Goal: Task Accomplishment & Management: Manage account settings

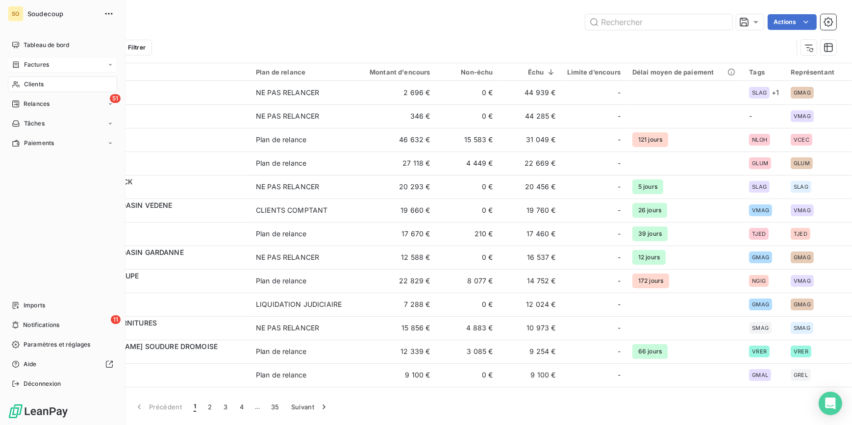
click at [41, 62] on span "Factures" at bounding box center [36, 64] width 25 height 9
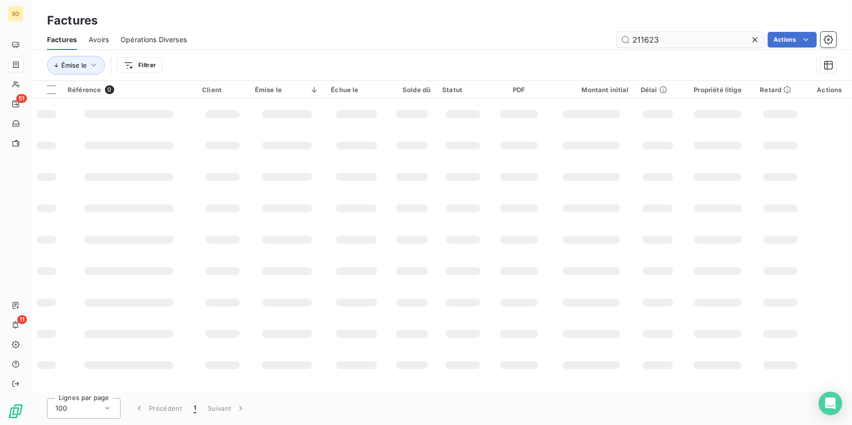
drag, startPoint x: 642, startPoint y: 40, endPoint x: 849, endPoint y: 33, distance: 208.1
click at [792, 37] on div "211623 Actions" at bounding box center [518, 40] width 638 height 16
type input "213133"
click at [406, 192] on td at bounding box center [412, 176] width 49 height 31
click at [664, 42] on input "213133" at bounding box center [690, 40] width 147 height 16
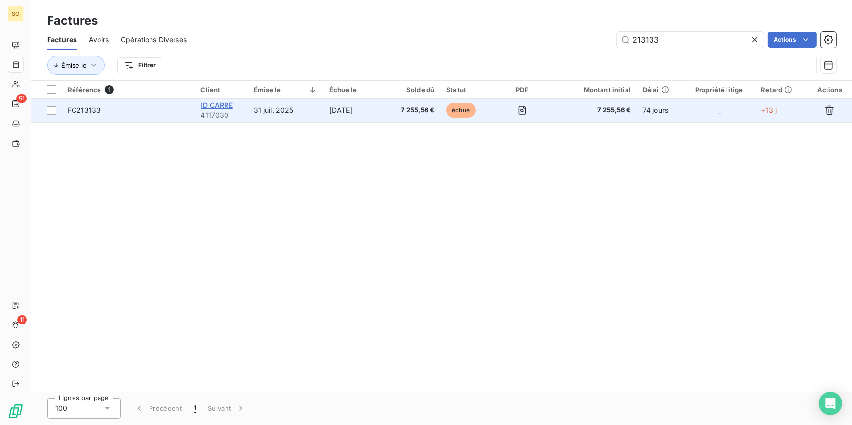
click at [232, 105] on span "ID CARRE" at bounding box center [217, 105] width 32 height 8
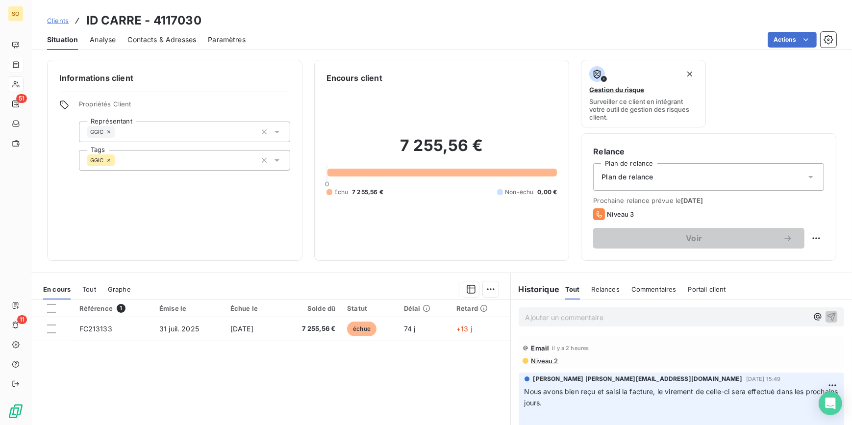
click at [550, 319] on p "Ajouter un commentaire ﻿" at bounding box center [667, 317] width 283 height 12
click at [827, 316] on icon "button" at bounding box center [832, 316] width 10 height 10
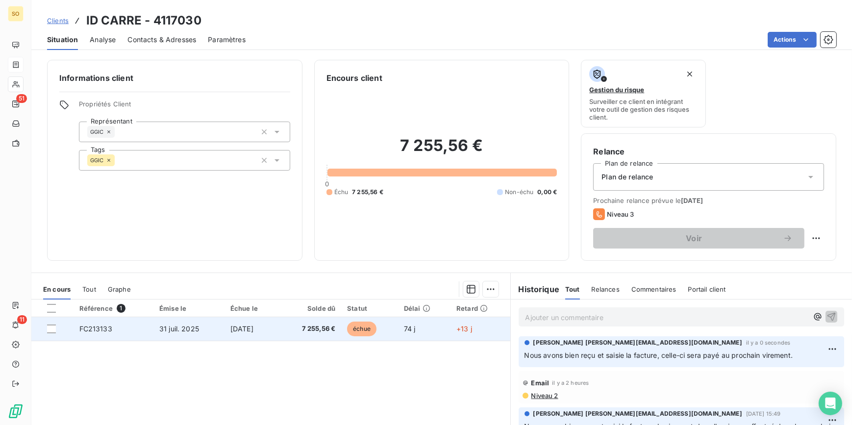
click at [363, 328] on span "échue" at bounding box center [361, 329] width 29 height 15
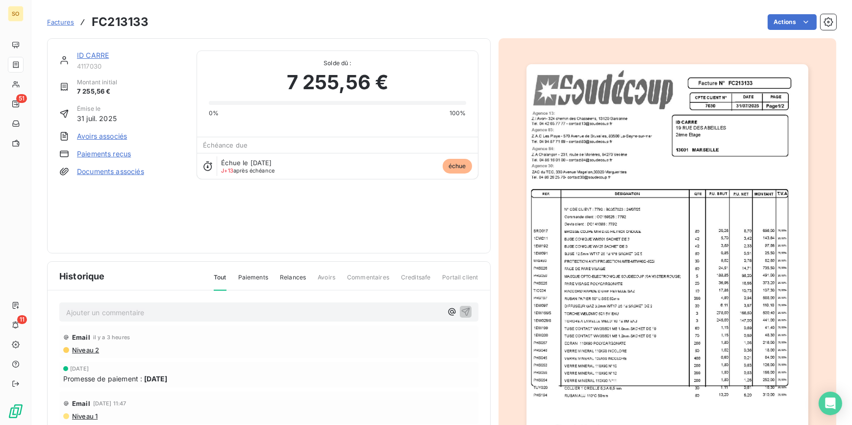
click at [97, 52] on link "ID CARRE" at bounding box center [93, 55] width 32 height 8
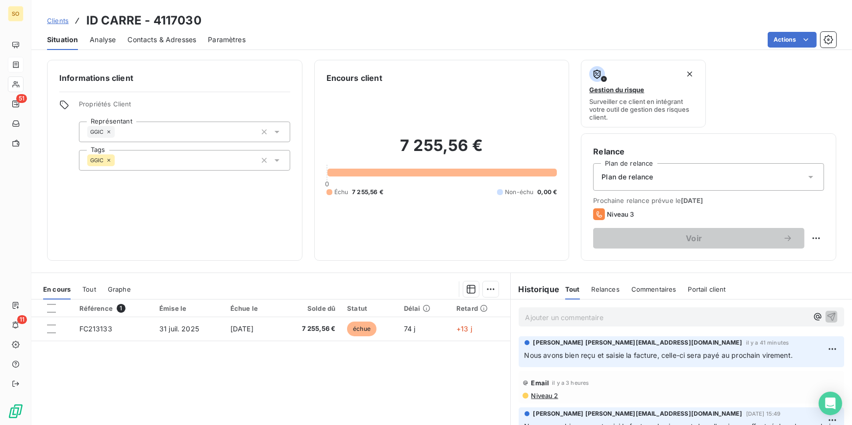
click at [57, 22] on span "Clients" at bounding box center [58, 21] width 22 height 8
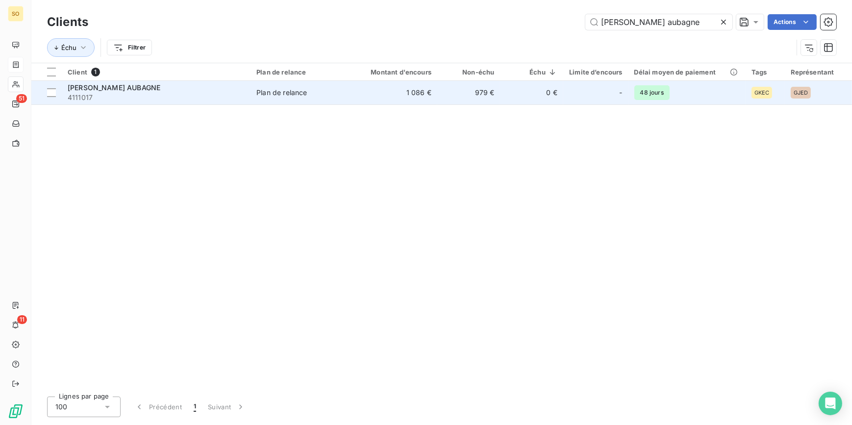
type input "[PERSON_NAME] aubagne"
click at [532, 93] on td "0 €" at bounding box center [531, 93] width 63 height 24
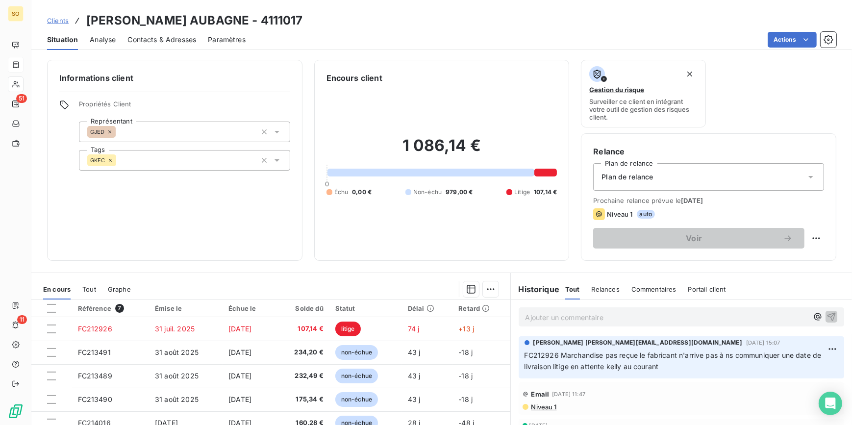
scroll to position [44, 0]
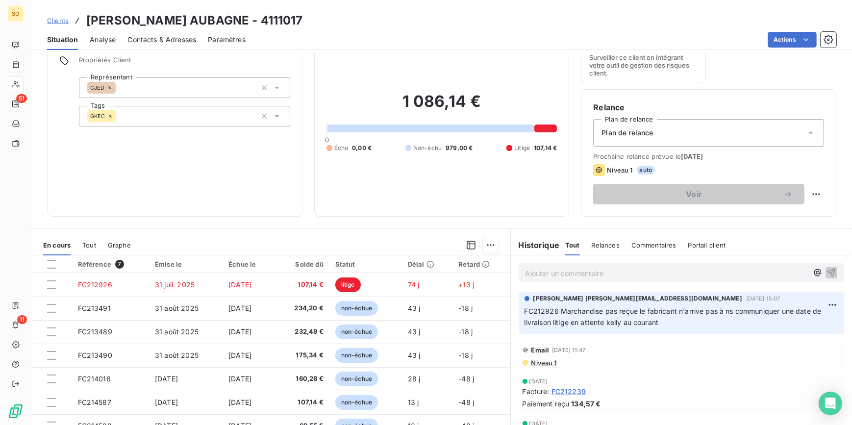
drag, startPoint x: 520, startPoint y: 309, endPoint x: 820, endPoint y: 320, distance: 299.9
click at [820, 320] on p "FC212926 Marchandise pas reçue le fabricant n'arrive pas à ns communiquer une d…" at bounding box center [682, 317] width 314 height 23
click at [53, 20] on span "Clients" at bounding box center [58, 21] width 22 height 8
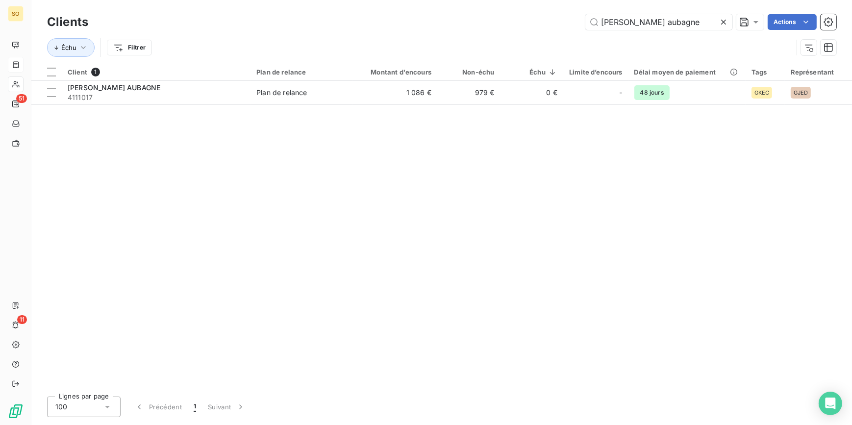
drag, startPoint x: 606, startPoint y: 23, endPoint x: 881, endPoint y: 5, distance: 275.8
click at [852, 5] on html "SO 51 11 Clients [PERSON_NAME] aubagne Actions Échu Filtrer Client 1 Plan de re…" at bounding box center [426, 212] width 852 height 425
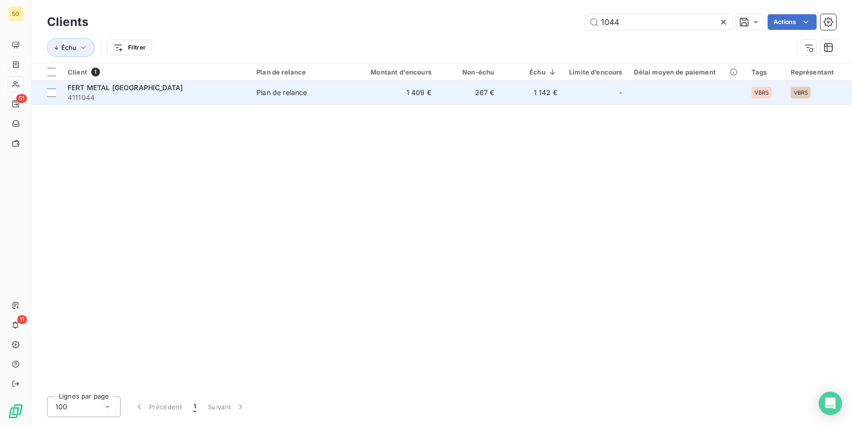
type input "1044"
click at [252, 96] on td "Plan de relance" at bounding box center [302, 93] width 103 height 24
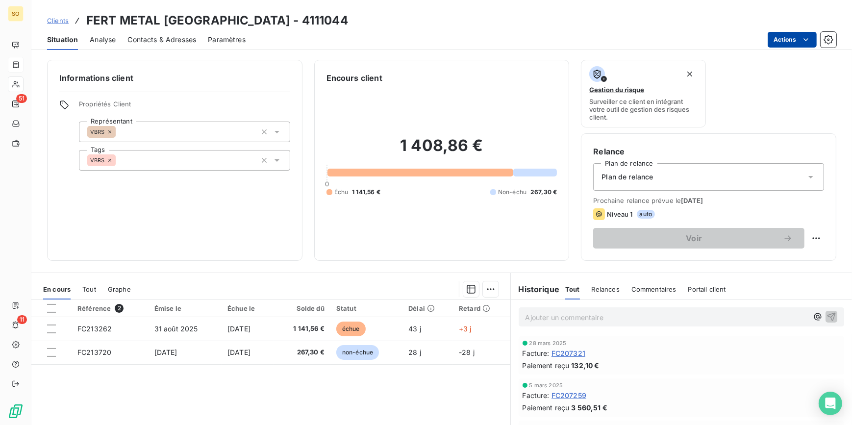
click at [774, 39] on html "SO 51 11 Clients FERT METAL [GEOGRAPHIC_DATA] - 4111044 Situation Analyse Conta…" at bounding box center [426, 212] width 852 height 425
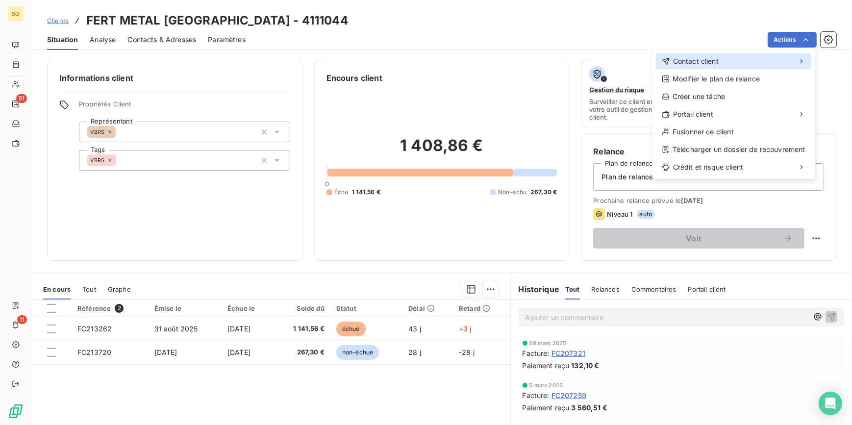
click at [678, 59] on span "Contact client" at bounding box center [696, 61] width 46 height 10
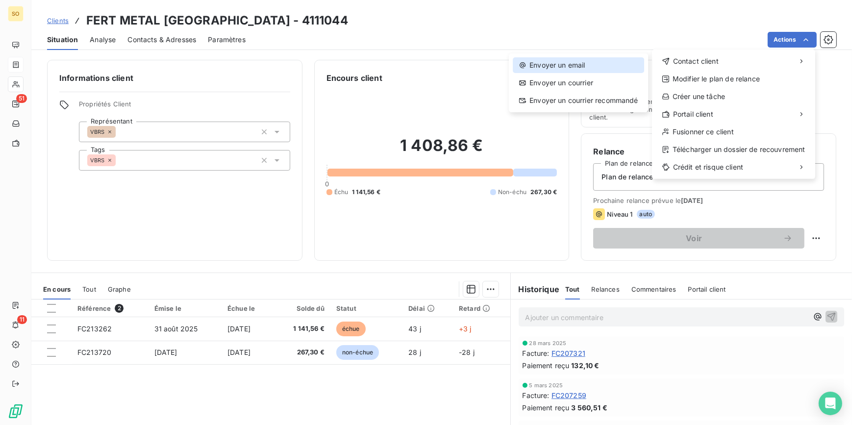
click at [585, 69] on div "Envoyer un email" at bounding box center [578, 65] width 131 height 16
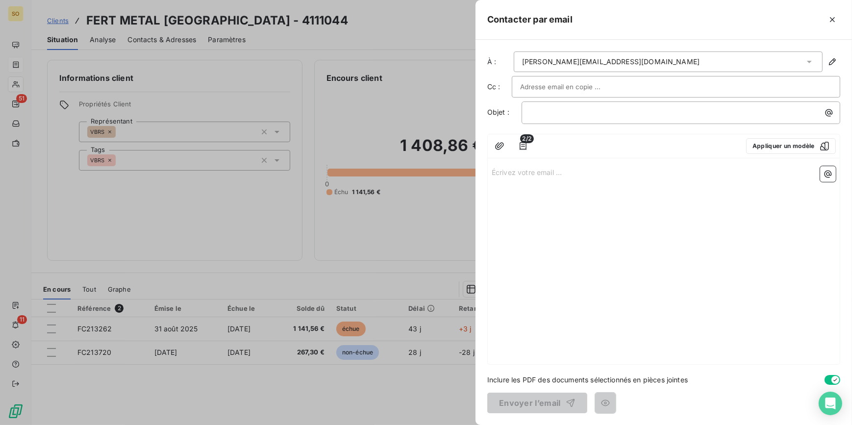
click at [524, 141] on span "2/2" at bounding box center [527, 138] width 14 height 9
click at [524, 148] on icon "button" at bounding box center [523, 146] width 10 height 10
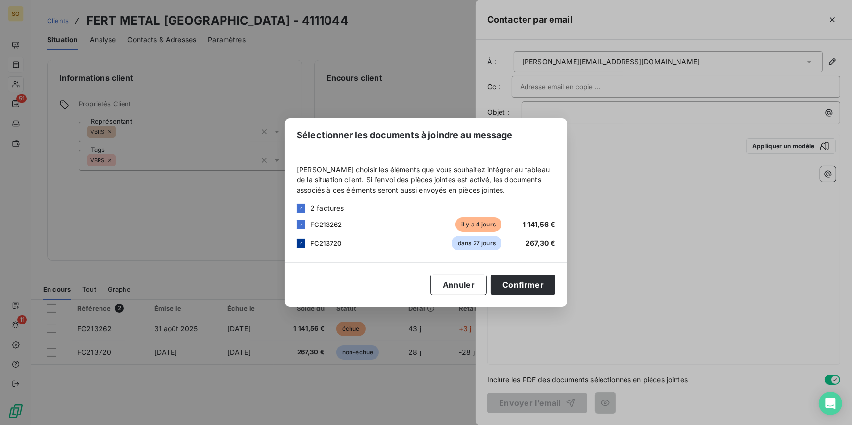
click at [301, 244] on icon at bounding box center [301, 243] width 6 height 6
click at [532, 286] on button "Confirmer" at bounding box center [523, 285] width 65 height 21
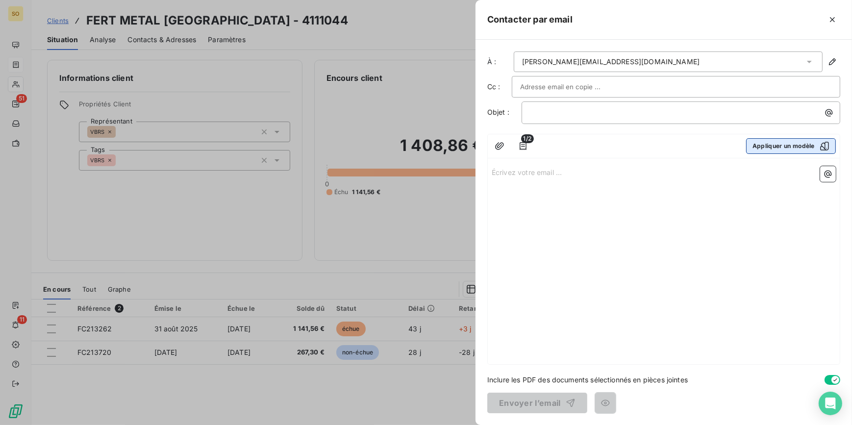
click at [768, 146] on button "Appliquer un modèle" at bounding box center [791, 146] width 90 height 16
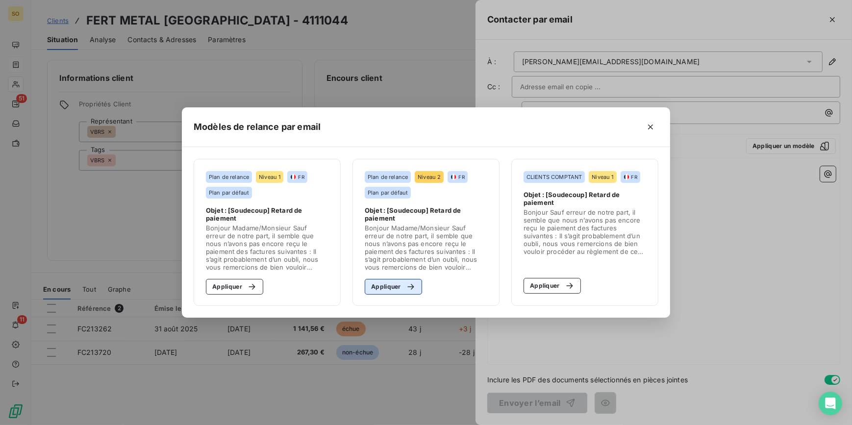
click at [390, 284] on button "Appliquer" at bounding box center [393, 287] width 57 height 16
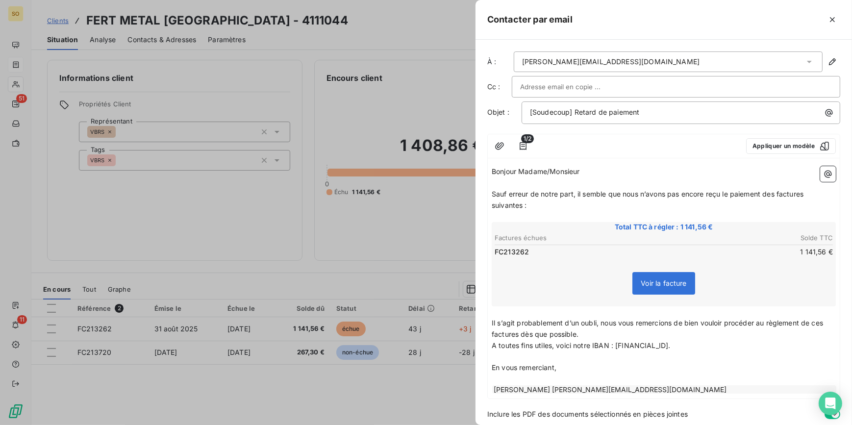
drag, startPoint x: 777, startPoint y: 191, endPoint x: 805, endPoint y: 201, distance: 29.9
click at [778, 194] on span "Sauf erreur de notre part, il semble que nous n’avons pas encore reçu le paieme…" at bounding box center [649, 200] width 314 height 20
click at [809, 190] on span "Sauf erreur de notre part, il semble que nous n’avons pas encore reçu le paieme…" at bounding box center [651, 200] width 318 height 20
click at [523, 205] on span "Sauf erreur de notre part, il semble que nous n’avons pas encore reçu le paieme…" at bounding box center [649, 200] width 314 height 20
click at [825, 323] on span "Il s’agit probablement d’un oubli, nous vous remercions de bien vouloir procéde…" at bounding box center [659, 329] width 334 height 20
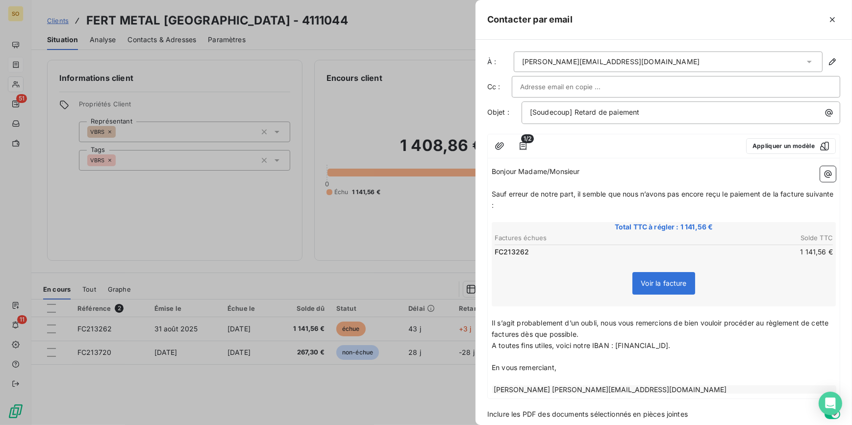
click at [538, 335] on span "Il s’agit probablement d’un oubli, nous vous remercions de bien vouloir procéde…" at bounding box center [661, 329] width 339 height 20
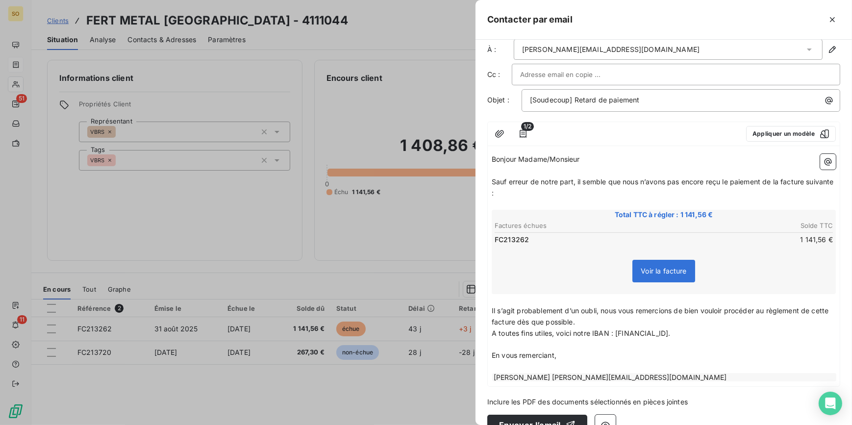
scroll to position [33, 0]
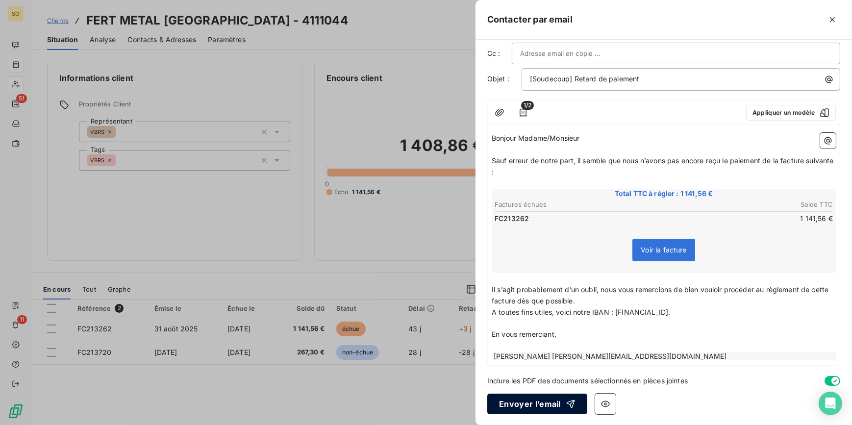
click at [581, 401] on button "Envoyer l’email" at bounding box center [538, 404] width 100 height 21
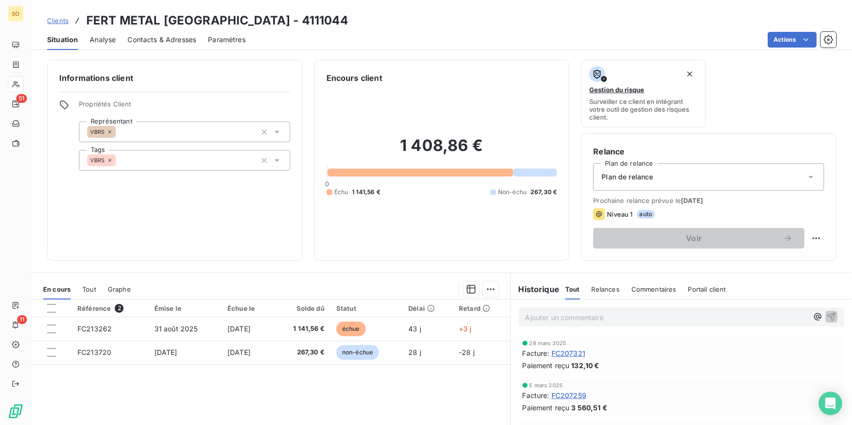
click at [64, 20] on span "Clients" at bounding box center [58, 21] width 22 height 8
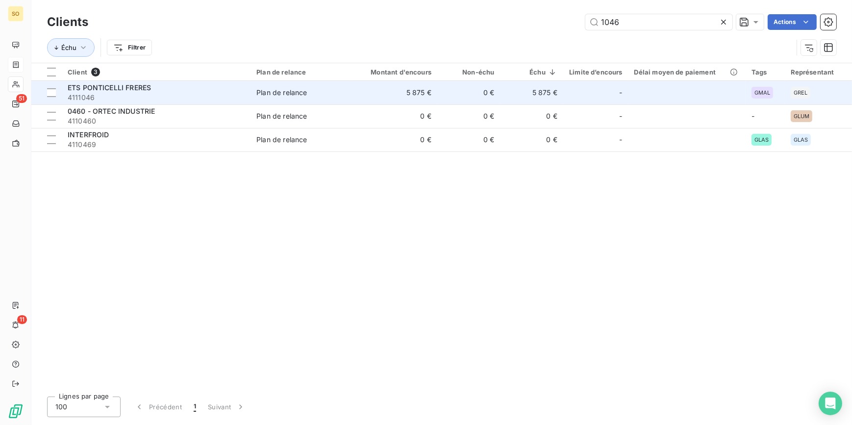
type input "1046"
click at [251, 91] on td "ETS PONTICELLI FRERES 4111046" at bounding box center [156, 93] width 189 height 24
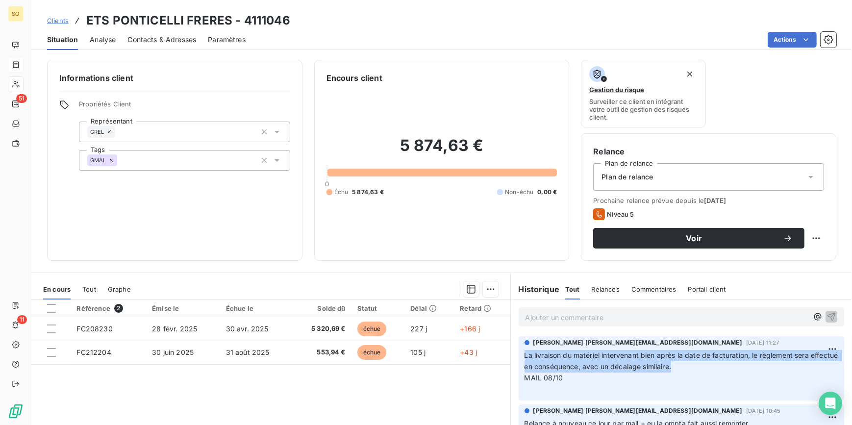
drag, startPoint x: 520, startPoint y: 356, endPoint x: 810, endPoint y: 367, distance: 289.6
click at [810, 367] on p "La livraison du matériel intervenant bien après la date de facturation, le règl…" at bounding box center [682, 372] width 314 height 45
copy span "La livraison du matériel intervenant bien après la date de facturation, le règl…"
click at [60, 22] on span "Clients" at bounding box center [58, 21] width 22 height 8
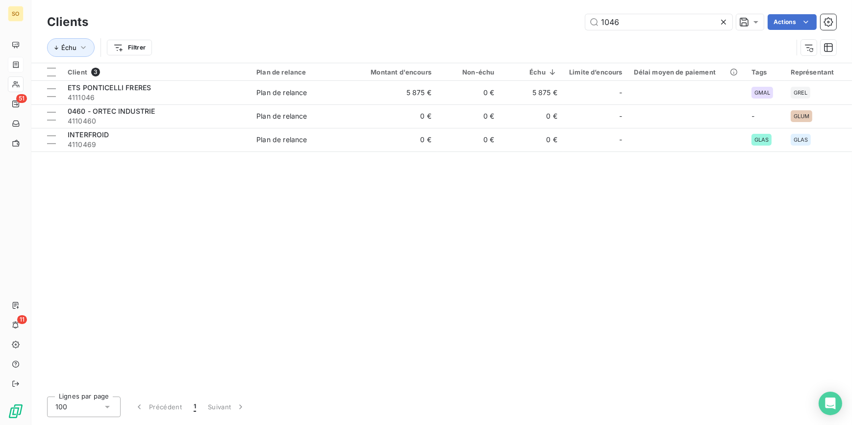
drag, startPoint x: 608, startPoint y: 19, endPoint x: 692, endPoint y: 31, distance: 84.8
click at [649, 25] on input "1046" at bounding box center [659, 22] width 147 height 16
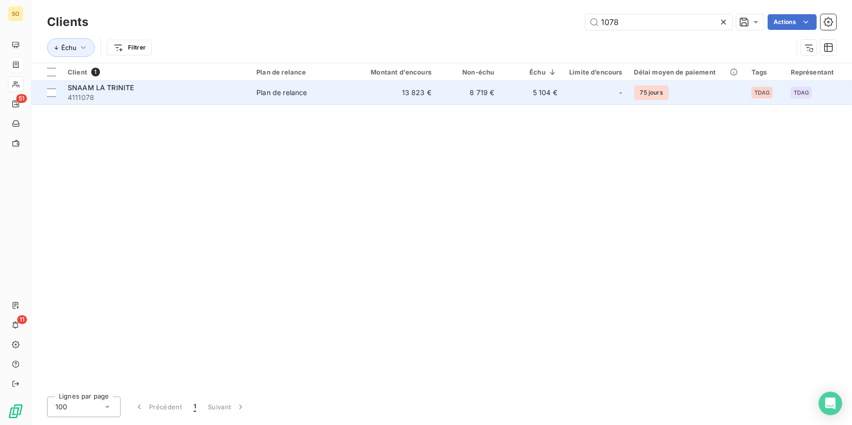
type input "1078"
click at [394, 90] on td "13 823 €" at bounding box center [395, 93] width 84 height 24
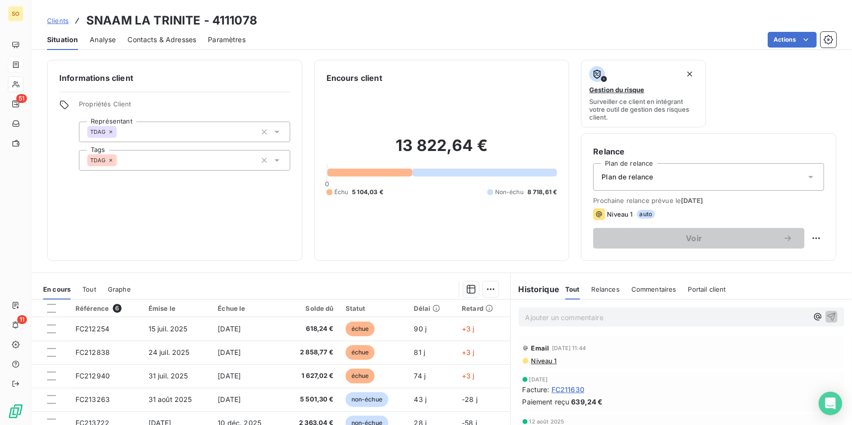
click at [46, 19] on div "Clients SNAAM LA TRINITE - 4111078" at bounding box center [441, 21] width 821 height 18
click at [64, 21] on span "Clients" at bounding box center [58, 21] width 22 height 8
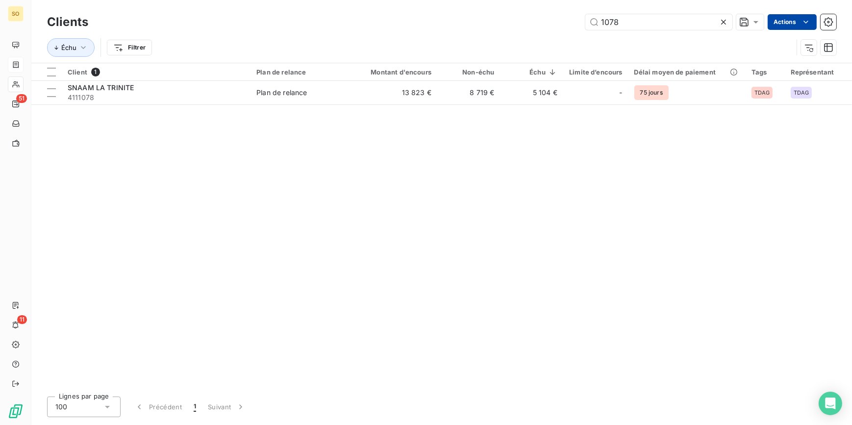
drag, startPoint x: 598, startPoint y: 20, endPoint x: 795, endPoint y: 20, distance: 196.2
click at [687, 22] on input "1078" at bounding box center [659, 22] width 147 height 16
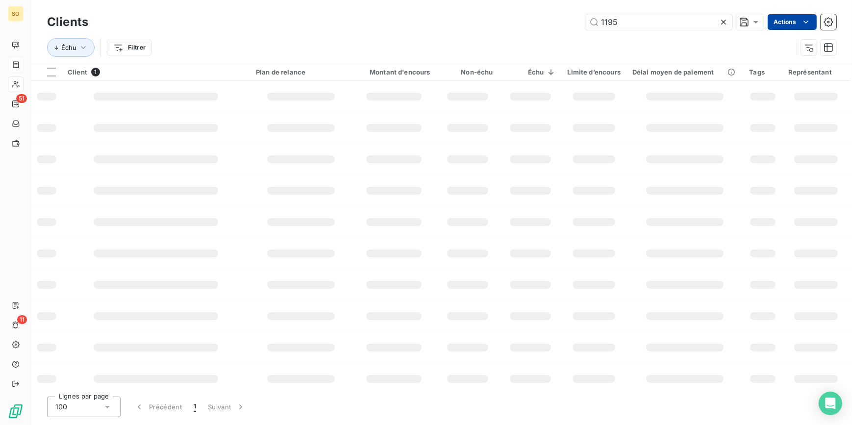
type input "1195"
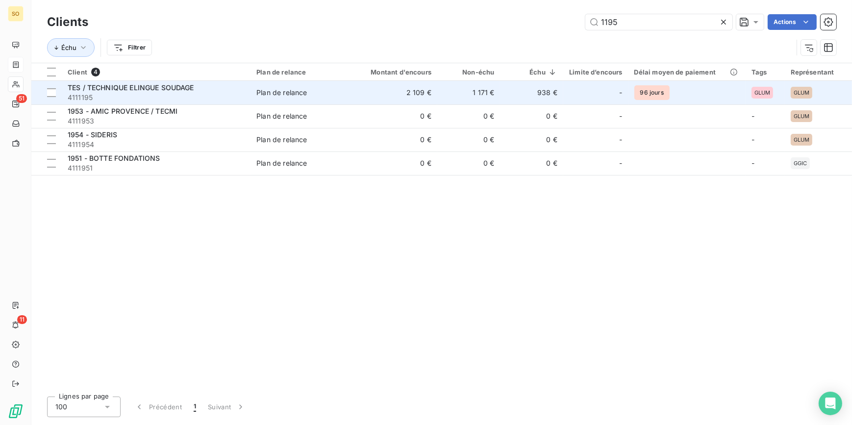
click at [338, 88] on span "Plan de relance" at bounding box center [302, 93] width 91 height 10
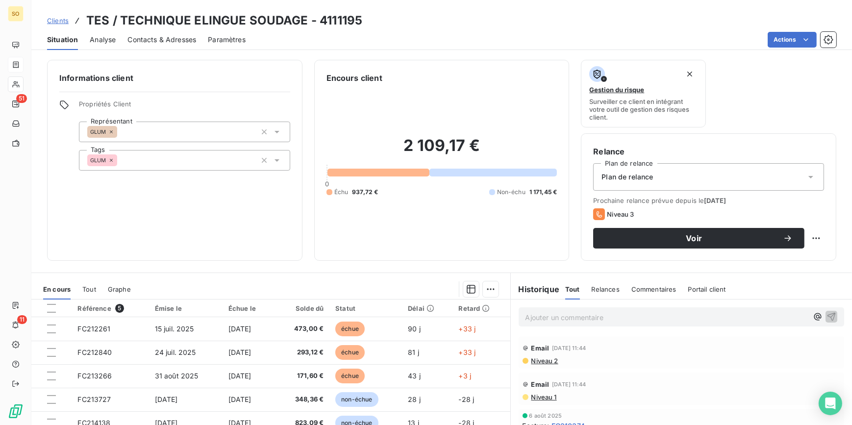
click at [62, 21] on span "Clients" at bounding box center [58, 21] width 22 height 8
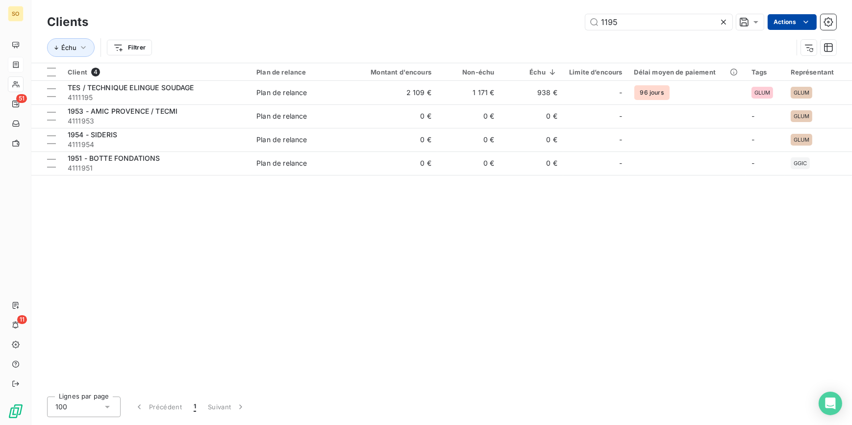
drag, startPoint x: 601, startPoint y: 23, endPoint x: 780, endPoint y: 29, distance: 178.6
click at [739, 25] on div "1195 Actions" at bounding box center [468, 22] width 737 height 16
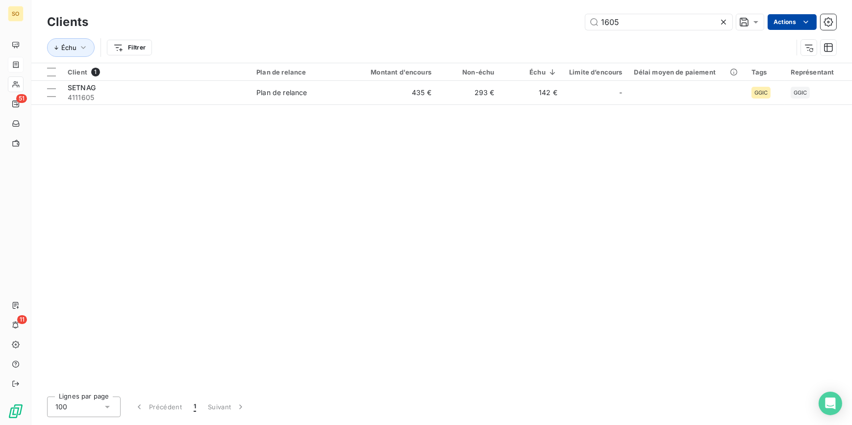
type input "1605"
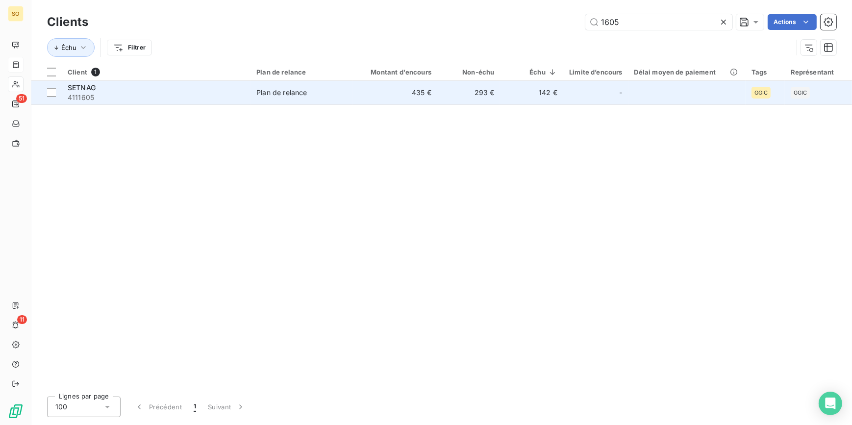
click at [324, 99] on td "Plan de relance" at bounding box center [302, 93] width 103 height 24
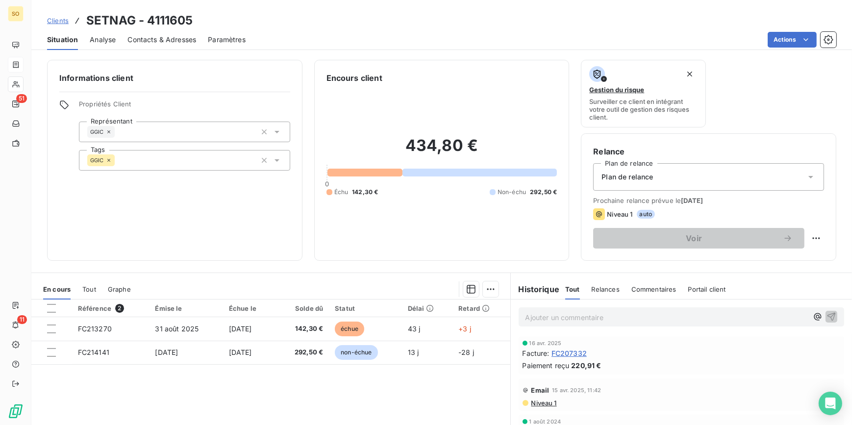
click at [54, 19] on span "Clients" at bounding box center [58, 21] width 22 height 8
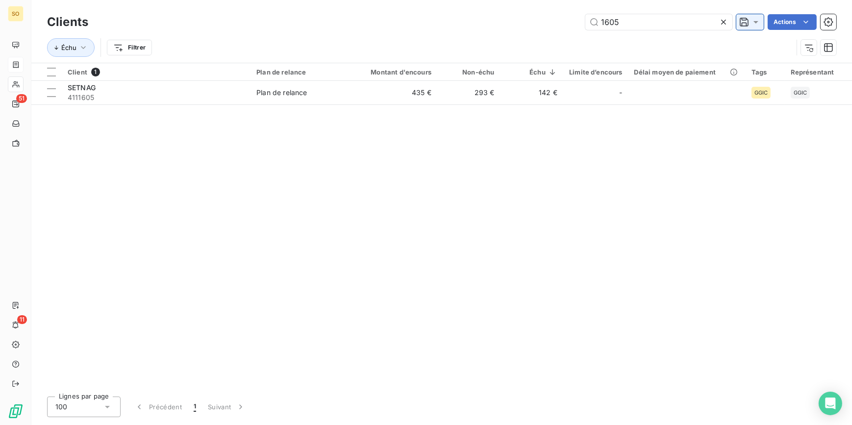
drag, startPoint x: 599, startPoint y: 25, endPoint x: 749, endPoint y: 20, distance: 150.2
click at [726, 23] on div "1605" at bounding box center [659, 22] width 147 height 16
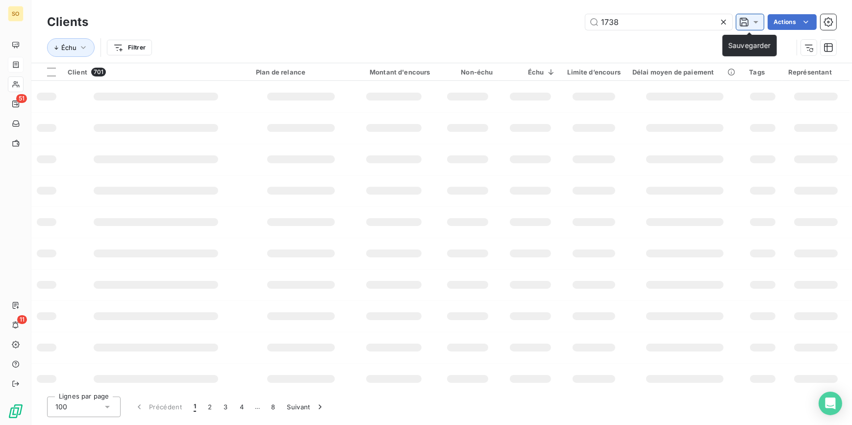
type input "1738"
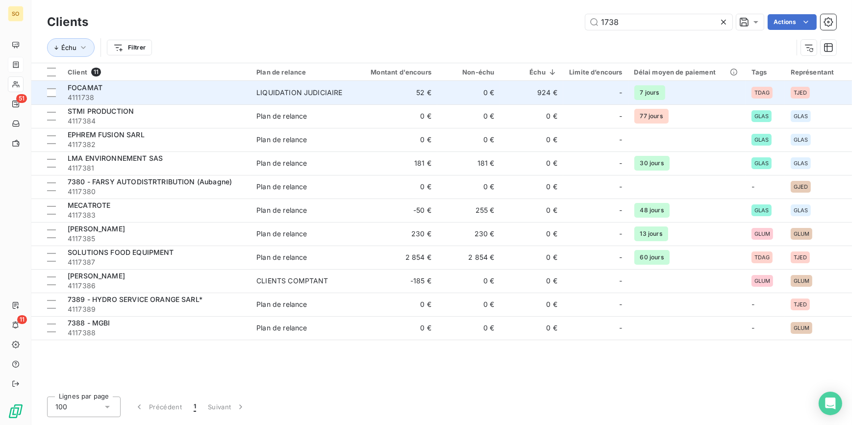
click at [432, 97] on td "52 €" at bounding box center [395, 93] width 84 height 24
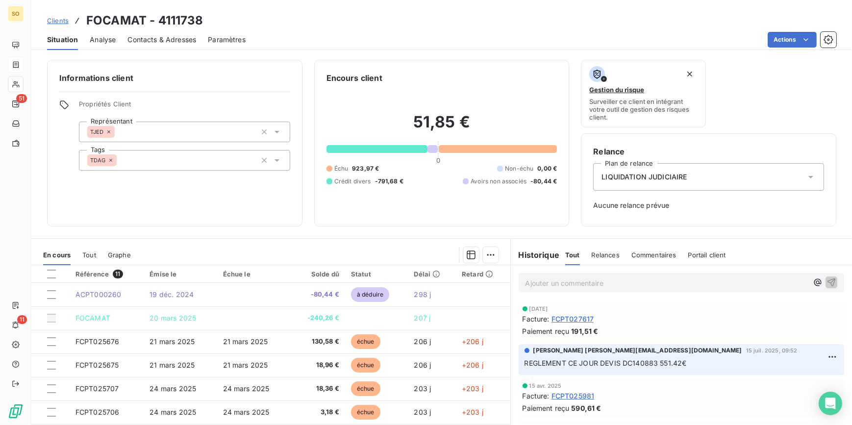
click at [63, 21] on span "Clients" at bounding box center [58, 21] width 22 height 8
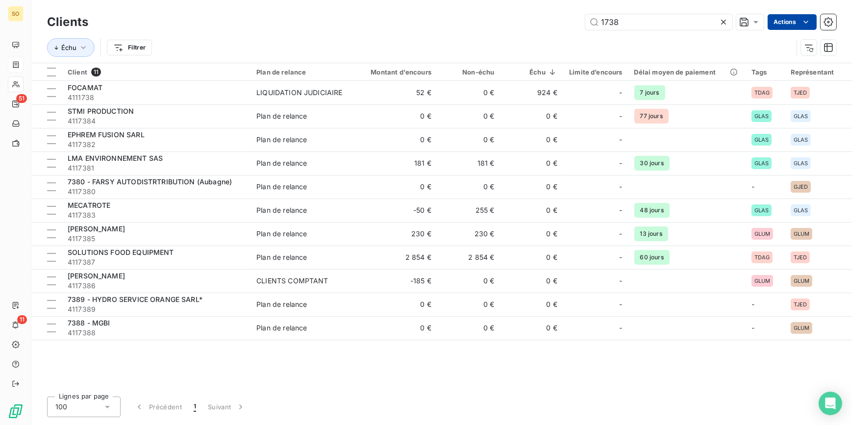
drag, startPoint x: 594, startPoint y: 21, endPoint x: 802, endPoint y: 22, distance: 207.5
click at [792, 21] on div "1738 Actions" at bounding box center [468, 22] width 737 height 16
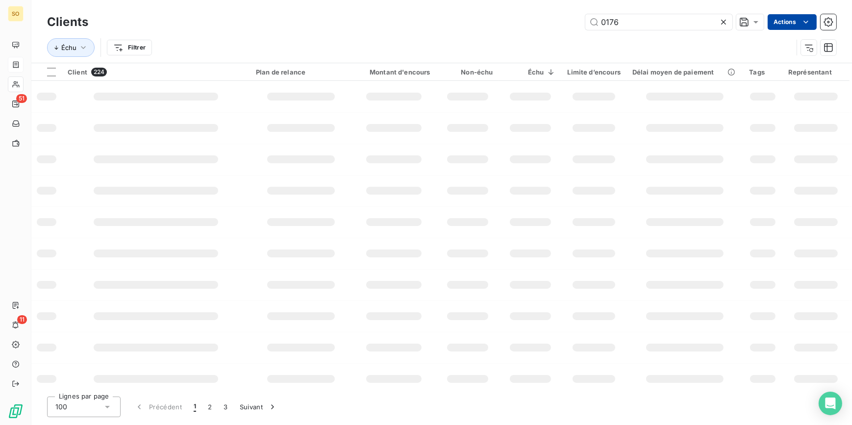
type input "0176"
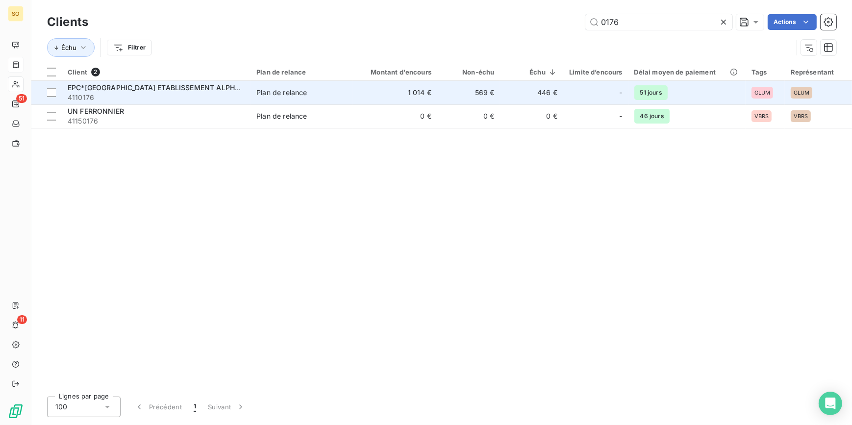
click at [304, 96] on div "Plan de relance" at bounding box center [282, 93] width 51 height 10
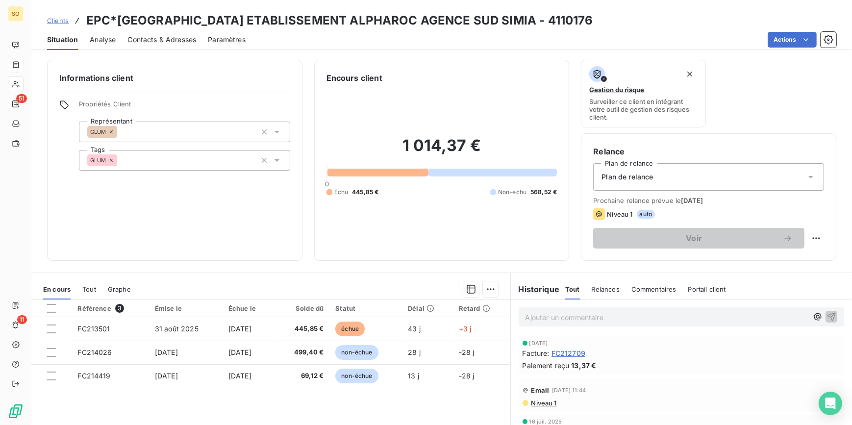
click at [64, 20] on span "Clients" at bounding box center [58, 21] width 22 height 8
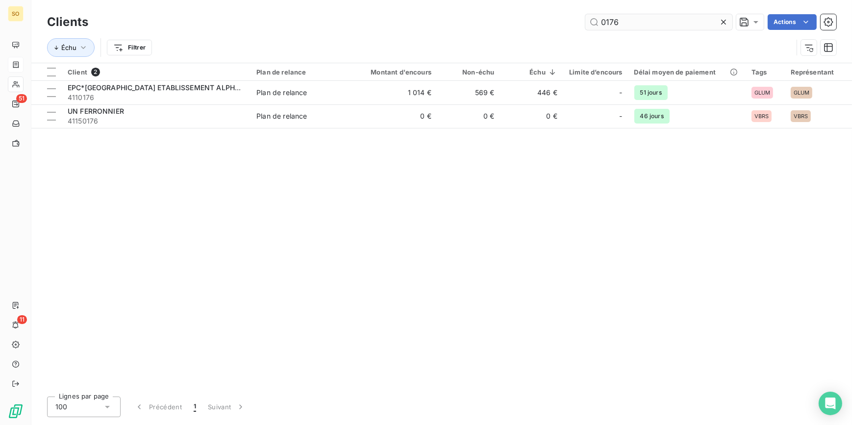
drag, startPoint x: 608, startPoint y: 20, endPoint x: 710, endPoint y: 19, distance: 102.0
click at [686, 19] on input "0176" at bounding box center [659, 22] width 147 height 16
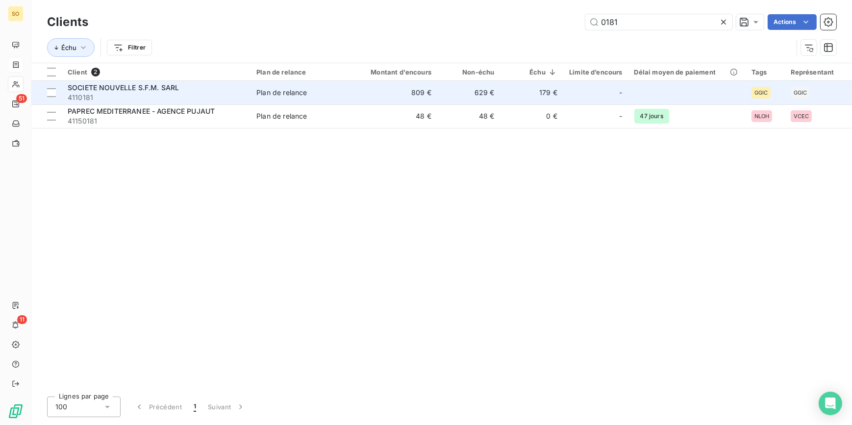
type input "0181"
click at [181, 94] on span "4110181" at bounding box center [156, 98] width 177 height 10
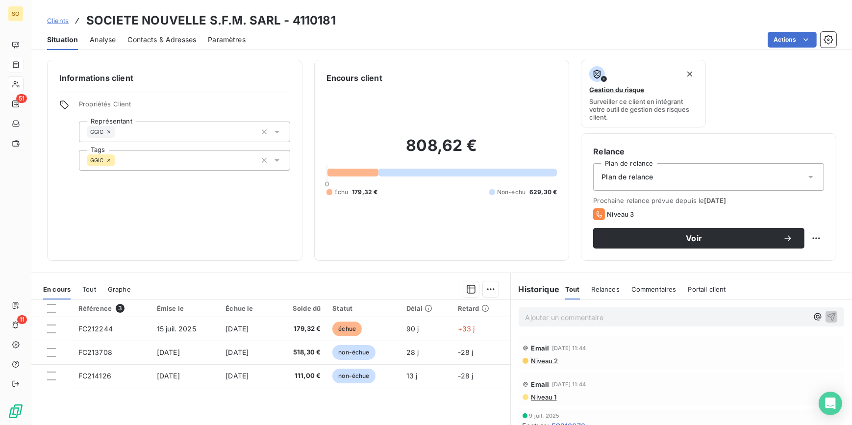
click at [58, 21] on span "Clients" at bounding box center [58, 21] width 22 height 8
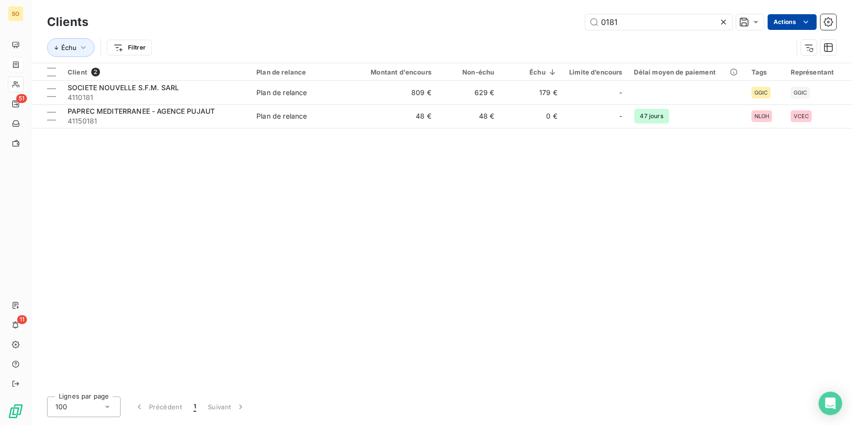
click at [699, 22] on input "0181" at bounding box center [659, 22] width 147 height 16
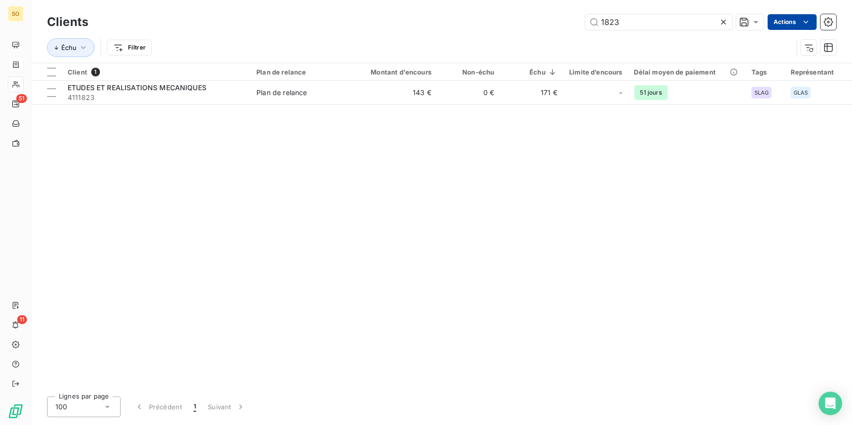
type input "1823"
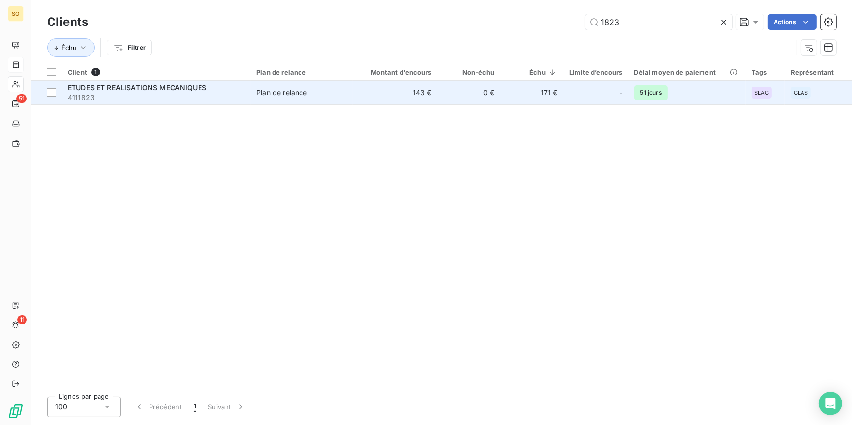
click at [173, 95] on span "4111823" at bounding box center [156, 98] width 177 height 10
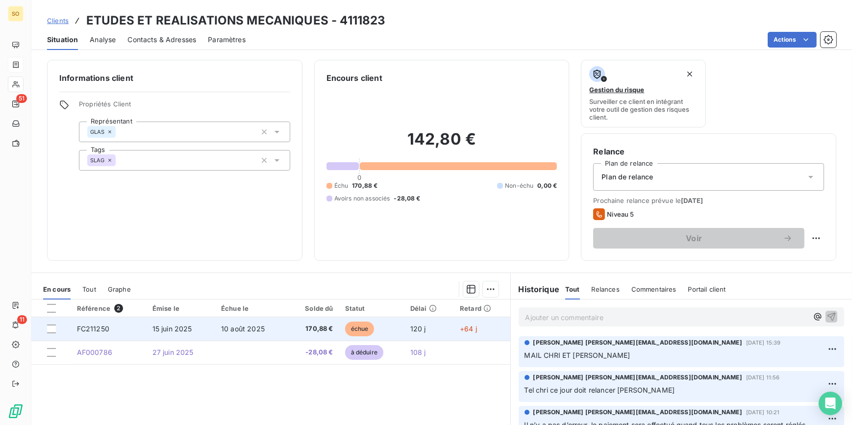
click at [360, 328] on span "échue" at bounding box center [359, 329] width 29 height 15
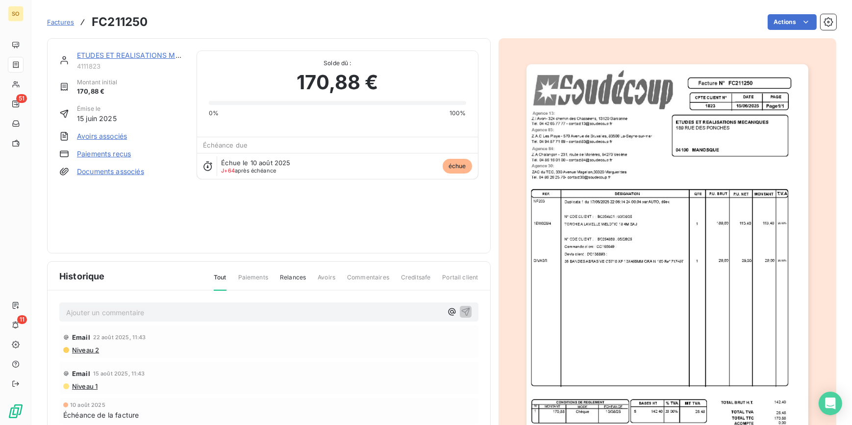
click at [579, 221] on img "button" at bounding box center [668, 263] width 282 height 399
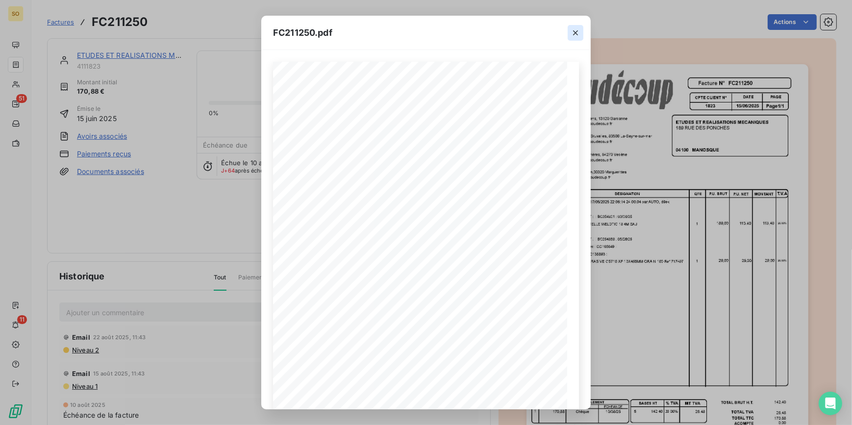
click at [579, 27] on button "button" at bounding box center [576, 33] width 16 height 16
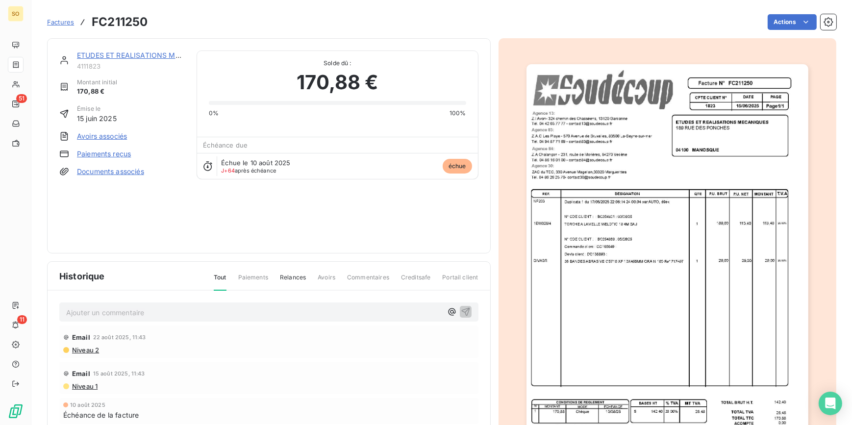
click at [104, 50] on div "ETUDES ET REALISATIONS MECANIQUES 4111823 Montant initial 170,88 € Émise le [DA…" at bounding box center [269, 145] width 444 height 215
click at [126, 52] on link "ETUDES ET REALISATIONS MECANIQUES" at bounding box center [146, 55] width 139 height 8
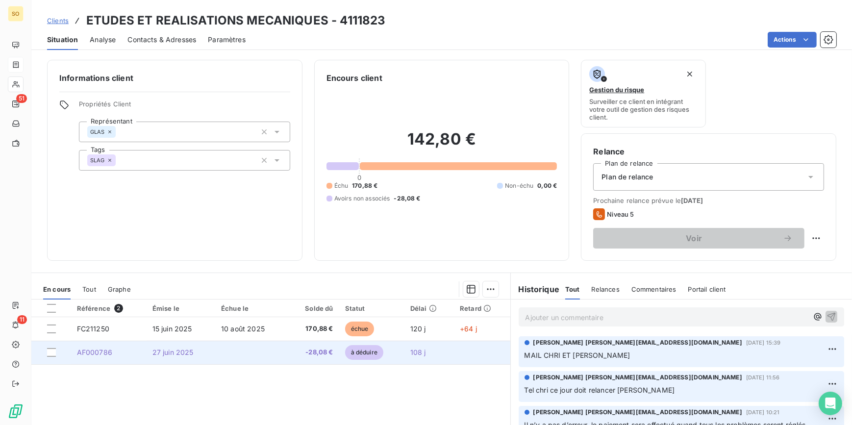
click at [354, 348] on span "à déduire" at bounding box center [364, 352] width 38 height 15
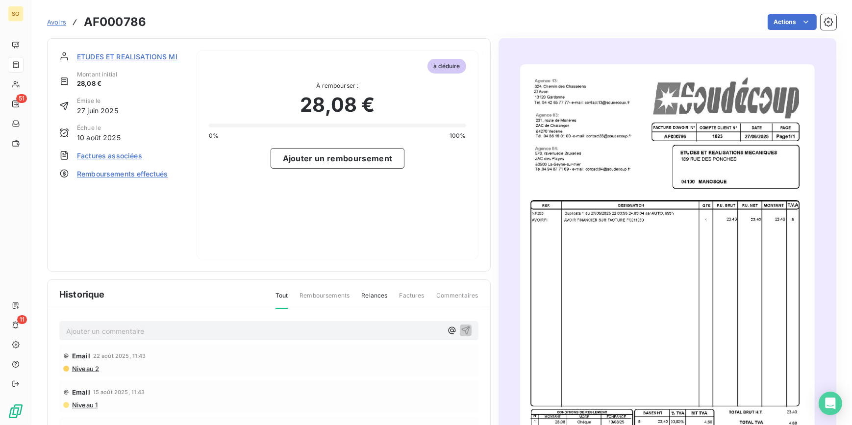
click at [634, 223] on img "button" at bounding box center [667, 272] width 295 height 417
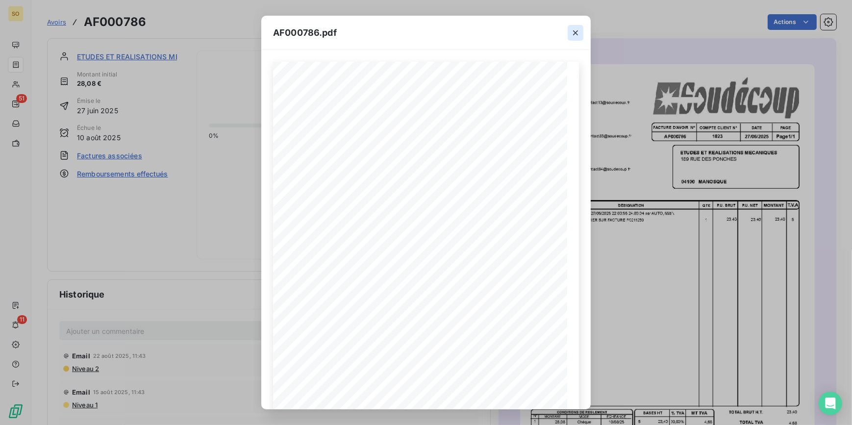
click at [576, 31] on icon "button" at bounding box center [576, 33] width 10 height 10
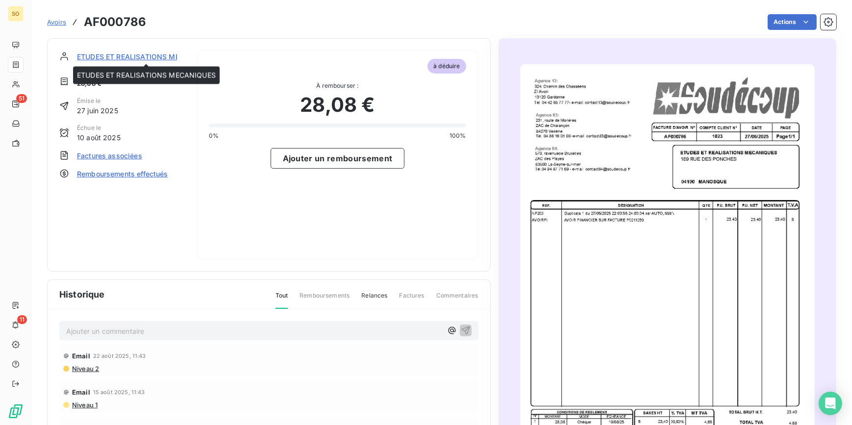
click at [139, 52] on span "ETUDES ET REALISATIONS MECANIQUES" at bounding box center [146, 56] width 139 height 10
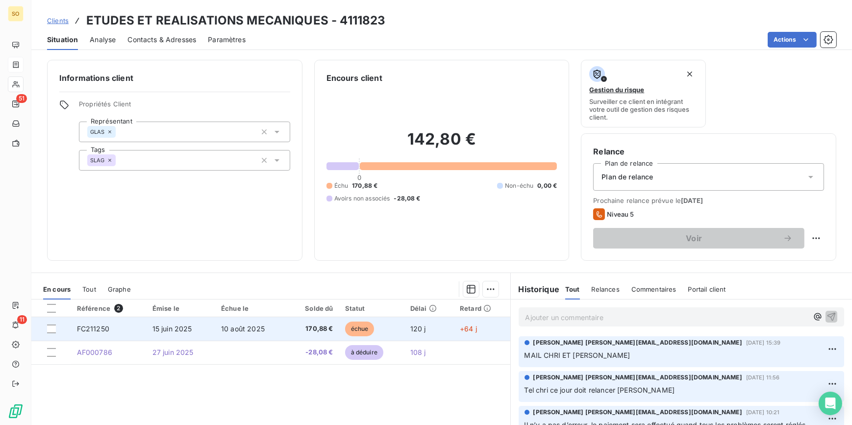
click at [349, 326] on span "échue" at bounding box center [359, 329] width 29 height 15
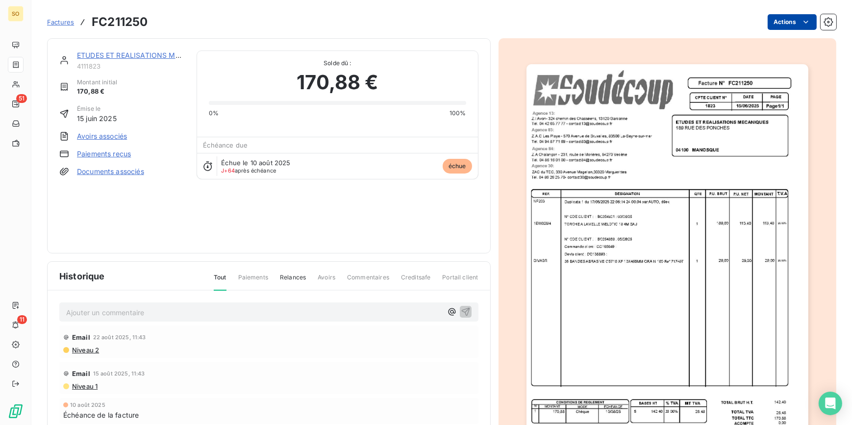
click at [772, 24] on html "SO 51 11 Factures FC211250 Actions ETUDES ET REALISATIONS MECANIQUES 4111823 Mo…" at bounding box center [426, 212] width 852 height 425
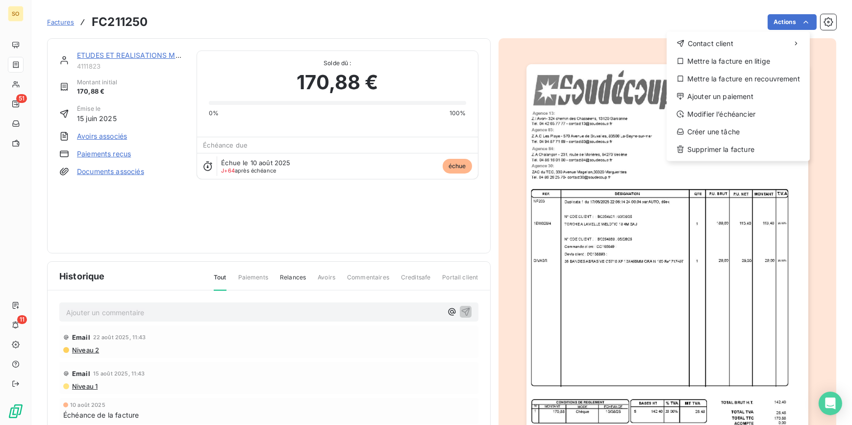
click at [309, 235] on html "SO 51 11 Factures FC211250 Actions Contact client Mettre la facture en litige M…" at bounding box center [426, 212] width 852 height 425
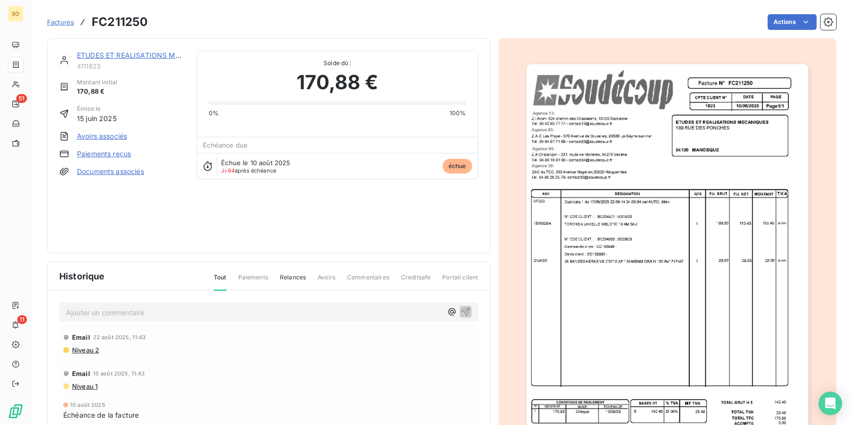
click at [93, 135] on link "Avoirs associés" at bounding box center [102, 136] width 50 height 10
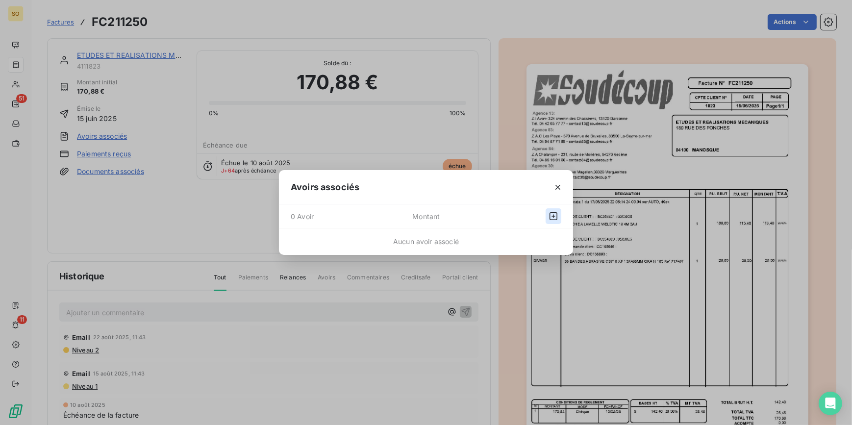
click at [553, 213] on icon "button" at bounding box center [554, 216] width 8 height 8
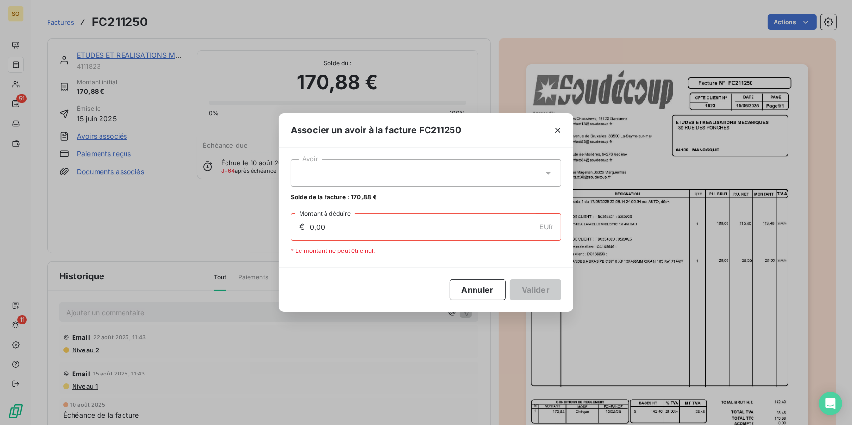
click at [411, 173] on div at bounding box center [426, 172] width 271 height 27
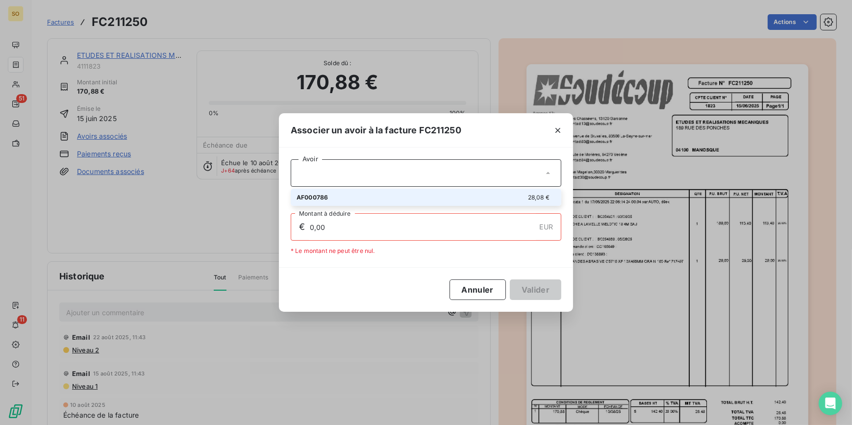
click at [419, 196] on div "AF000786 28,08 €" at bounding box center [426, 197] width 259 height 9
type input "28,08"
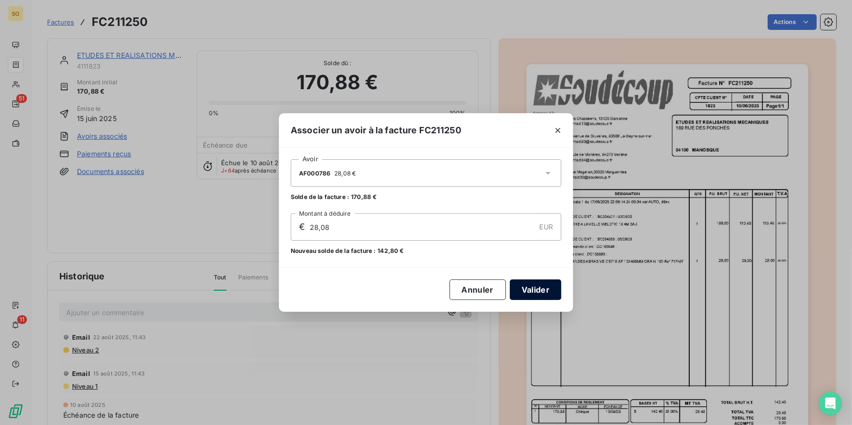
click at [539, 285] on button "Valider" at bounding box center [535, 290] width 51 height 21
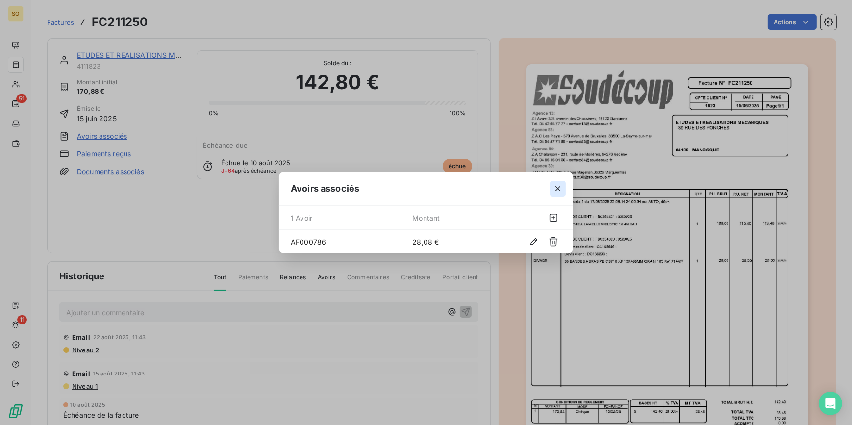
click at [557, 187] on icon "button" at bounding box center [558, 188] width 5 height 5
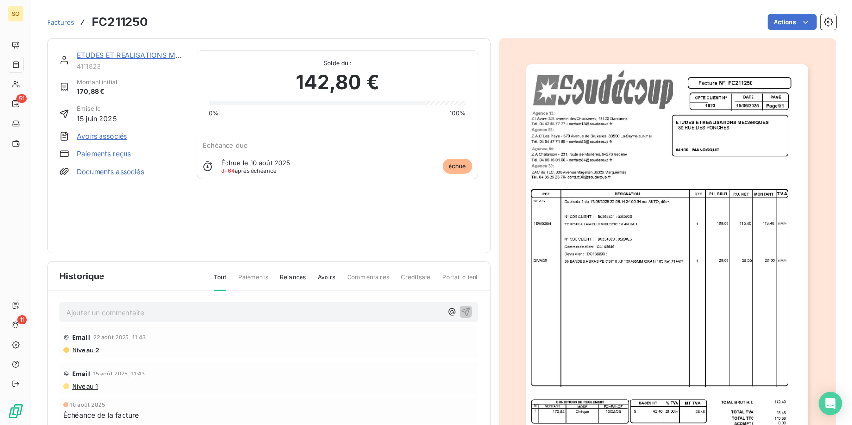
click at [104, 131] on link "Avoirs associés" at bounding box center [102, 136] width 50 height 10
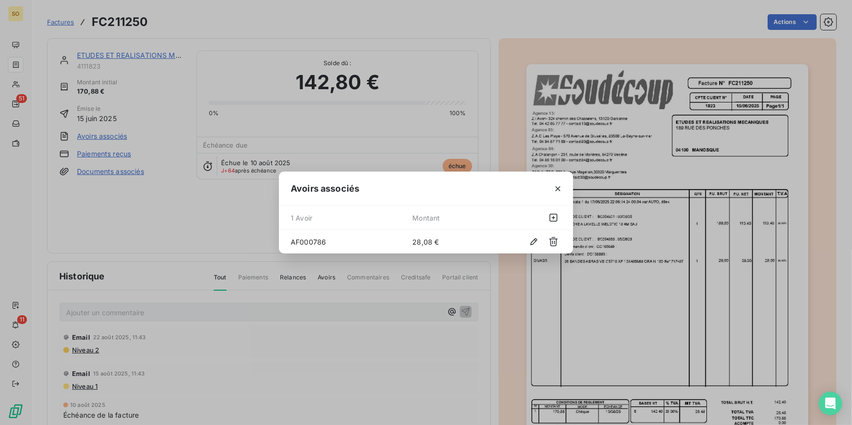
click at [338, 220] on span "1 Avoir" at bounding box center [352, 218] width 122 height 16
click at [549, 216] on icon "button" at bounding box center [554, 218] width 10 height 10
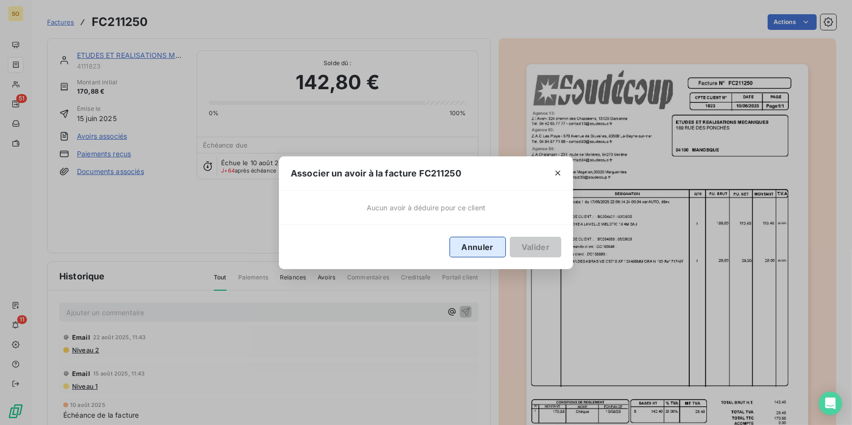
click at [467, 248] on button "Annuler" at bounding box center [478, 247] width 56 height 21
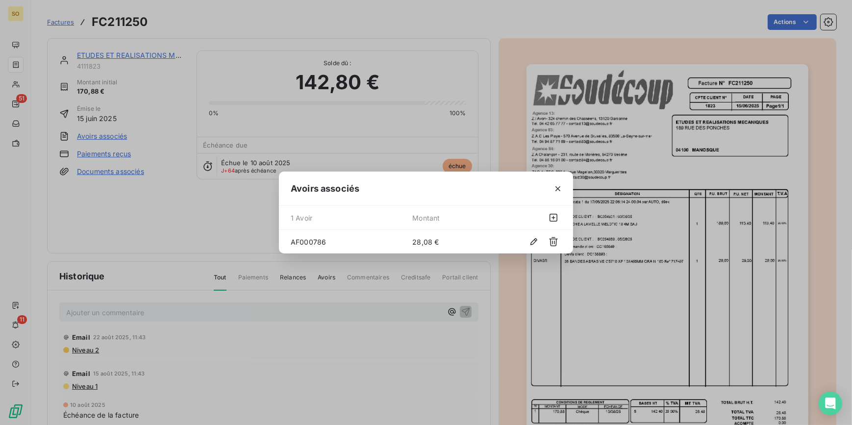
click at [450, 241] on span "28,08 €" at bounding box center [459, 242] width 95 height 10
click at [533, 240] on icon "button" at bounding box center [534, 242] width 10 height 10
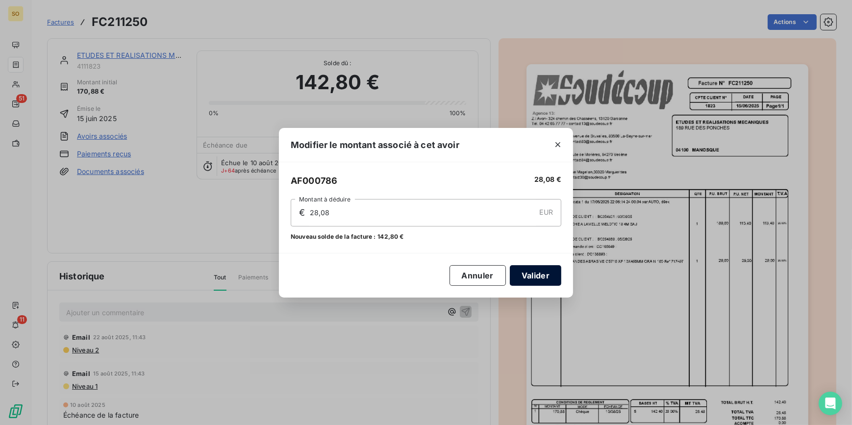
click at [528, 268] on button "Valider" at bounding box center [535, 275] width 51 height 21
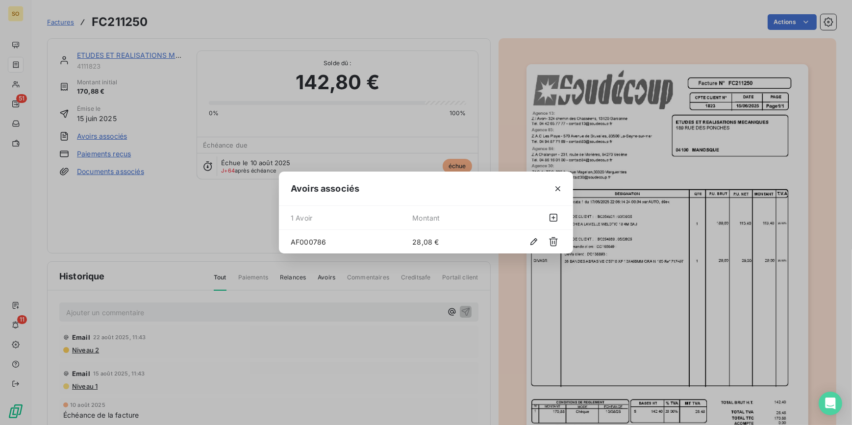
click at [129, 52] on div "Avoirs associés 1 Avoir Montant AF000786 28,08 €" at bounding box center [426, 212] width 852 height 425
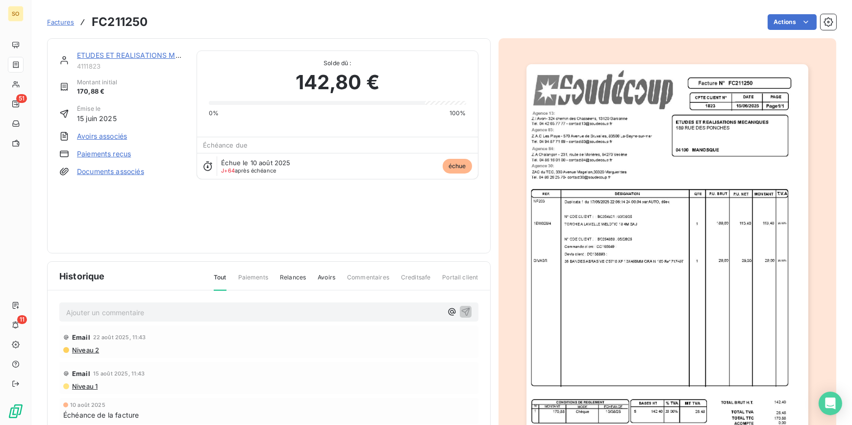
click at [129, 52] on link "ETUDES ET REALISATIONS MECANIQUES" at bounding box center [146, 55] width 139 height 8
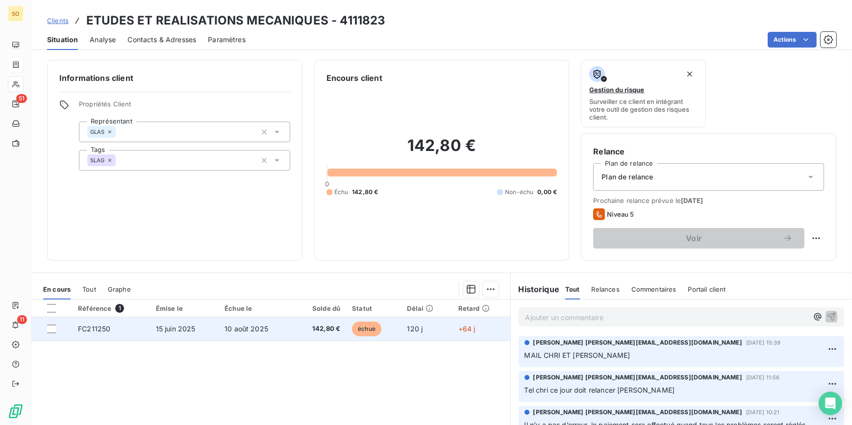
click at [363, 328] on span "échue" at bounding box center [366, 329] width 29 height 15
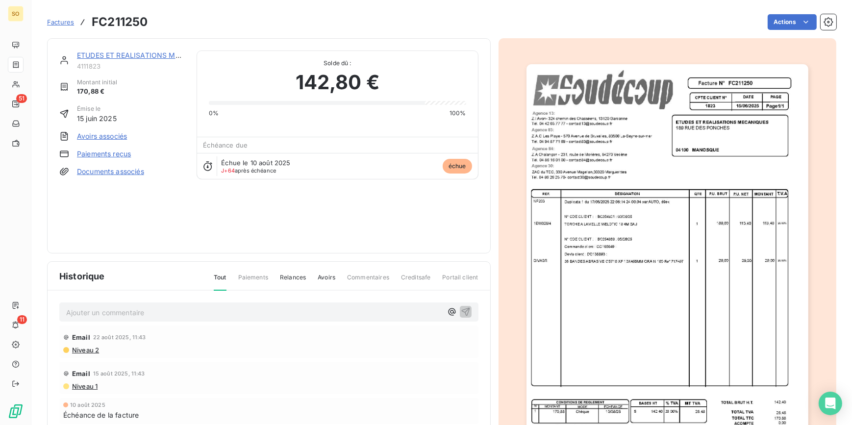
click at [126, 54] on link "ETUDES ET REALISATIONS MECANIQUES" at bounding box center [146, 55] width 139 height 8
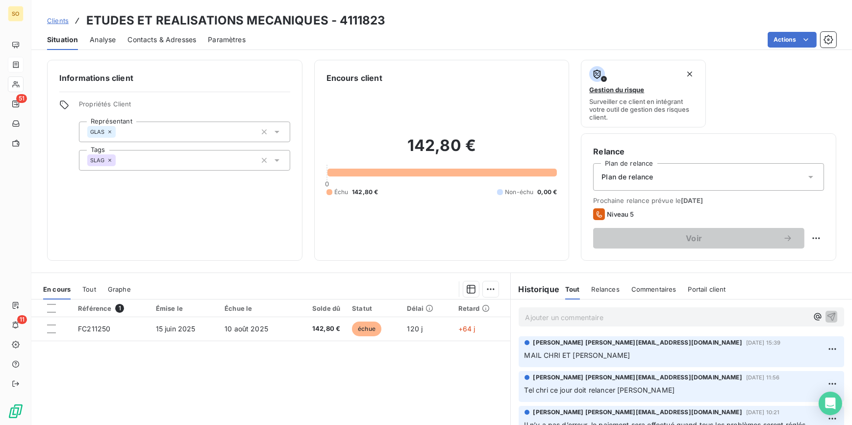
click at [86, 288] on span "Tout" at bounding box center [89, 289] width 14 height 8
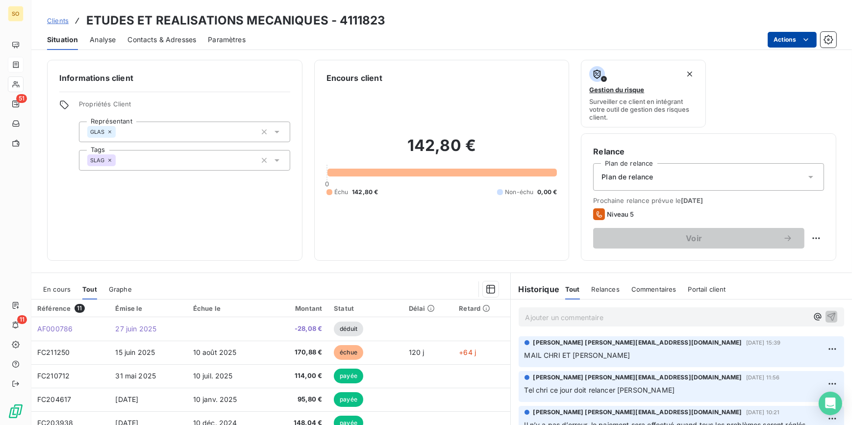
click at [787, 45] on html "SO 51 11 Clients ETUDES ET REALISATIONS MECANIQUES - 4111823 Situation Analyse …" at bounding box center [426, 212] width 852 height 425
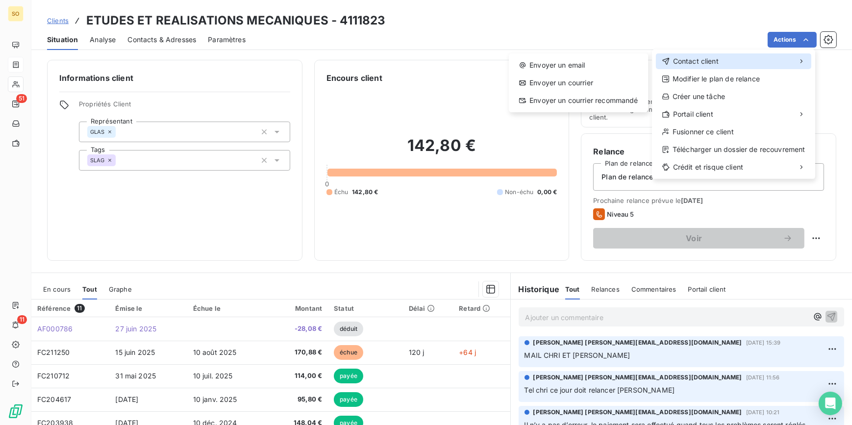
click at [692, 67] on div "Contact client" at bounding box center [733, 61] width 155 height 16
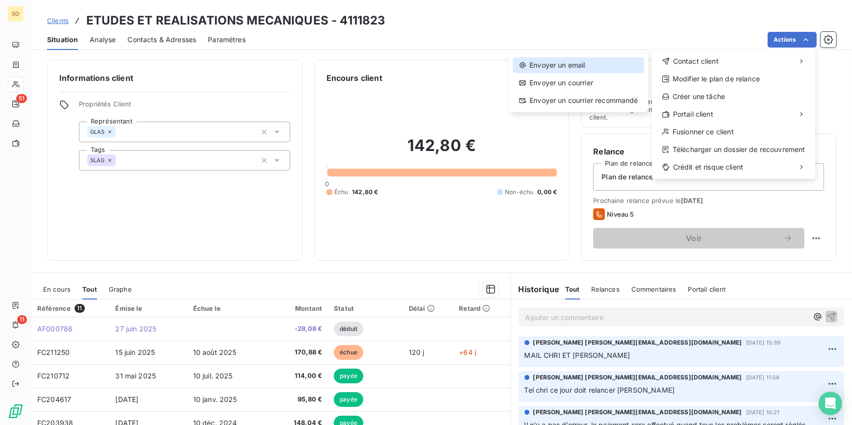
click at [549, 65] on div "Envoyer un email" at bounding box center [578, 65] width 131 height 16
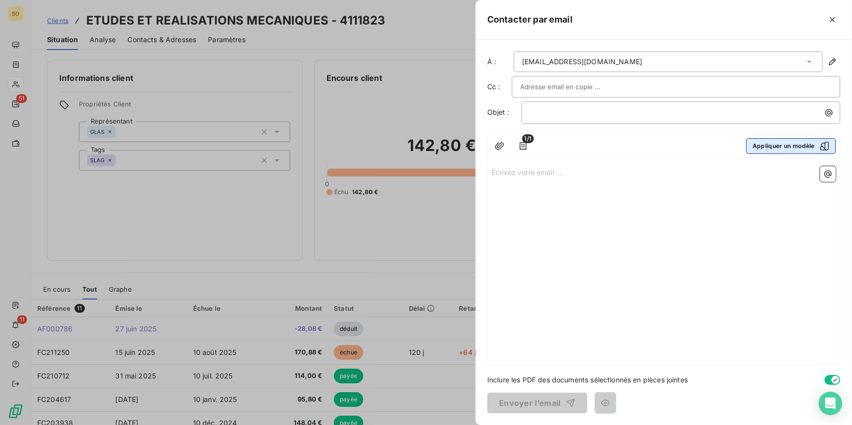
click at [766, 150] on button "Appliquer un modèle" at bounding box center [791, 146] width 90 height 16
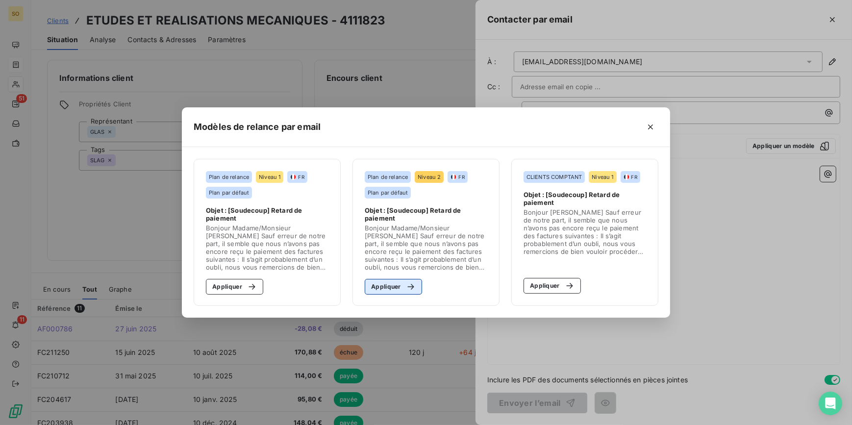
click at [400, 287] on button "Appliquer" at bounding box center [393, 287] width 57 height 16
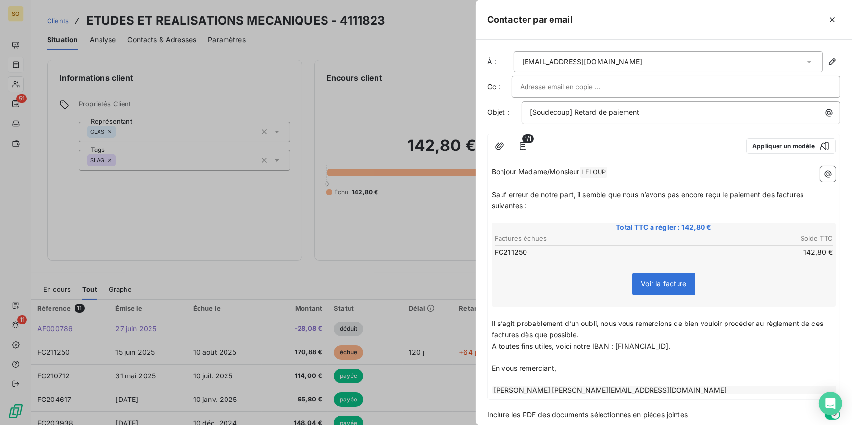
click at [776, 195] on span "Sauf erreur de notre part, il semble que nous n’avons pas encore reçu le paieme…" at bounding box center [649, 200] width 314 height 20
click at [417, 39] on div at bounding box center [426, 212] width 852 height 425
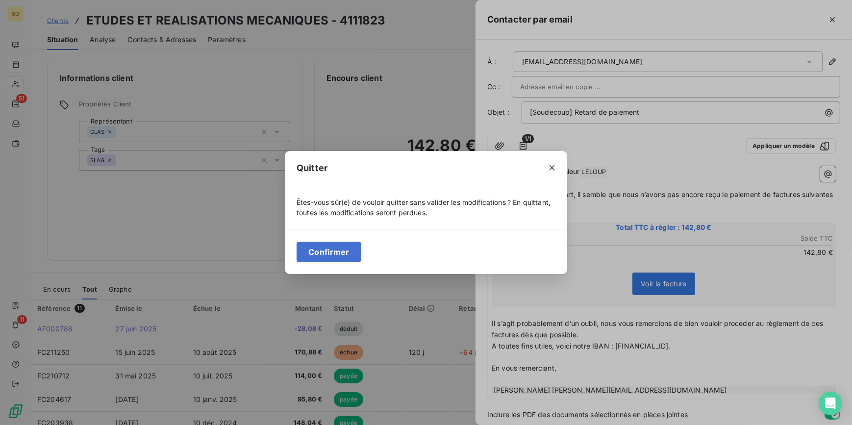
click at [773, 199] on div "Quitter Êtes-vous sûr(e) de vouloir quitter sans valider les modifications ? En…" at bounding box center [426, 212] width 852 height 425
click at [554, 167] on icon "button" at bounding box center [552, 168] width 10 height 10
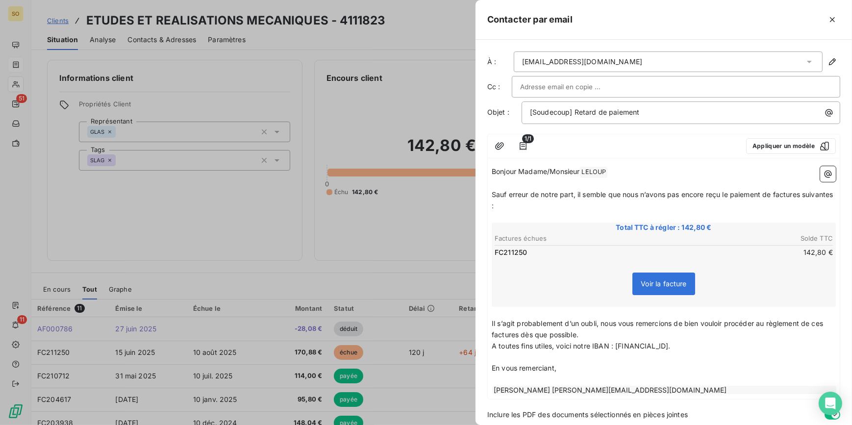
click at [775, 193] on span "Sauf erreur de notre part, il semble que nous n’avons pas encore reçu le paieme…" at bounding box center [664, 200] width 344 height 20
click at [810, 196] on span "Sauf erreur de notre part, il semble que nous n’avons pas encore reçu le paieme…" at bounding box center [651, 200] width 318 height 20
click at [523, 206] on span "Sauf erreur de notre part, il semble que nous n’avons pas encore reçu le paieme…" at bounding box center [649, 200] width 314 height 20
click at [517, 336] on span "Il s’agit probablement d’un oubli, nous vous remercions de bien vouloir procéde…" at bounding box center [659, 329] width 334 height 20
click at [825, 323] on span "Il s’agit probablement d’un oubli, nous vous remercions de bien vouloir procéde…" at bounding box center [659, 329] width 334 height 20
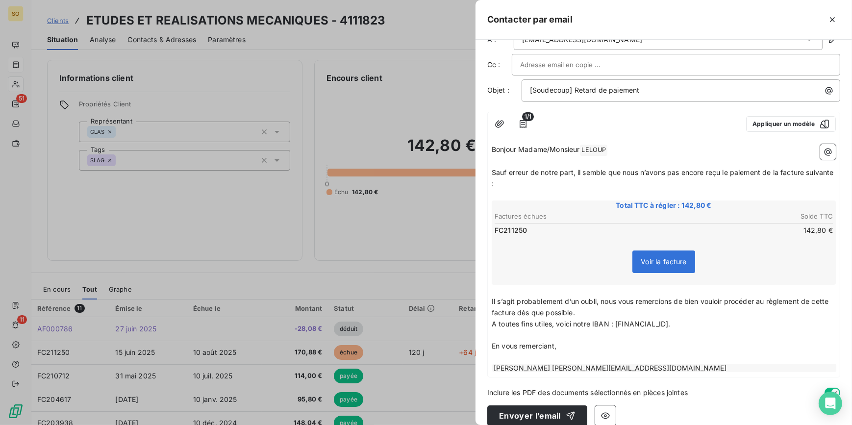
scroll to position [34, 0]
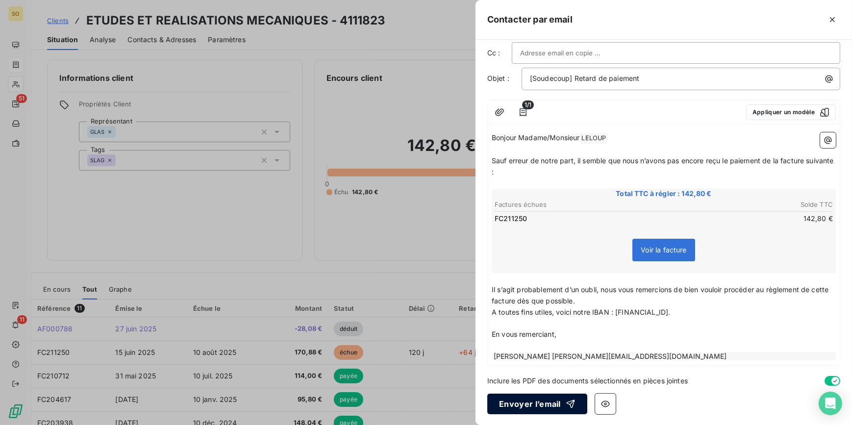
click at [546, 396] on button "Envoyer l’email" at bounding box center [538, 404] width 100 height 21
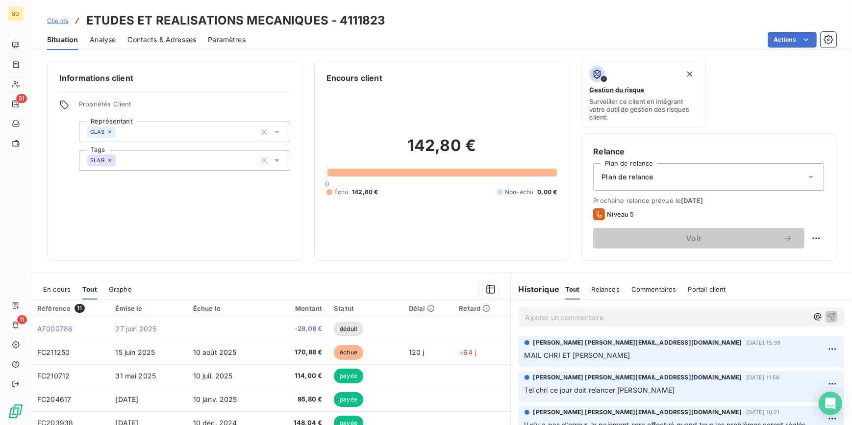
click at [188, 38] on span "Contacts & Adresses" at bounding box center [162, 40] width 69 height 10
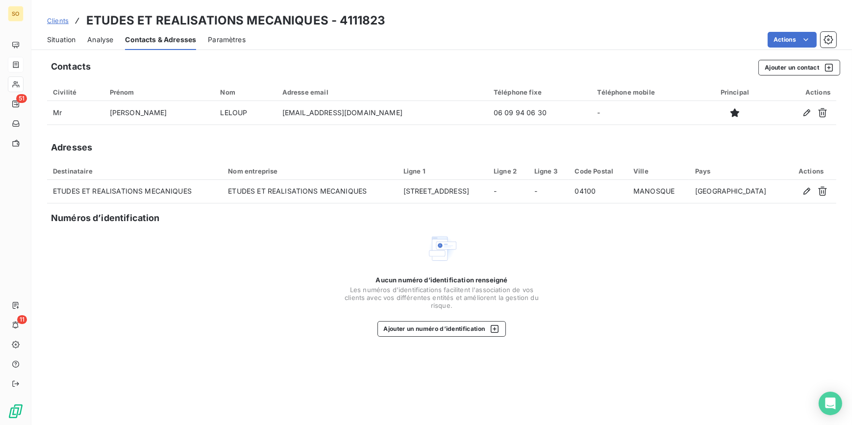
click at [69, 42] on span "Situation" at bounding box center [61, 40] width 28 height 10
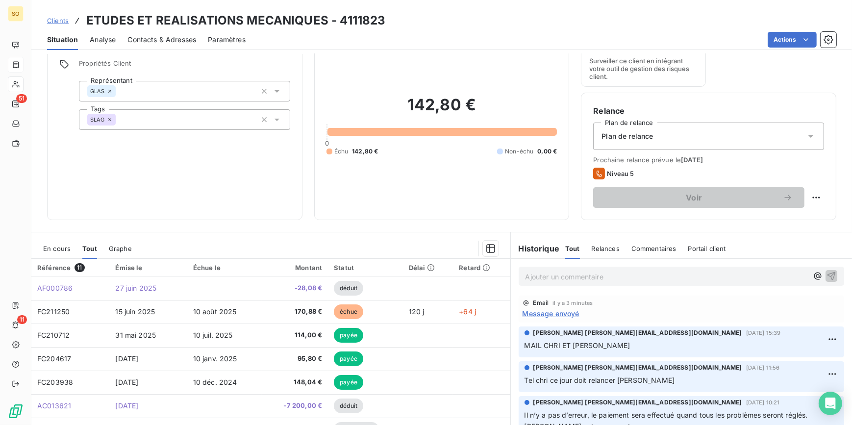
scroll to position [92, 0]
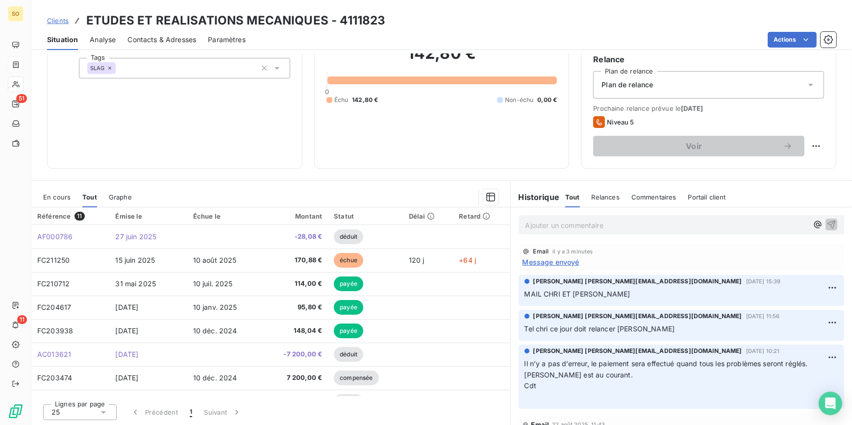
click at [181, 41] on span "Contacts & Adresses" at bounding box center [162, 40] width 69 height 10
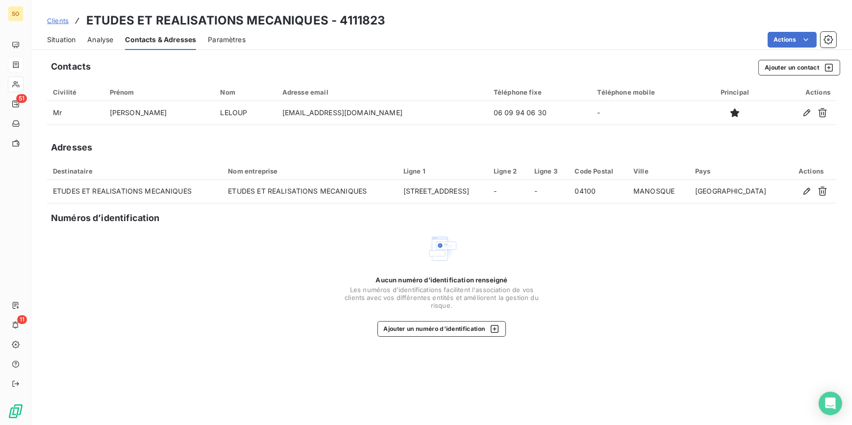
click at [61, 36] on span "Situation" at bounding box center [61, 40] width 28 height 10
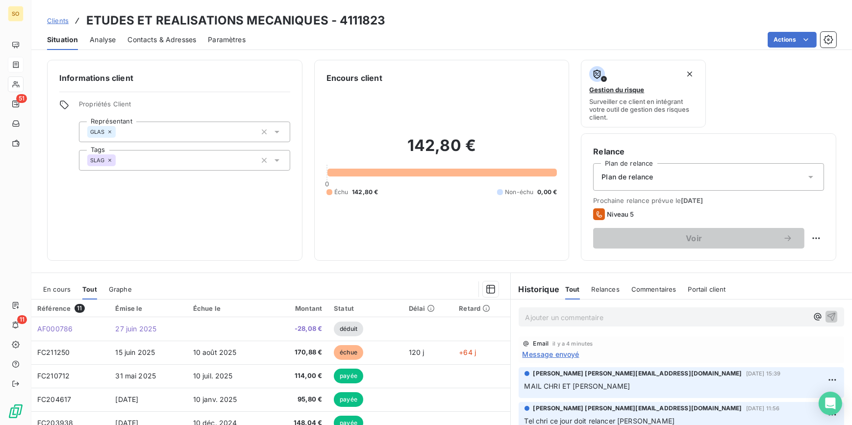
click at [563, 322] on p "Ajouter un commentaire ﻿" at bounding box center [667, 317] width 283 height 12
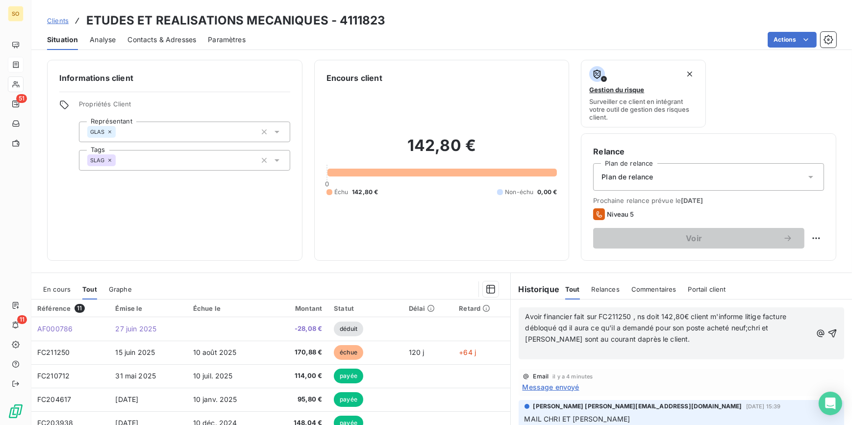
click at [824, 331] on div "Avoir financier fait sur FC211250 , ns doit 142,80€ client m'informe litige fac…" at bounding box center [682, 334] width 326 height 52
click at [828, 333] on icon "button" at bounding box center [833, 334] width 10 height 10
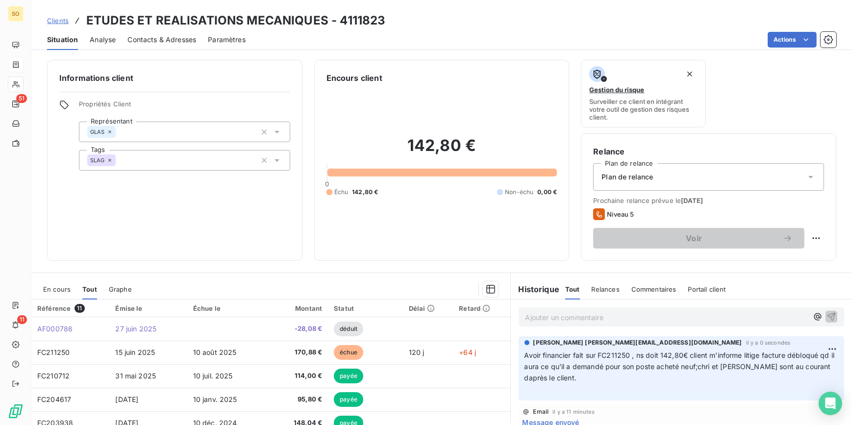
click at [59, 18] on span "Clients" at bounding box center [58, 21] width 22 height 8
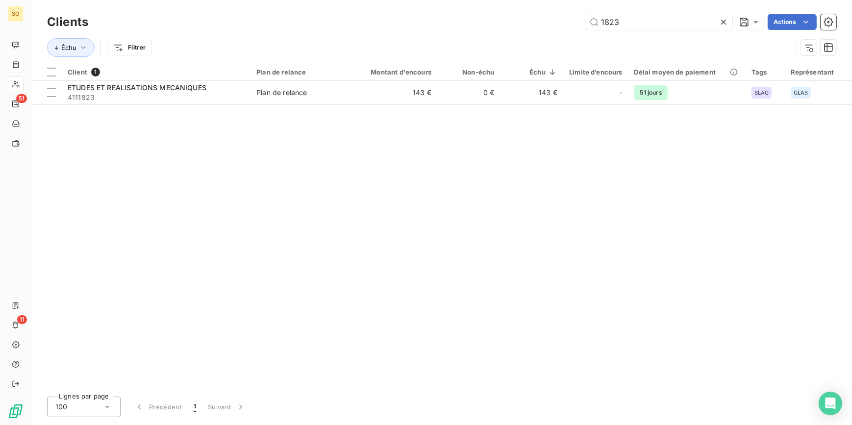
drag, startPoint x: 595, startPoint y: 25, endPoint x: 696, endPoint y: 8, distance: 102.9
click at [678, 8] on div "Clients 1823 Actions Échu Filtrer" at bounding box center [441, 31] width 821 height 63
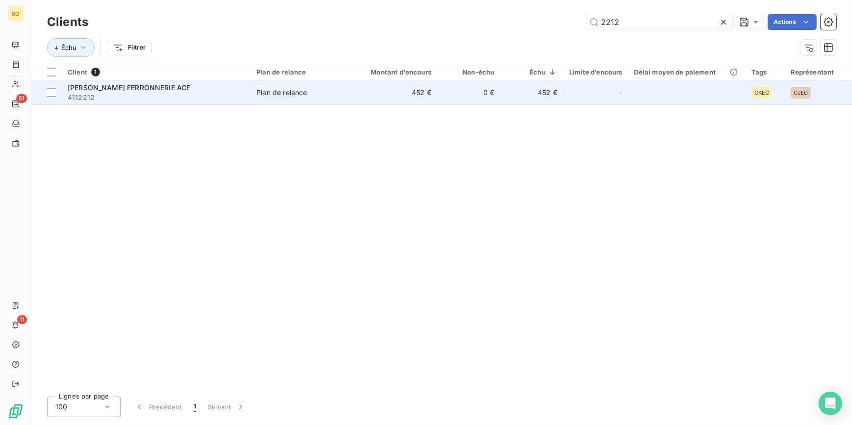
type input "2212"
click at [406, 94] on td "452 €" at bounding box center [395, 93] width 84 height 24
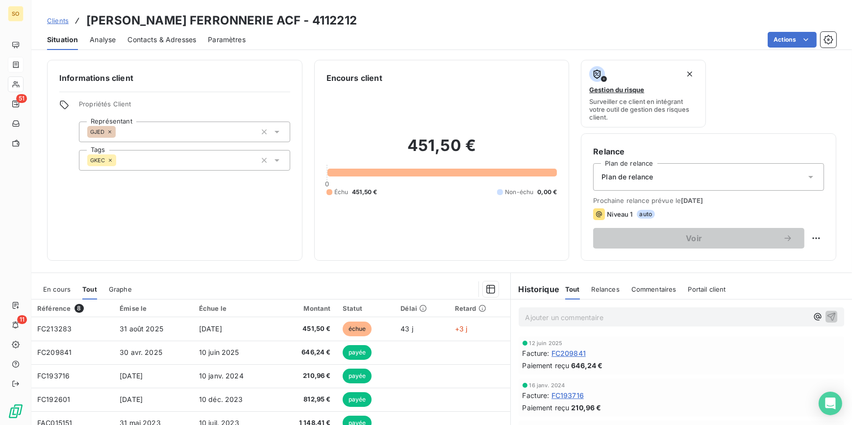
click at [59, 19] on span "Clients" at bounding box center [58, 21] width 22 height 8
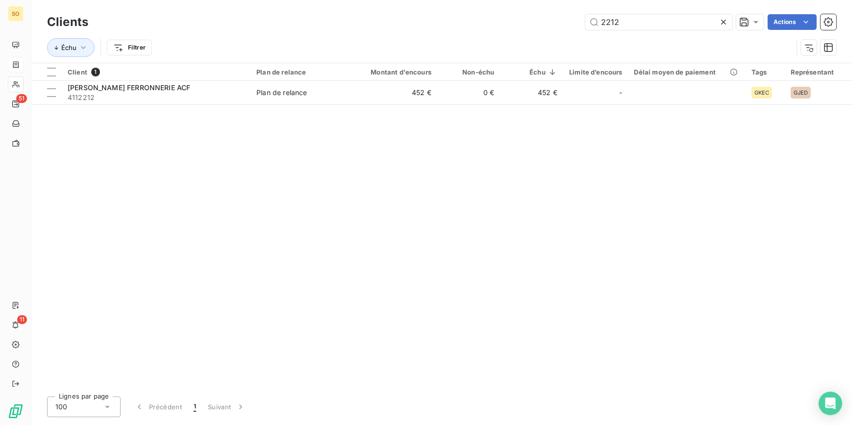
drag, startPoint x: 598, startPoint y: 21, endPoint x: 775, endPoint y: 2, distance: 177.6
click at [775, 2] on div "Clients 2212 Actions Échu Filtrer" at bounding box center [441, 31] width 821 height 63
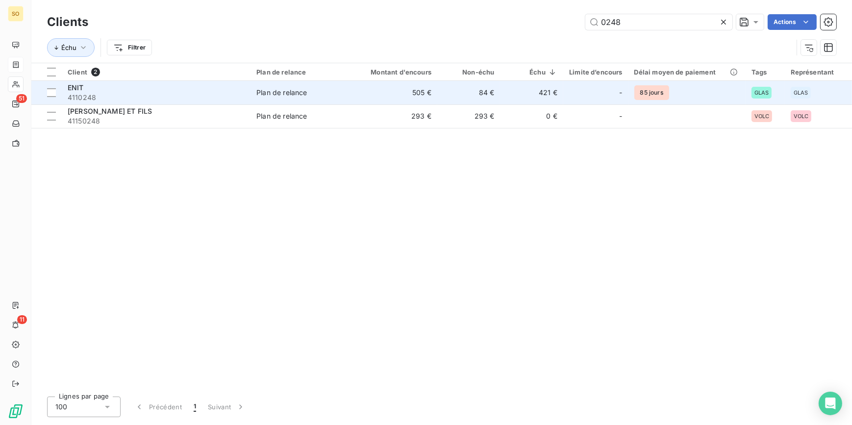
type input "0248"
click at [324, 93] on span "Plan de relance" at bounding box center [302, 93] width 91 height 10
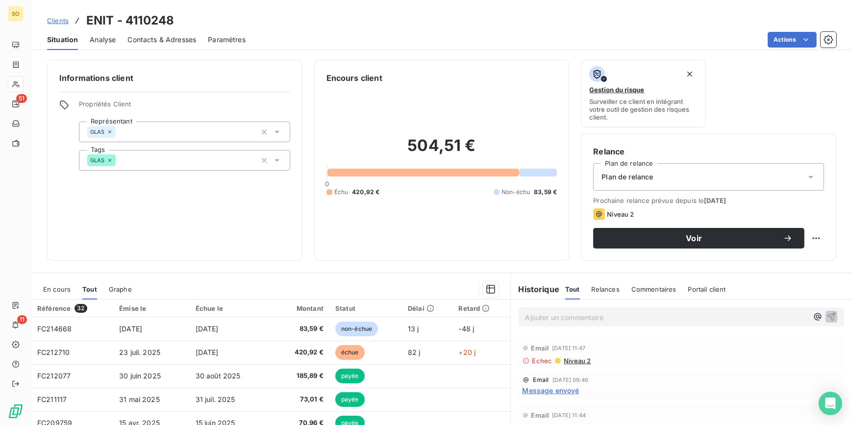
click at [63, 20] on span "Clients" at bounding box center [58, 21] width 22 height 8
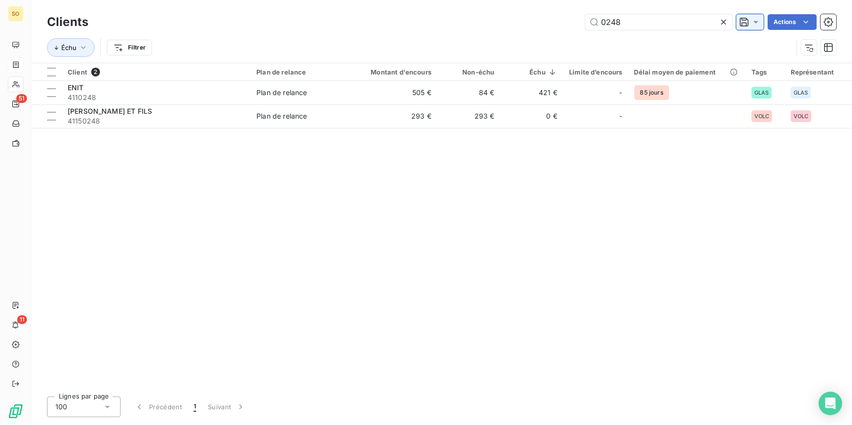
drag, startPoint x: 603, startPoint y: 22, endPoint x: 757, endPoint y: 24, distance: 154.0
click at [691, 26] on input "0248" at bounding box center [659, 22] width 147 height 16
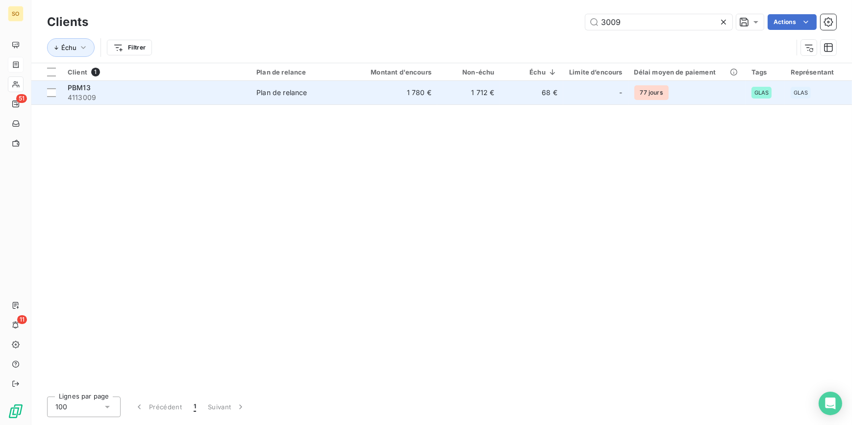
type input "3009"
click at [339, 97] on span "Plan de relance" at bounding box center [302, 93] width 91 height 10
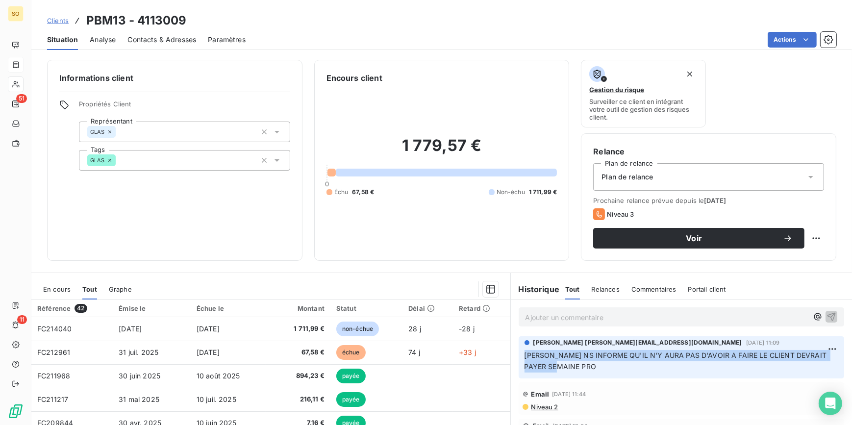
drag, startPoint x: 549, startPoint y: 353, endPoint x: 807, endPoint y: 366, distance: 258.3
click at [807, 366] on div "[PERSON_NAME] [EMAIL_ADDRESS][DOMAIN_NAME][DATE] 11:09 [PERSON_NAME] NS INFORME…" at bounding box center [682, 357] width 326 height 42
copy span "[PERSON_NAME] NS INFORME QU'IL N'Y AURA PAS D'AVOIR A FAIRE LE CLIENT DEVRAIT P…"
click at [64, 18] on span "Clients" at bounding box center [58, 21] width 22 height 8
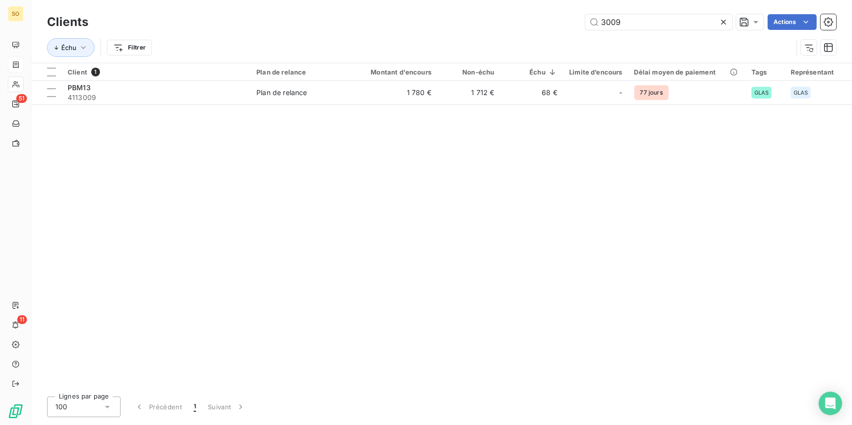
drag, startPoint x: 613, startPoint y: 23, endPoint x: 767, endPoint y: 33, distance: 153.9
click at [667, 25] on input "3009" at bounding box center [659, 22] width 147 height 16
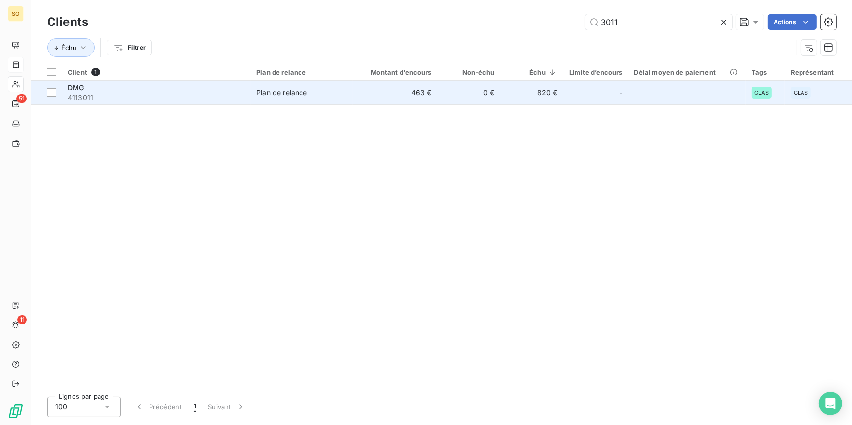
type input "3011"
click at [567, 89] on td "-" at bounding box center [596, 93] width 65 height 24
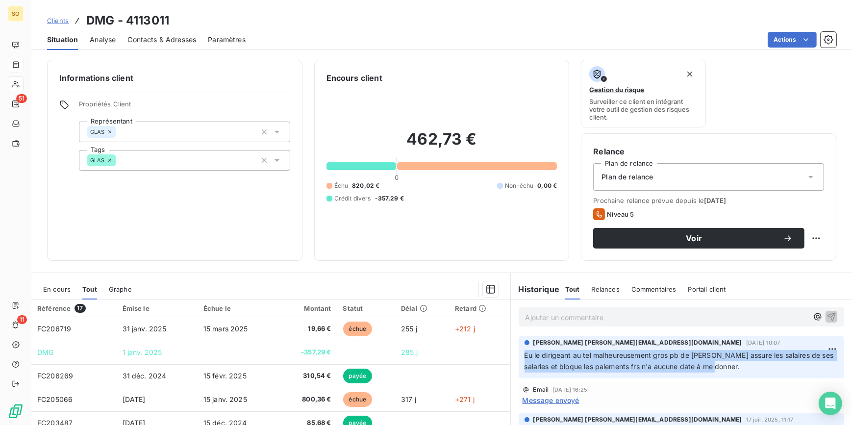
drag, startPoint x: 520, startPoint y: 355, endPoint x: 737, endPoint y: 368, distance: 217.2
click at [737, 368] on p "Eu le dirigeant au tel malheureusement gros pb de [PERSON_NAME] assure les sala…" at bounding box center [682, 361] width 314 height 23
copy span "Eu le dirigeant au tel malheureusement gros pb de [PERSON_NAME] assure les sala…"
click at [62, 20] on span "Clients" at bounding box center [58, 21] width 22 height 8
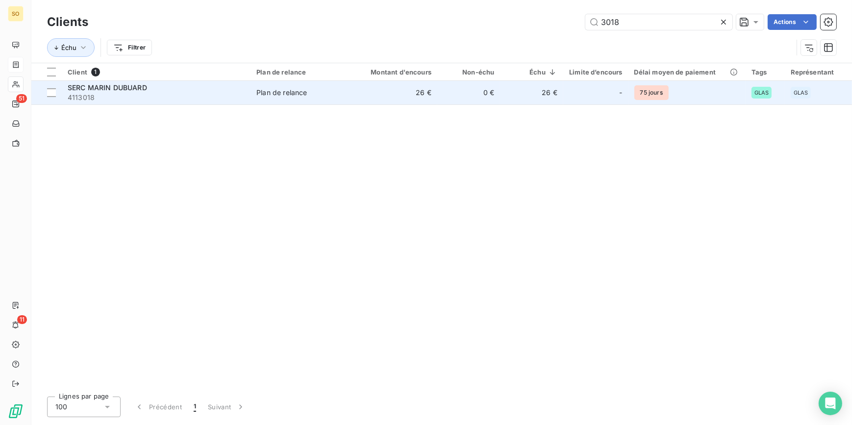
type input "3018"
click at [313, 95] on span "Plan de relance" at bounding box center [302, 93] width 91 height 10
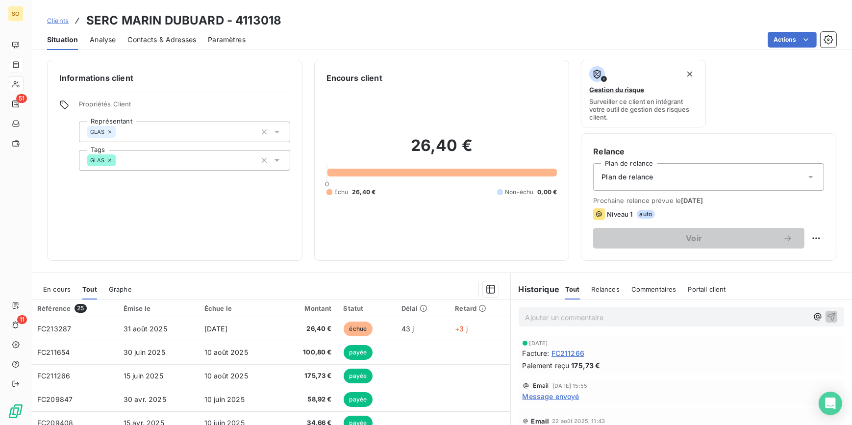
click at [61, 19] on span "Clients" at bounding box center [58, 21] width 22 height 8
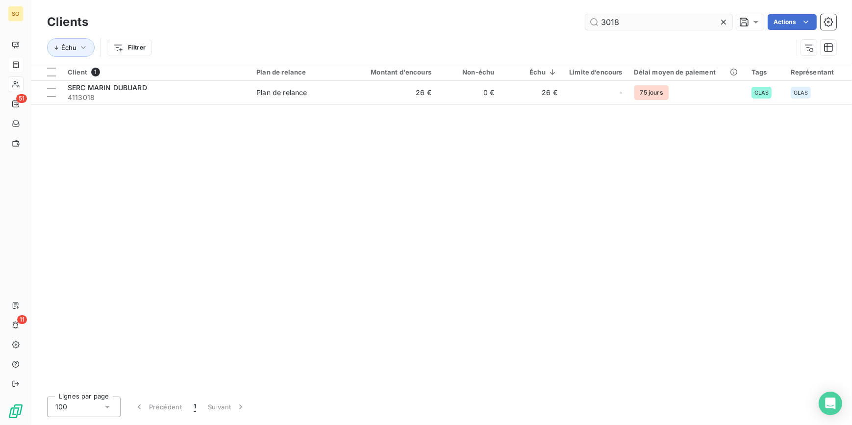
drag, startPoint x: 633, startPoint y: 21, endPoint x: 775, endPoint y: 23, distance: 142.2
click at [698, 21] on input "3018" at bounding box center [659, 22] width 147 height 16
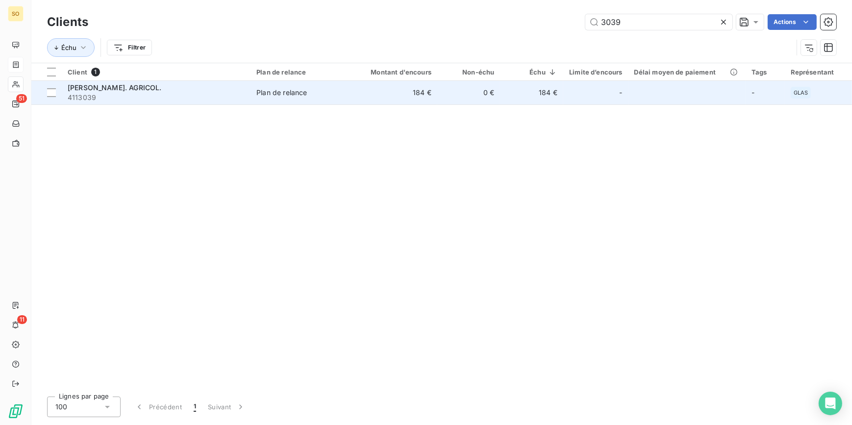
type input "3039"
click at [458, 83] on td "0 €" at bounding box center [469, 93] width 63 height 24
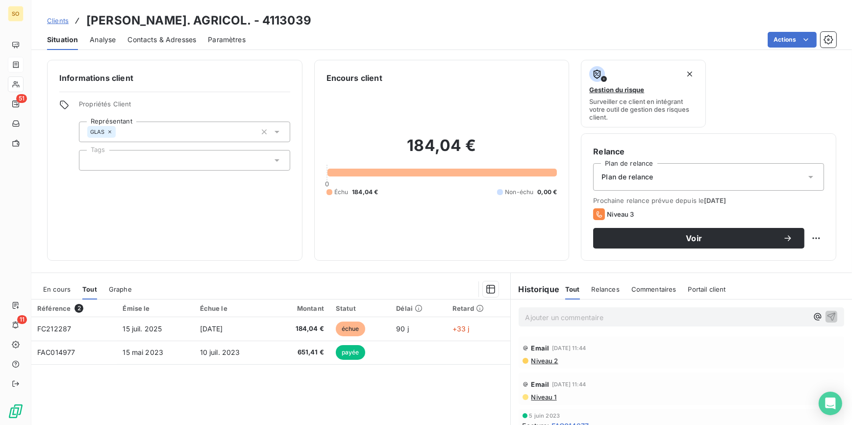
click at [56, 22] on span "Clients" at bounding box center [58, 21] width 22 height 8
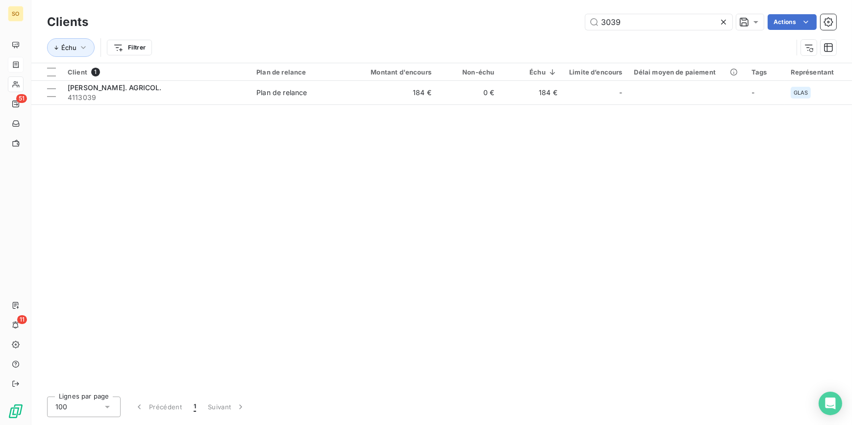
drag, startPoint x: 598, startPoint y: 21, endPoint x: 839, endPoint y: 44, distance: 242.4
click at [694, 34] on div "Clients 3039 Actions Échu Filtrer" at bounding box center [442, 37] width 790 height 51
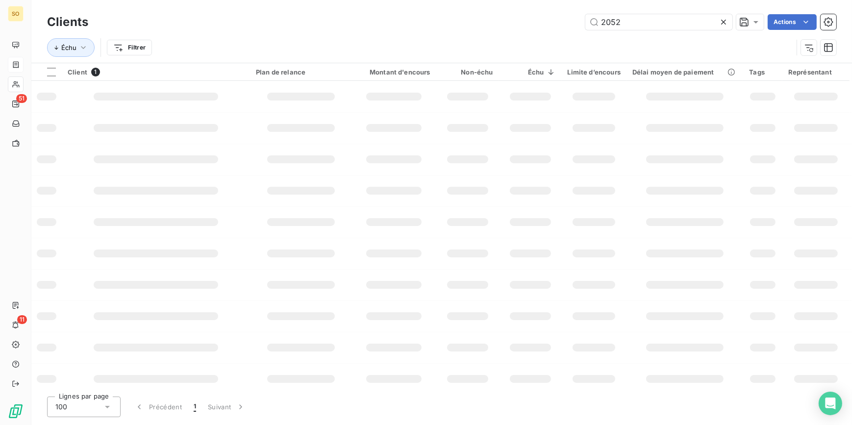
type input "2052"
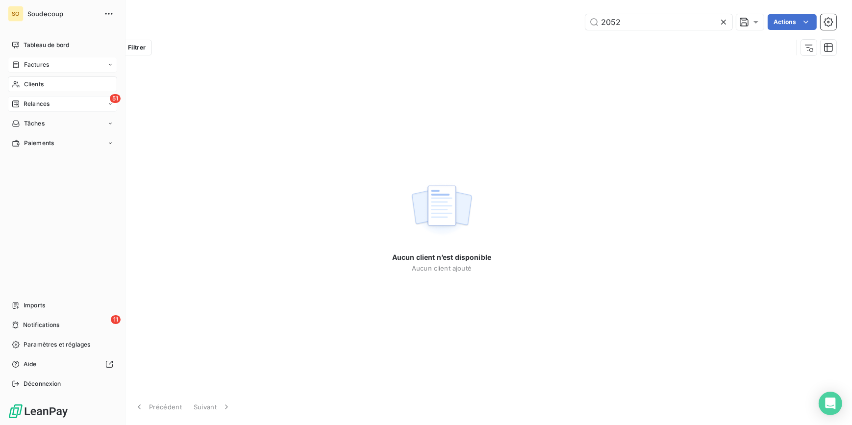
click at [40, 104] on span "Relances" at bounding box center [37, 104] width 26 height 9
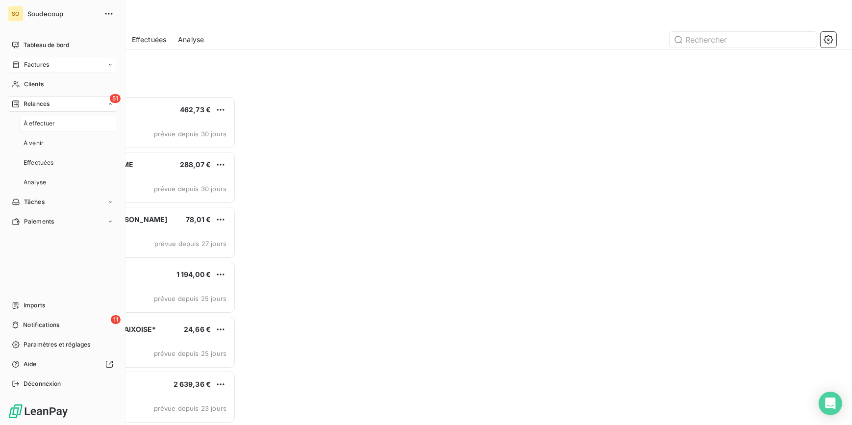
scroll to position [323, 181]
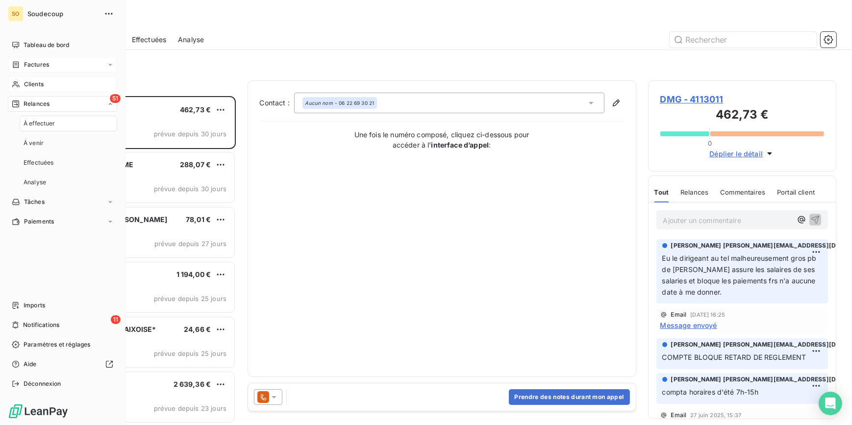
click at [42, 83] on span "Clients" at bounding box center [34, 84] width 20 height 9
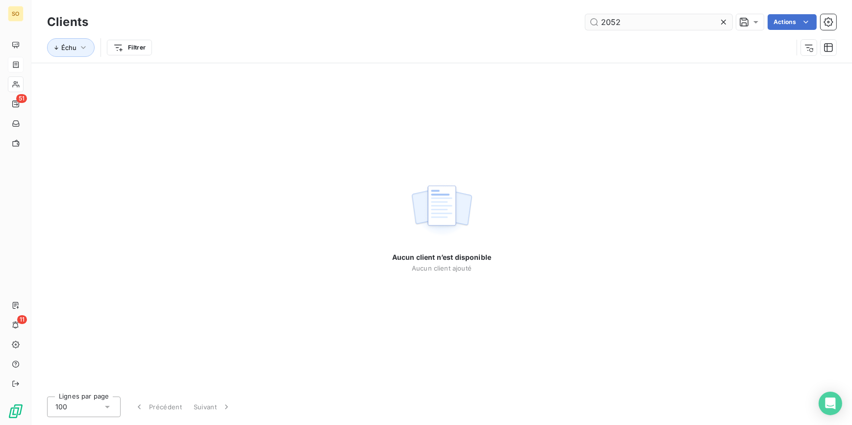
drag, startPoint x: 623, startPoint y: 25, endPoint x: 596, endPoint y: 24, distance: 27.0
click at [596, 24] on input "2052" at bounding box center [659, 22] width 147 height 16
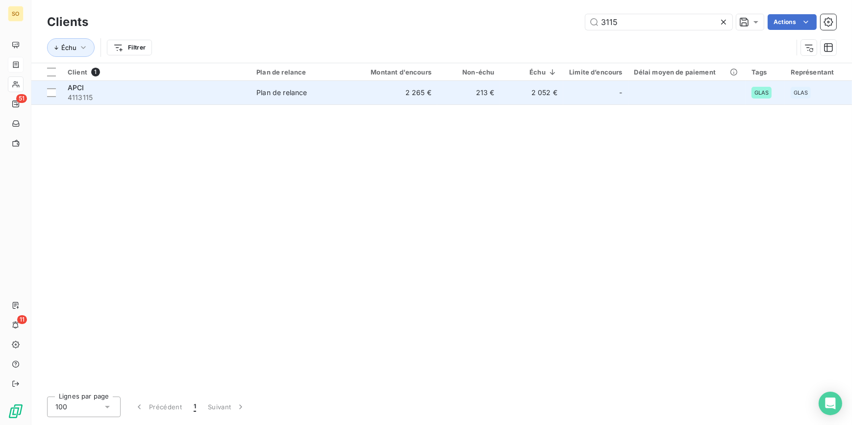
type input "3115"
click at [472, 85] on td "213 €" at bounding box center [469, 93] width 63 height 24
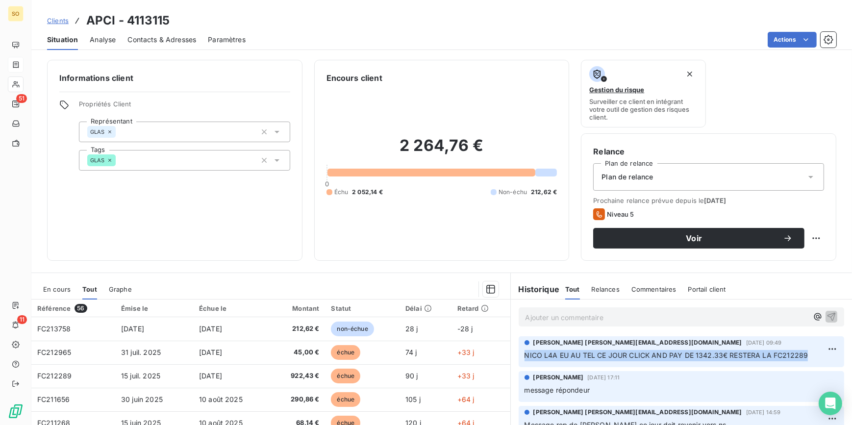
drag, startPoint x: 519, startPoint y: 357, endPoint x: 803, endPoint y: 356, distance: 284.0
click at [803, 356] on div "[PERSON_NAME] [PERSON_NAME][EMAIL_ADDRESS][DOMAIN_NAME][DATE] 09:49 NICO L4A EU…" at bounding box center [682, 351] width 326 height 31
copy span "NICO L4A EU AU TEL CE JOUR CLICK AND PAY DE 1342.33€ RESTERA LA FC212289"
click at [63, 20] on span "Clients" at bounding box center [58, 21] width 22 height 8
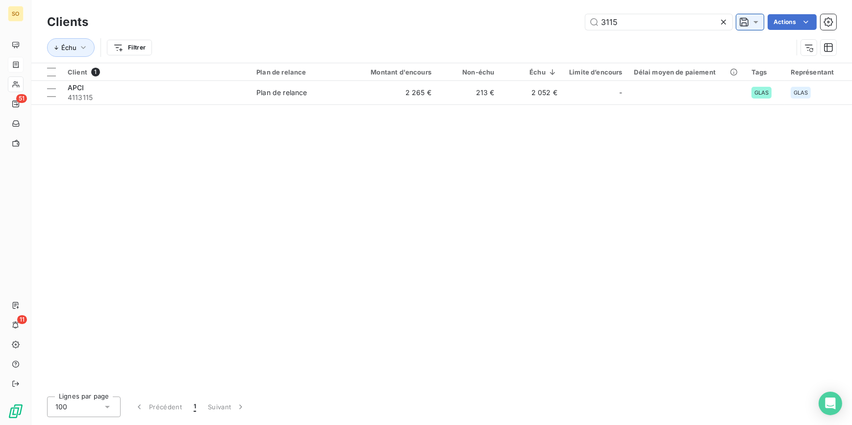
drag, startPoint x: 596, startPoint y: 24, endPoint x: 746, endPoint y: 27, distance: 150.6
click at [722, 27] on div "3115" at bounding box center [659, 22] width 147 height 16
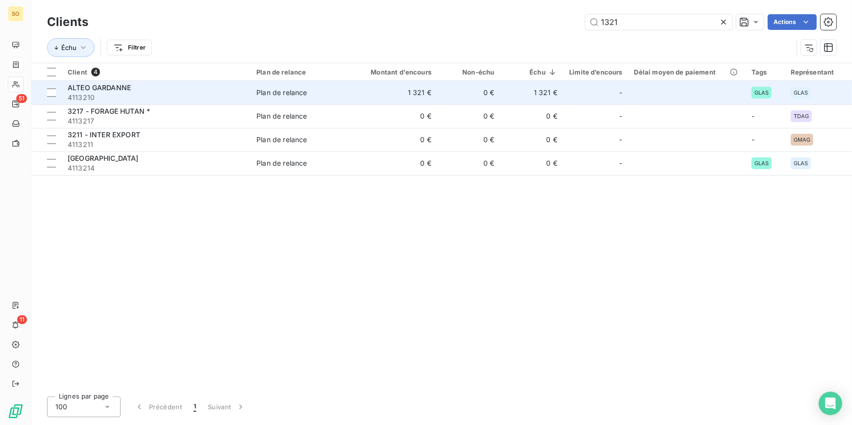
type input "1321"
click at [268, 97] on div "Plan de relance" at bounding box center [282, 93] width 51 height 10
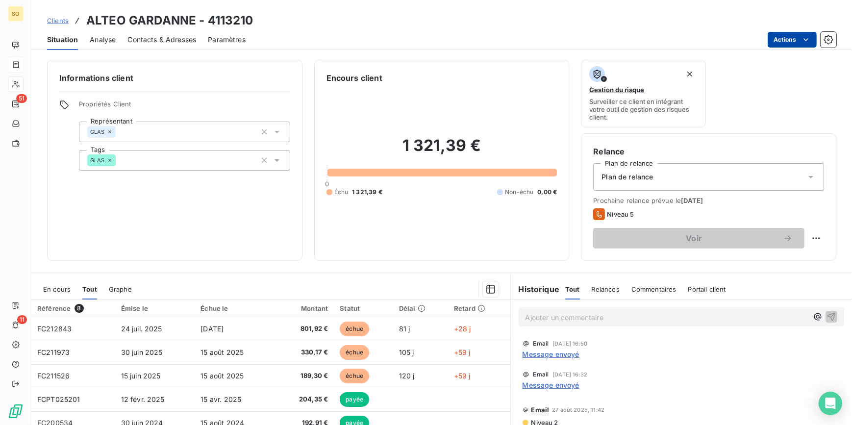
click at [778, 38] on html "SO 51 11 Clients ALTEO GARDANNE - 4113210 Situation Analyse Contacts & Adresses…" at bounding box center [426, 212] width 852 height 425
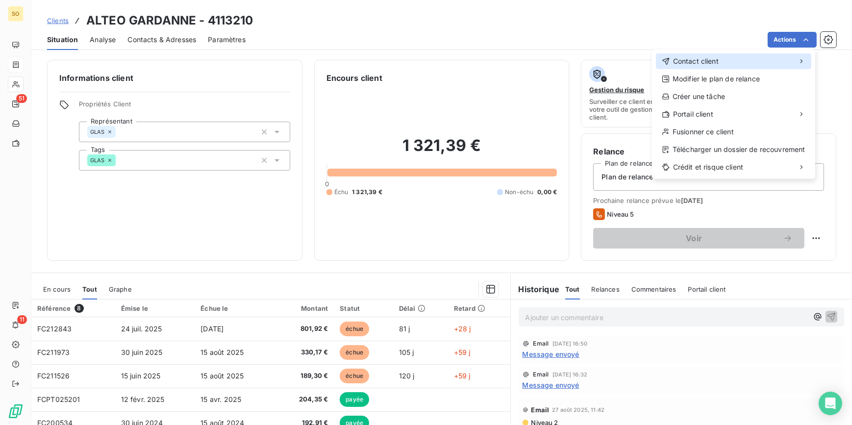
click at [687, 58] on span "Contact client" at bounding box center [696, 61] width 46 height 10
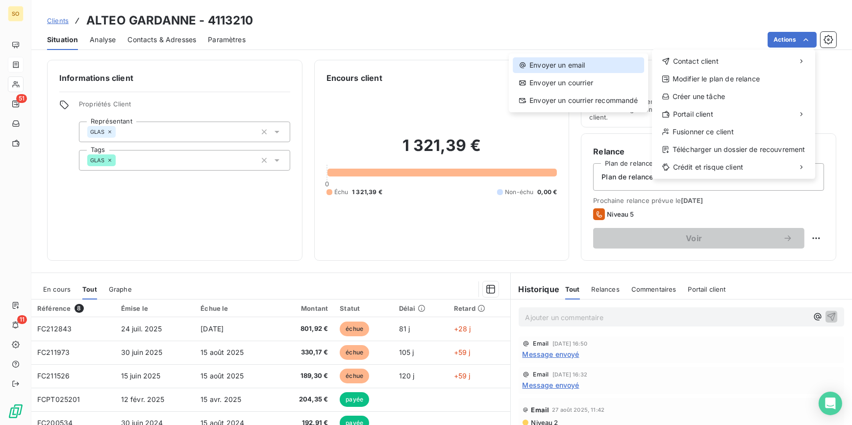
click at [597, 60] on div "Envoyer un email" at bounding box center [578, 65] width 131 height 16
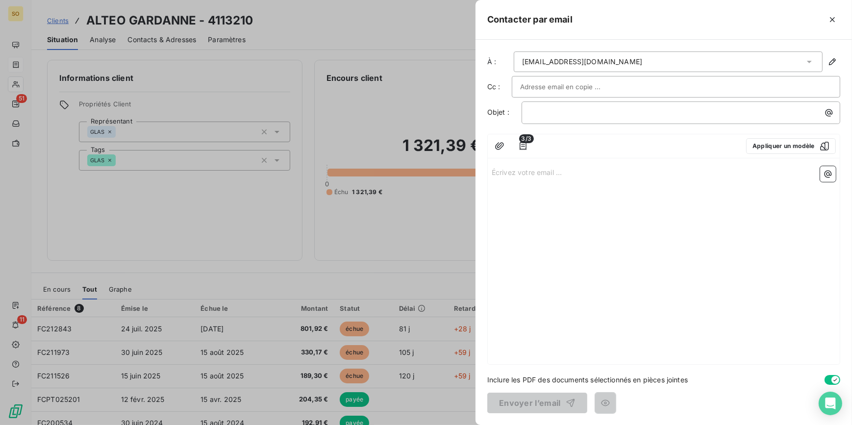
click at [525, 141] on span "3/3" at bounding box center [526, 138] width 15 height 9
click at [526, 148] on icon "button" at bounding box center [523, 146] width 7 height 8
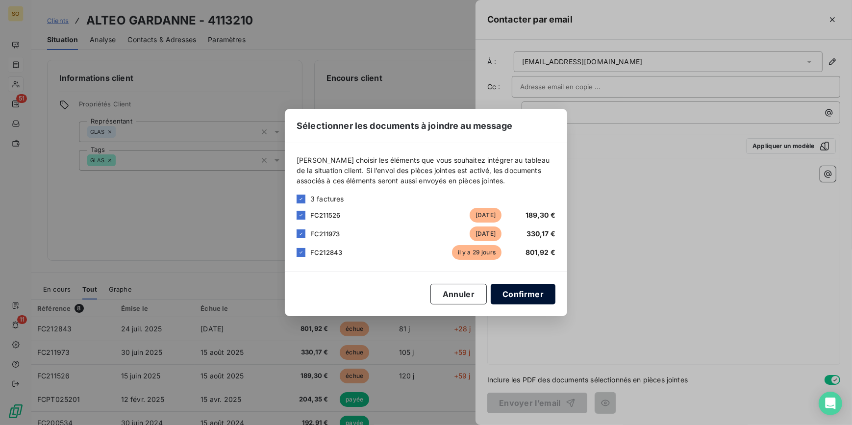
click at [513, 286] on button "Confirmer" at bounding box center [523, 294] width 65 height 21
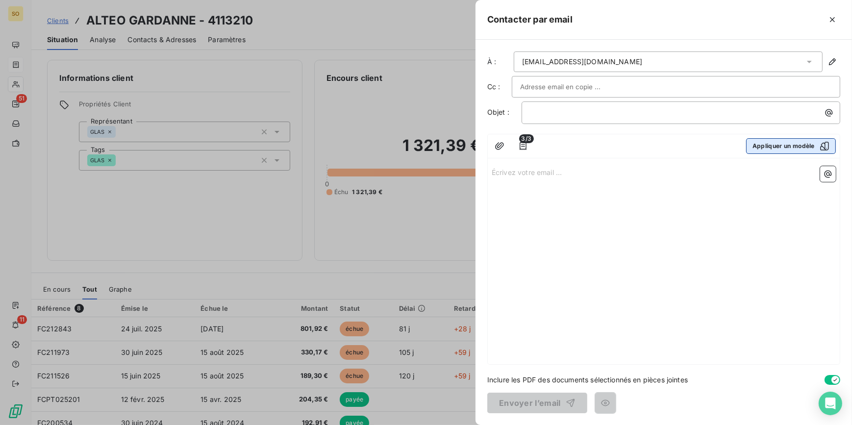
click at [771, 138] on button "Appliquer un modèle" at bounding box center [791, 146] width 90 height 16
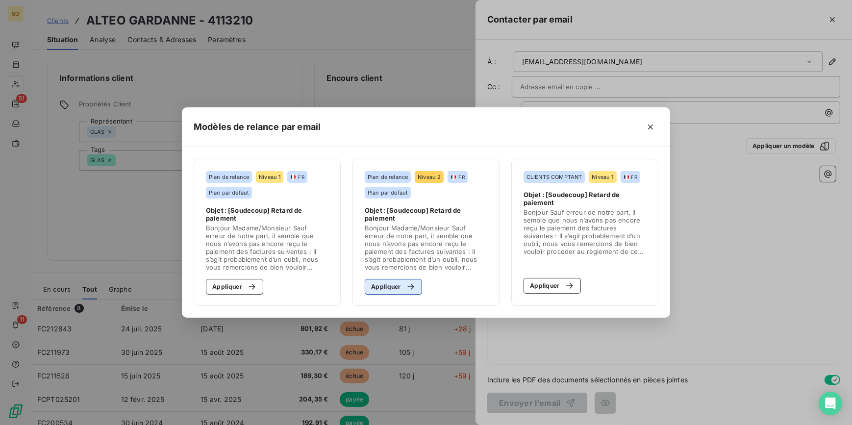
click at [411, 289] on icon "button" at bounding box center [411, 287] width 6 height 6
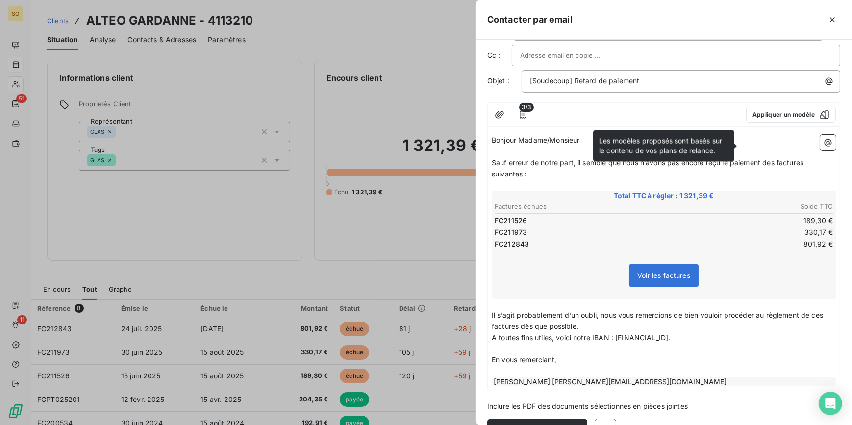
scroll to position [57, 0]
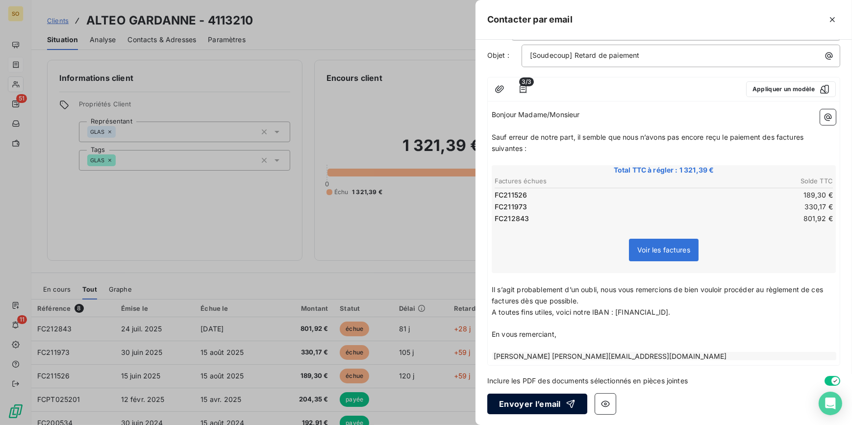
click at [550, 406] on button "Envoyer l’email" at bounding box center [538, 404] width 100 height 21
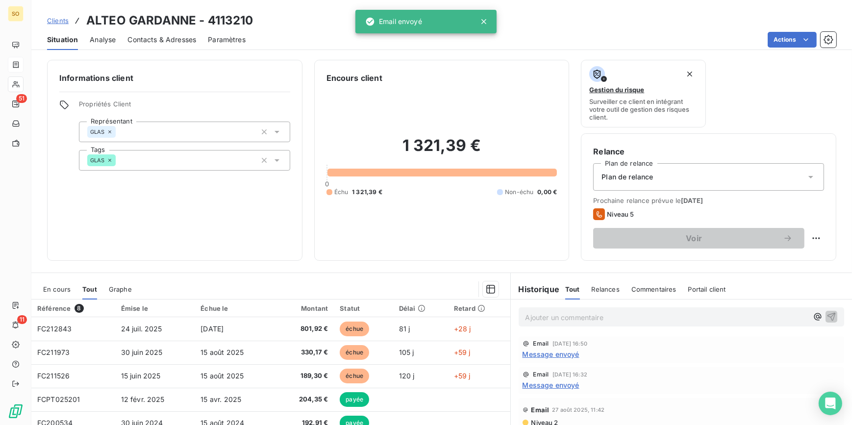
click at [65, 20] on span "Clients" at bounding box center [58, 21] width 22 height 8
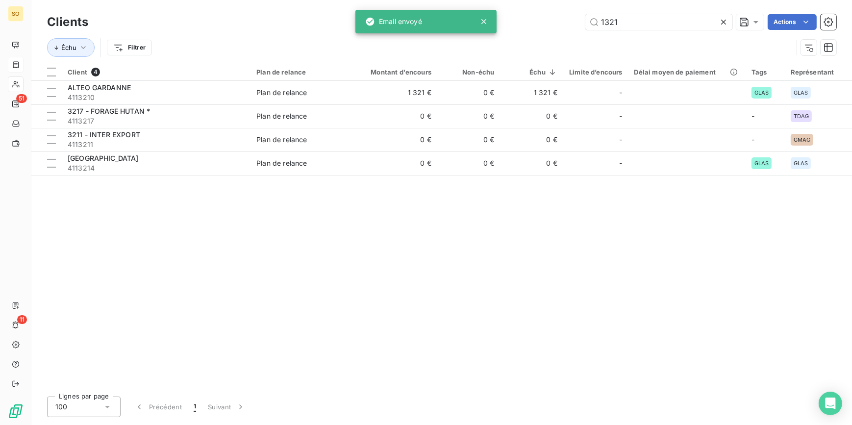
drag, startPoint x: 599, startPoint y: 25, endPoint x: 794, endPoint y: 2, distance: 195.6
click at [706, 15] on input "1321" at bounding box center [659, 22] width 147 height 16
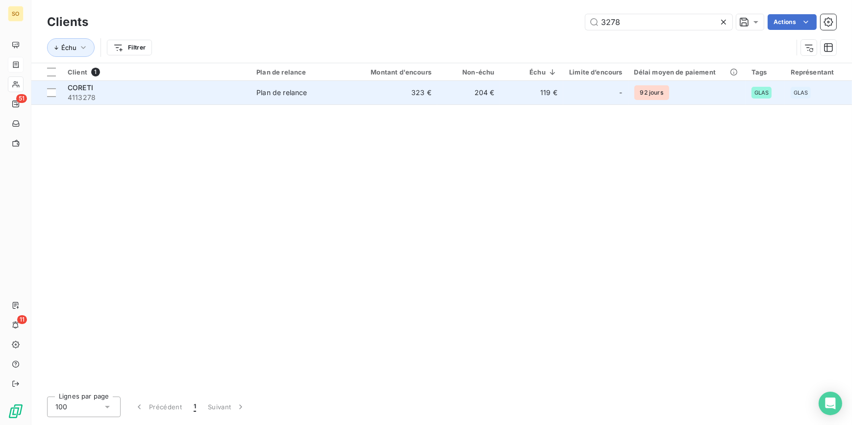
type input "3278"
click at [472, 93] on td "204 €" at bounding box center [469, 93] width 63 height 24
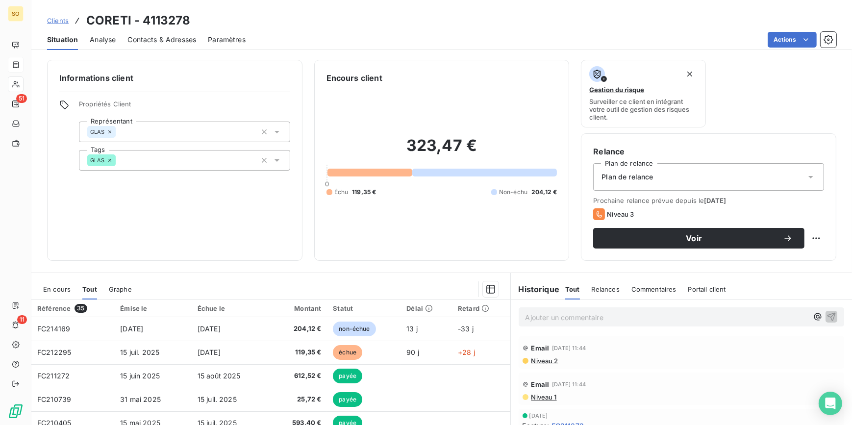
click at [61, 18] on span "Clients" at bounding box center [58, 21] width 22 height 8
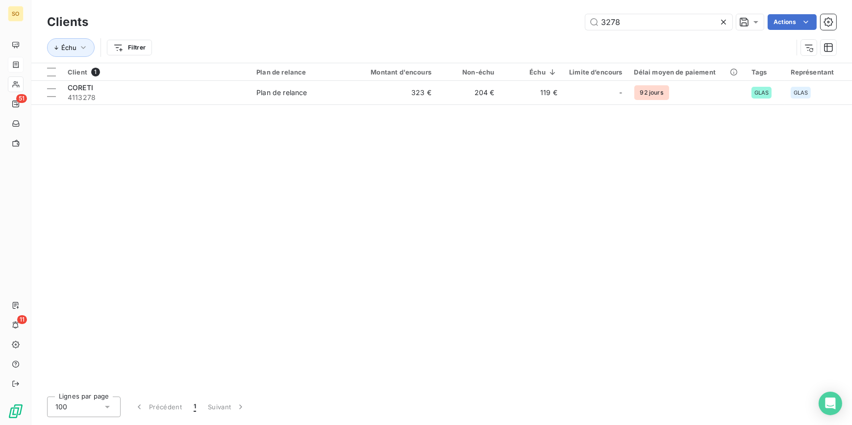
drag, startPoint x: 603, startPoint y: 19, endPoint x: 790, endPoint y: 40, distance: 187.6
click at [759, 37] on div "Clients 3278 Actions Échu Filtrer" at bounding box center [442, 37] width 790 height 51
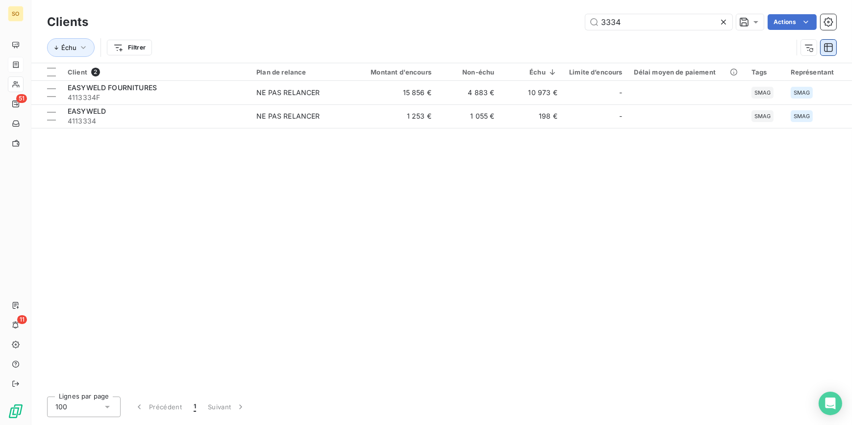
type input "3334"
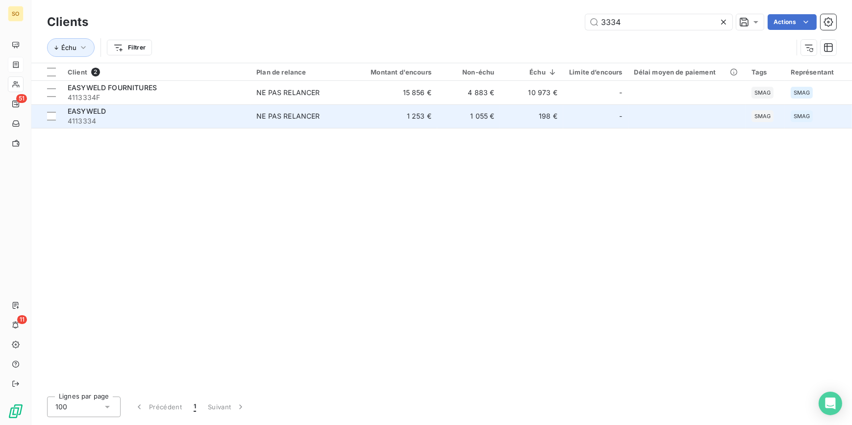
click at [111, 114] on div "EASYWELD" at bounding box center [156, 111] width 177 height 10
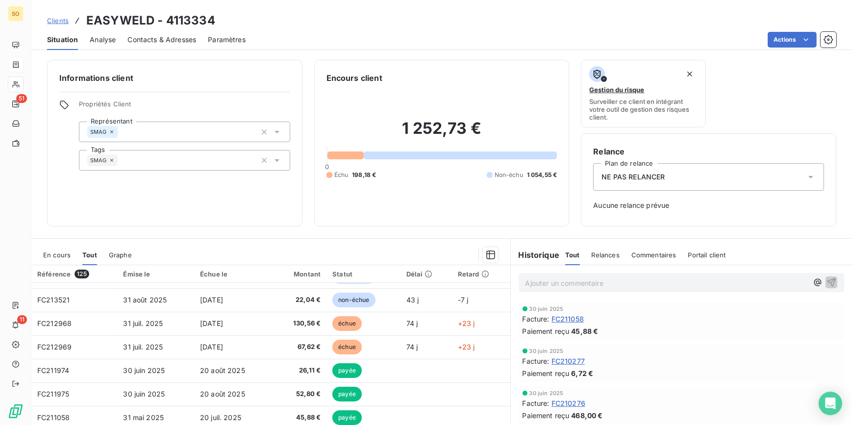
scroll to position [223, 0]
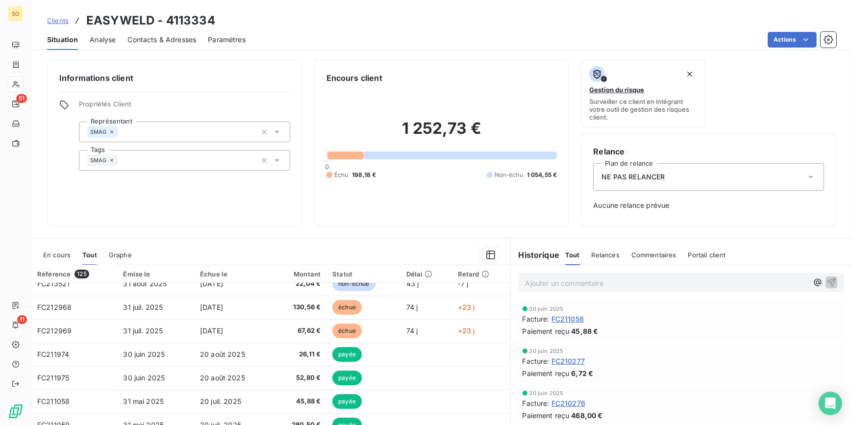
click at [64, 19] on span "Clients" at bounding box center [58, 21] width 22 height 8
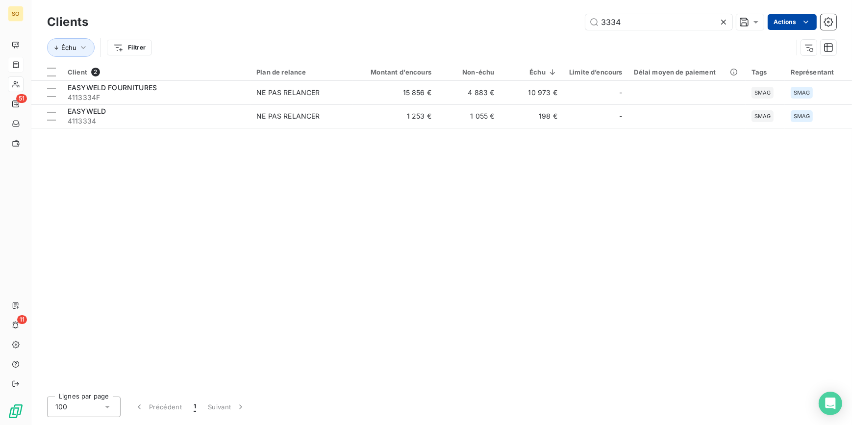
drag, startPoint x: 612, startPoint y: 25, endPoint x: 776, endPoint y: 24, distance: 164.3
click at [655, 24] on input "3334" at bounding box center [659, 22] width 147 height 16
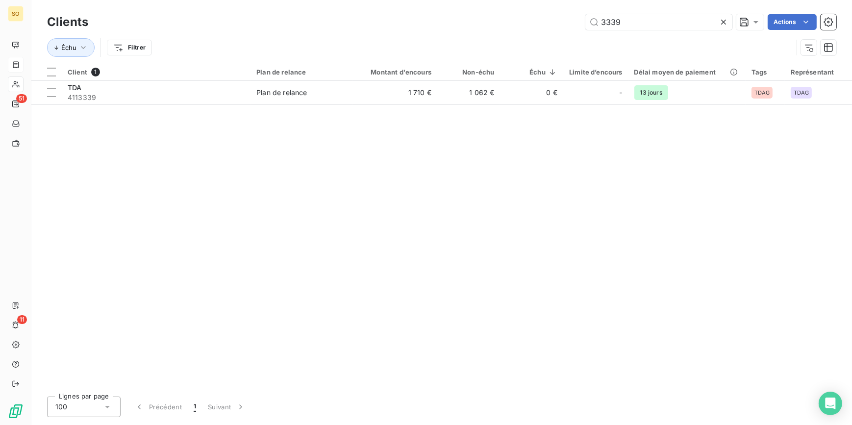
type input "3339"
click at [319, 100] on td "Plan de relance" at bounding box center [302, 93] width 103 height 24
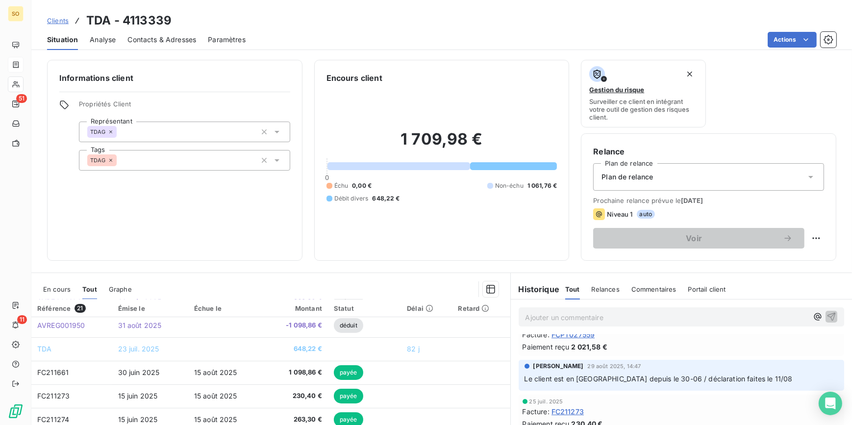
scroll to position [267, 0]
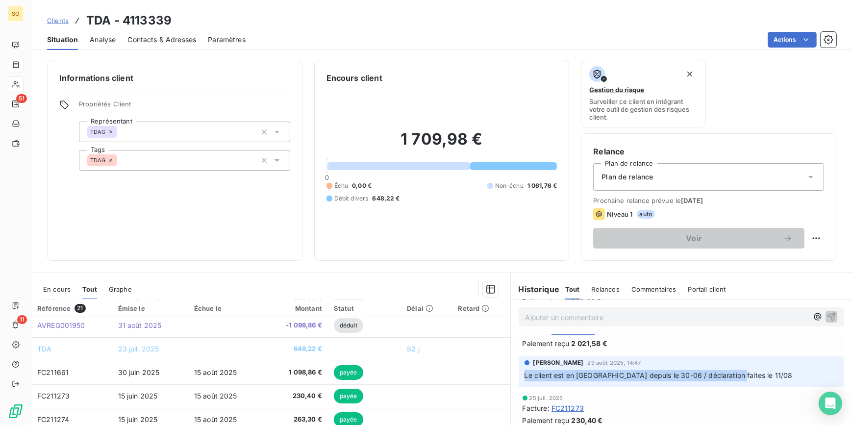
drag, startPoint x: 734, startPoint y: 374, endPoint x: 519, endPoint y: 382, distance: 215.0
click at [519, 382] on div "[PERSON_NAME] [DATE] 14:47 Le client est en [GEOGRAPHIC_DATA] depuis le 30-06 /…" at bounding box center [682, 372] width 326 height 31
copy span "Le client est en [GEOGRAPHIC_DATA] depuis le 30-06 / déclaration faites le 11/08"
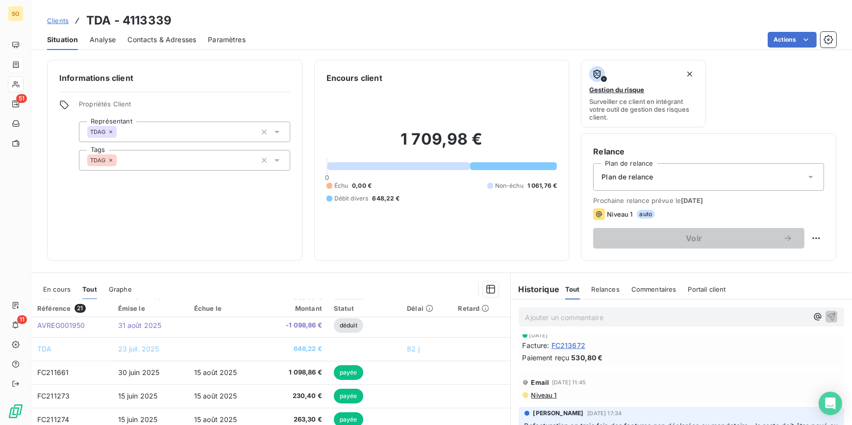
scroll to position [0, 0]
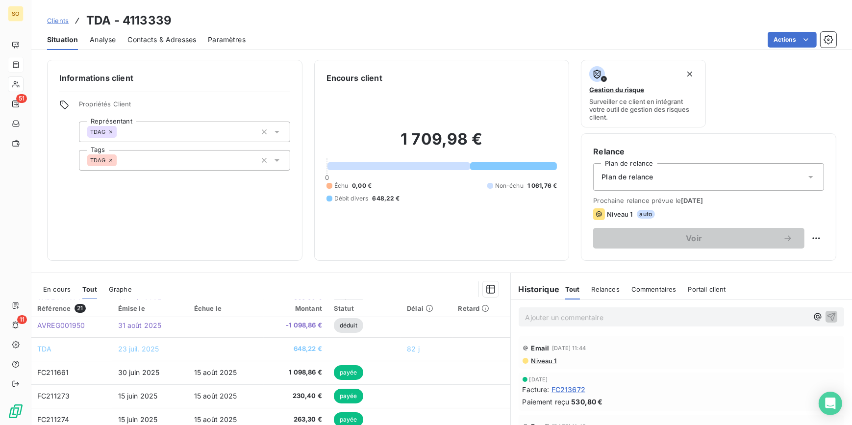
click at [58, 19] on span "Clients" at bounding box center [58, 21] width 22 height 8
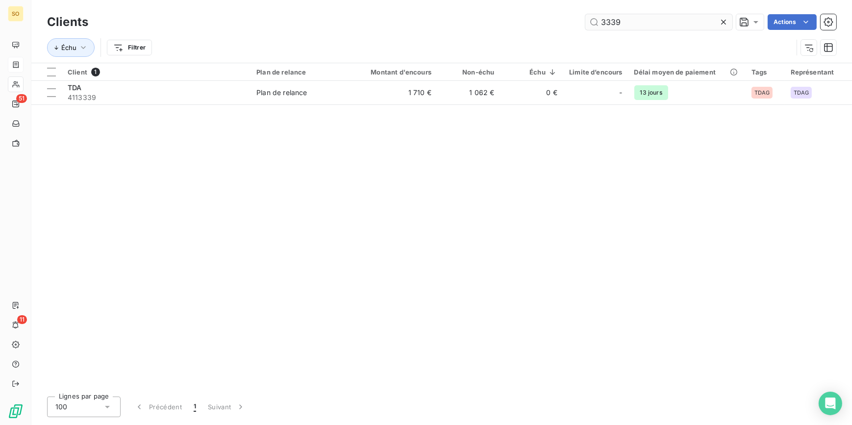
drag, startPoint x: 594, startPoint y: 26, endPoint x: 701, endPoint y: 22, distance: 107.5
click at [664, 24] on input "3339" at bounding box center [659, 22] width 147 height 16
click at [722, 21] on icon at bounding box center [723, 22] width 5 height 5
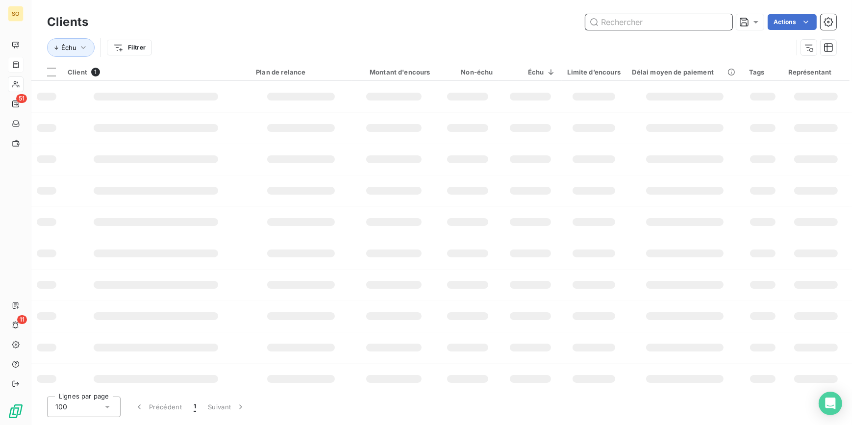
click at [663, 27] on input "text" at bounding box center [659, 22] width 147 height 16
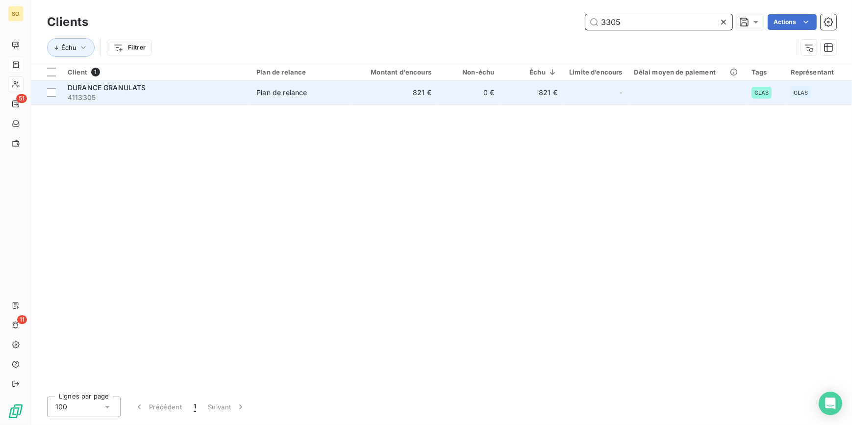
type input "3305"
click at [528, 95] on td "821 €" at bounding box center [531, 93] width 63 height 24
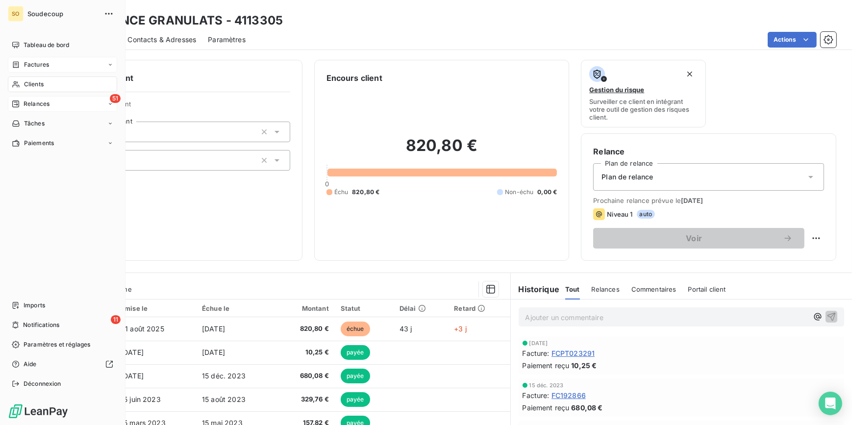
click at [65, 99] on div "51 Relances" at bounding box center [62, 104] width 109 height 16
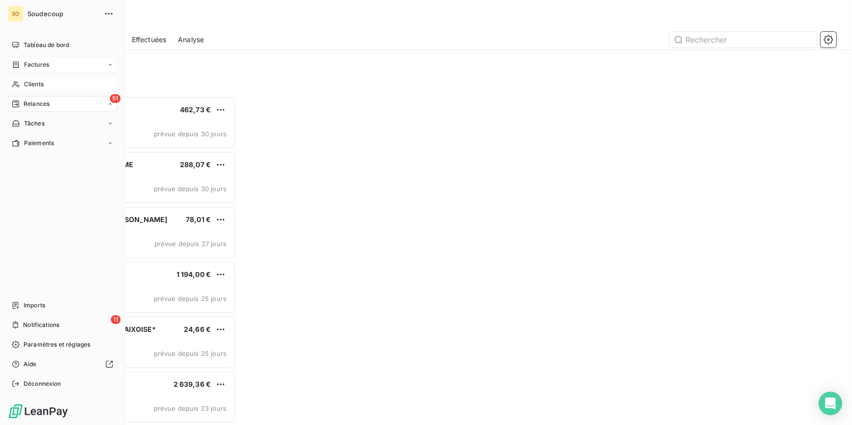
scroll to position [323, 181]
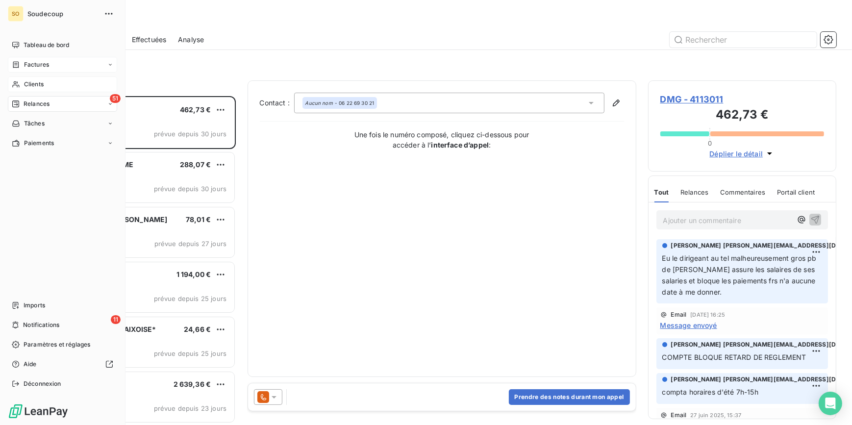
click at [31, 81] on span "Clients" at bounding box center [34, 84] width 20 height 9
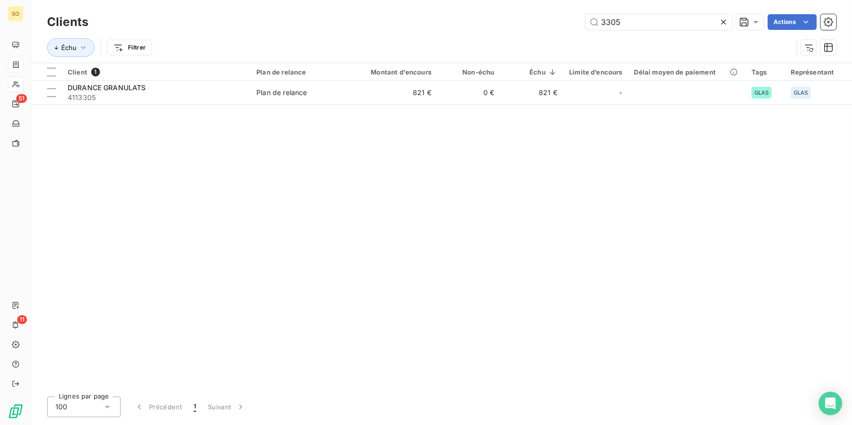
drag, startPoint x: 596, startPoint y: 21, endPoint x: 852, endPoint y: 15, distance: 255.6
click at [808, 19] on div "3305 Actions" at bounding box center [468, 22] width 737 height 16
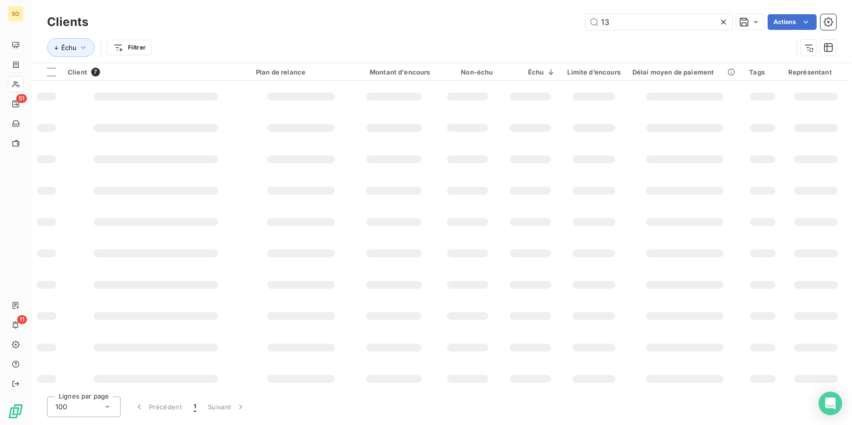
type input "1"
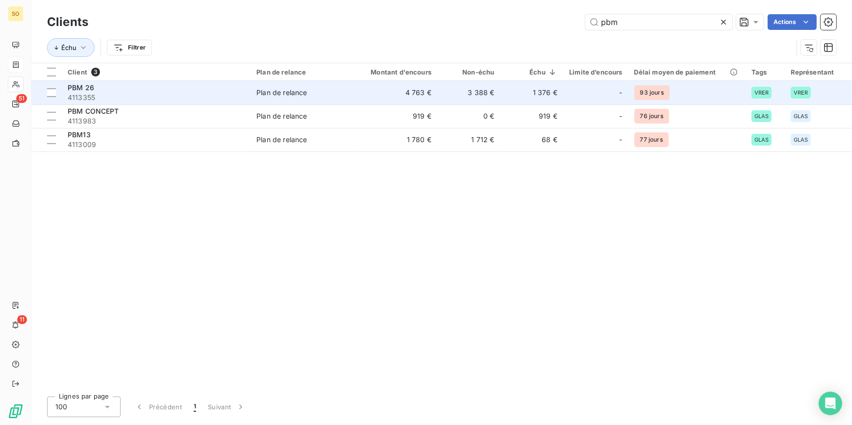
type input "pbm"
click at [247, 91] on td "PBM 26 4113355" at bounding box center [156, 93] width 189 height 24
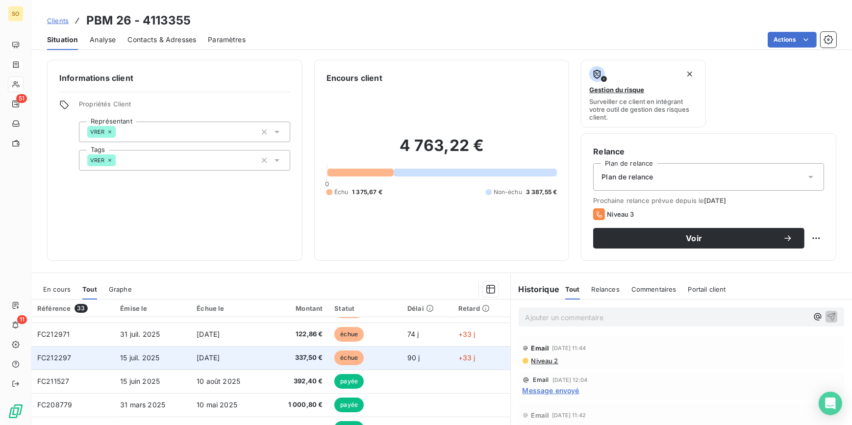
scroll to position [44, 0]
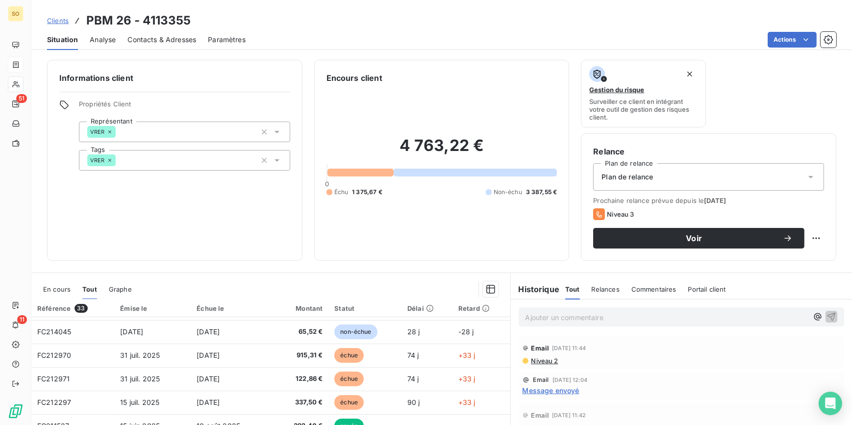
drag, startPoint x: 55, startPoint y: 19, endPoint x: 60, endPoint y: 17, distance: 5.1
click at [55, 18] on span "Clients" at bounding box center [58, 21] width 22 height 8
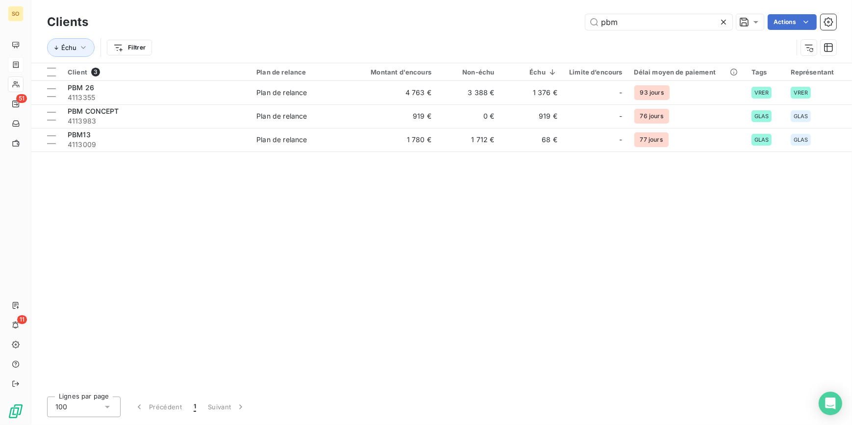
drag, startPoint x: 594, startPoint y: 21, endPoint x: 820, endPoint y: 17, distance: 226.1
click at [729, 21] on div "pbm" at bounding box center [659, 22] width 147 height 16
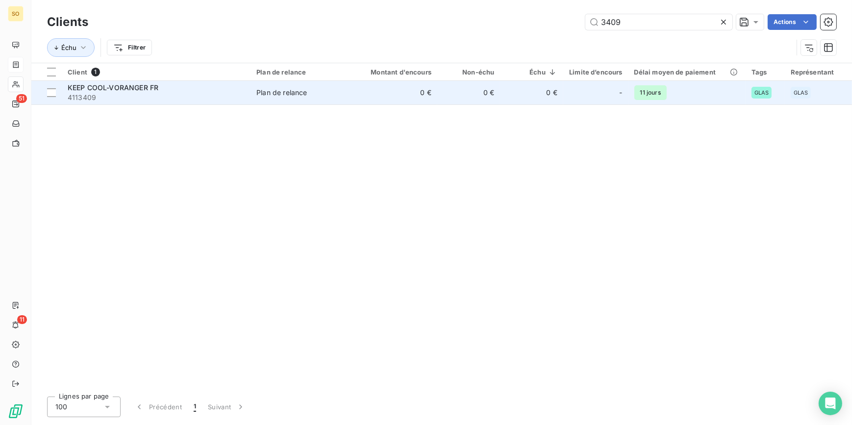
type input "3409"
click at [410, 89] on td "0 €" at bounding box center [395, 93] width 84 height 24
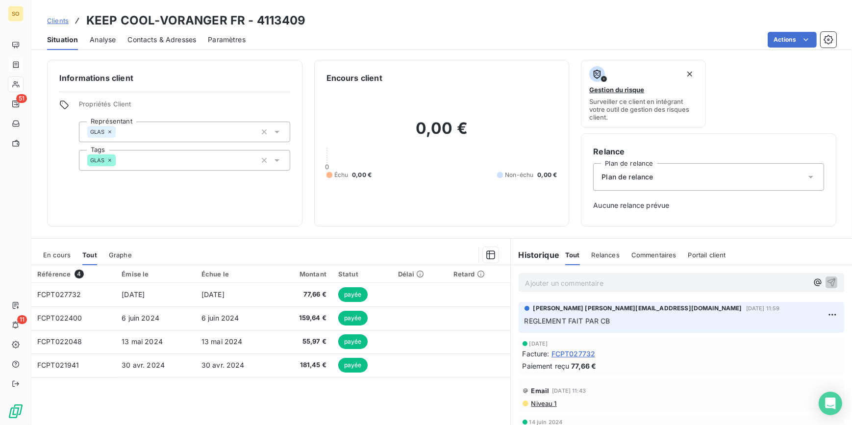
click at [61, 20] on span "Clients" at bounding box center [58, 21] width 22 height 8
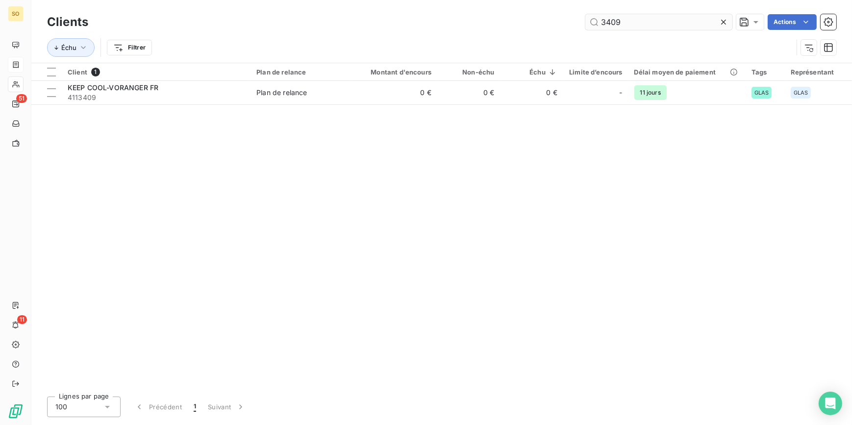
click at [679, 22] on input "3409" at bounding box center [659, 22] width 147 height 16
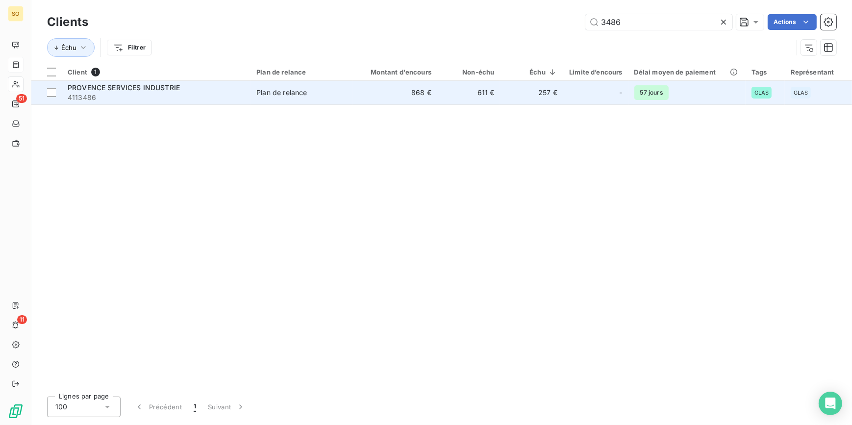
type input "3486"
click at [502, 89] on td "257 €" at bounding box center [531, 93] width 63 height 24
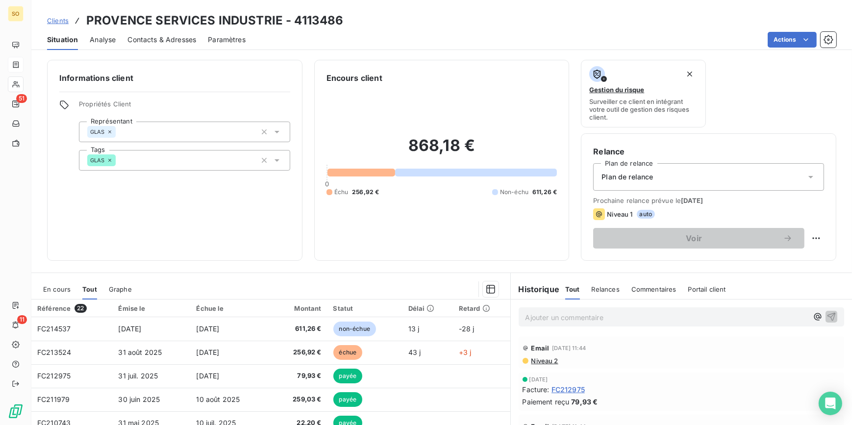
click at [64, 17] on span "Clients" at bounding box center [58, 21] width 22 height 8
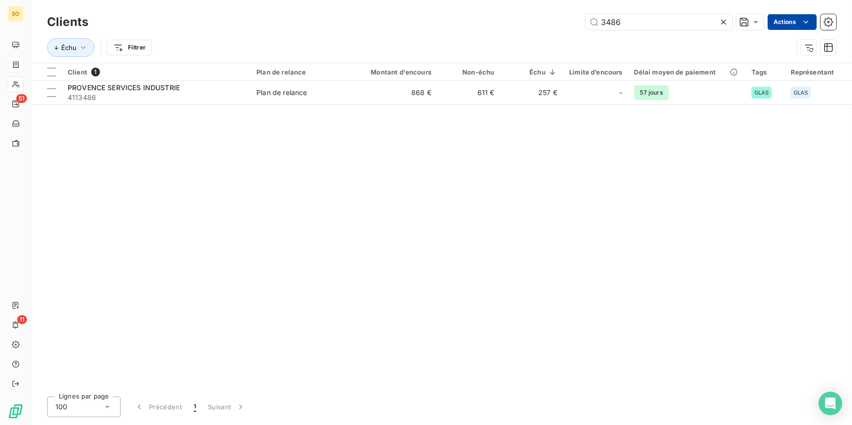
click at [754, 25] on div "3486 Actions" at bounding box center [468, 22] width 737 height 16
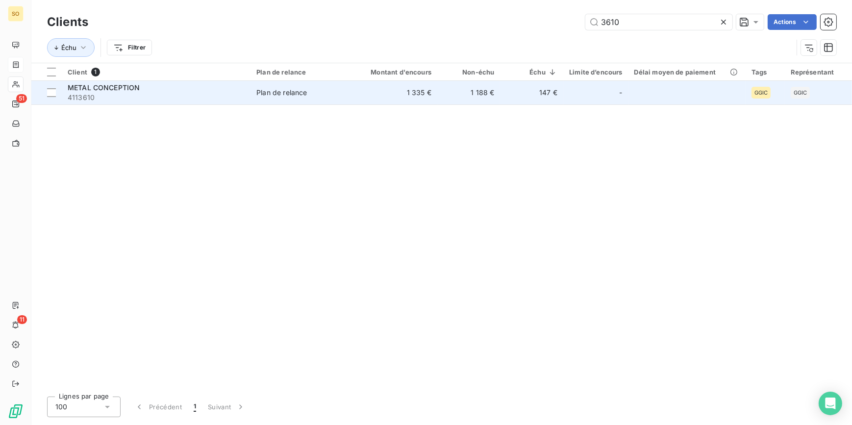
type input "3610"
click at [303, 85] on td "Plan de relance" at bounding box center [302, 93] width 103 height 24
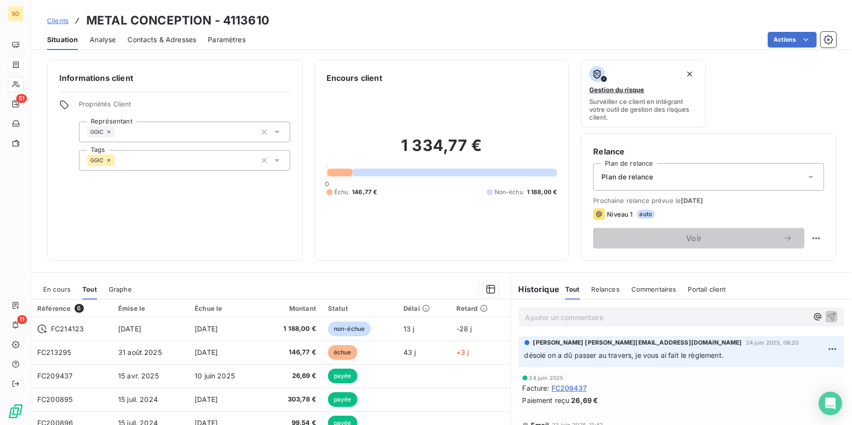
click at [53, 16] on link "Clients" at bounding box center [58, 21] width 22 height 10
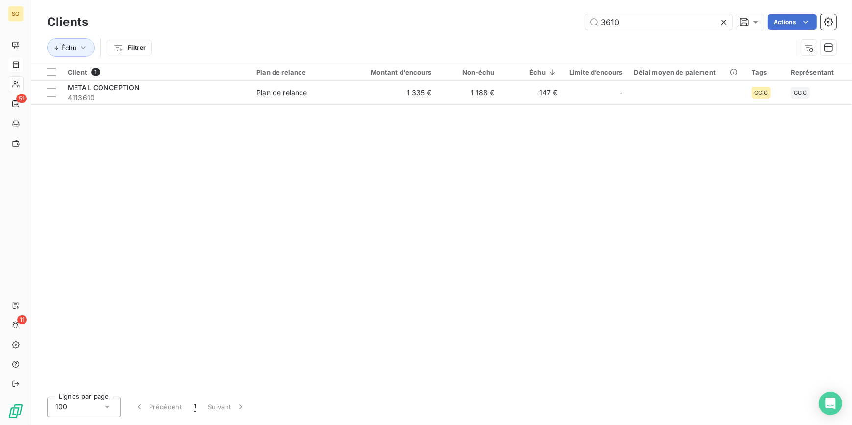
drag, startPoint x: 608, startPoint y: 21, endPoint x: 745, endPoint y: 9, distance: 137.3
click at [684, 17] on input "3610" at bounding box center [659, 22] width 147 height 16
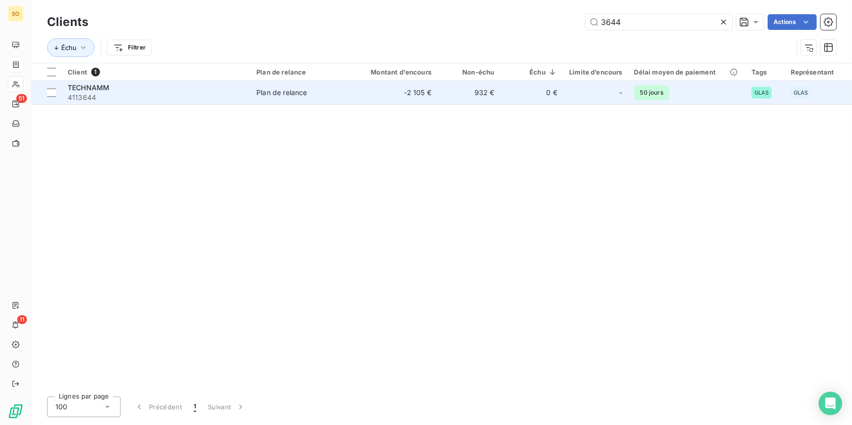
type input "3644"
click at [438, 87] on td "-2 105 €" at bounding box center [395, 93] width 84 height 24
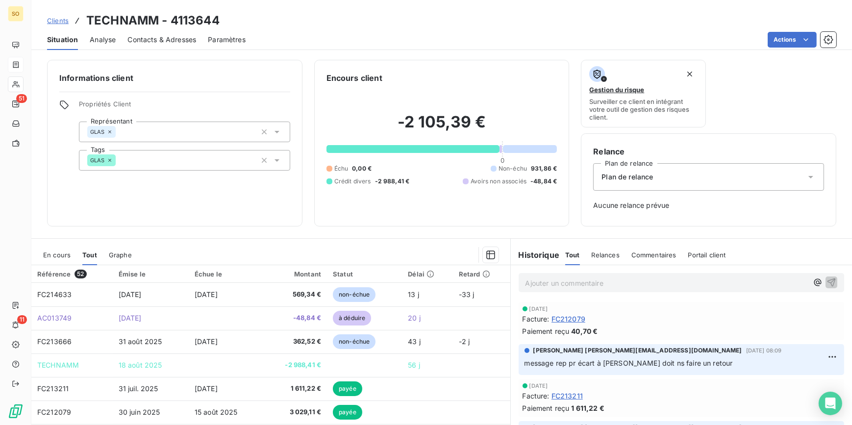
click at [59, 21] on span "Clients" at bounding box center [58, 21] width 22 height 8
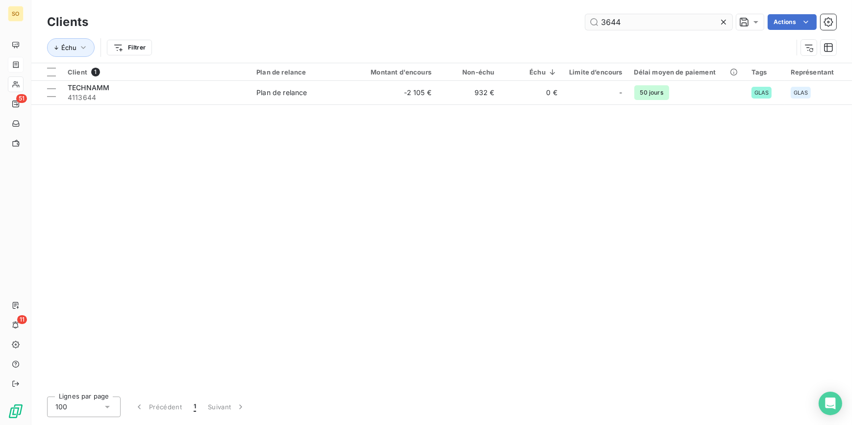
drag, startPoint x: 613, startPoint y: 22, endPoint x: 662, endPoint y: 21, distance: 49.6
click at [662, 21] on input "3644" at bounding box center [659, 22] width 147 height 16
type input "3648"
click at [557, 79] on th "Échu" at bounding box center [531, 72] width 63 height 18
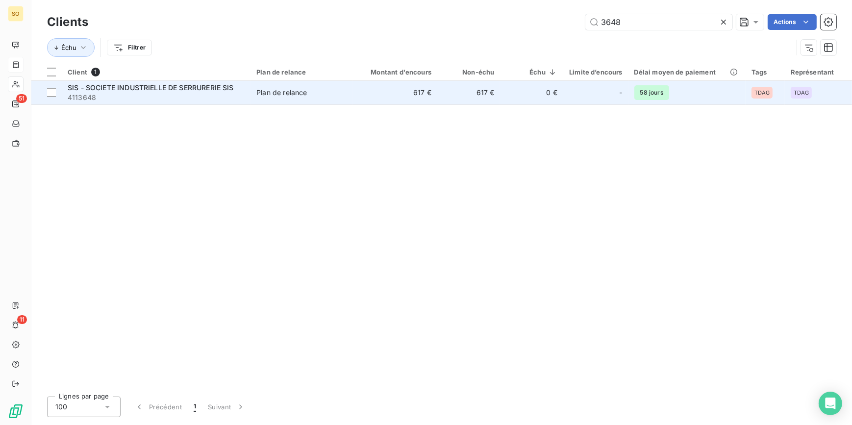
click at [554, 86] on td "0 €" at bounding box center [531, 93] width 63 height 24
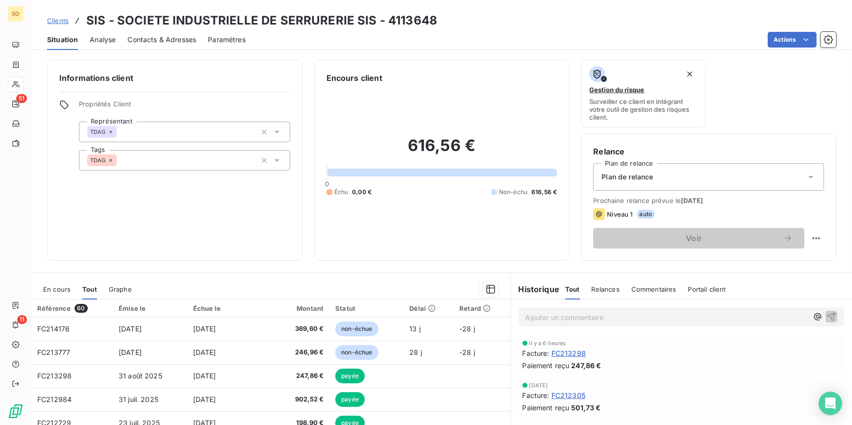
scroll to position [44, 0]
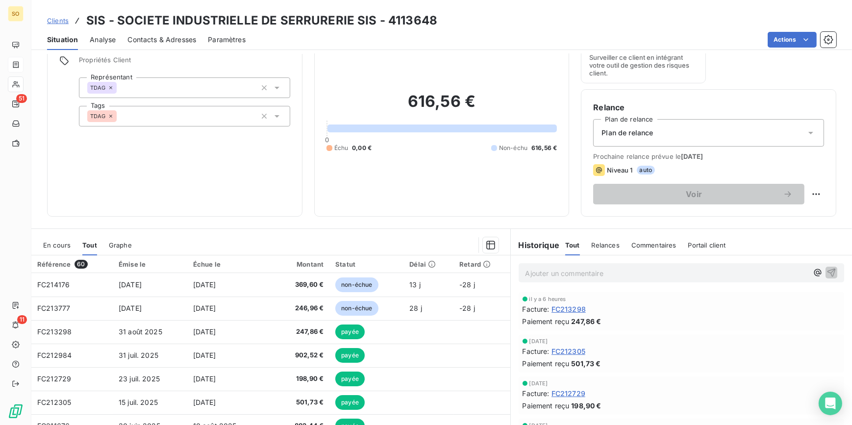
click at [61, 20] on span "Clients" at bounding box center [58, 21] width 22 height 8
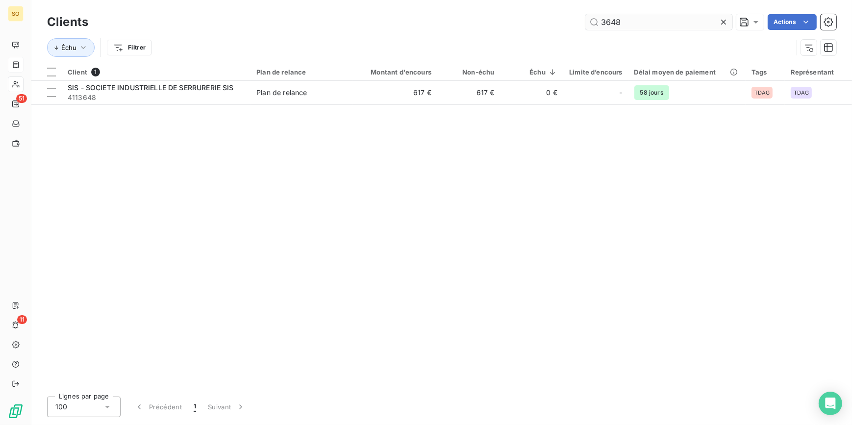
drag, startPoint x: 614, startPoint y: 25, endPoint x: 708, endPoint y: 25, distance: 94.2
click at [708, 25] on input "3648" at bounding box center [659, 22] width 147 height 16
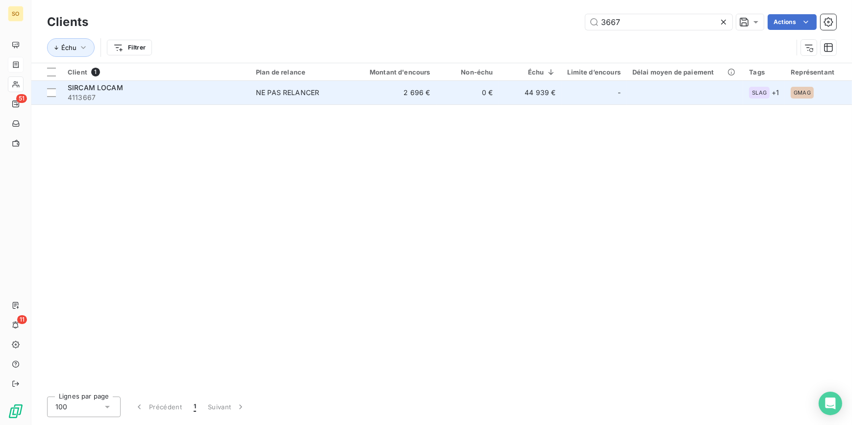
type input "3667"
click at [438, 95] on td "0 €" at bounding box center [468, 93] width 63 height 24
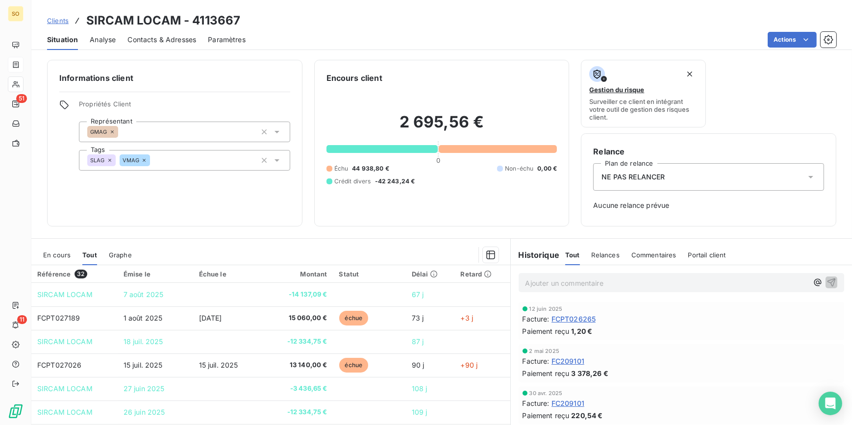
click at [58, 16] on link "Clients" at bounding box center [58, 21] width 22 height 10
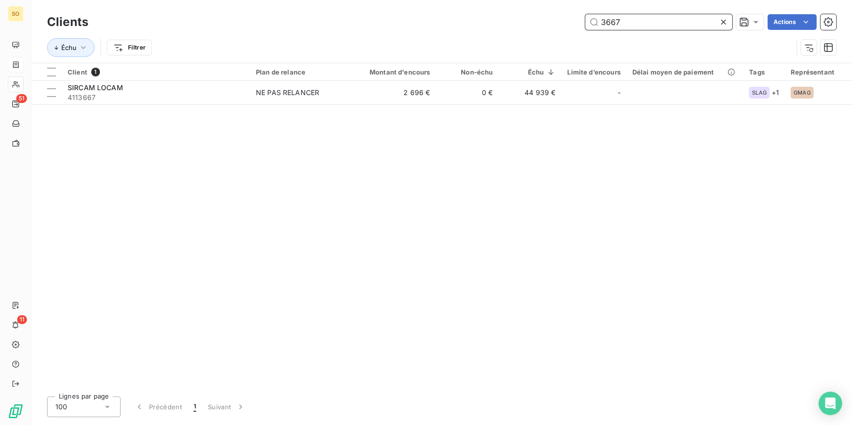
drag, startPoint x: 610, startPoint y: 24, endPoint x: 728, endPoint y: 21, distance: 118.7
click at [728, 21] on div "3667" at bounding box center [659, 22] width 147 height 16
type input "3696"
click at [463, 104] on div "Client 1 Plan de relance Montant d'encours Non-échu Échu Limite d’encours Délai…" at bounding box center [441, 226] width 821 height 326
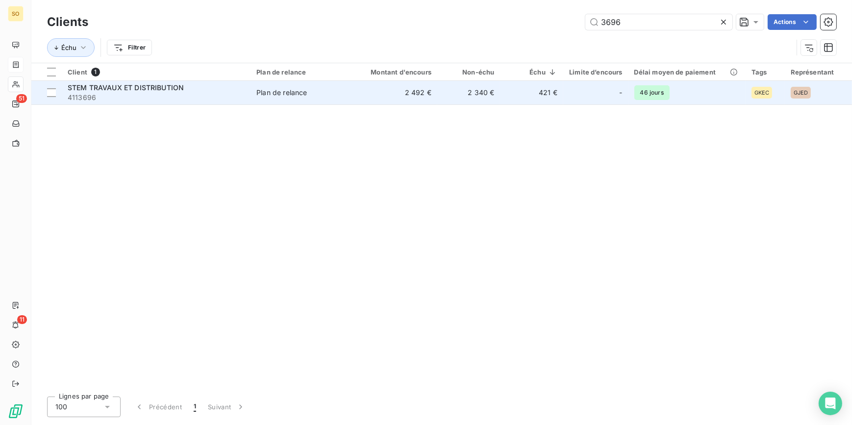
click at [463, 98] on td "2 340 €" at bounding box center [469, 93] width 63 height 24
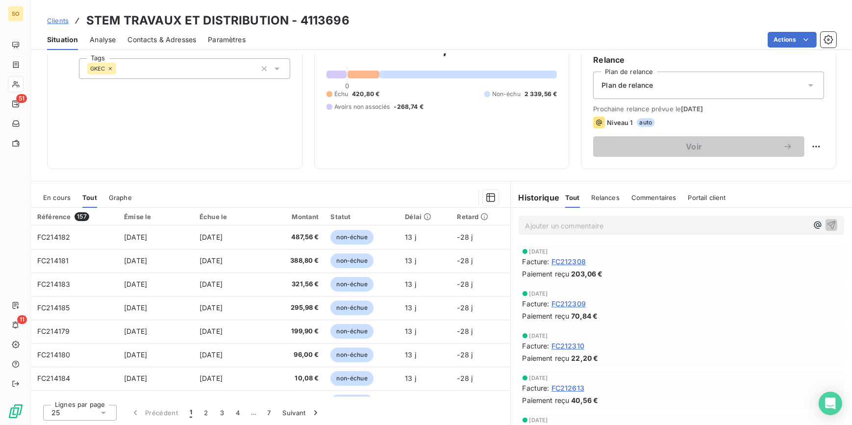
scroll to position [92, 0]
click at [59, 195] on span "En cours" at bounding box center [56, 197] width 27 height 8
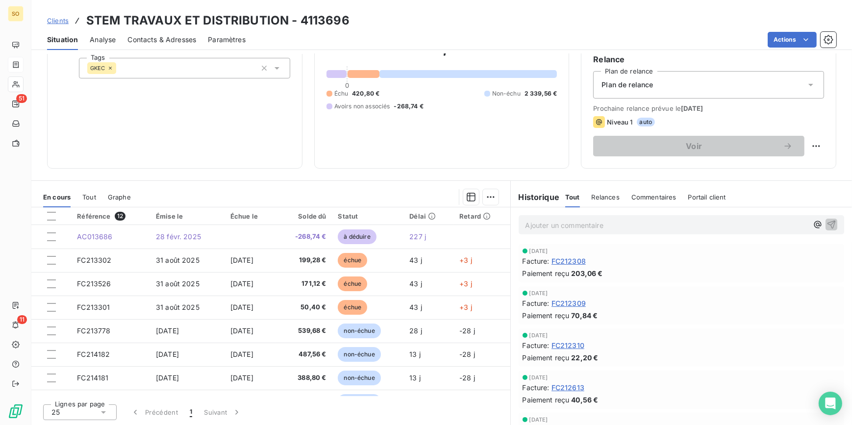
click at [65, 18] on span "Clients" at bounding box center [58, 21] width 22 height 8
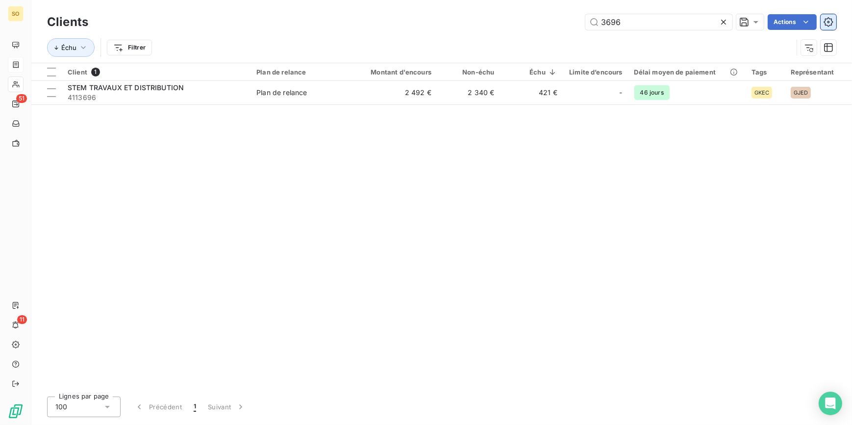
drag, startPoint x: 604, startPoint y: 17, endPoint x: 830, endPoint y: 24, distance: 226.7
click at [727, 25] on div "3696" at bounding box center [659, 22] width 147 height 16
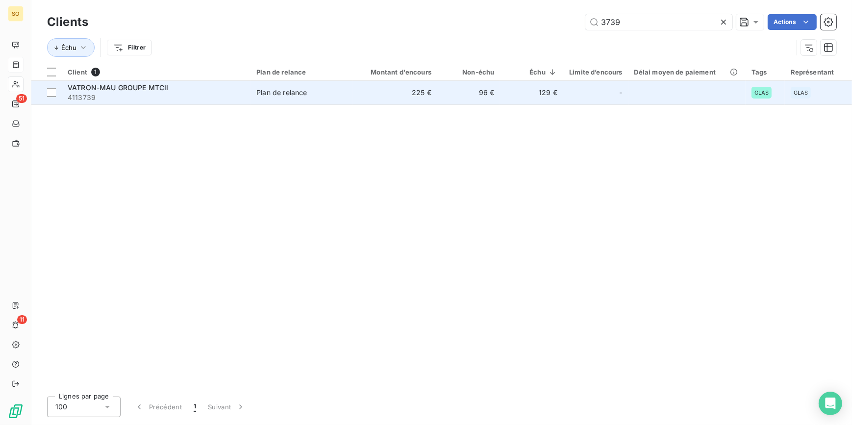
type input "3739"
click at [480, 94] on td "96 €" at bounding box center [469, 93] width 63 height 24
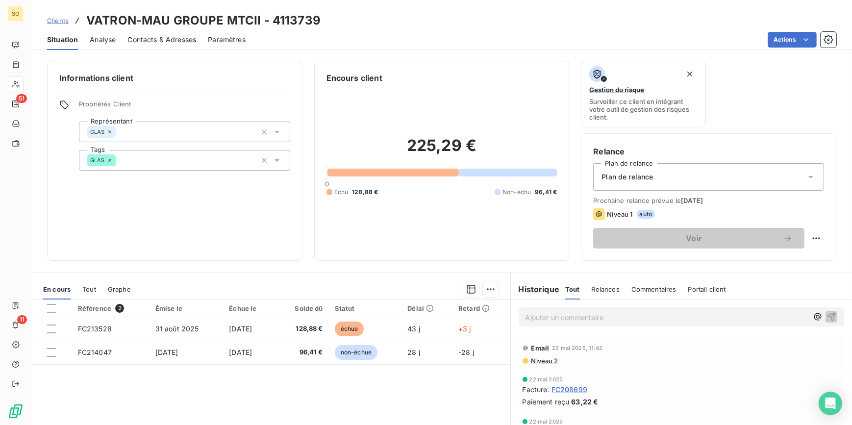
click at [55, 21] on span "Clients" at bounding box center [58, 21] width 22 height 8
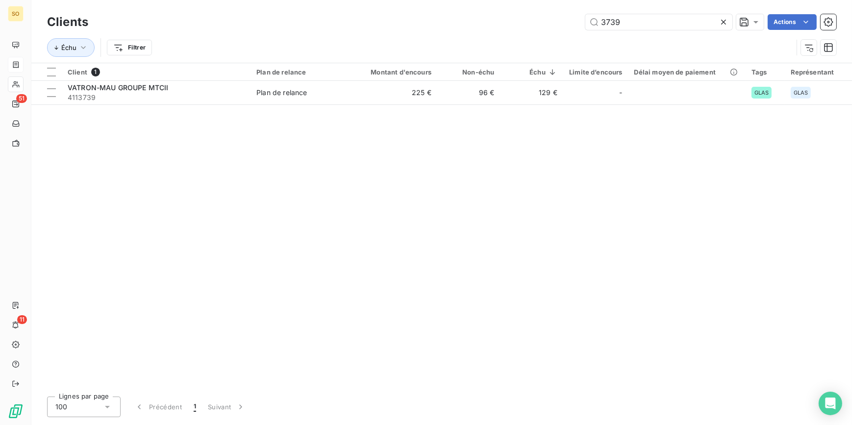
drag, startPoint x: 611, startPoint y: 25, endPoint x: 730, endPoint y: 23, distance: 119.2
click at [656, 24] on input "3739" at bounding box center [659, 22] width 147 height 16
type input "3762"
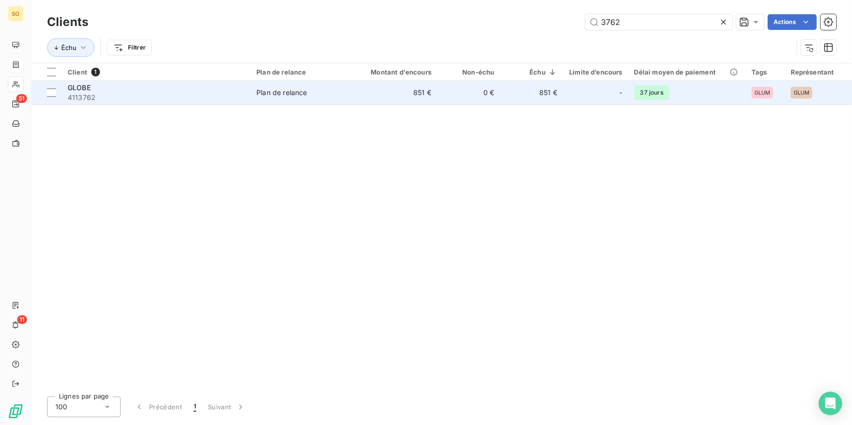
click at [553, 100] on td "851 €" at bounding box center [531, 93] width 63 height 24
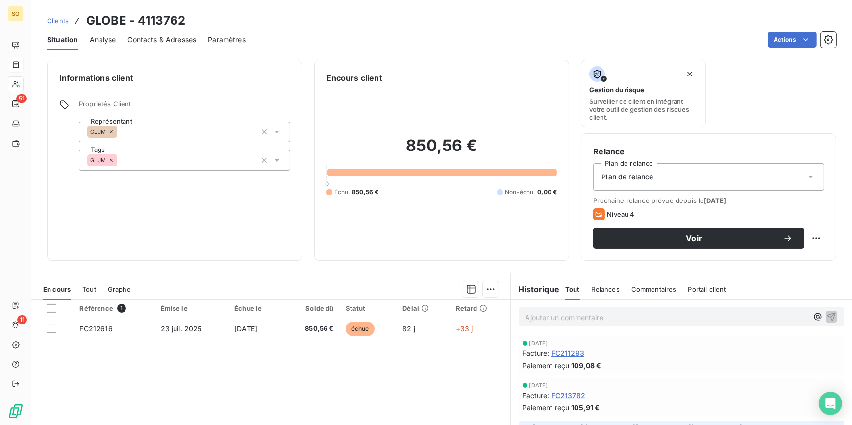
click at [59, 19] on span "Clients" at bounding box center [58, 21] width 22 height 8
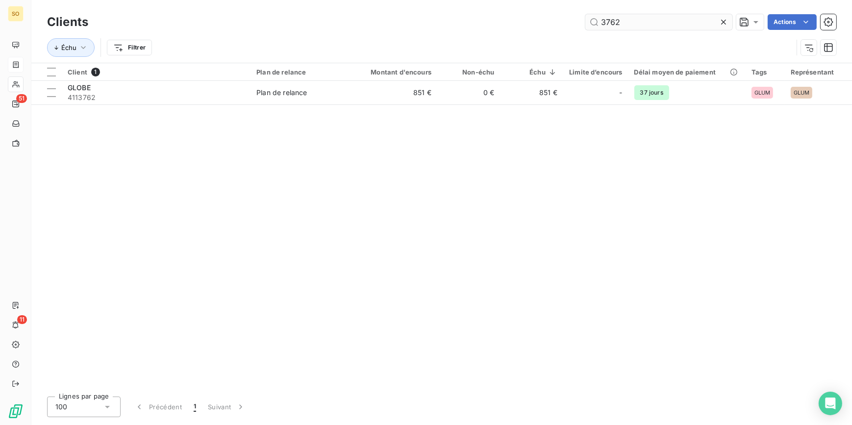
drag, startPoint x: 605, startPoint y: 21, endPoint x: 703, endPoint y: 21, distance: 98.6
click at [703, 21] on input "3762" at bounding box center [659, 22] width 147 height 16
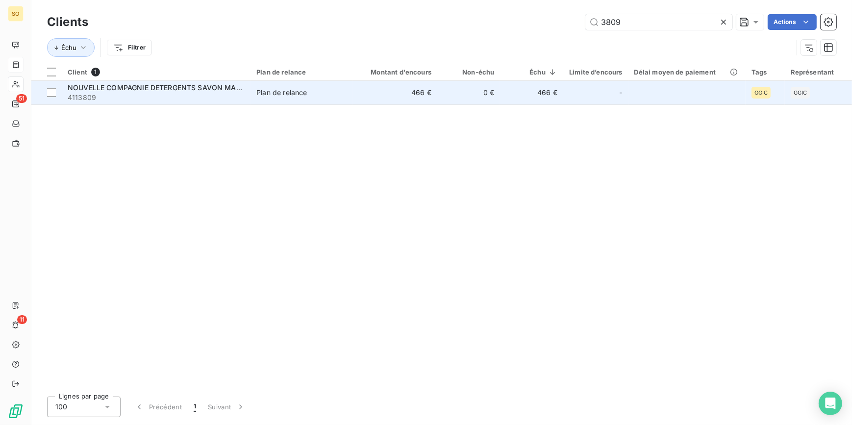
type input "3809"
click at [284, 95] on div "Plan de relance" at bounding box center [282, 93] width 51 height 10
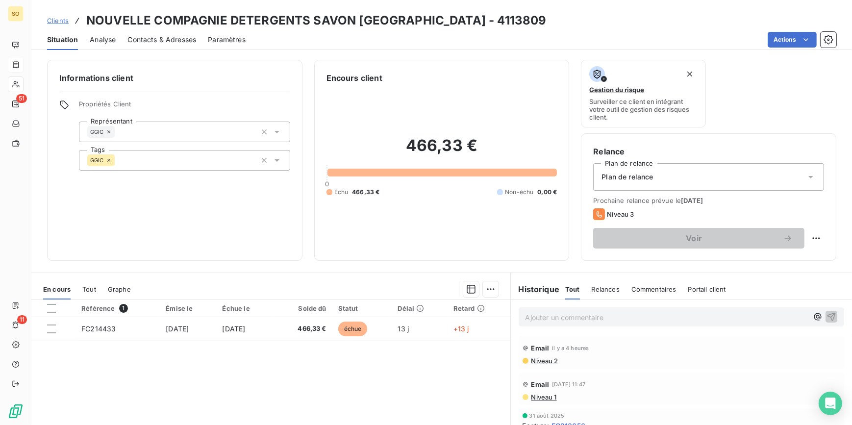
click at [62, 19] on span "Clients" at bounding box center [58, 21] width 22 height 8
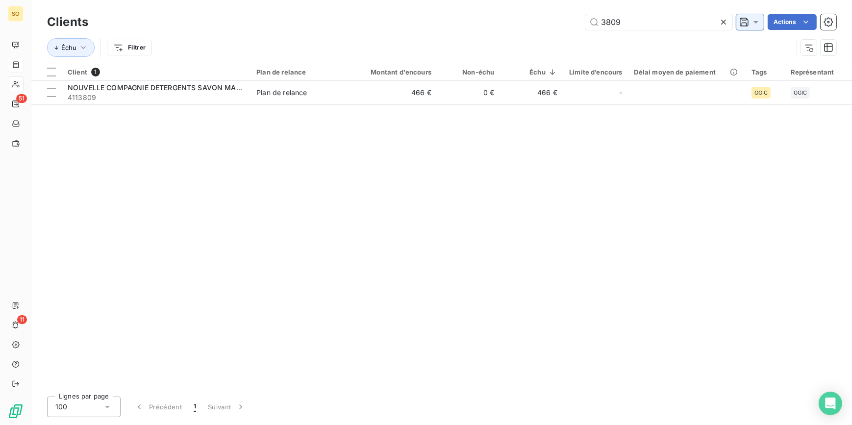
drag, startPoint x: 608, startPoint y: 23, endPoint x: 761, endPoint y: 25, distance: 153.0
click at [652, 22] on input "3809" at bounding box center [659, 22] width 147 height 16
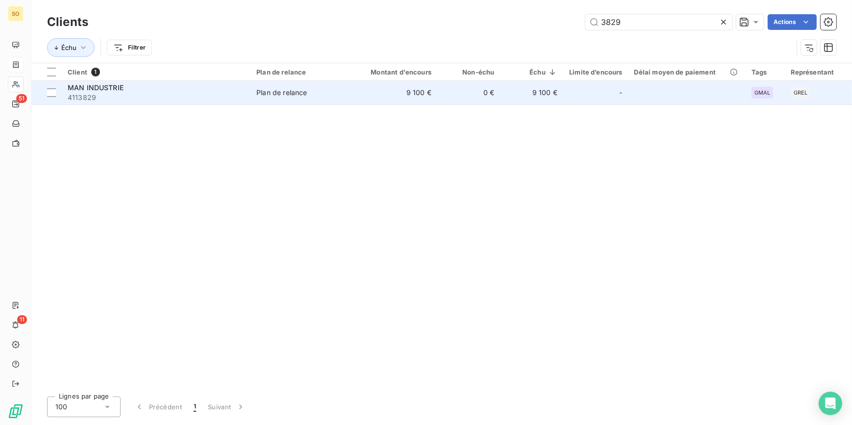
type input "3829"
click at [514, 89] on td "9 100 €" at bounding box center [531, 93] width 63 height 24
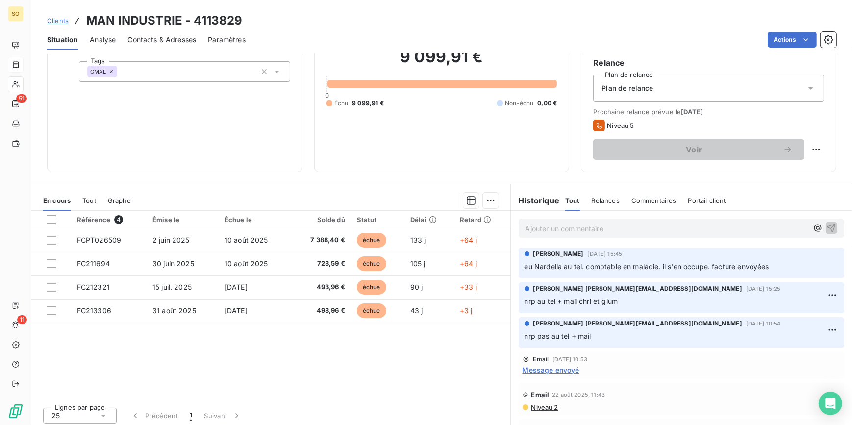
scroll to position [92, 0]
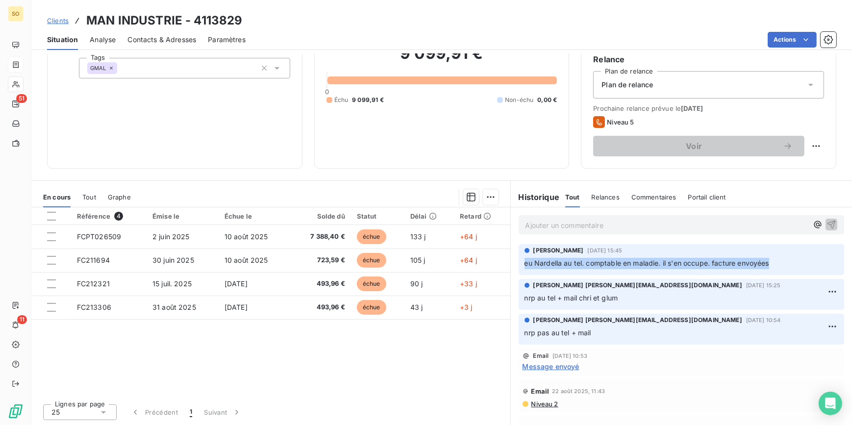
drag, startPoint x: 522, startPoint y: 260, endPoint x: 772, endPoint y: 265, distance: 249.2
click at [772, 265] on p "eu Nardella au tel. comptable en maladie. il s'en occupe. facture envoyées" at bounding box center [682, 263] width 314 height 11
copy span "eu Nardella au tel. comptable en maladie. il s'en occupe. facture envoyées"
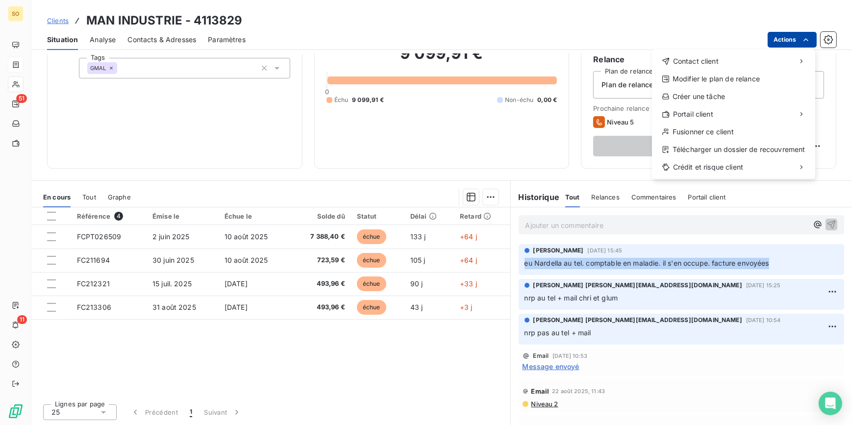
click at [782, 42] on html "SO 51 11 Clients MAN INDUSTRIE - 4113829 Situation Analyse Contacts & Adresses …" at bounding box center [426, 212] width 852 height 425
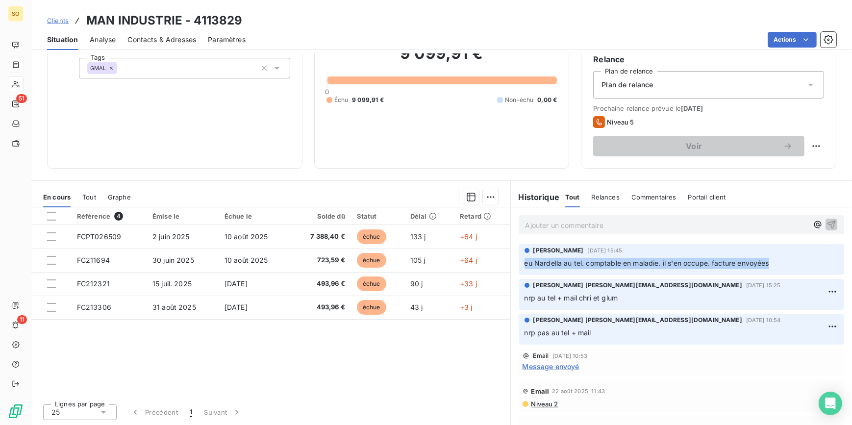
click at [60, 18] on html "SO 51 11 Clients MAN INDUSTRIE - 4113829 Situation Analyse Contacts & Adresses …" at bounding box center [426, 212] width 852 height 425
click at [60, 18] on span "Clients" at bounding box center [58, 21] width 22 height 8
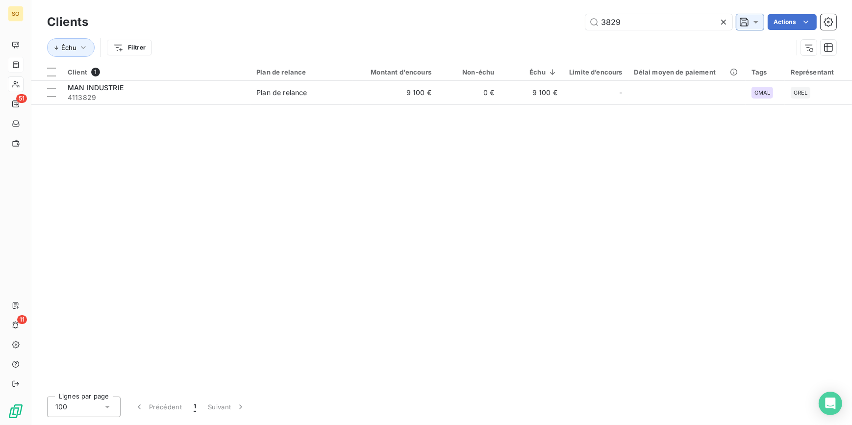
drag, startPoint x: 610, startPoint y: 24, endPoint x: 743, endPoint y: 17, distance: 133.1
click at [690, 19] on input "3829" at bounding box center [659, 22] width 147 height 16
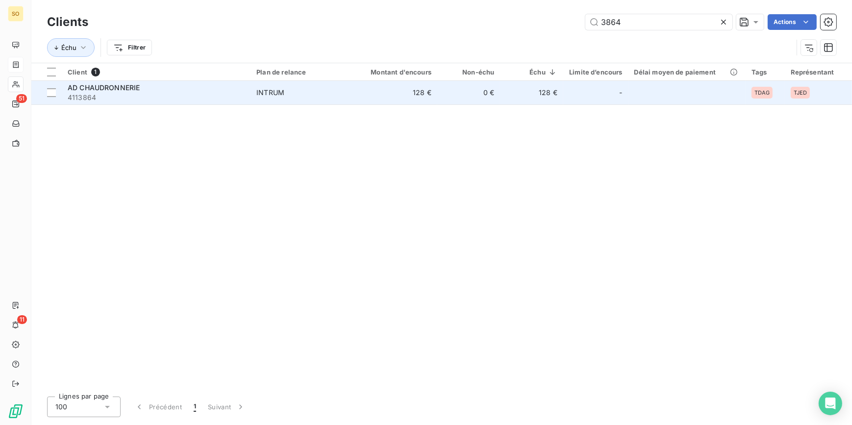
type input "3864"
click at [376, 103] on td "128 €" at bounding box center [395, 93] width 84 height 24
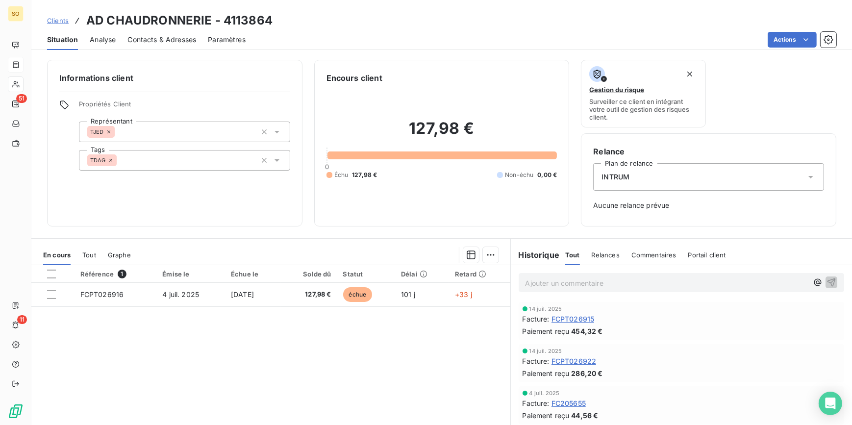
click at [59, 18] on span "Clients" at bounding box center [58, 21] width 22 height 8
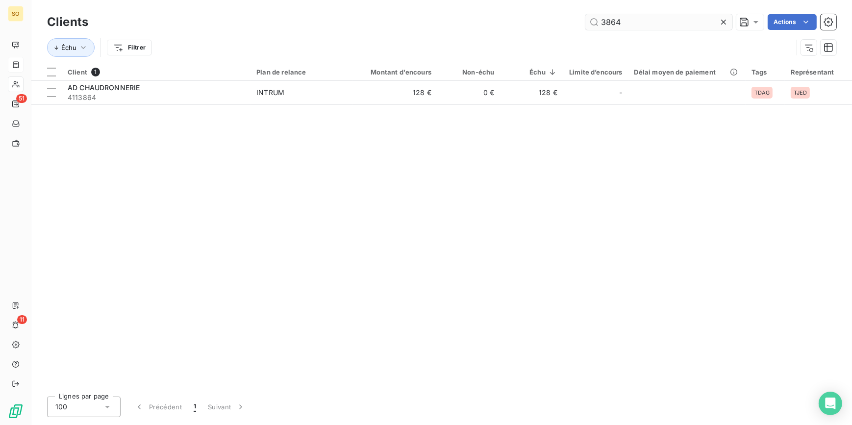
drag, startPoint x: 598, startPoint y: 25, endPoint x: 715, endPoint y: 27, distance: 116.8
click at [661, 24] on input "3864" at bounding box center [659, 22] width 147 height 16
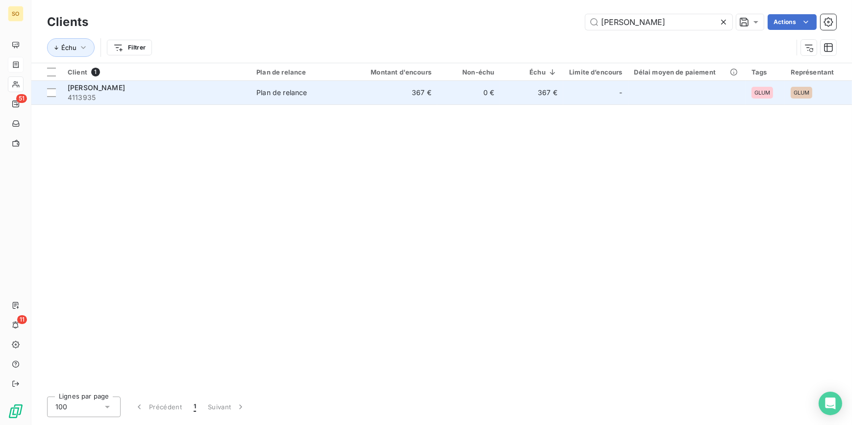
type input "[PERSON_NAME]"
click at [566, 98] on td "-" at bounding box center [596, 93] width 65 height 24
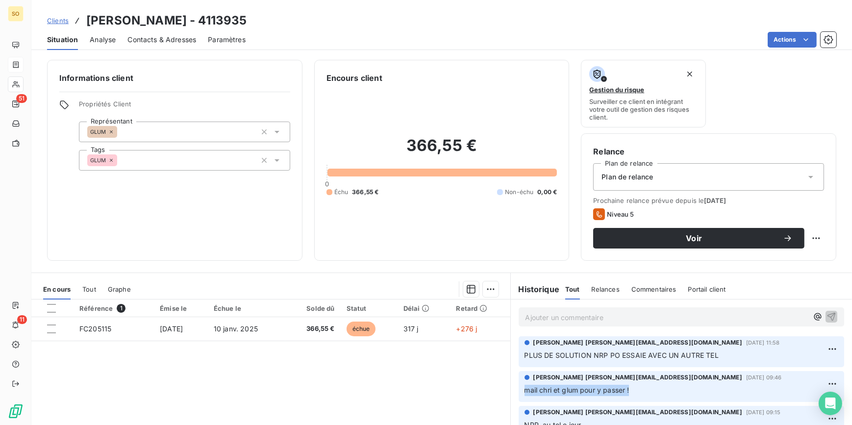
drag, startPoint x: 521, startPoint y: 390, endPoint x: 650, endPoint y: 396, distance: 129.1
click at [650, 396] on p "mail chri et glum pour y passer !" at bounding box center [682, 390] width 314 height 11
click at [547, 357] on span "PLUS DE SOLUTION NRP PO ESSAIE AVEC UN AUTRE TEL" at bounding box center [622, 355] width 194 height 8
drag, startPoint x: 627, startPoint y: 391, endPoint x: 521, endPoint y: 387, distance: 106.5
click at [525, 387] on p "mail chri et glum pour y passer !" at bounding box center [682, 390] width 314 height 11
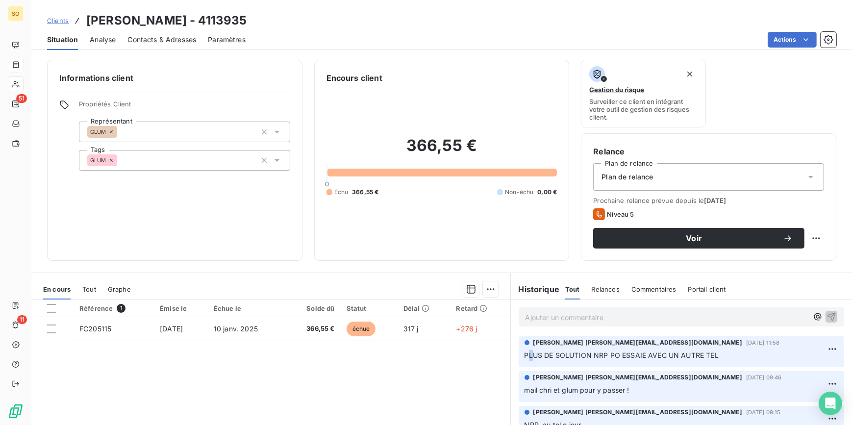
click at [528, 353] on span "PLUS DE SOLUTION NRP PO ESSAIE AVEC UN AUTRE TEL" at bounding box center [622, 355] width 194 height 8
drag, startPoint x: 723, startPoint y: 354, endPoint x: 522, endPoint y: 353, distance: 201.6
click at [525, 353] on p "PLUS DE SOLUTION NRP PO ESSAIE AVEC UN AUTRE TEL" at bounding box center [682, 355] width 314 height 11
copy span "PLUS DE SOLUTION NRP PO ESSAIE AVEC UN AUTRE TEL"
click at [53, 20] on span "Clients" at bounding box center [58, 21] width 22 height 8
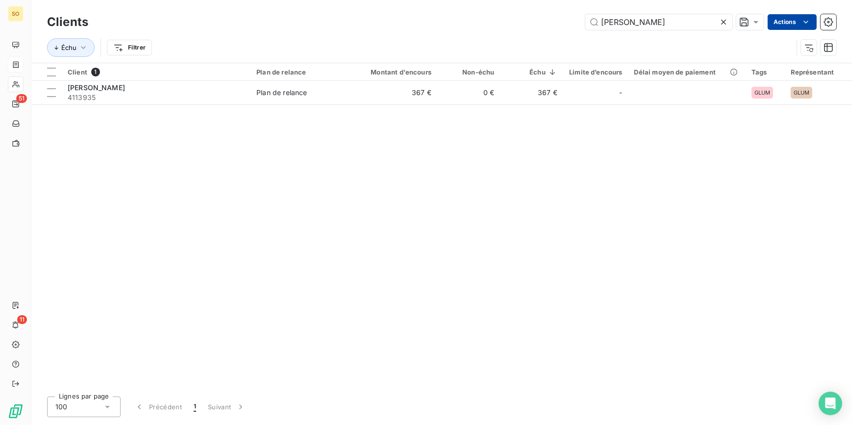
drag, startPoint x: 590, startPoint y: 20, endPoint x: 777, endPoint y: 19, distance: 186.9
click at [774, 19] on div "[PERSON_NAME] Actions" at bounding box center [468, 22] width 737 height 16
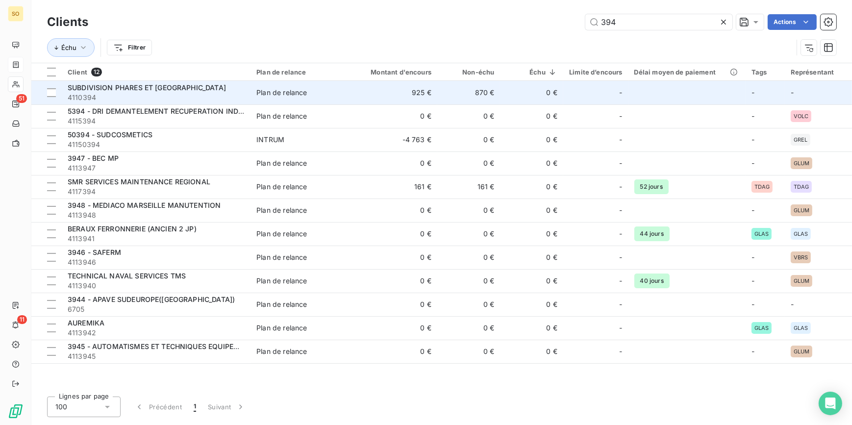
type input "394"
click at [330, 100] on td "Plan de relance" at bounding box center [302, 93] width 103 height 24
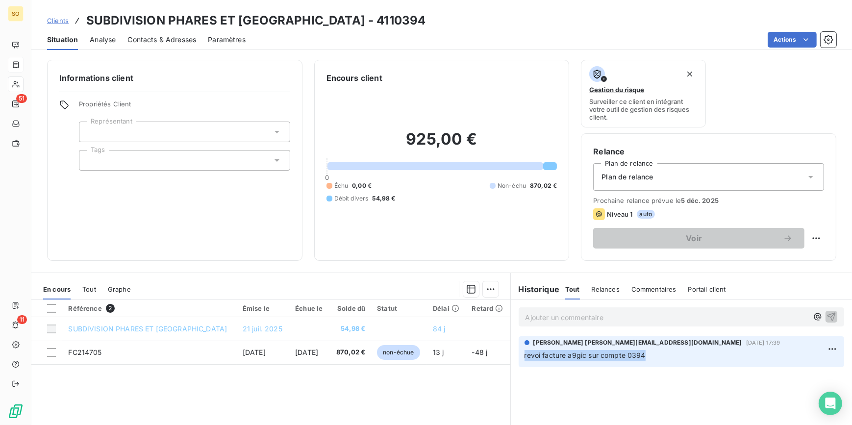
drag, startPoint x: 521, startPoint y: 353, endPoint x: 646, endPoint y: 358, distance: 125.2
click at [646, 358] on p "revoi facture a9gic sur compte 0394" at bounding box center [682, 355] width 314 height 11
click at [602, 386] on div "Ajouter un commentaire ﻿ [PERSON_NAME] [EMAIL_ADDRESS][DOMAIN_NAME][DATE] 17:39…" at bounding box center [682, 409] width 342 height 218
click at [53, 21] on span "Clients" at bounding box center [58, 21] width 22 height 8
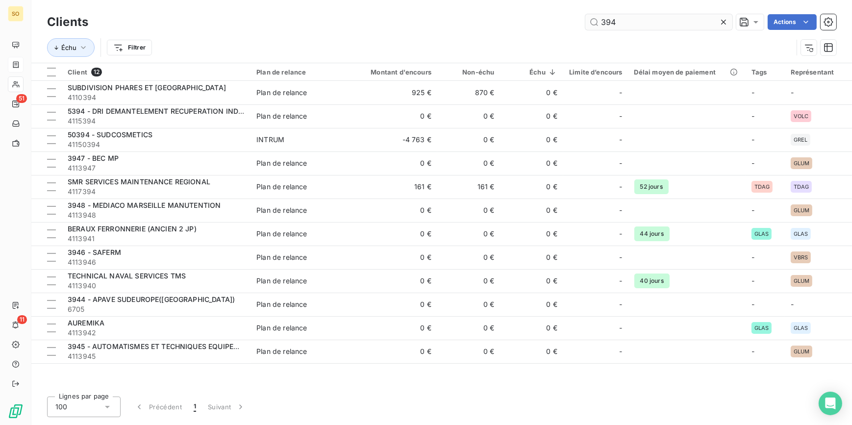
drag, startPoint x: 624, startPoint y: 26, endPoint x: 671, endPoint y: 25, distance: 46.6
click at [662, 26] on input "394" at bounding box center [659, 22] width 147 height 16
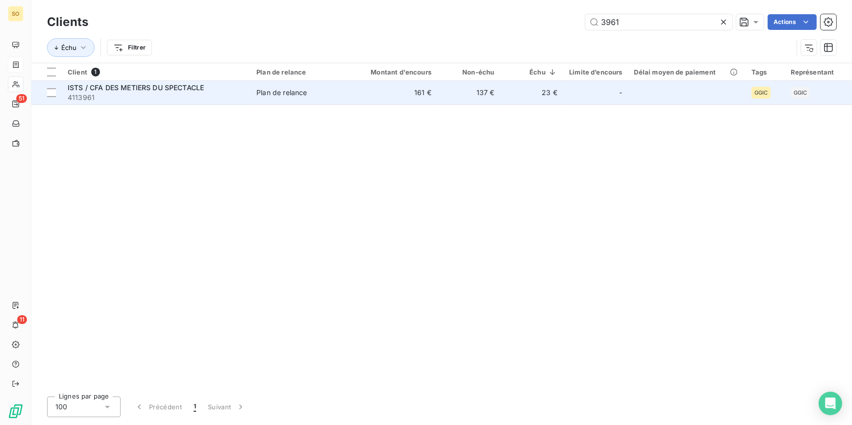
type input "3961"
click at [384, 98] on td "161 €" at bounding box center [395, 93] width 84 height 24
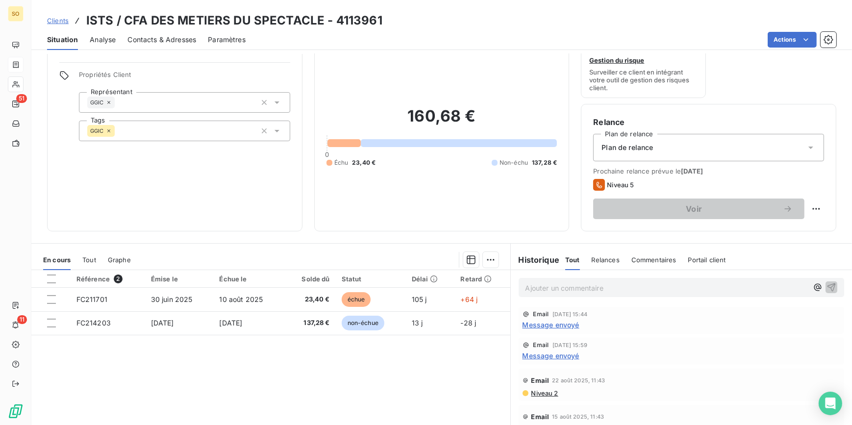
scroll to position [44, 0]
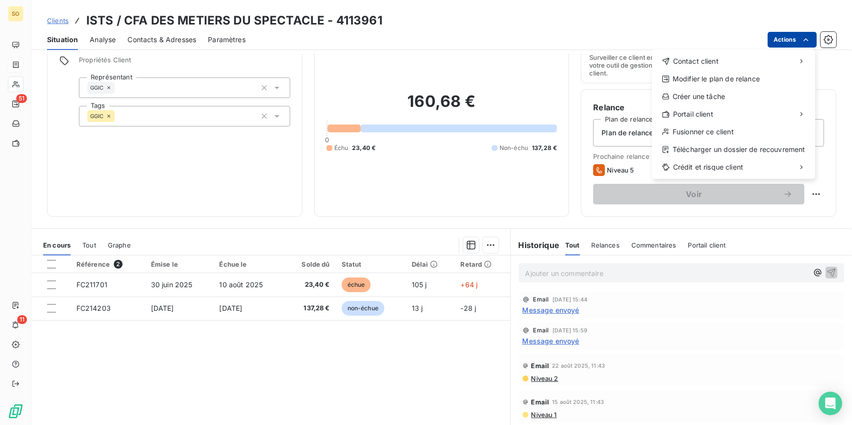
click at [789, 44] on html "SO 51 11 Clients ISTS / CFA DES METIERS DU SPECTACLE - 4113961 Situation Analys…" at bounding box center [426, 212] width 852 height 425
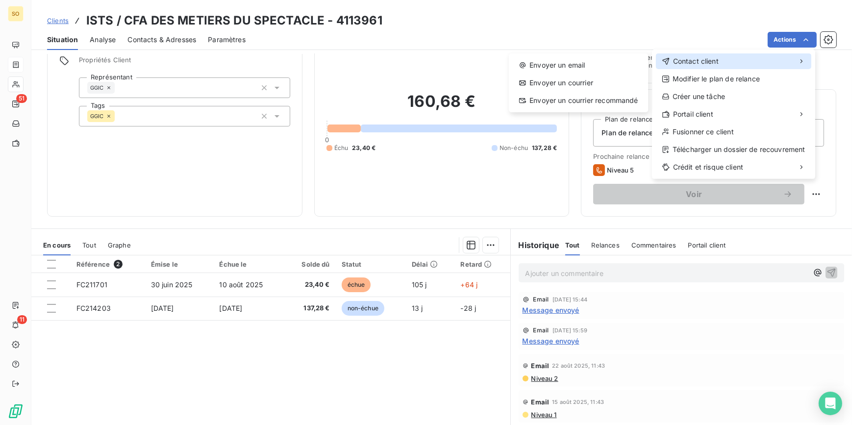
click at [697, 60] on span "Contact client" at bounding box center [696, 61] width 46 height 10
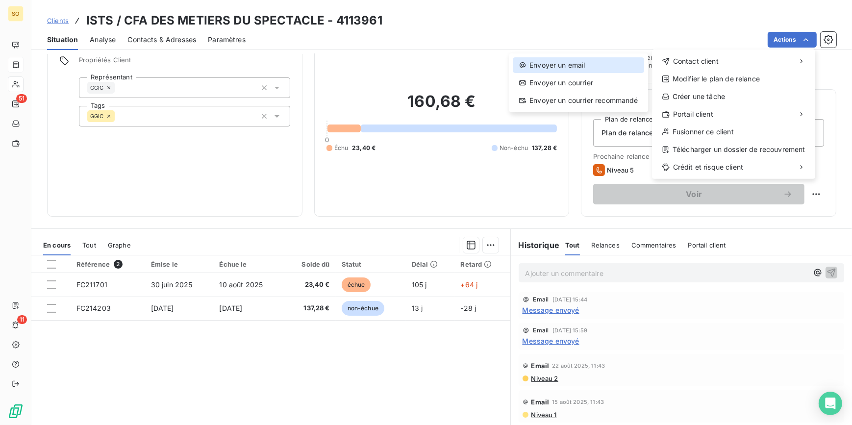
click at [560, 61] on div "Envoyer un email" at bounding box center [578, 65] width 131 height 16
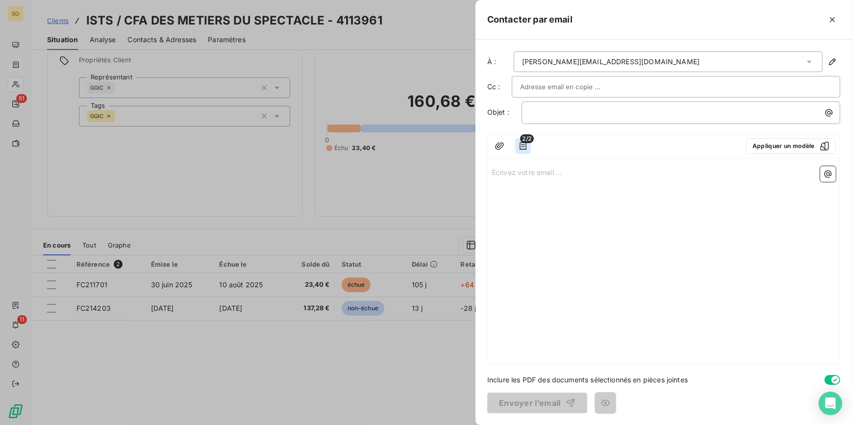
click at [531, 146] on button "button" at bounding box center [523, 146] width 16 height 16
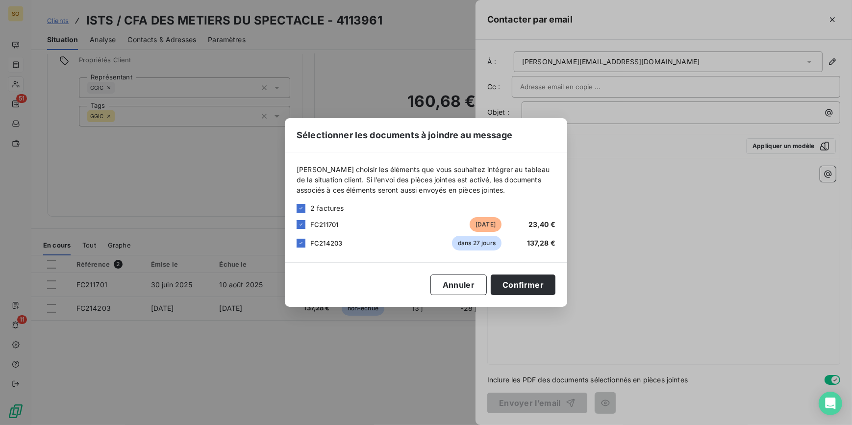
click at [294, 240] on div "[PERSON_NAME] choisir les éléments que vous souhaitez intégrer au tableau de la…" at bounding box center [426, 208] width 283 height 110
click at [303, 244] on icon at bounding box center [301, 243] width 6 height 6
click at [520, 284] on button "Confirmer" at bounding box center [523, 285] width 65 height 21
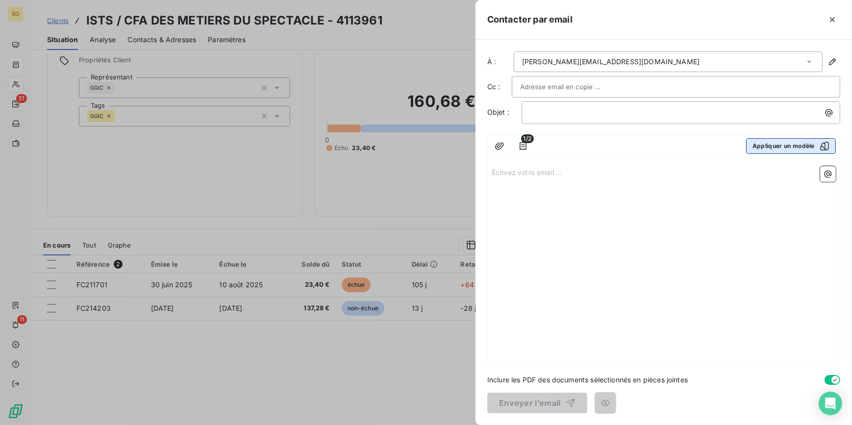
click at [773, 146] on button "Appliquer un modèle" at bounding box center [791, 146] width 90 height 16
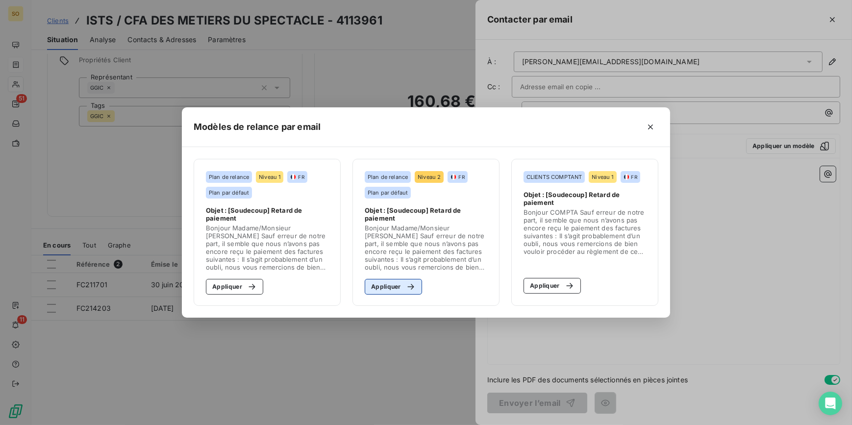
drag, startPoint x: 393, startPoint y: 272, endPoint x: 389, endPoint y: 279, distance: 7.8
click at [393, 272] on section "Plan de relance Niveau 2 FR Plan par défaut Objet : [Soudecoup] Retard de paiem…" at bounding box center [426, 232] width 147 height 147
click at [389, 279] on button "Appliquer" at bounding box center [393, 287] width 57 height 16
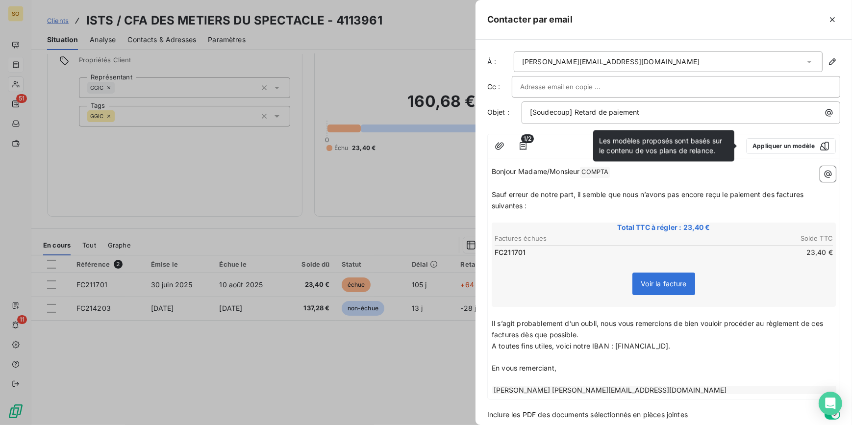
click at [592, 177] on div "Bonjour Madame/Monsieur COMPTA ﻿ ﻿ ﻿ Sauf erreur de notre part, il semble que n…" at bounding box center [664, 280] width 344 height 229
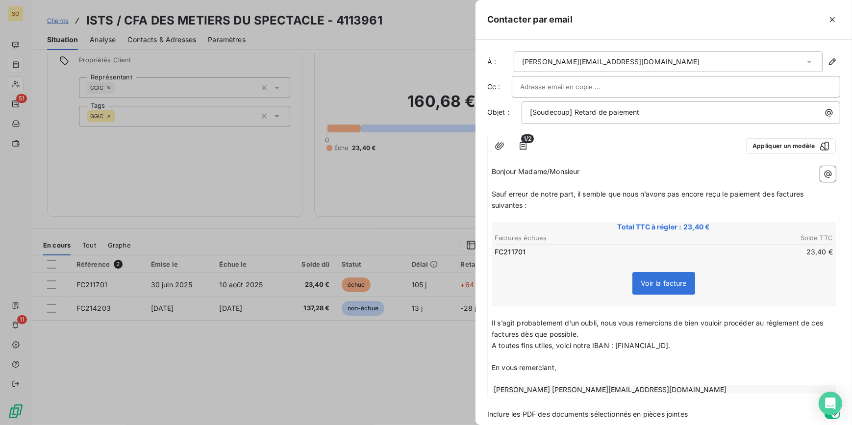
click at [779, 191] on span "Sauf erreur de notre part, il semble que nous n’avons pas encore reçu le paieme…" at bounding box center [649, 200] width 314 height 20
click at [803, 194] on span "Sauf erreur de notre part, il semble que nous n’avons pas encore reçu le paieme…" at bounding box center [664, 200] width 344 height 20
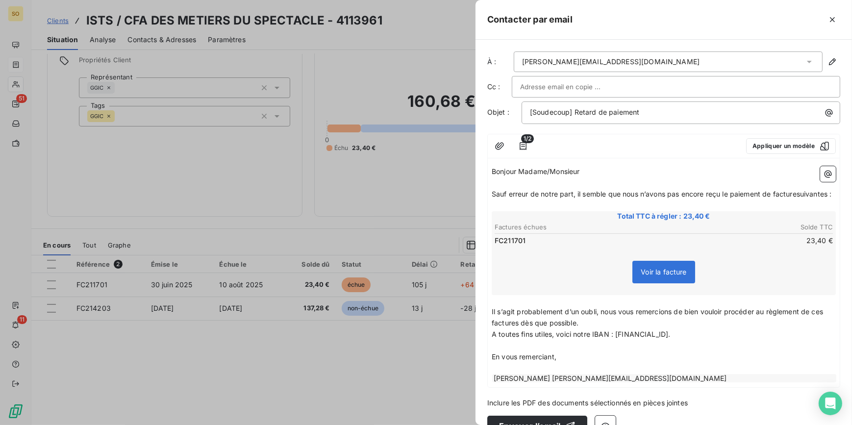
click at [790, 199] on p "Sauf erreur de notre part, il semble que nous n’avons pas encore reçu le paieme…" at bounding box center [664, 194] width 344 height 11
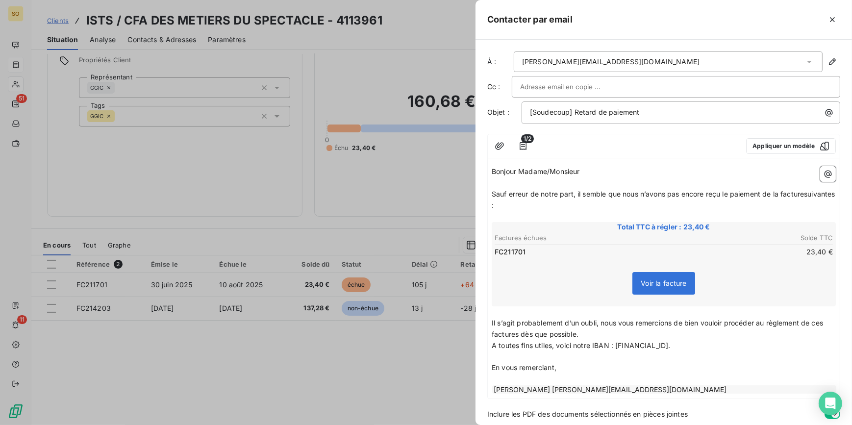
click at [515, 207] on span "Sauf erreur de notre part, il semble que nous n’avons pas encore reçu le paieme…" at bounding box center [665, 200] width 346 height 20
click at [523, 206] on span "Sauf erreur de notre part, il semble que nous n’avons pas encore reçu le paieme…" at bounding box center [649, 200] width 314 height 20
click at [518, 335] on span "Il s’agit probablement d’un oubli, nous vous remercions de bien vouloir procéde…" at bounding box center [659, 329] width 334 height 20
click at [825, 323] on span "Il s’agit probablement d’un oubli, nous vous remercions de bien vouloir procéde…" at bounding box center [659, 329] width 334 height 20
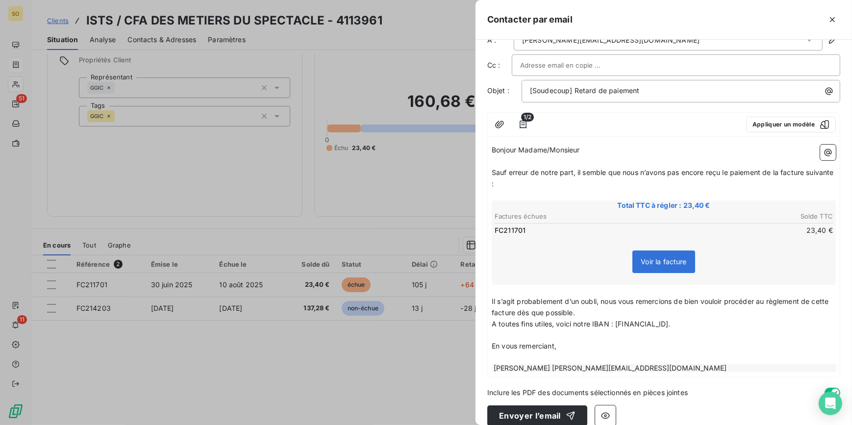
scroll to position [33, 0]
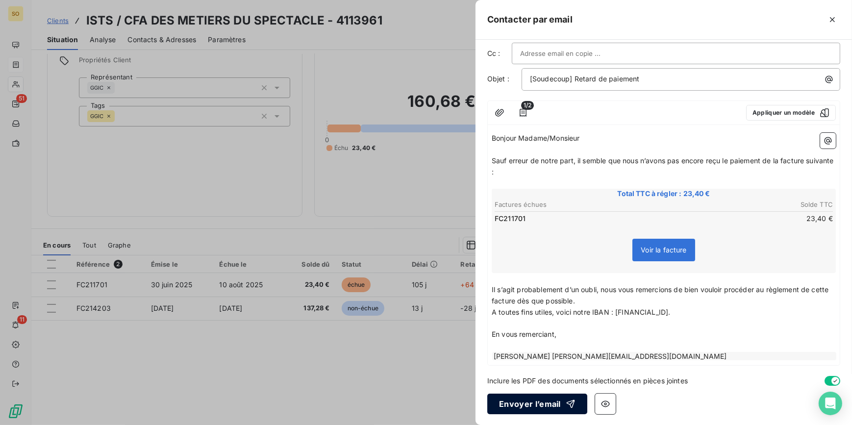
click at [574, 403] on button "Envoyer l’email" at bounding box center [538, 404] width 100 height 21
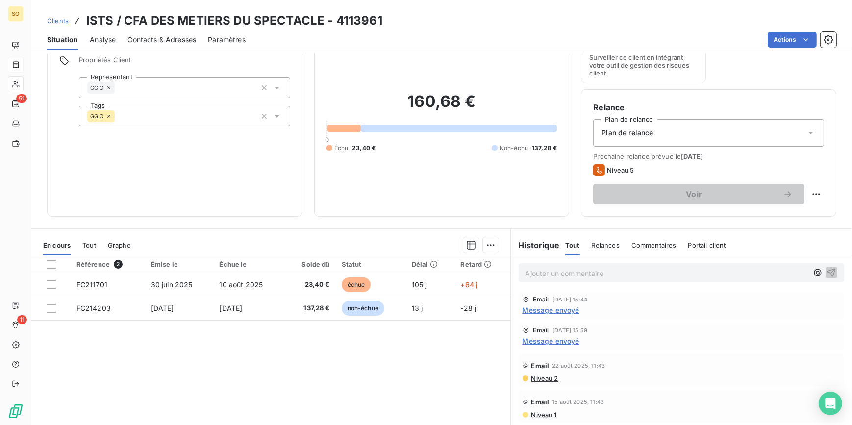
click at [53, 20] on span "Clients" at bounding box center [58, 21] width 22 height 8
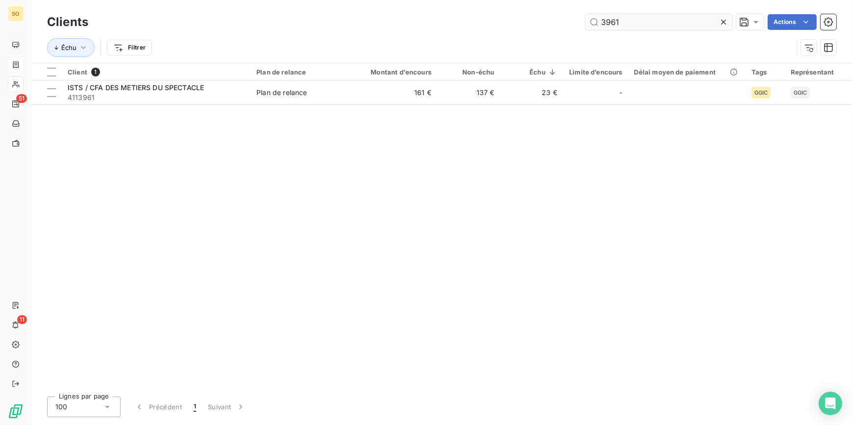
drag, startPoint x: 611, startPoint y: 25, endPoint x: 695, endPoint y: 22, distance: 84.4
click at [661, 22] on input "3961" at bounding box center [659, 22] width 147 height 16
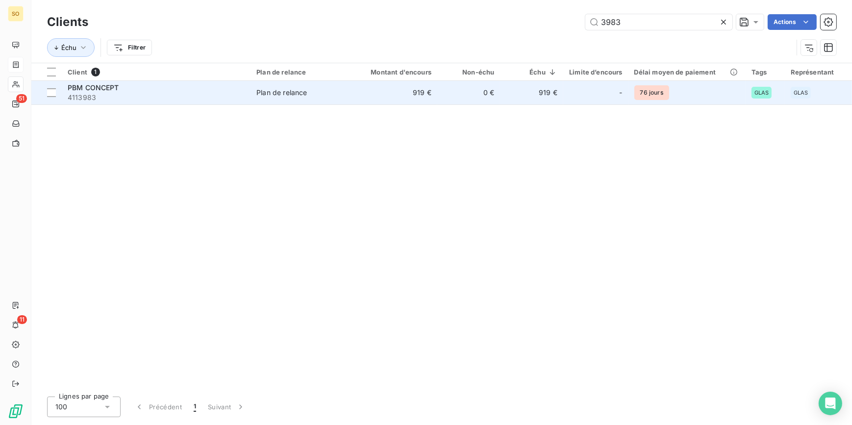
type input "3983"
click at [497, 88] on td "0 €" at bounding box center [469, 93] width 63 height 24
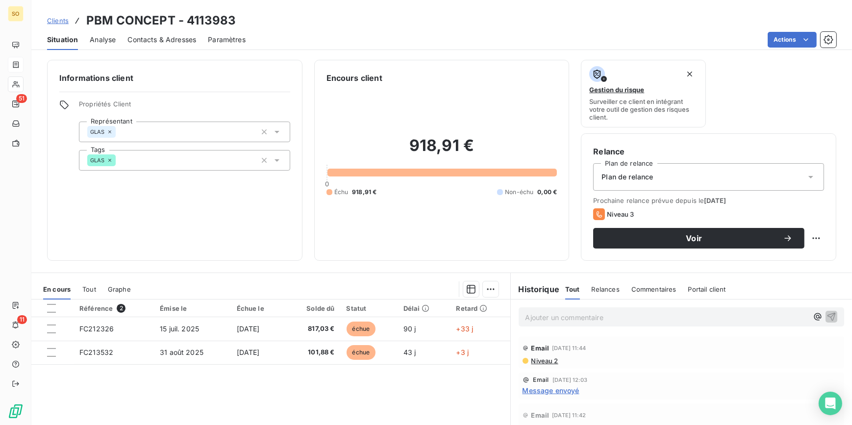
click at [56, 18] on span "Clients" at bounding box center [58, 21] width 22 height 8
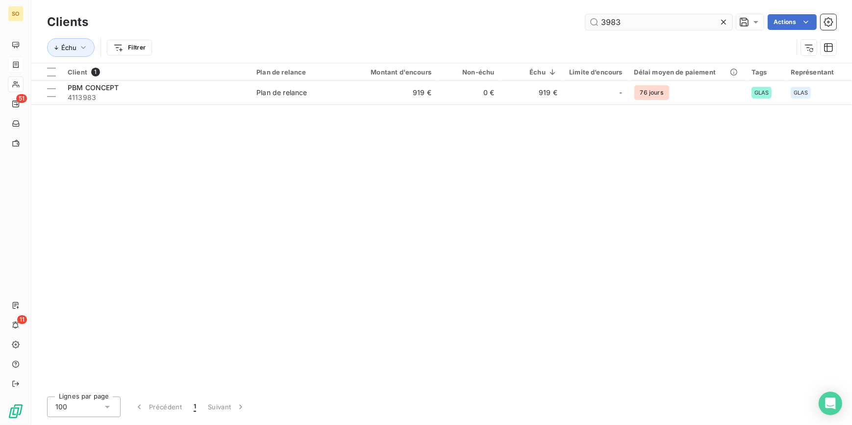
drag, startPoint x: 597, startPoint y: 20, endPoint x: 669, endPoint y: 22, distance: 72.1
click at [669, 22] on input "3983" at bounding box center [659, 22] width 147 height 16
type input "3c0012"
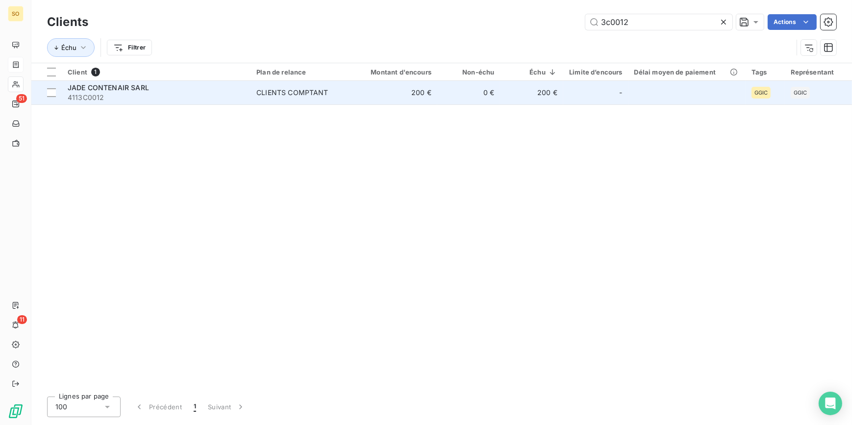
click at [378, 103] on td "200 €" at bounding box center [395, 93] width 84 height 24
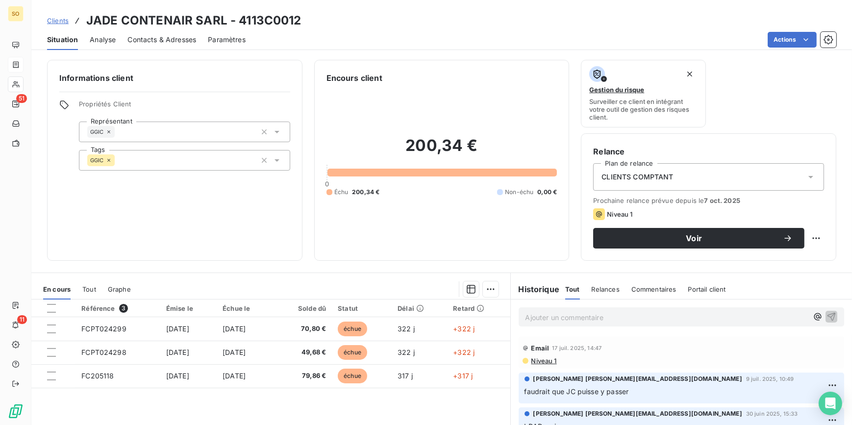
scroll to position [44, 0]
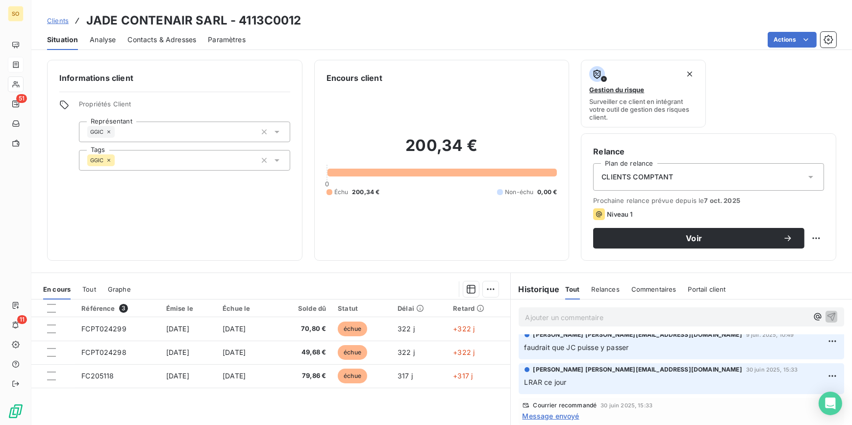
click at [57, 23] on span "Clients" at bounding box center [58, 21] width 22 height 8
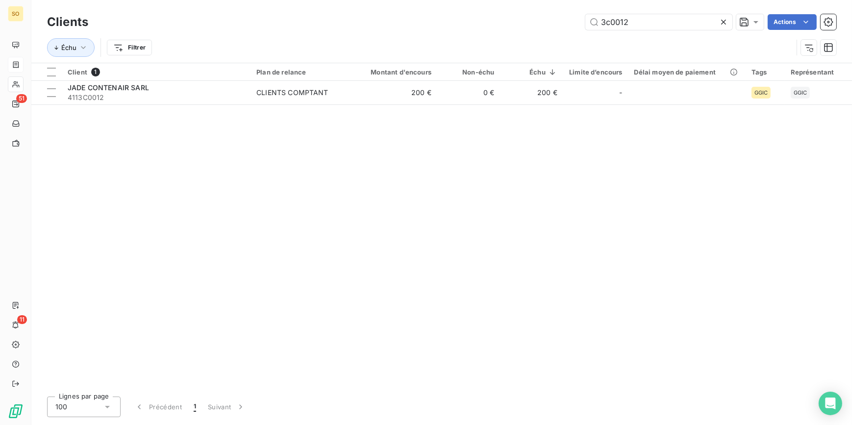
drag, startPoint x: 608, startPoint y: 21, endPoint x: 757, endPoint y: 41, distance: 150.5
click at [757, 41] on div "Clients 3c0012 Actions Échu Filtrer" at bounding box center [442, 37] width 790 height 51
drag, startPoint x: 603, startPoint y: 22, endPoint x: 682, endPoint y: 23, distance: 79.0
click at [682, 23] on input "3C0041" at bounding box center [659, 22] width 147 height 16
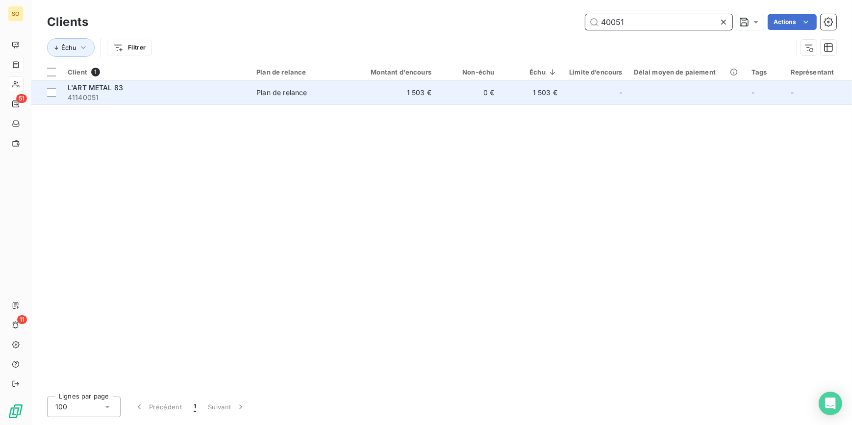
type input "40051"
click at [363, 102] on td "1 503 €" at bounding box center [395, 93] width 84 height 24
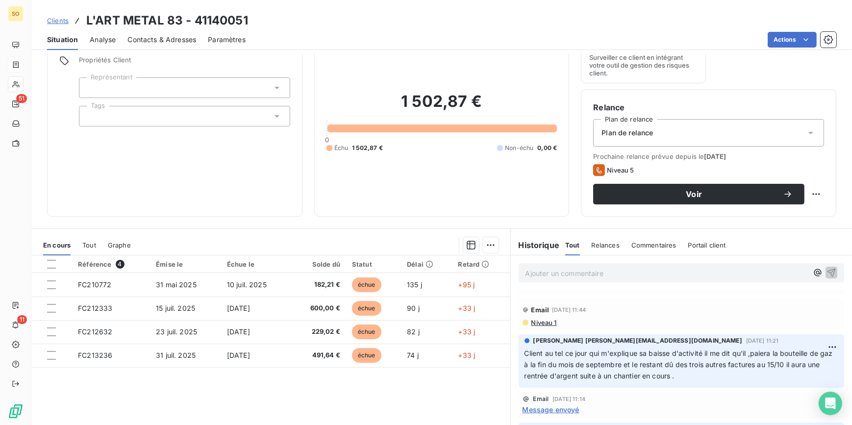
scroll to position [44, 0]
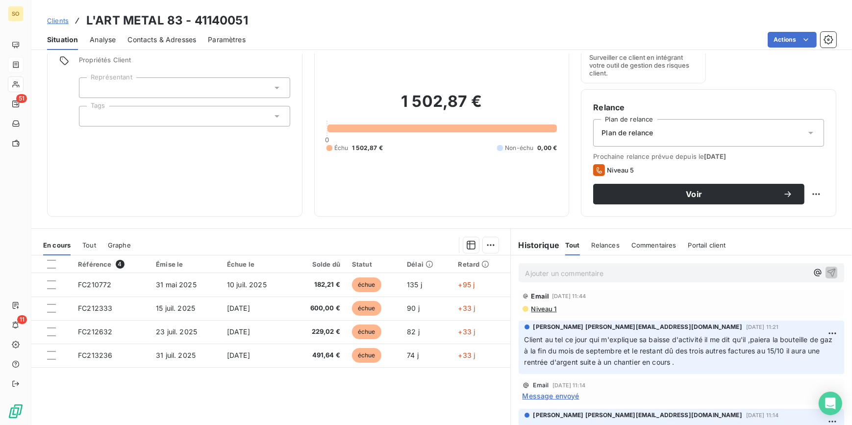
drag, startPoint x: 521, startPoint y: 341, endPoint x: 822, endPoint y: 361, distance: 301.8
click at [822, 361] on p "Client au tel ce jour qui m'explique sa baisse d'activité il me dit qu'il ,paie…" at bounding box center [682, 352] width 314 height 34
copy span "Client au tel ce jour qui m'explique sa baisse d'activité il me dit qu'il ,paie…"
click at [62, 22] on span "Clients" at bounding box center [58, 21] width 22 height 8
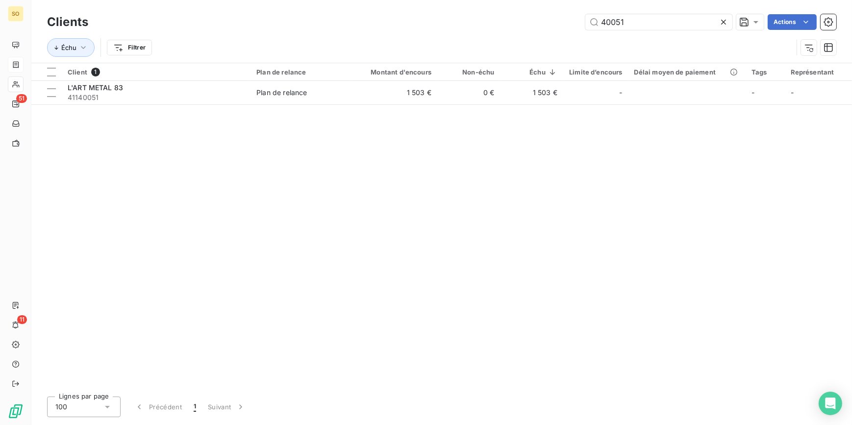
drag, startPoint x: 617, startPoint y: 23, endPoint x: 728, endPoint y: 22, distance: 111.8
click at [678, 23] on input "40051" at bounding box center [659, 22] width 147 height 16
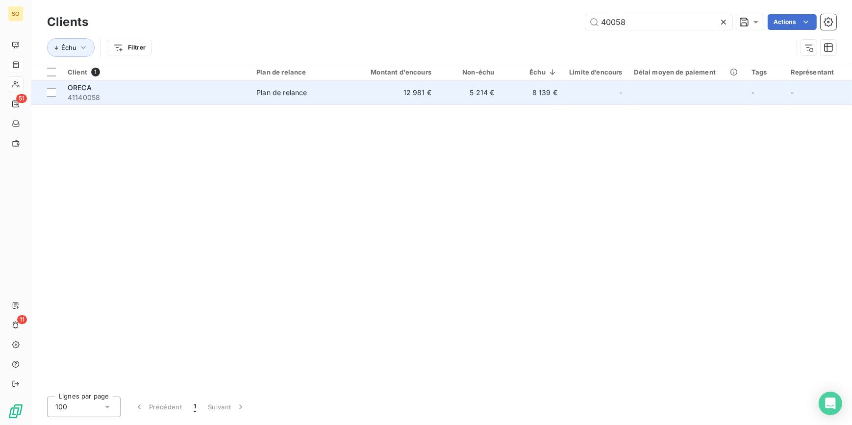
type input "40058"
click at [546, 85] on td "8 139 €" at bounding box center [531, 93] width 63 height 24
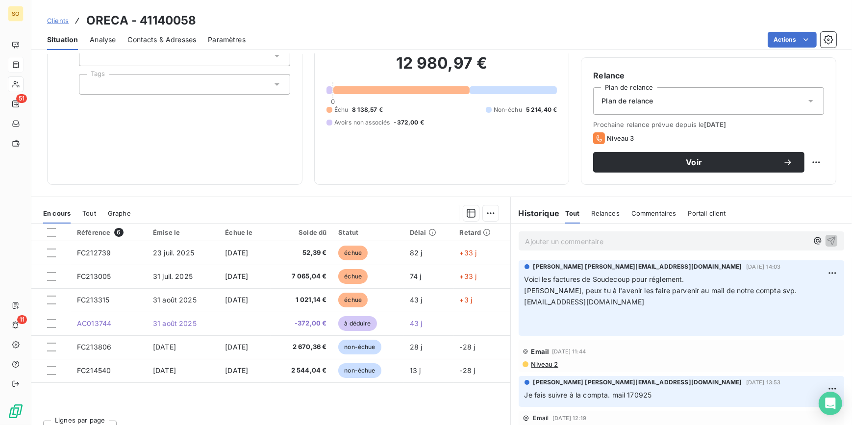
scroll to position [89, 0]
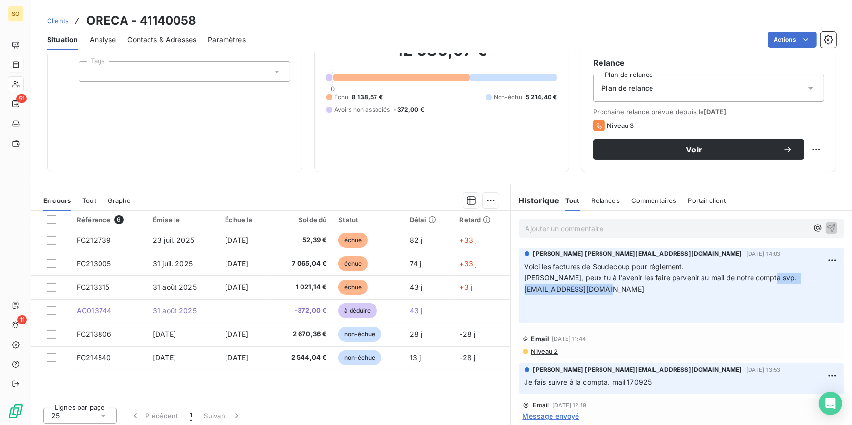
drag, startPoint x: 622, startPoint y: 290, endPoint x: 519, endPoint y: 289, distance: 103.5
click at [519, 289] on div "[PERSON_NAME] [PERSON_NAME][EMAIL_ADDRESS][DOMAIN_NAME][DATE] 14:03 Voici les f…" at bounding box center [682, 286] width 326 height 76
copy span "[EMAIL_ADDRESS][DOMAIN_NAME]"
click at [770, 40] on html "SO 51 11 Clients ORECA - 41140058 Situation Analyse Contacts & Adresses Paramèt…" at bounding box center [426, 212] width 852 height 425
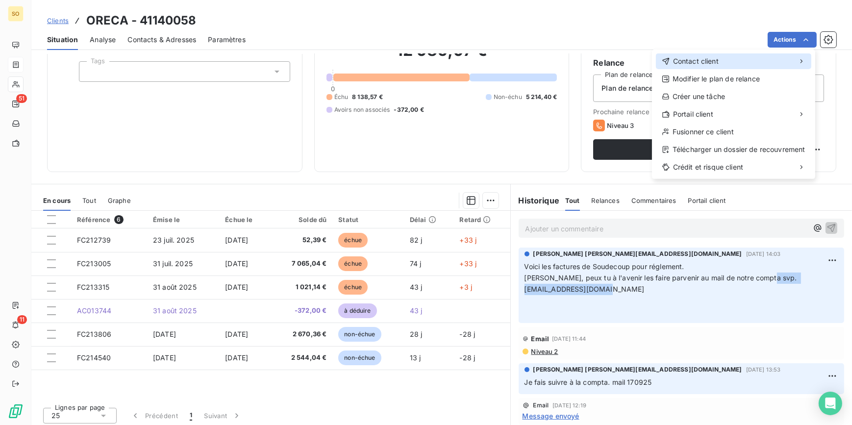
click at [691, 58] on span "Contact client" at bounding box center [696, 61] width 46 height 10
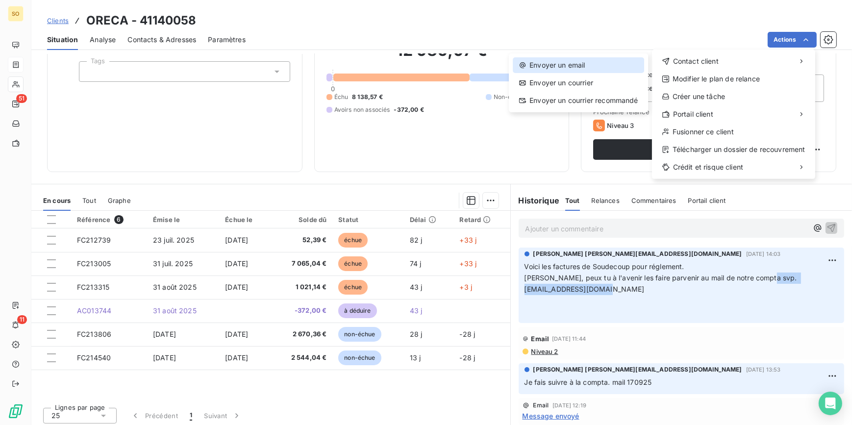
click at [590, 69] on div "Envoyer un email" at bounding box center [578, 65] width 131 height 16
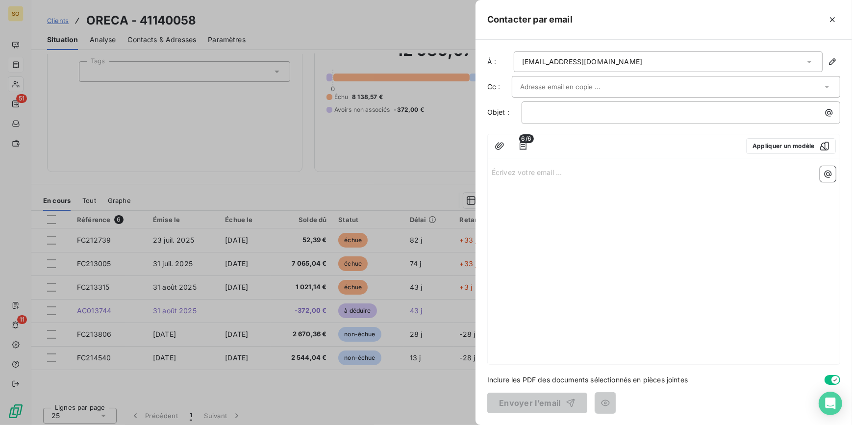
click at [544, 91] on input "text" at bounding box center [572, 86] width 105 height 15
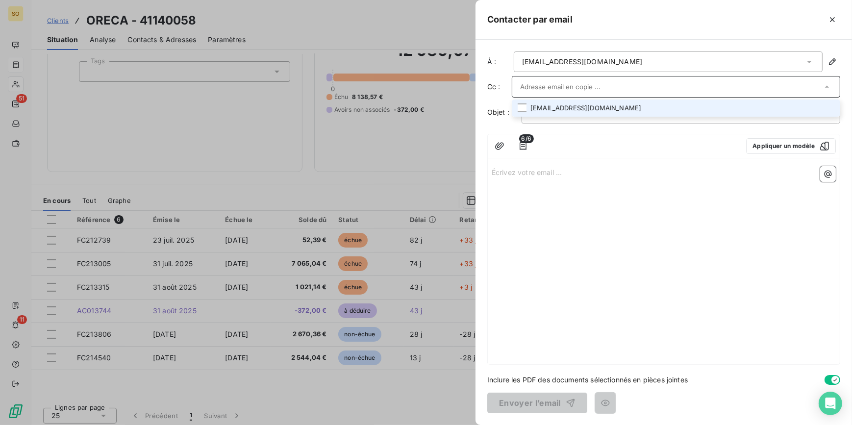
click at [540, 120] on div "﻿" at bounding box center [681, 113] width 319 height 23
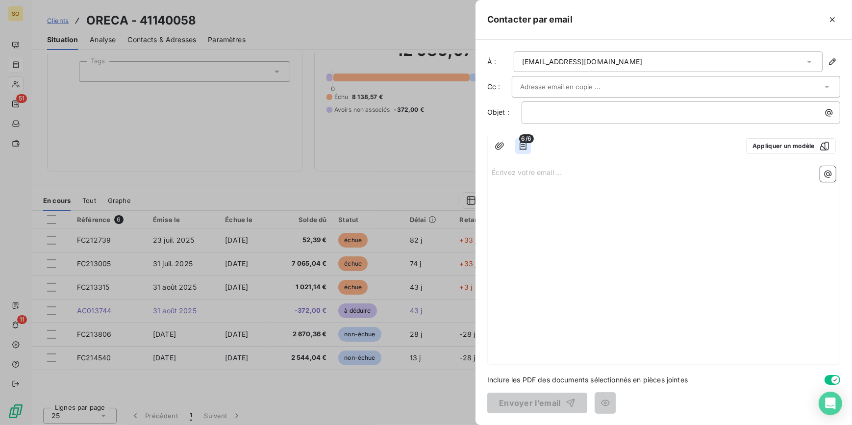
click at [525, 145] on icon "button" at bounding box center [523, 146] width 10 height 10
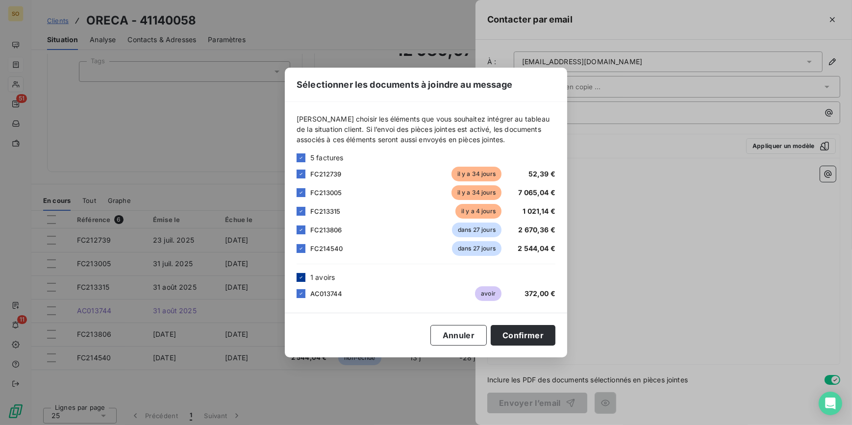
click at [301, 275] on icon at bounding box center [301, 278] width 6 height 6
click at [303, 248] on icon at bounding box center [301, 249] width 6 height 6
click at [303, 226] on div at bounding box center [301, 230] width 9 height 9
click at [510, 333] on button "Confirmer" at bounding box center [523, 335] width 65 height 21
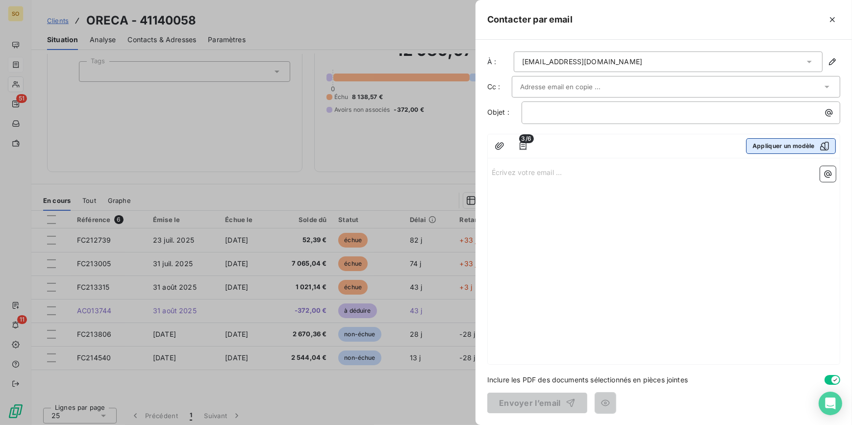
click at [789, 142] on button "Appliquer un modèle" at bounding box center [791, 146] width 90 height 16
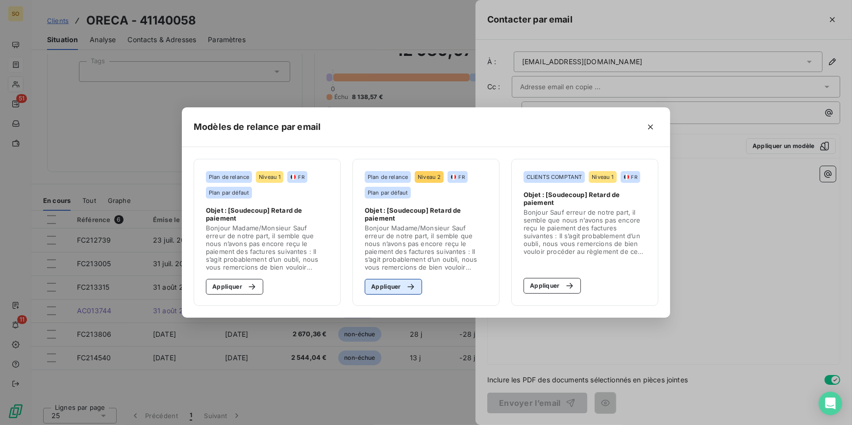
click at [413, 281] on button "Appliquer" at bounding box center [393, 287] width 57 height 16
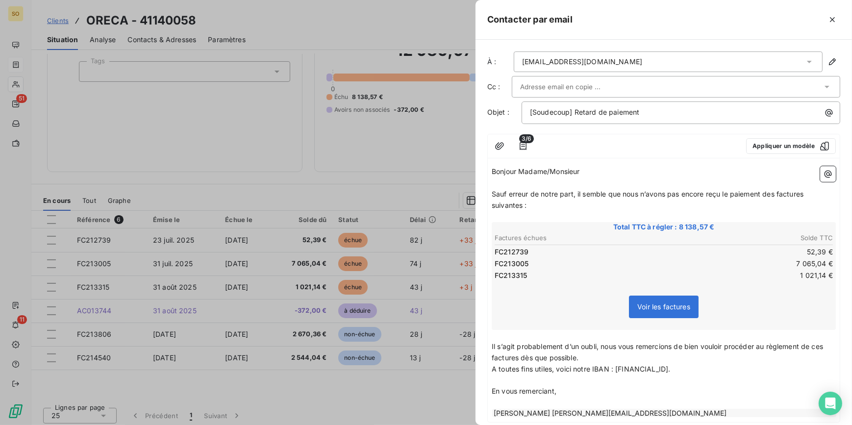
scroll to position [57, 0]
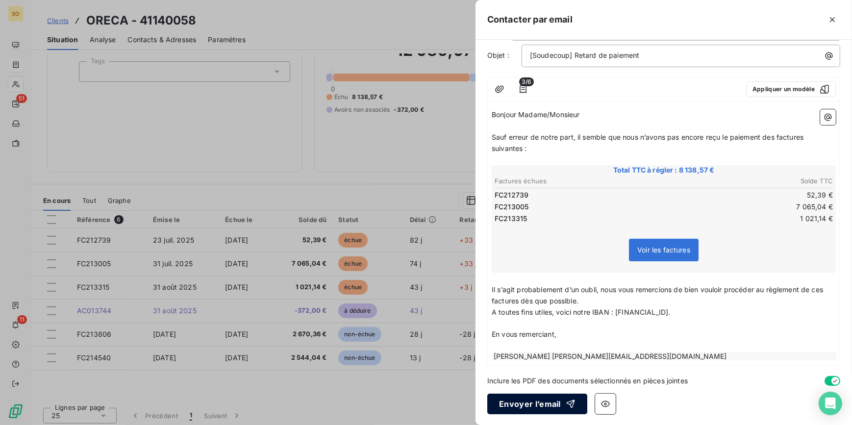
click at [524, 399] on button "Envoyer l’email" at bounding box center [538, 404] width 100 height 21
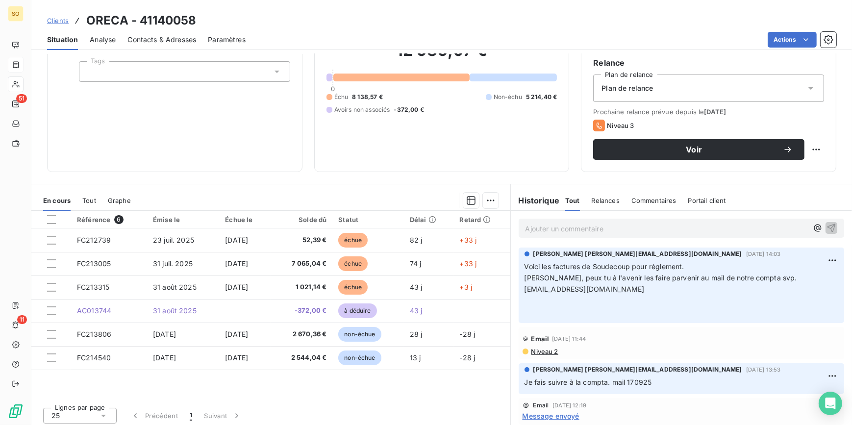
click at [58, 19] on span "Clients" at bounding box center [58, 21] width 22 height 8
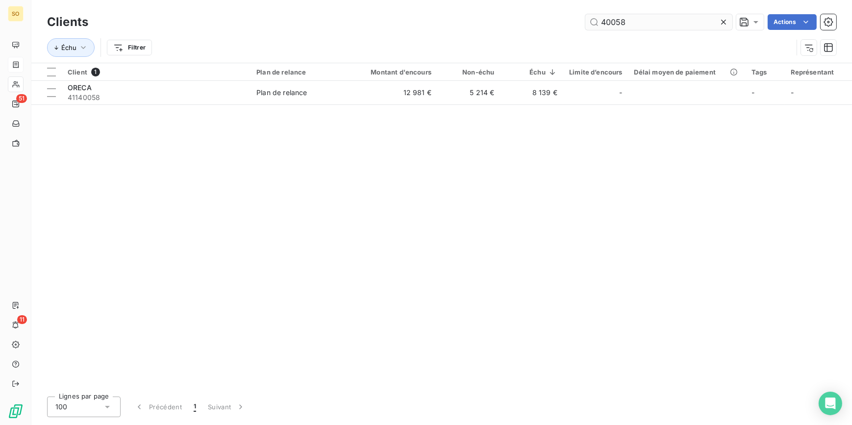
drag, startPoint x: 613, startPoint y: 23, endPoint x: 681, endPoint y: 23, distance: 68.2
click at [669, 23] on input "40058" at bounding box center [659, 22] width 147 height 16
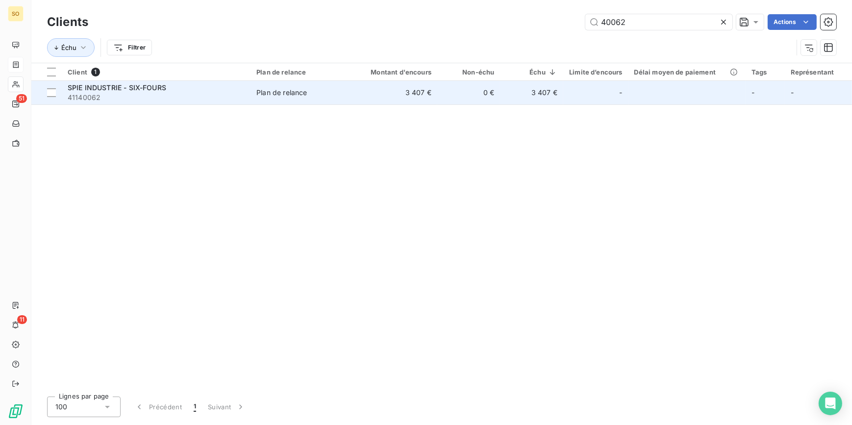
type input "40062"
click at [316, 86] on td "Plan de relance" at bounding box center [302, 93] width 103 height 24
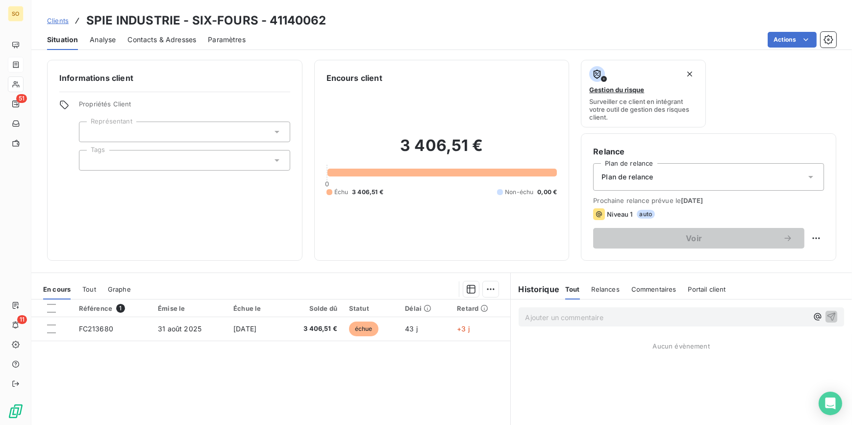
click at [55, 20] on span "Clients" at bounding box center [58, 21] width 22 height 8
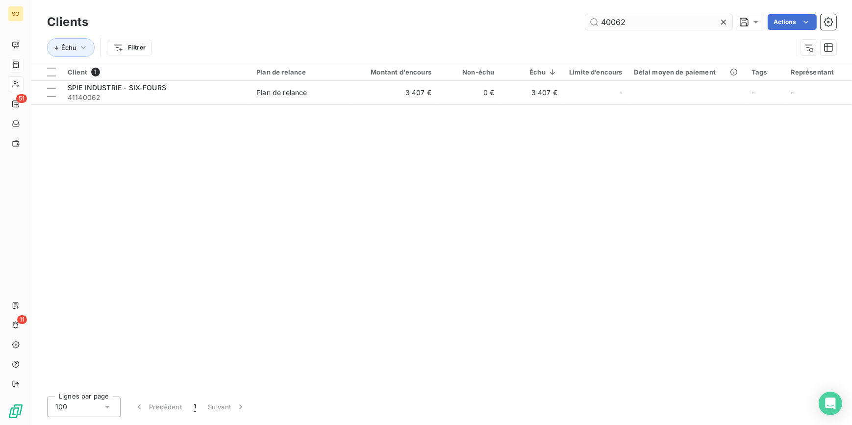
drag, startPoint x: 609, startPoint y: 18, endPoint x: 696, endPoint y: 20, distance: 87.3
click at [678, 20] on input "40062" at bounding box center [659, 22] width 147 height 16
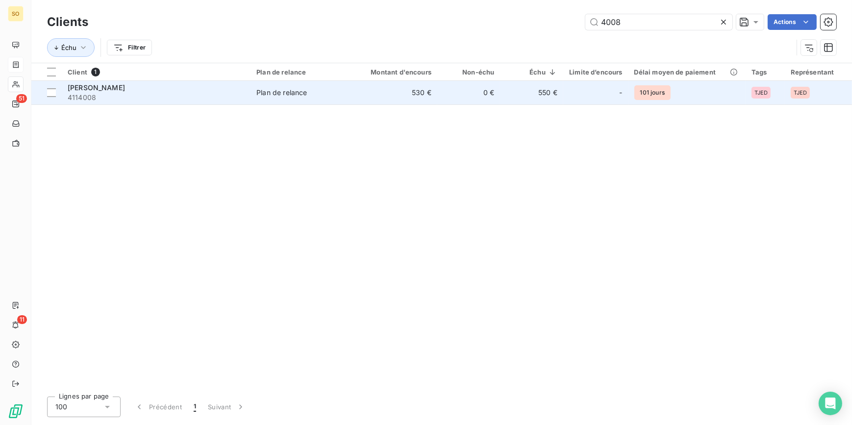
type input "4008"
click at [386, 101] on td "530 €" at bounding box center [395, 93] width 84 height 24
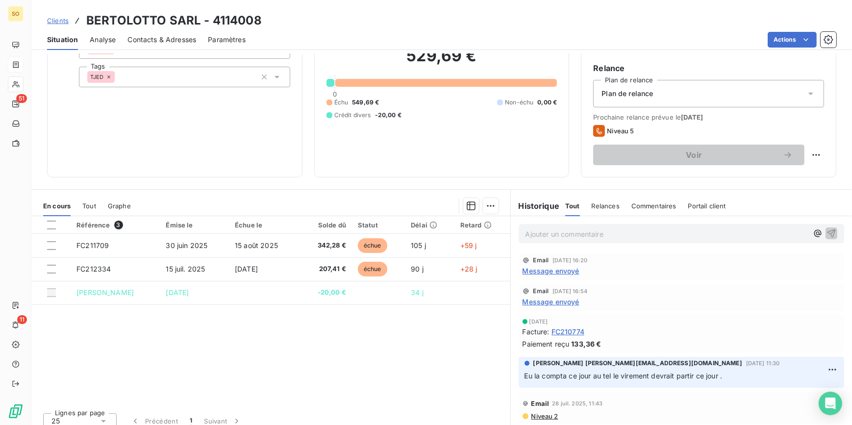
scroll to position [89, 0]
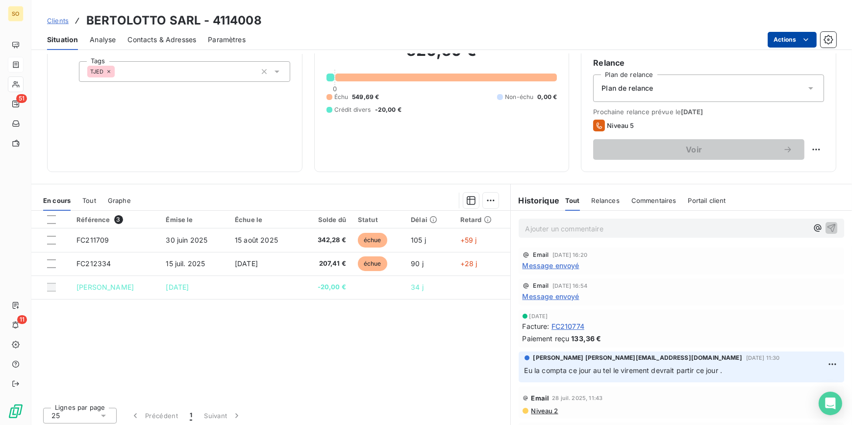
click at [774, 39] on html "SO 51 11 Clients BERTOLOTTO SARL - 4114008 Situation Analyse Contacts & Adresse…" at bounding box center [426, 212] width 852 height 425
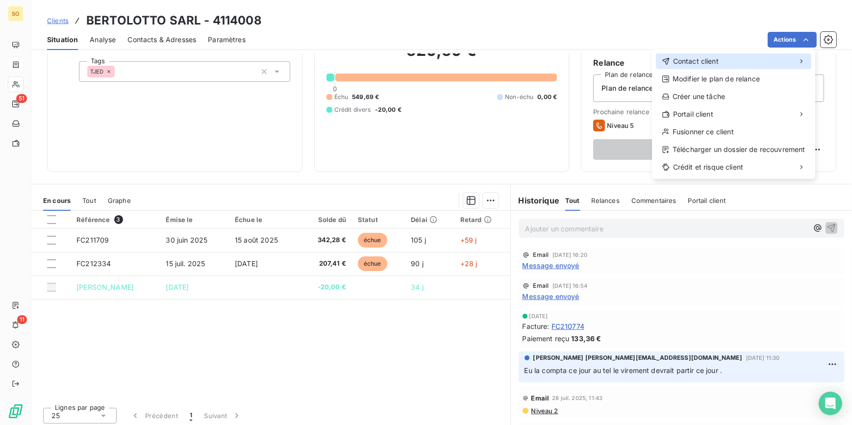
click at [680, 58] on span "Contact client" at bounding box center [696, 61] width 46 height 10
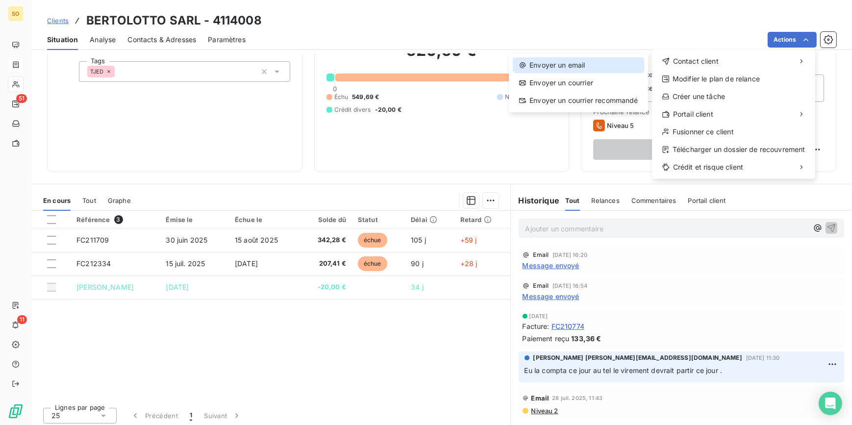
click at [545, 59] on div "Envoyer un email" at bounding box center [578, 65] width 131 height 16
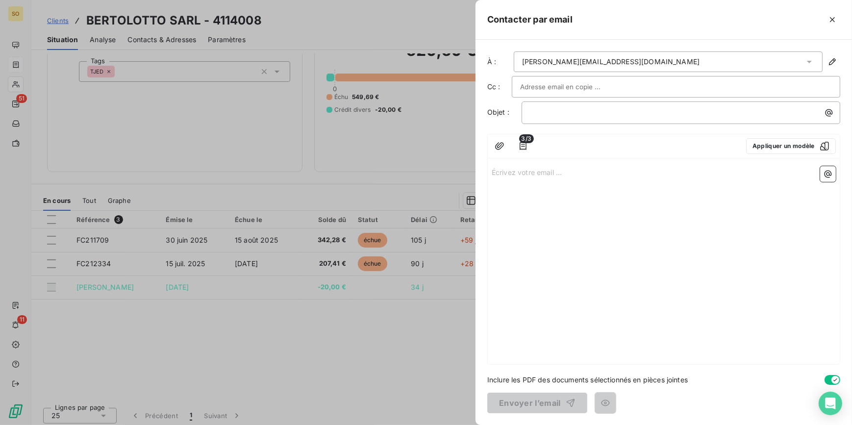
click at [544, 80] on input "text" at bounding box center [572, 86] width 105 height 15
click at [528, 144] on icon "button" at bounding box center [523, 146] width 10 height 10
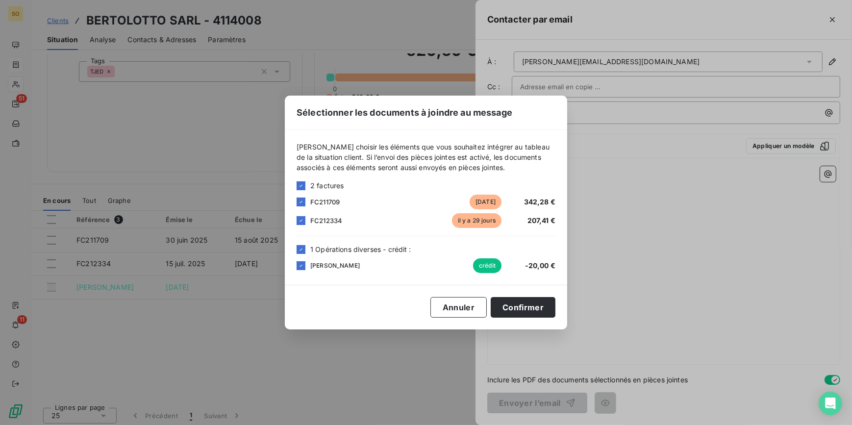
drag, startPoint x: 300, startPoint y: 247, endPoint x: 366, endPoint y: 263, distance: 68.8
click at [301, 248] on icon at bounding box center [301, 250] width 6 height 6
click at [534, 309] on button "Confirmer" at bounding box center [523, 307] width 65 height 21
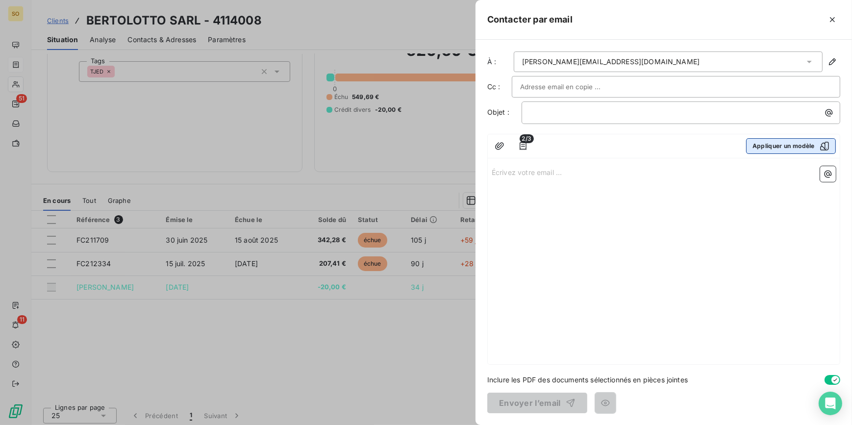
click at [774, 145] on button "Appliquer un modèle" at bounding box center [791, 146] width 90 height 16
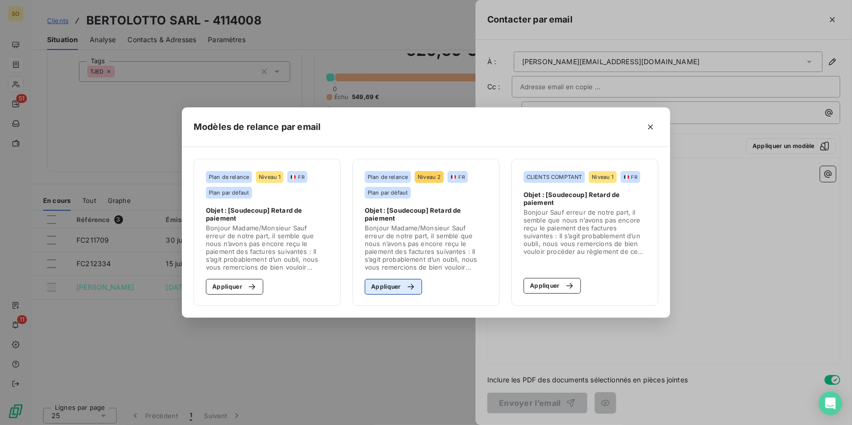
click at [412, 284] on icon "button" at bounding box center [411, 287] width 10 height 10
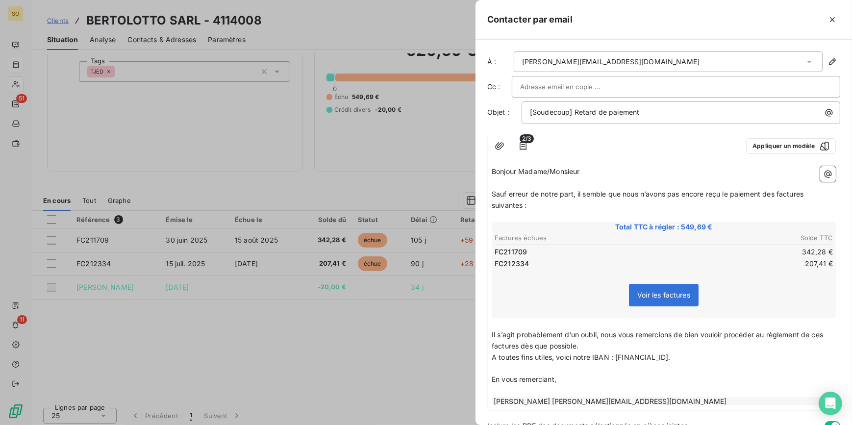
scroll to position [45, 0]
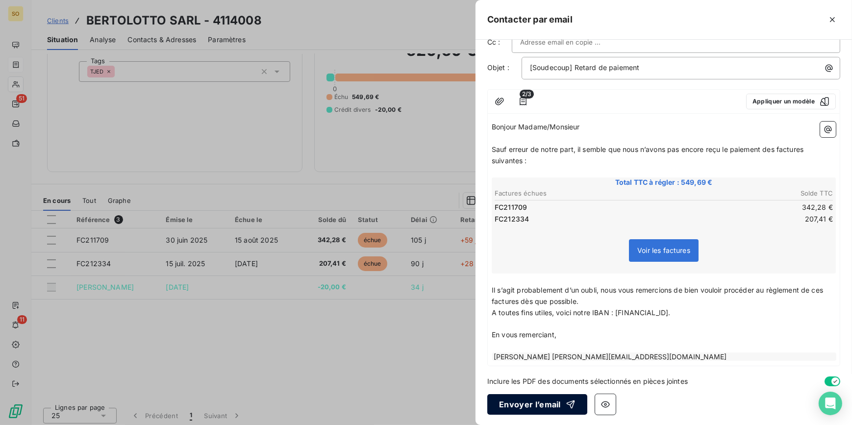
click at [531, 406] on button "Envoyer l’email" at bounding box center [538, 404] width 100 height 21
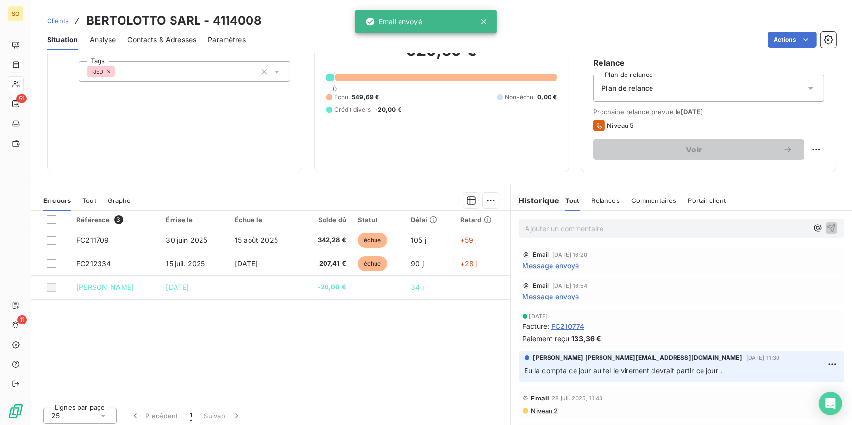
click at [58, 19] on span "Clients" at bounding box center [58, 21] width 22 height 8
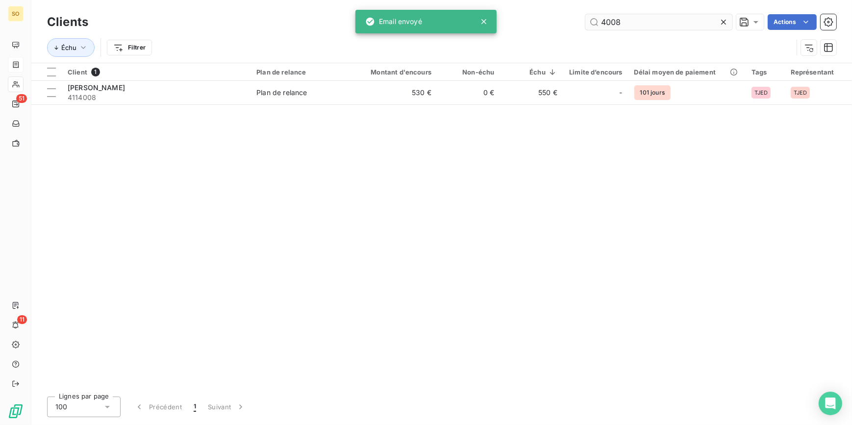
drag, startPoint x: 608, startPoint y: 25, endPoint x: 678, endPoint y: 21, distance: 69.8
click at [663, 22] on input "4008" at bounding box center [659, 22] width 147 height 16
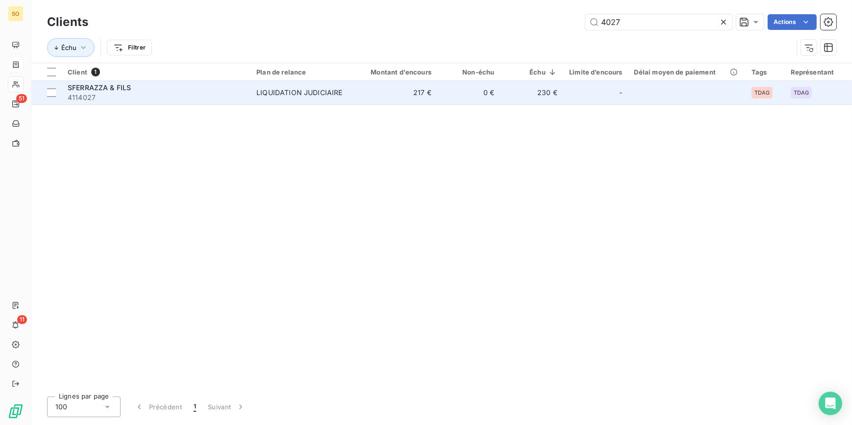
type input "4027"
click at [403, 88] on td "217 €" at bounding box center [395, 93] width 84 height 24
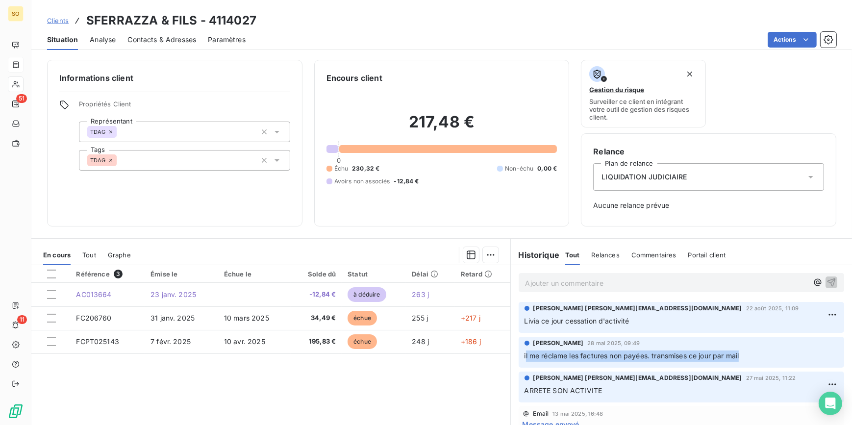
drag, startPoint x: 521, startPoint y: 357, endPoint x: 766, endPoint y: 348, distance: 244.4
click at [766, 348] on div "[PERSON_NAME] [DATE] 09:49 il me réclame les factures non payées. transmises ce…" at bounding box center [682, 350] width 314 height 23
click at [57, 19] on span "Clients" at bounding box center [58, 21] width 22 height 8
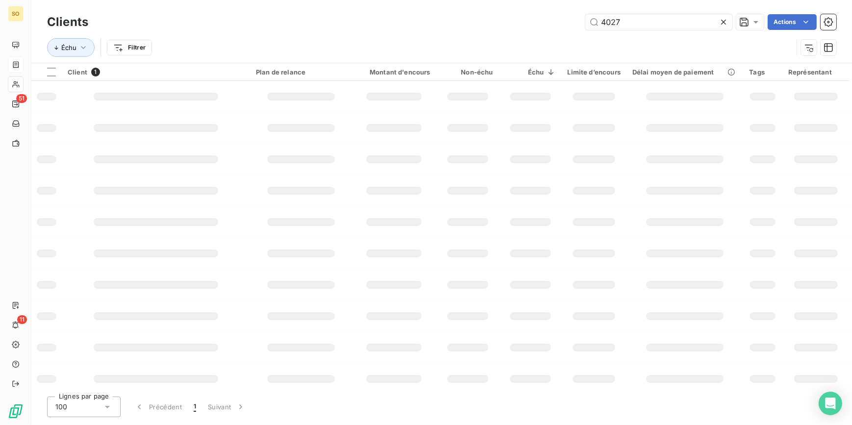
drag, startPoint x: 609, startPoint y: 25, endPoint x: 786, endPoint y: 8, distance: 177.4
click at [648, 20] on input "4027" at bounding box center [659, 22] width 147 height 16
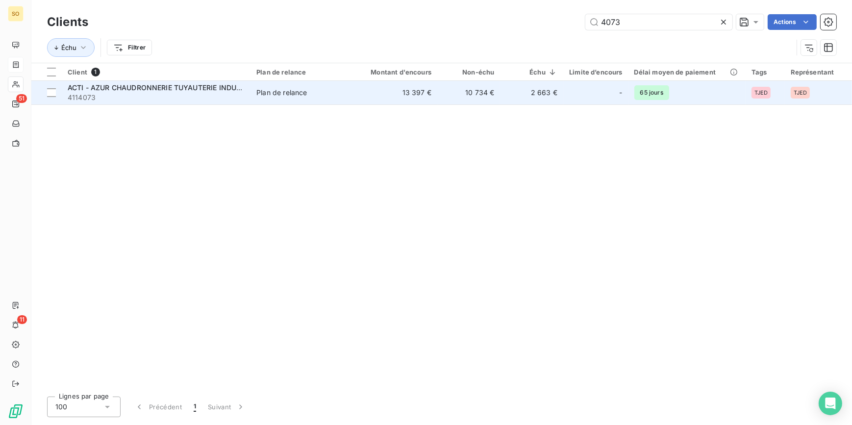
type input "4073"
click at [300, 95] on div "Plan de relance" at bounding box center [282, 93] width 51 height 10
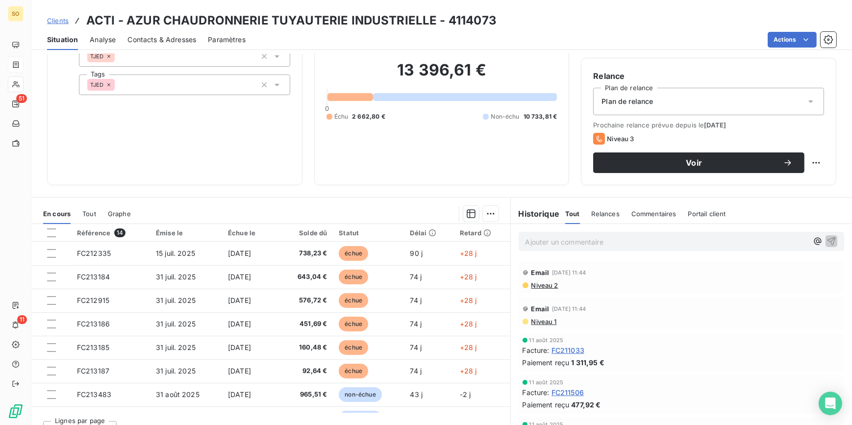
scroll to position [89, 0]
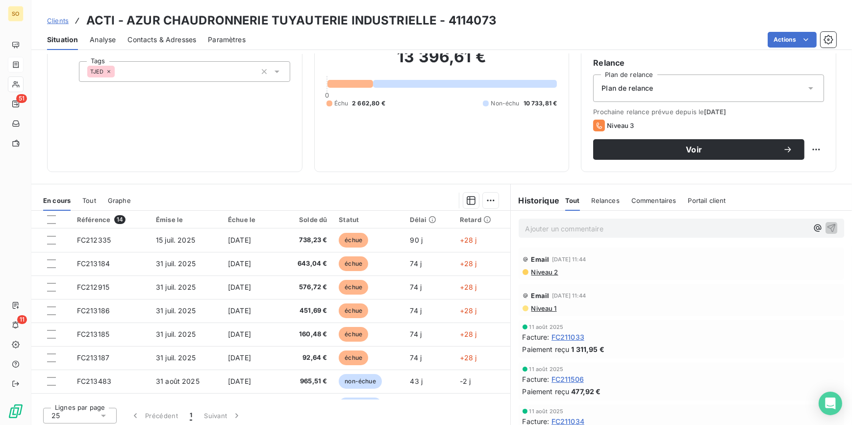
click at [65, 19] on span "Clients" at bounding box center [58, 21] width 22 height 8
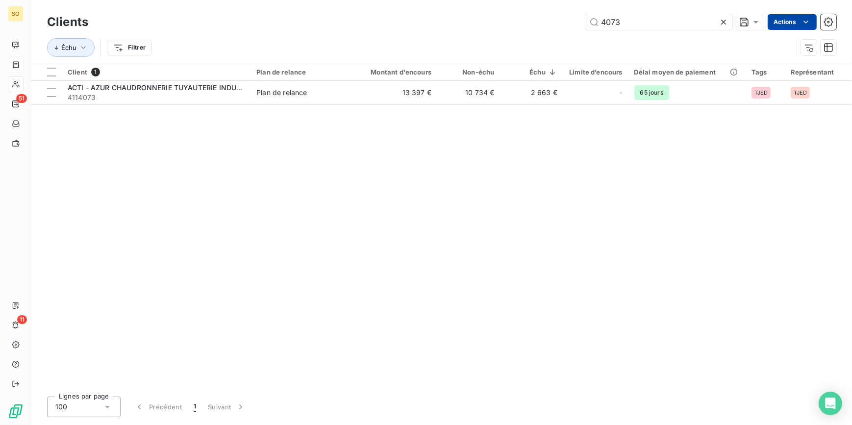
drag, startPoint x: 598, startPoint y: 21, endPoint x: 767, endPoint y: 18, distance: 169.2
click at [651, 22] on input "4073" at bounding box center [659, 22] width 147 height 16
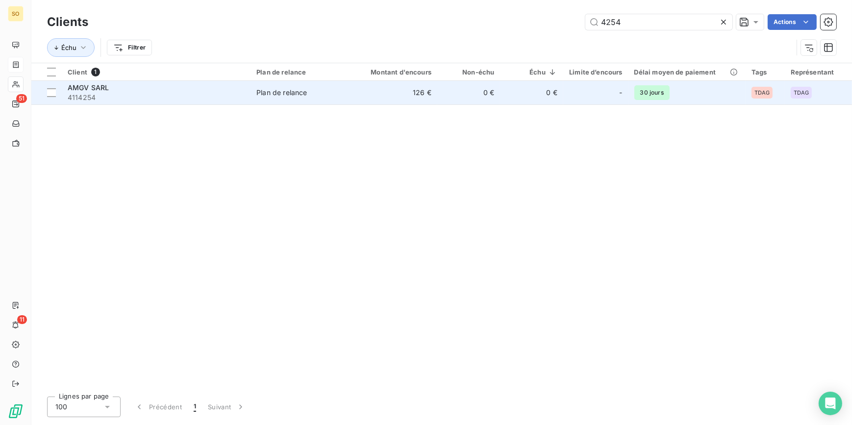
type input "4254"
click at [411, 97] on td "126 €" at bounding box center [395, 93] width 84 height 24
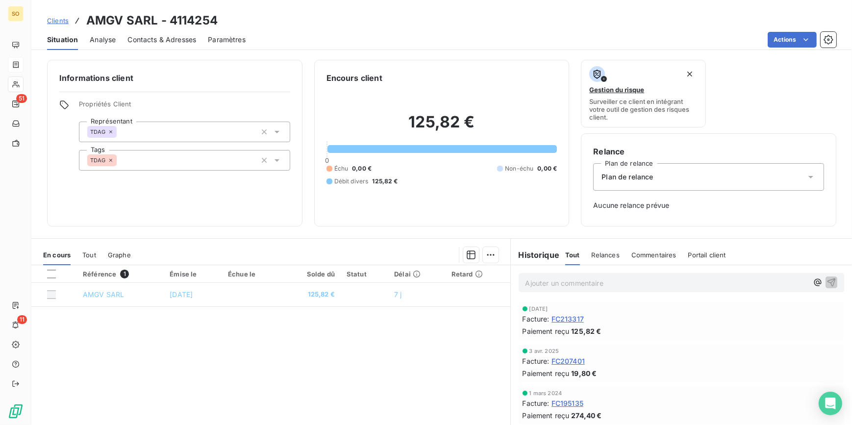
click at [57, 17] on span "Clients" at bounding box center [58, 21] width 22 height 8
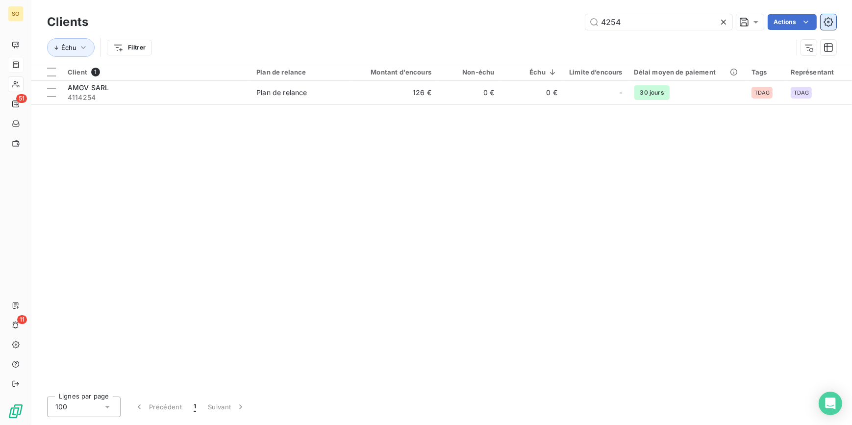
drag, startPoint x: 605, startPoint y: 22, endPoint x: 829, endPoint y: 26, distance: 224.2
click at [625, 19] on input "4254" at bounding box center [659, 22] width 147 height 16
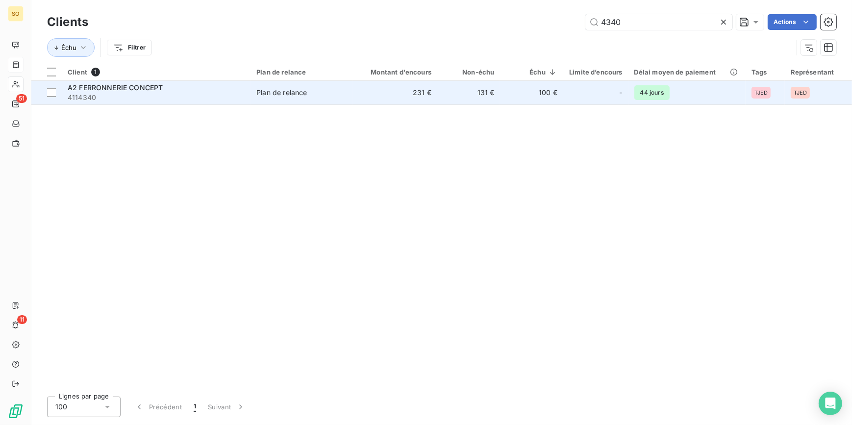
type input "4340"
click at [287, 92] on div "Plan de relance" at bounding box center [282, 93] width 51 height 10
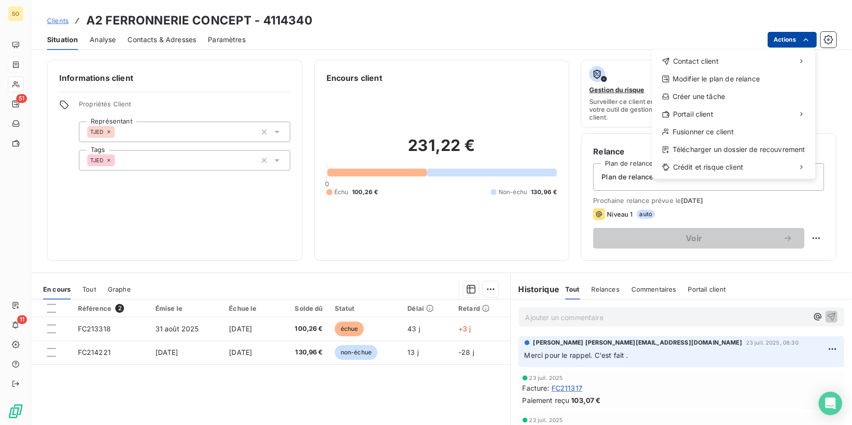
click at [780, 39] on html "SO 51 11 Clients A2 FERRONNERIE CONCEPT - 4114340 Situation Analyse Contacts & …" at bounding box center [426, 212] width 852 height 425
click at [686, 51] on div "Contact client Modifier le plan de relance Créer une tâche Portail client Fusio…" at bounding box center [733, 114] width 163 height 129
click at [685, 55] on div "Contact client" at bounding box center [733, 61] width 155 height 16
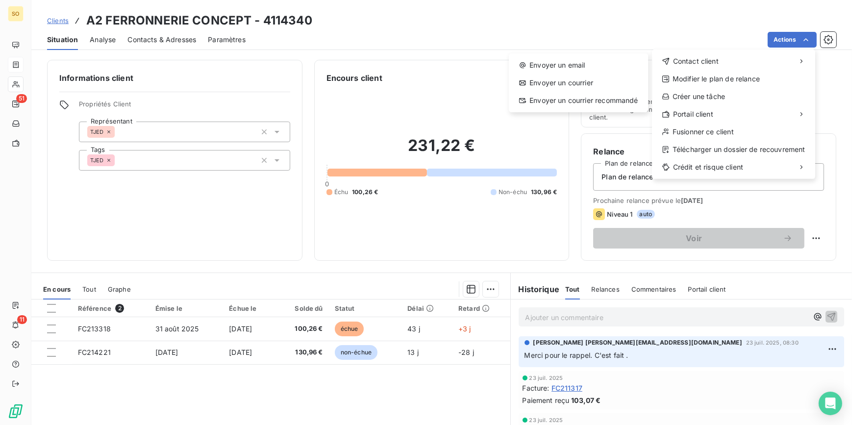
click at [59, 18] on html "SO 51 11 Clients A2 FERRONNERIE CONCEPT - 4114340 Situation Analyse Contacts & …" at bounding box center [426, 212] width 852 height 425
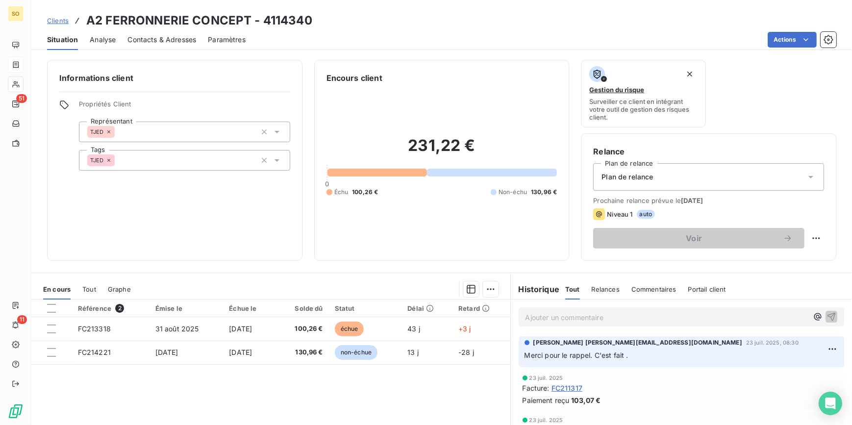
click at [55, 20] on span "Clients" at bounding box center [58, 21] width 22 height 8
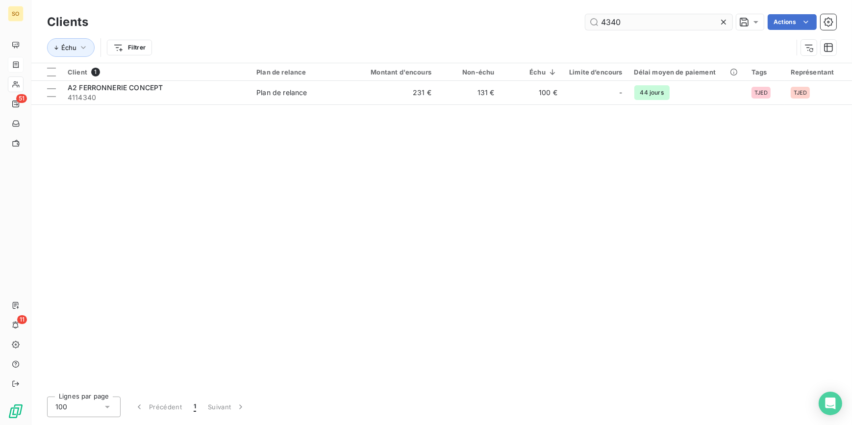
drag, startPoint x: 599, startPoint y: 22, endPoint x: 675, endPoint y: 26, distance: 76.6
click at [673, 26] on input "4340" at bounding box center [659, 22] width 147 height 16
click at [624, 20] on input "4775" at bounding box center [659, 22] width 147 height 16
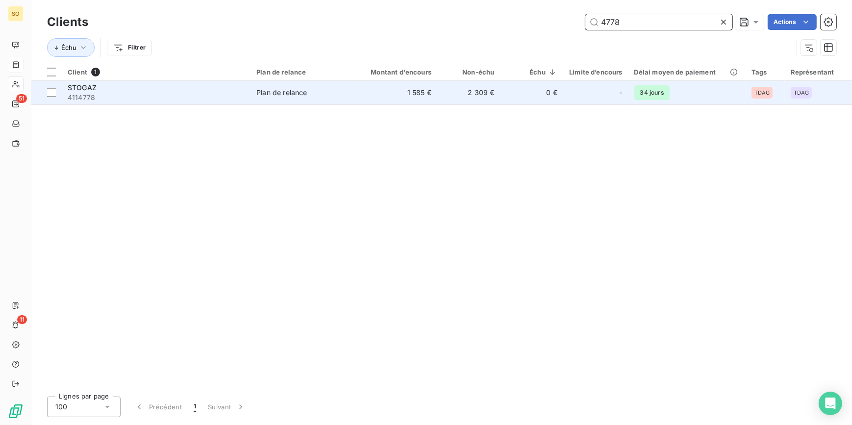
type input "4778"
click at [167, 95] on span "4114778" at bounding box center [156, 98] width 177 height 10
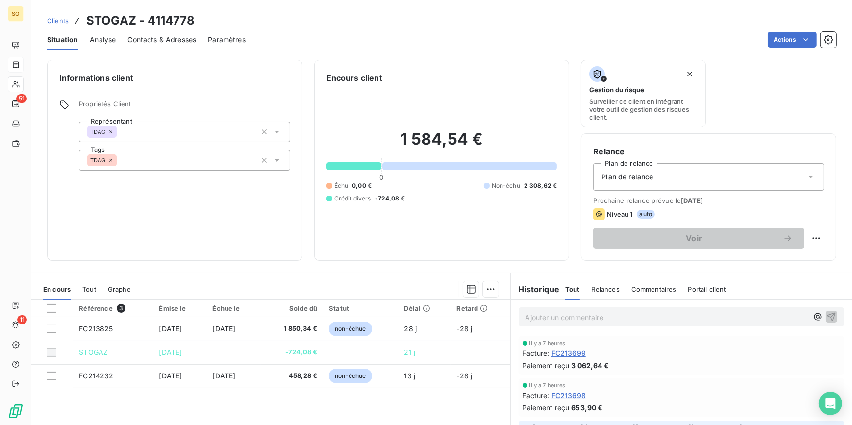
click at [61, 19] on span "Clients" at bounding box center [58, 21] width 22 height 8
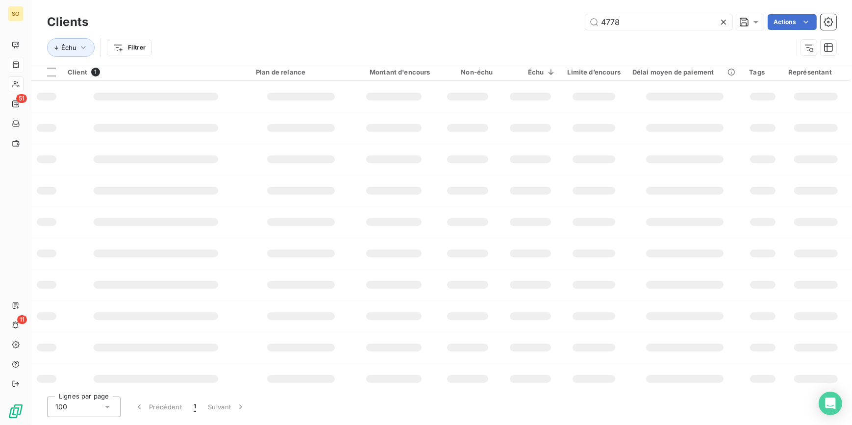
drag, startPoint x: 608, startPoint y: 21, endPoint x: 843, endPoint y: 20, distance: 234.9
click at [653, 19] on input "4778" at bounding box center [659, 22] width 147 height 16
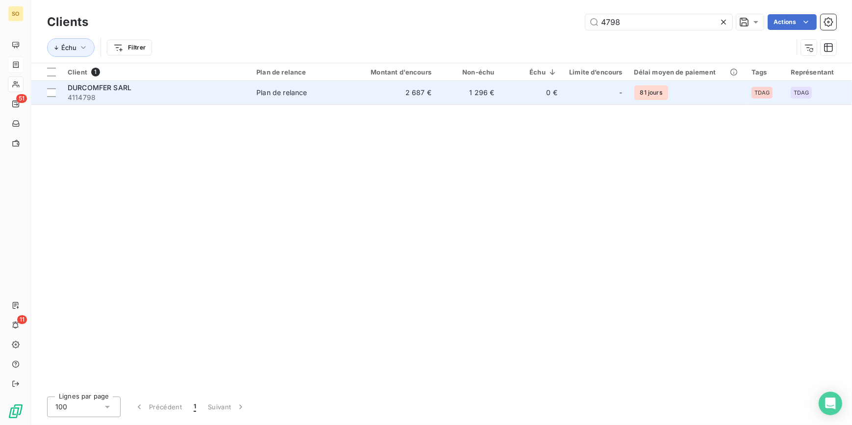
type input "4798"
click at [284, 91] on div "Plan de relance" at bounding box center [282, 93] width 51 height 10
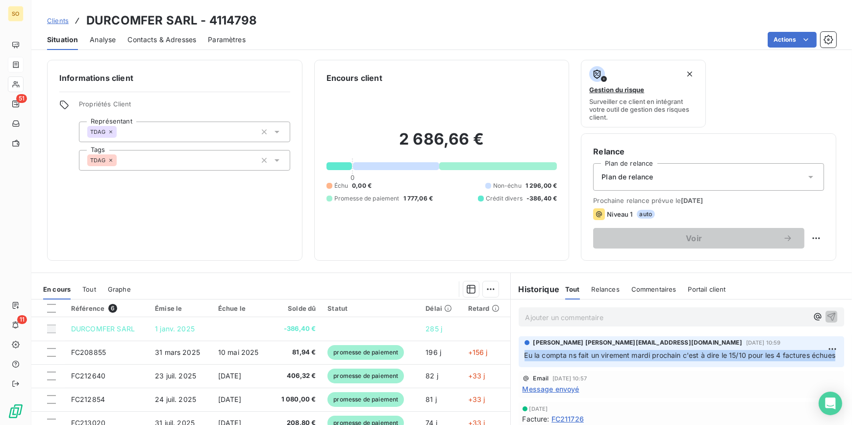
drag, startPoint x: 521, startPoint y: 355, endPoint x: 811, endPoint y: 363, distance: 290.5
click at [811, 361] on p "Eu la compta ns fait un virement mardi prochain c'est à dire le 15/10 pour les …" at bounding box center [682, 355] width 314 height 11
copy span "Eu la compta ns fait un virement mardi prochain c'est à dire le 15/10 pour les …"
click at [55, 21] on span "Clients" at bounding box center [58, 21] width 22 height 8
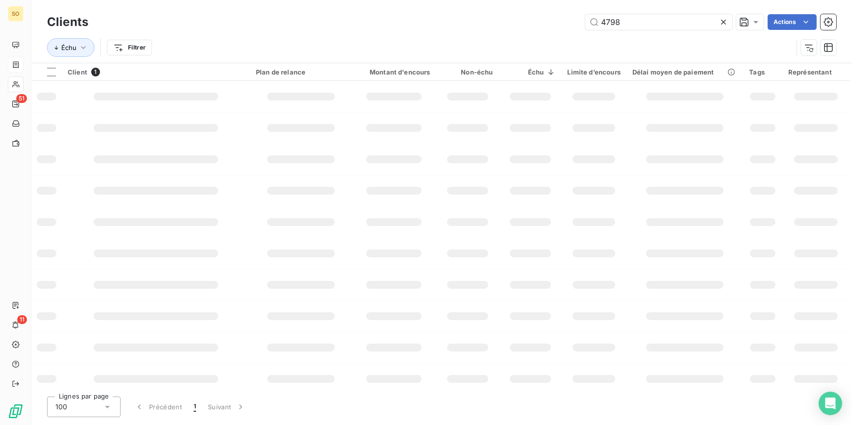
drag, startPoint x: 604, startPoint y: 19, endPoint x: 795, endPoint y: 44, distance: 192.4
click at [711, 33] on div "Clients 4798 Actions Échu Filtrer" at bounding box center [442, 37] width 790 height 51
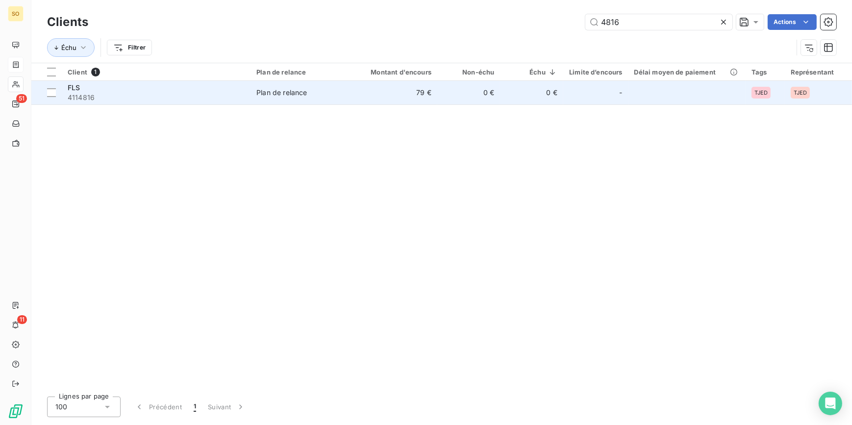
type input "4816"
click at [304, 98] on td "Plan de relance" at bounding box center [302, 93] width 103 height 24
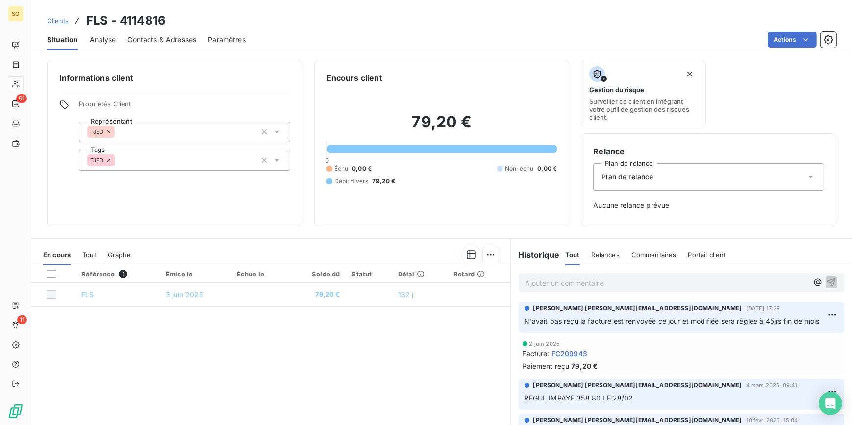
click at [525, 323] on span "N'avait pas reçu la facture est renvoyée ce jour et modifiée sera réglée à 45jr…" at bounding box center [672, 321] width 295 height 8
drag, startPoint x: 521, startPoint y: 323, endPoint x: 819, endPoint y: 331, distance: 298.3
click at [819, 331] on div "[PERSON_NAME] [PERSON_NAME][EMAIL_ADDRESS][DOMAIN_NAME][DATE] 17:29 N'avait pas…" at bounding box center [682, 317] width 326 height 31
click at [54, 18] on span "Clients" at bounding box center [58, 21] width 22 height 8
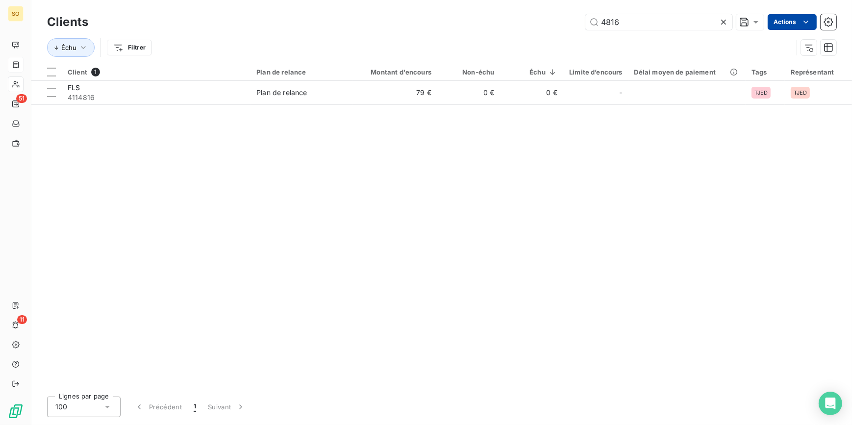
drag, startPoint x: 610, startPoint y: 23, endPoint x: 773, endPoint y: 22, distance: 163.3
click at [687, 23] on input "4816" at bounding box center [659, 22] width 147 height 16
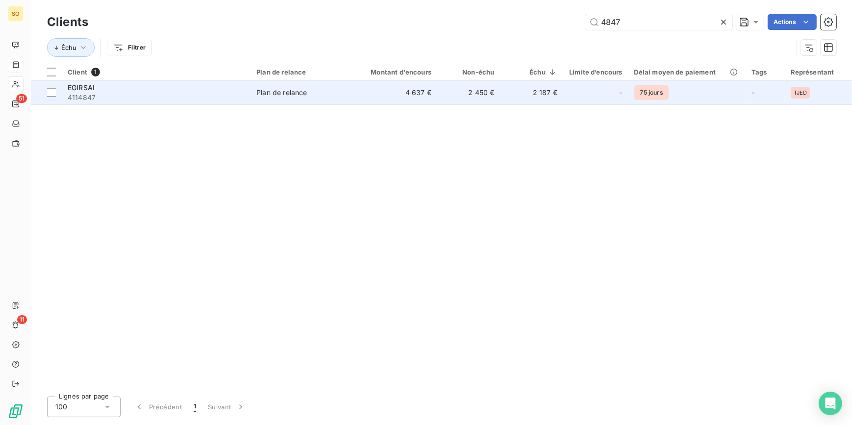
type input "4847"
click at [378, 82] on td "4 637 €" at bounding box center [395, 93] width 84 height 24
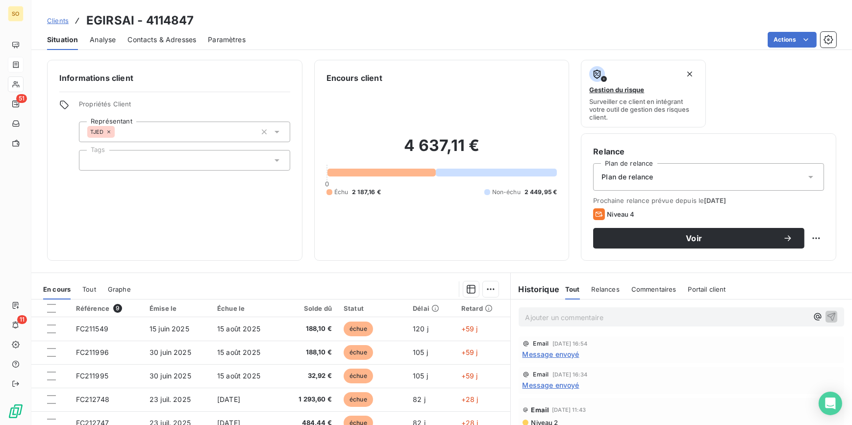
click at [51, 18] on span "Clients" at bounding box center [58, 21] width 22 height 8
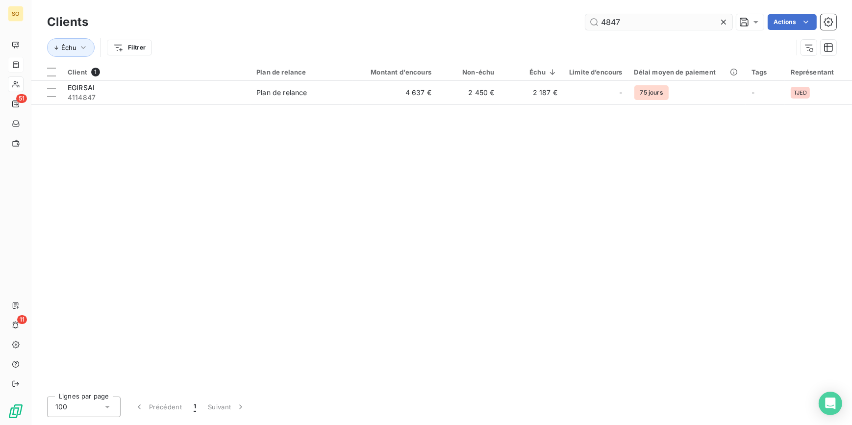
drag, startPoint x: 598, startPoint y: 22, endPoint x: 711, endPoint y: 26, distance: 112.9
click at [703, 26] on input "4847" at bounding box center [659, 22] width 147 height 16
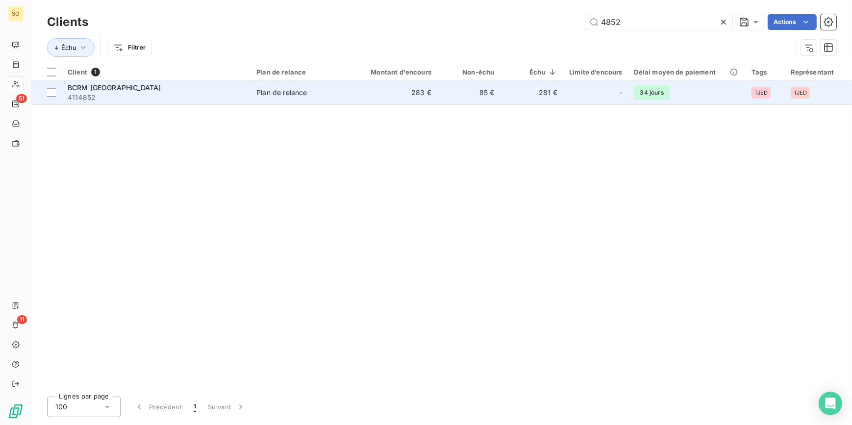
type input "4852"
click at [416, 96] on td "283 €" at bounding box center [395, 93] width 84 height 24
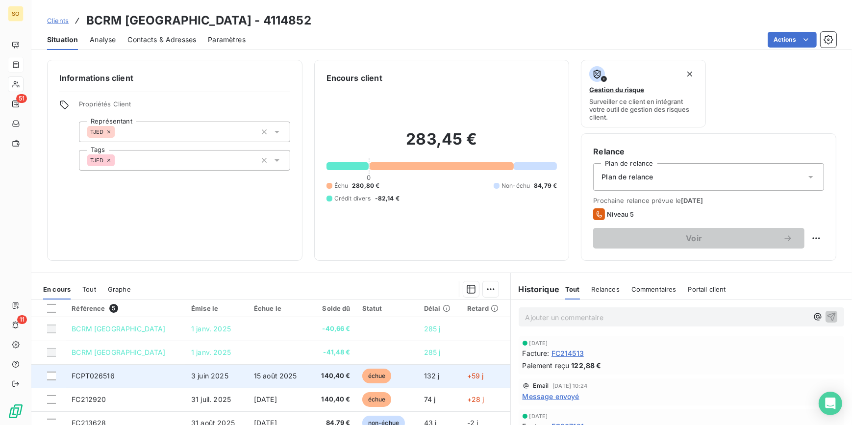
scroll to position [44, 0]
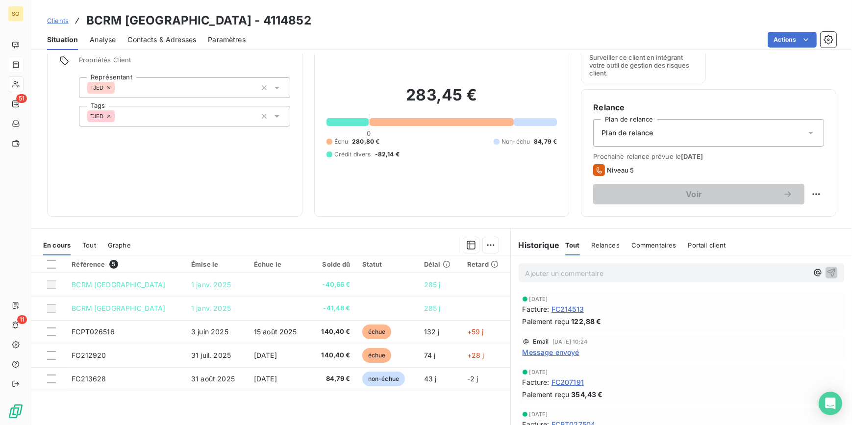
click at [54, 20] on span "Clients" at bounding box center [58, 21] width 22 height 8
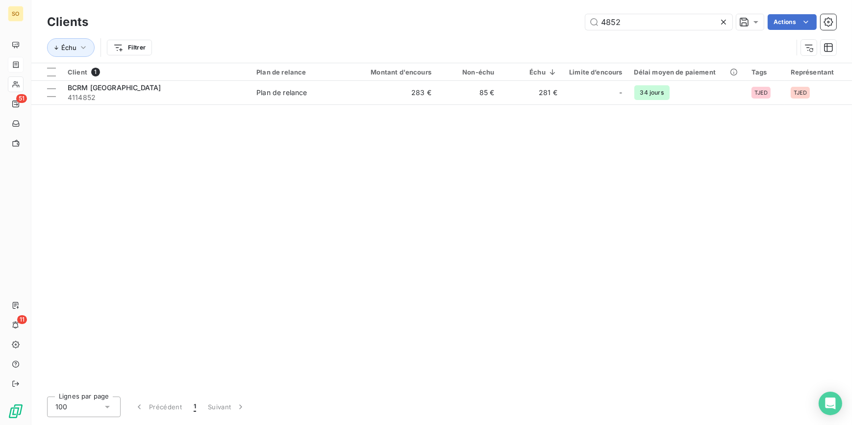
drag, startPoint x: 608, startPoint y: 24, endPoint x: 841, endPoint y: 44, distance: 233.4
click at [699, 30] on div "Clients 4852 Actions" at bounding box center [442, 22] width 790 height 21
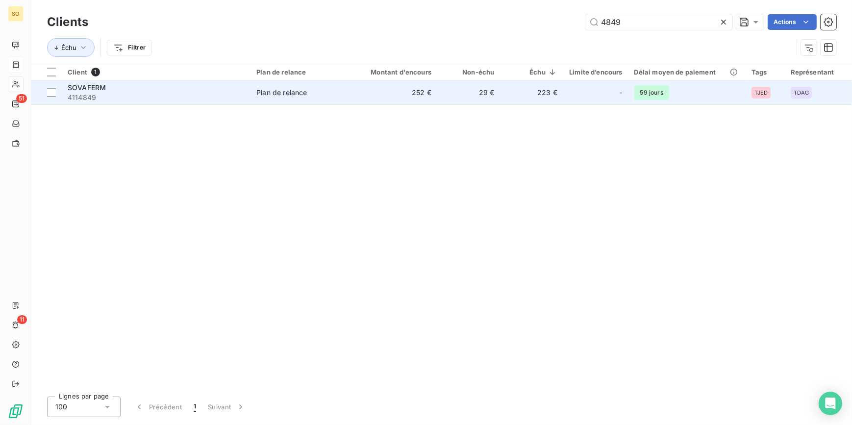
type input "4849"
click at [344, 97] on span "Plan de relance" at bounding box center [302, 93] width 91 height 10
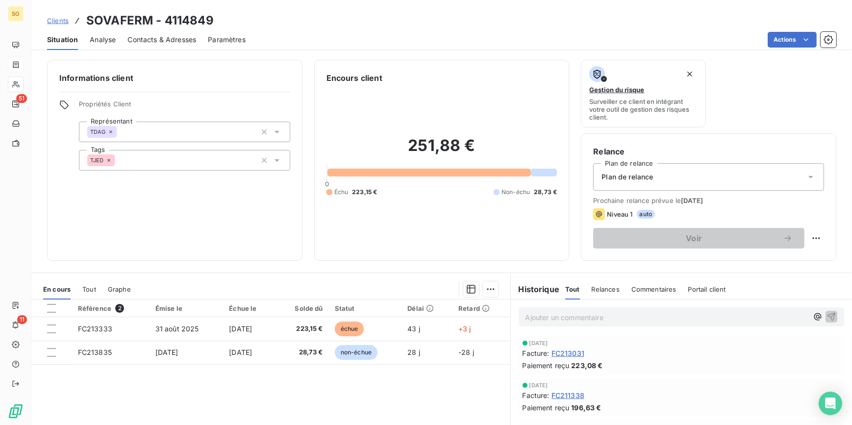
click at [68, 21] on div "Clients SOVAFERM - 4114849" at bounding box center [130, 21] width 167 height 18
click at [57, 19] on span "Clients" at bounding box center [58, 21] width 22 height 8
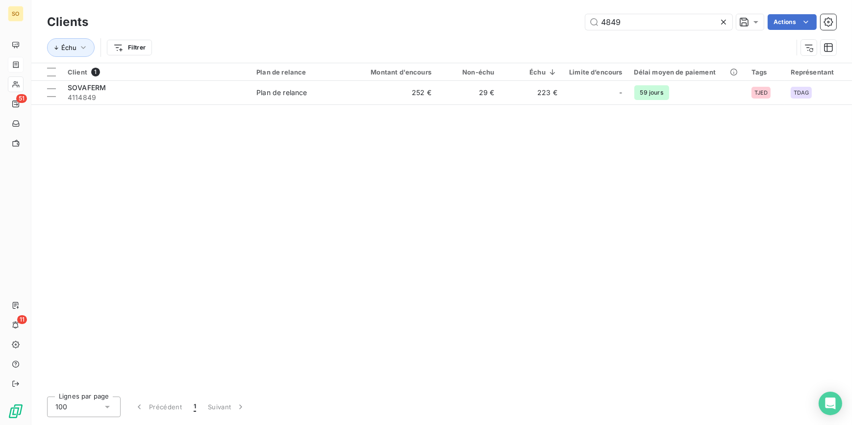
drag, startPoint x: 618, startPoint y: 20, endPoint x: 655, endPoint y: 8, distance: 39.4
click at [632, 15] on input "4849" at bounding box center [659, 22] width 147 height 16
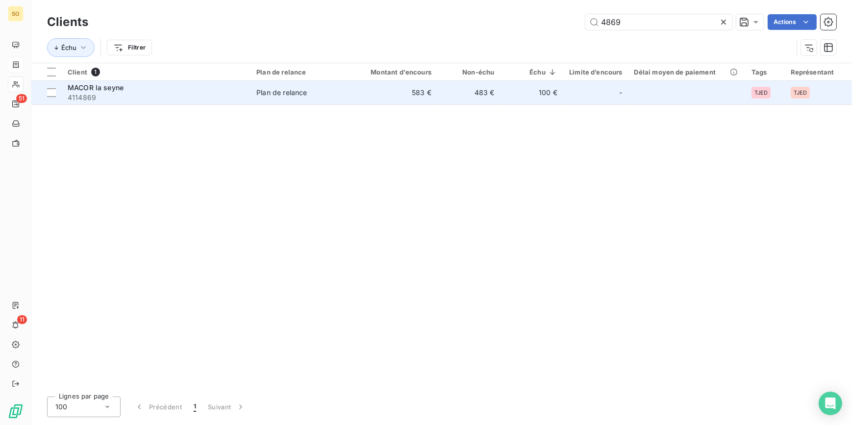
type input "4869"
click at [420, 98] on td "583 €" at bounding box center [395, 93] width 84 height 24
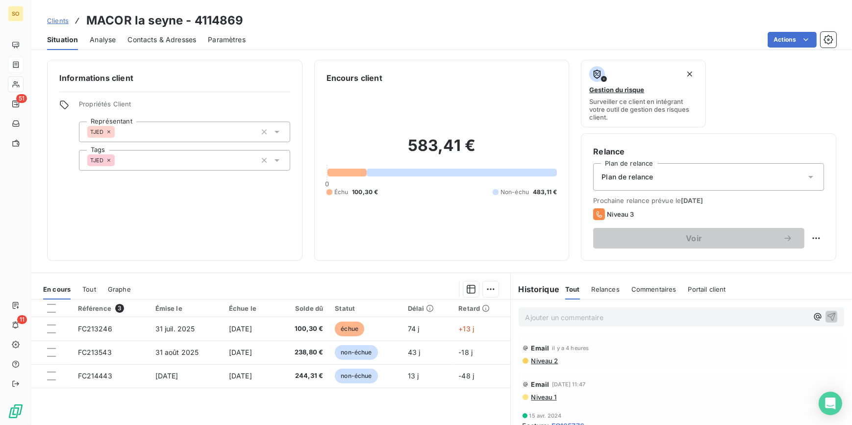
click at [52, 18] on span "Clients" at bounding box center [58, 21] width 22 height 8
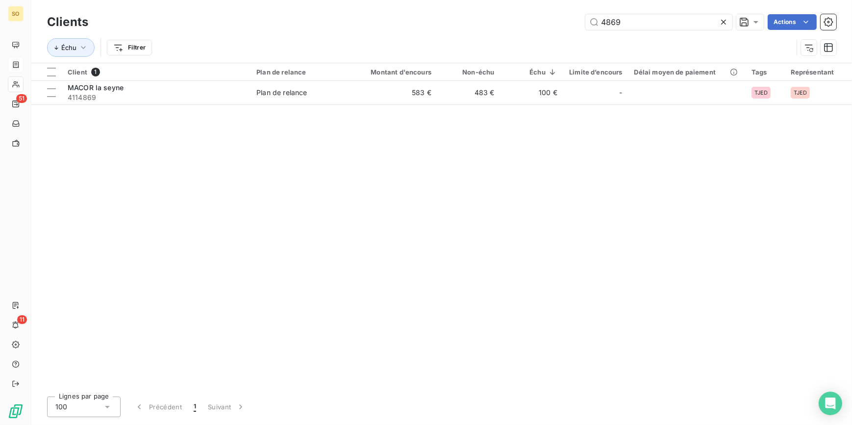
click at [730, 20] on div "4869" at bounding box center [659, 22] width 147 height 16
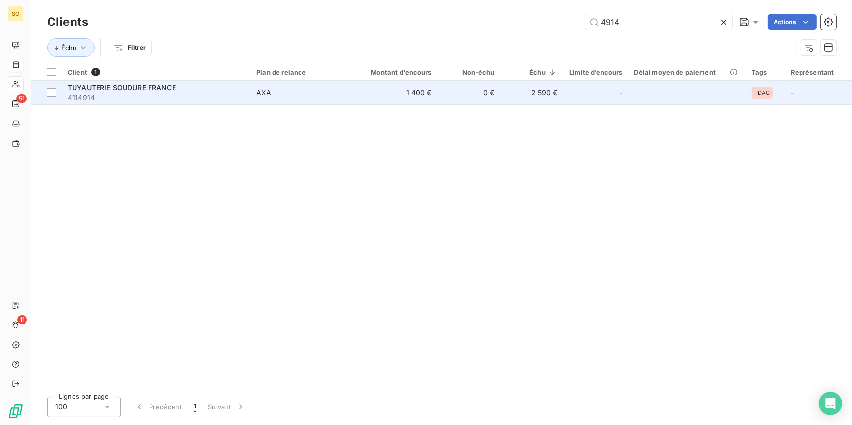
type input "4914"
click at [427, 84] on td "1 400 €" at bounding box center [395, 93] width 84 height 24
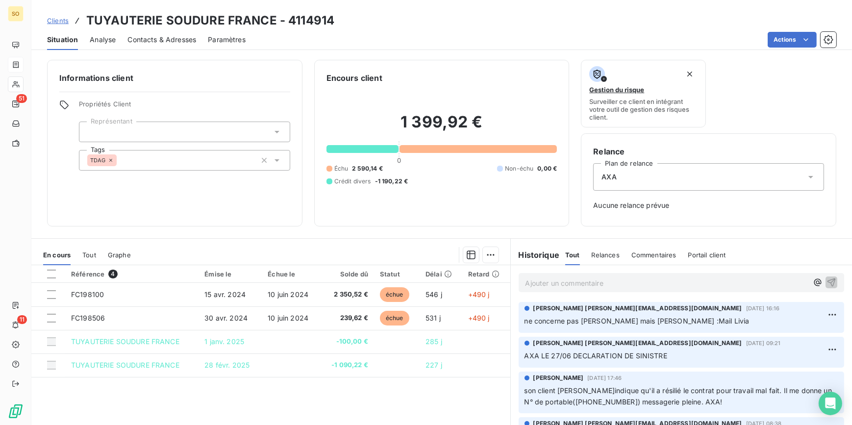
click at [48, 20] on span "Clients" at bounding box center [58, 21] width 22 height 8
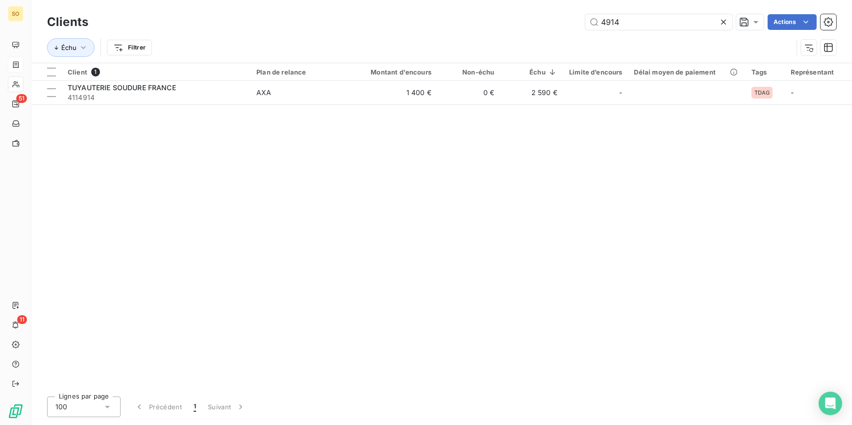
drag, startPoint x: 611, startPoint y: 23, endPoint x: 743, endPoint y: 9, distance: 133.1
click at [653, 20] on input "4914" at bounding box center [659, 22] width 147 height 16
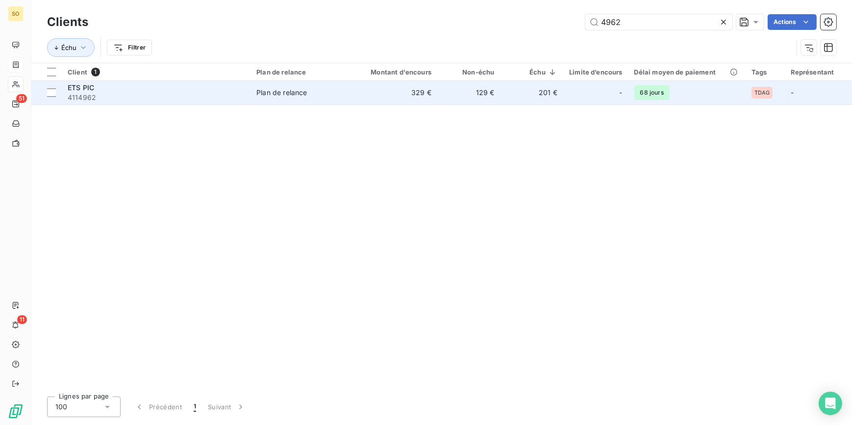
type input "4962"
click at [577, 86] on div "-" at bounding box center [595, 93] width 53 height 16
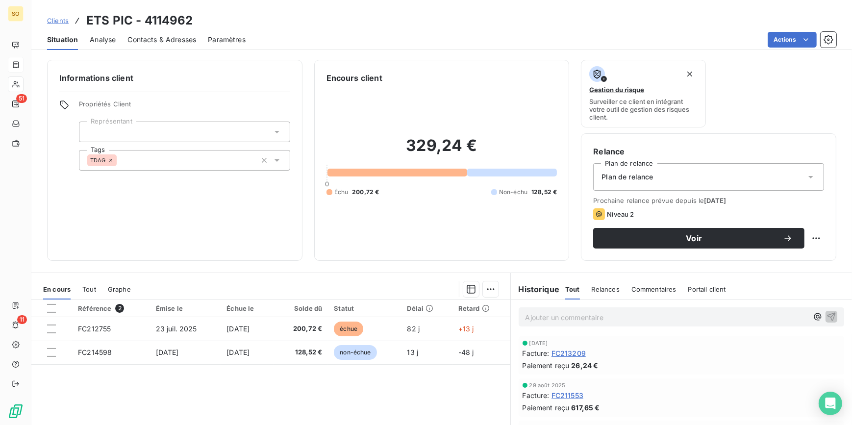
click at [53, 21] on span "Clients" at bounding box center [58, 21] width 22 height 8
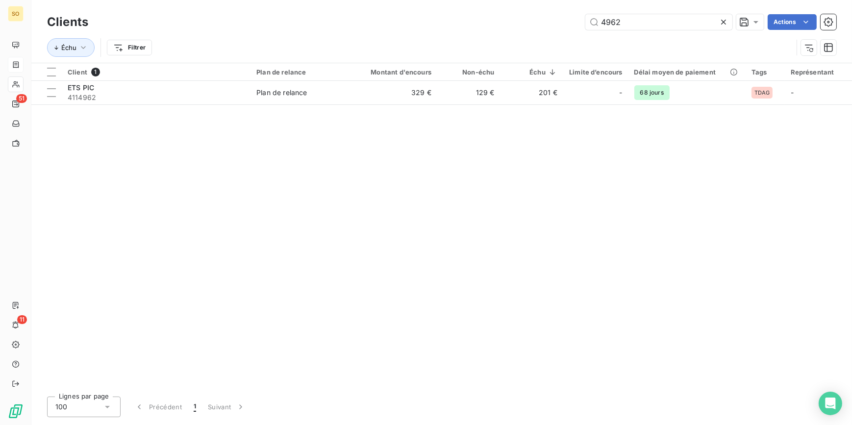
drag, startPoint x: 599, startPoint y: 24, endPoint x: 682, endPoint y: 1, distance: 86.0
click at [651, 10] on div "Clients 4962 Actions Échu Filtrer" at bounding box center [441, 31] width 821 height 63
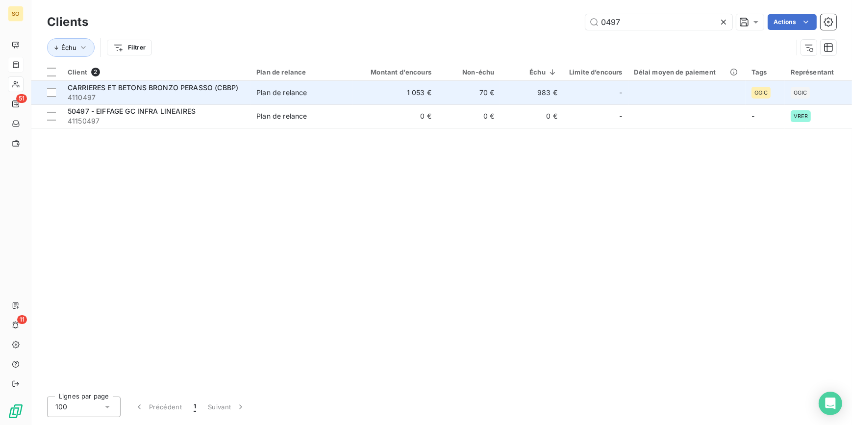
type input "0497"
click at [317, 87] on td "Plan de relance" at bounding box center [302, 93] width 103 height 24
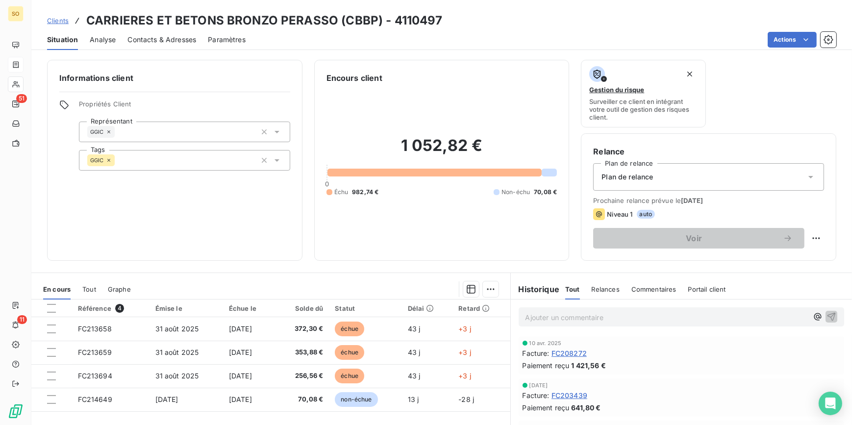
click at [59, 21] on span "Clients" at bounding box center [58, 21] width 22 height 8
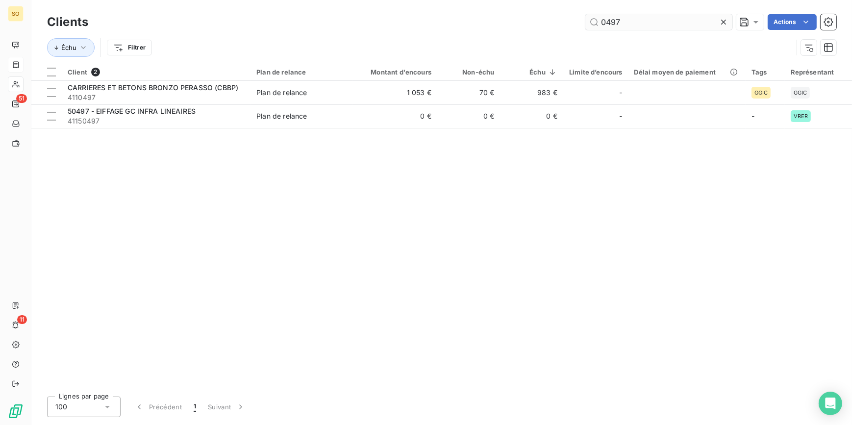
drag, startPoint x: 596, startPoint y: 21, endPoint x: 690, endPoint y: 20, distance: 93.7
click at [689, 20] on input "0497" at bounding box center [659, 22] width 147 height 16
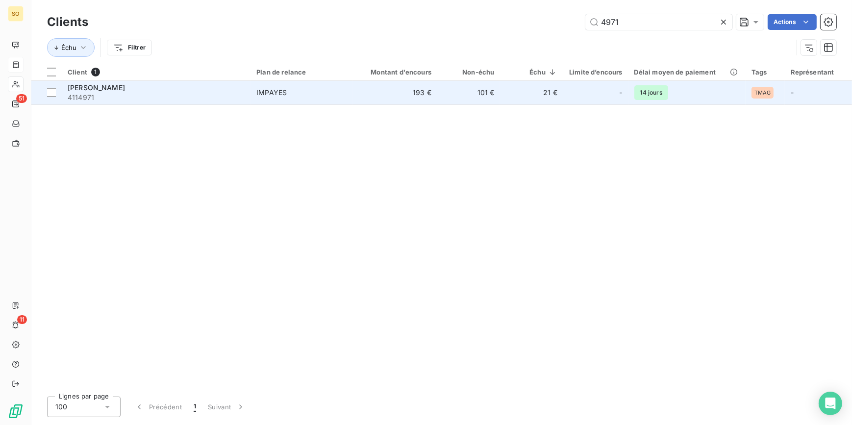
type input "4971"
click at [335, 95] on span "IMPAYES" at bounding box center [302, 93] width 91 height 10
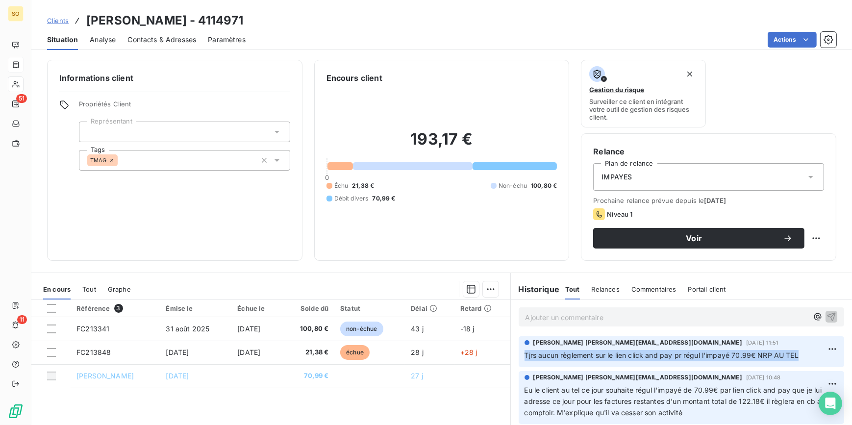
drag, startPoint x: 522, startPoint y: 356, endPoint x: 803, endPoint y: 356, distance: 280.6
click at [803, 356] on p "Tjrs aucun règlement sur le lien click and pay pr régul l'impayé 70.99€ NRP AU …" at bounding box center [682, 355] width 314 height 11
click at [56, 20] on span "Clients" at bounding box center [58, 21] width 22 height 8
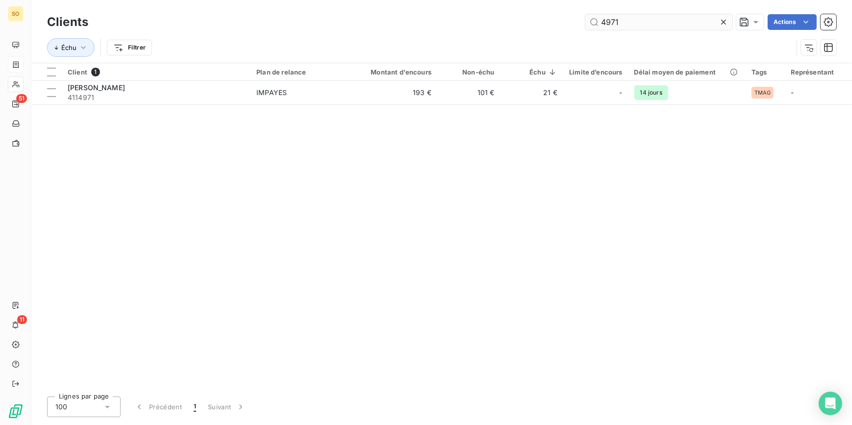
drag, startPoint x: 613, startPoint y: 25, endPoint x: 641, endPoint y: 24, distance: 28.5
click at [633, 24] on input "4971" at bounding box center [659, 22] width 147 height 16
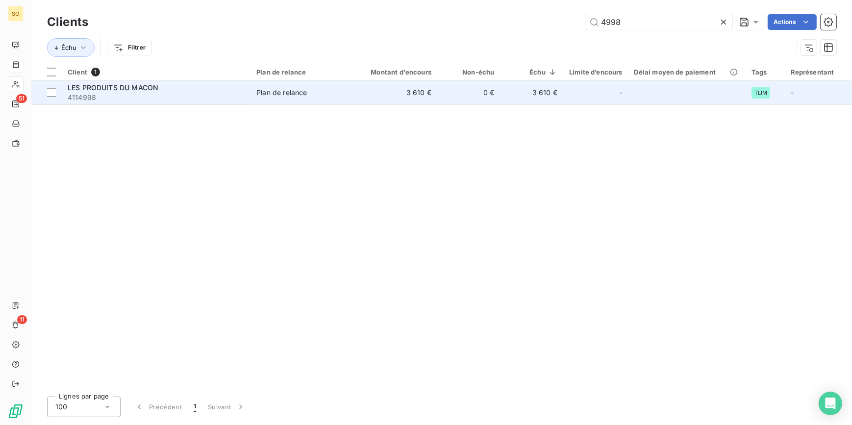
type input "4998"
click at [223, 98] on span "4114998" at bounding box center [156, 98] width 177 height 10
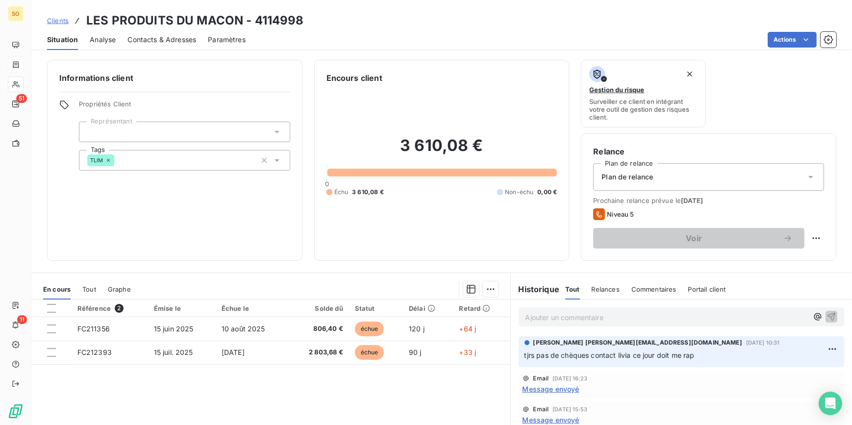
click at [617, 322] on p "Ajouter un commentaire ﻿" at bounding box center [667, 317] width 283 height 12
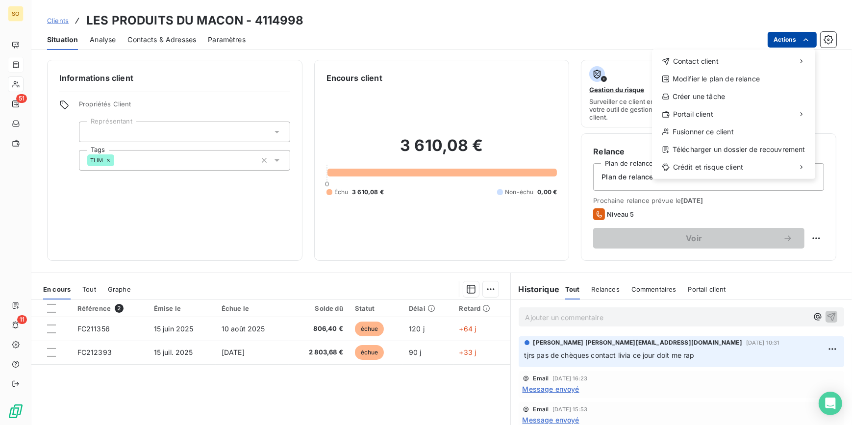
click at [796, 41] on html "SO 51 11 Clients LES PRODUITS DU MACON - 4114998 Situation Analyse Contacts & A…" at bounding box center [426, 212] width 852 height 425
click at [711, 58] on span "Contact client" at bounding box center [696, 61] width 46 height 10
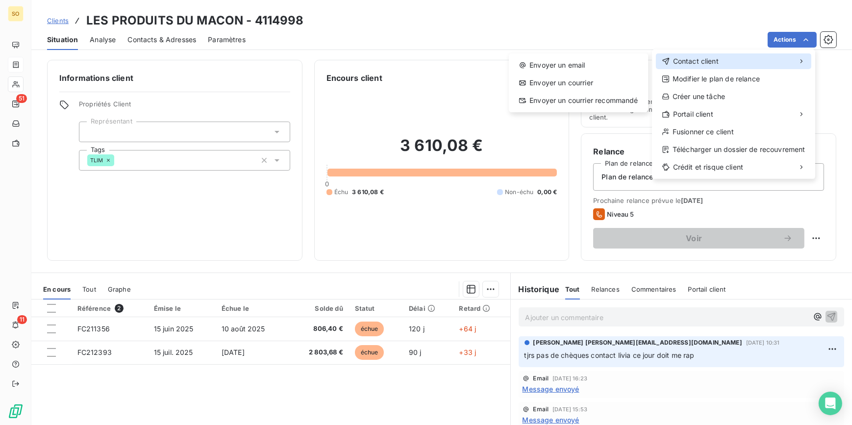
click at [702, 59] on span "Contact client" at bounding box center [696, 61] width 46 height 10
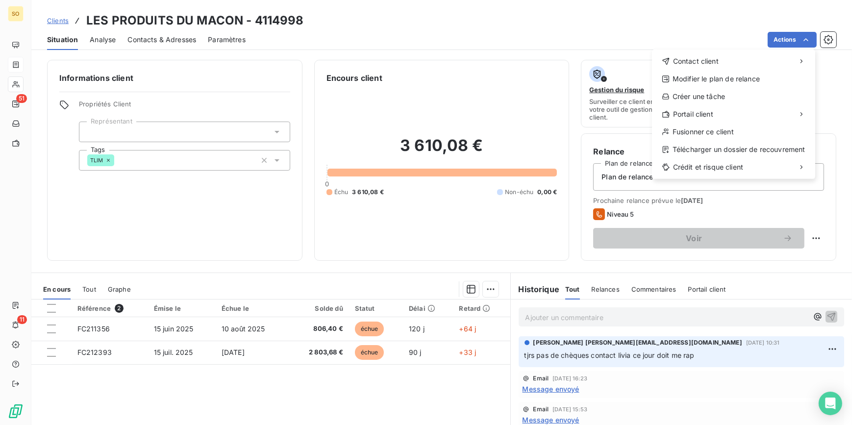
click at [582, 318] on html "SO 51 11 Clients LES PRODUITS DU MACON - 4114998 Situation Analyse Contacts & A…" at bounding box center [426, 212] width 852 height 425
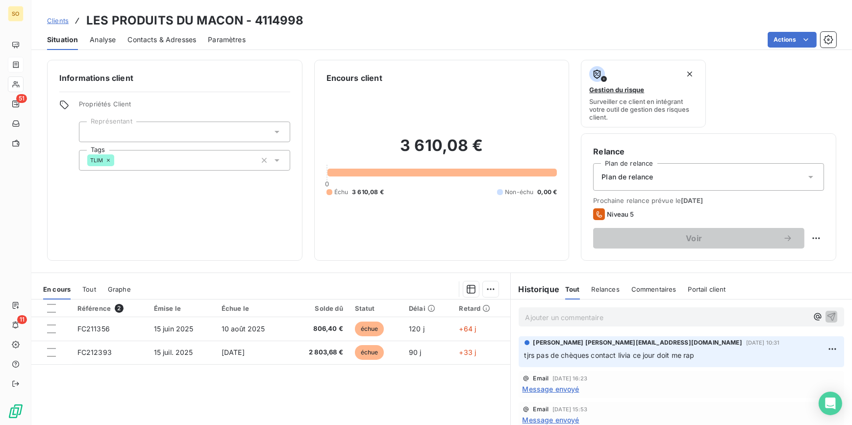
click at [61, 19] on span "Clients" at bounding box center [58, 21] width 22 height 8
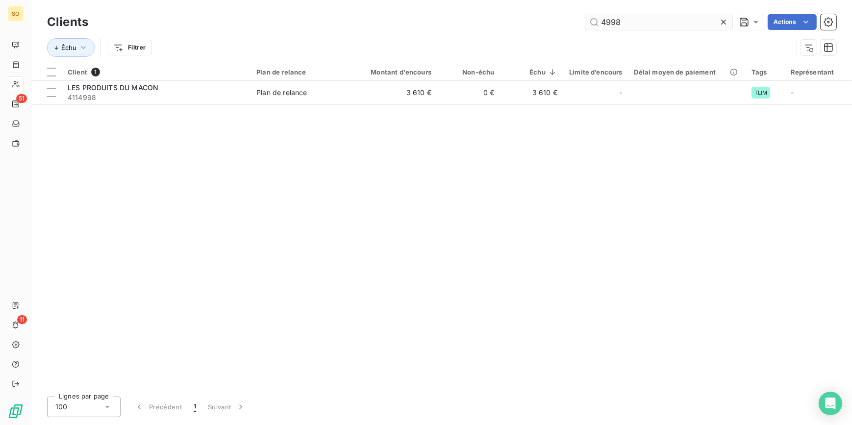
drag, startPoint x: 594, startPoint y: 22, endPoint x: 720, endPoint y: 24, distance: 125.6
click at [669, 25] on input "4998" at bounding box center [659, 22] width 147 height 16
type input "50013"
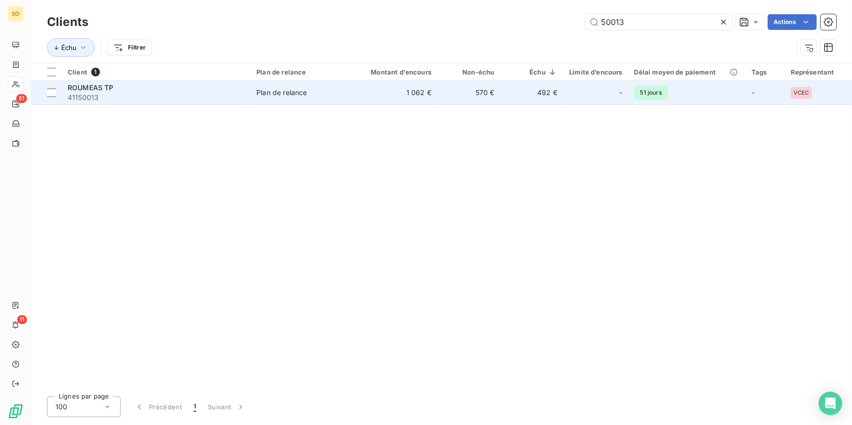
click at [619, 93] on div "-" at bounding box center [595, 93] width 53 height 16
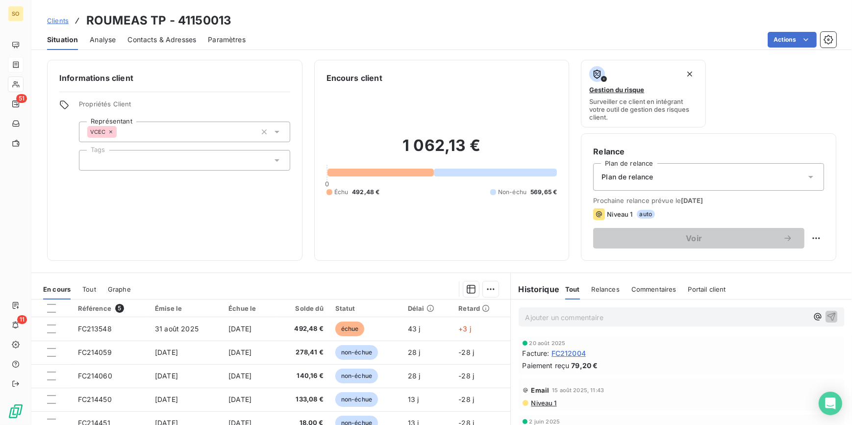
click at [64, 17] on span "Clients" at bounding box center [58, 21] width 22 height 8
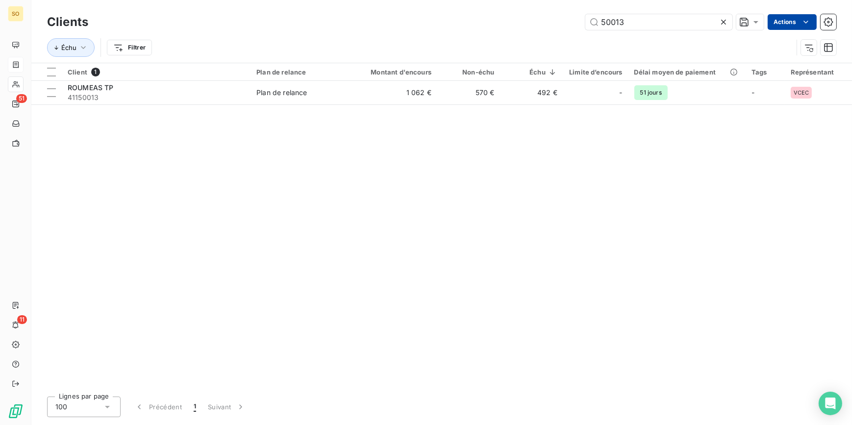
drag, startPoint x: 618, startPoint y: 23, endPoint x: 786, endPoint y: 25, distance: 168.7
click at [739, 26] on div "50013 Actions" at bounding box center [468, 22] width 737 height 16
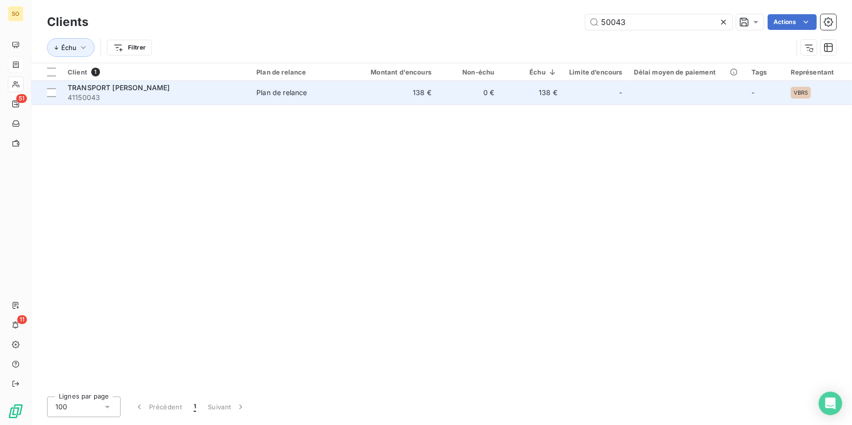
type input "50043"
click at [399, 85] on td "138 €" at bounding box center [395, 93] width 84 height 24
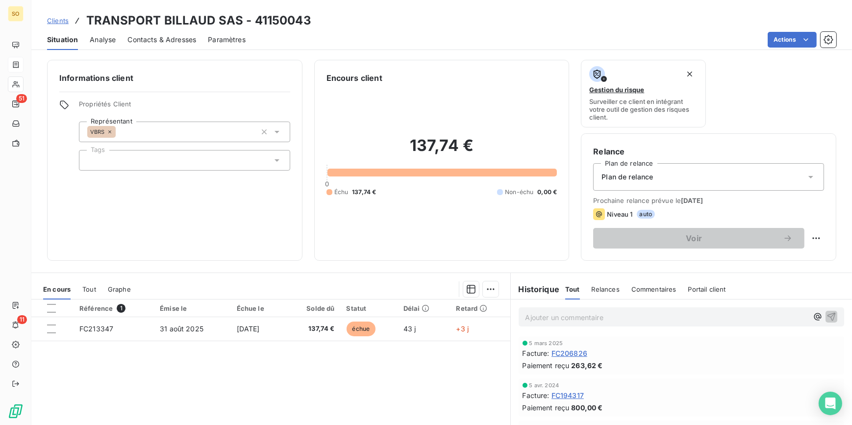
click at [58, 22] on span "Clients" at bounding box center [58, 21] width 22 height 8
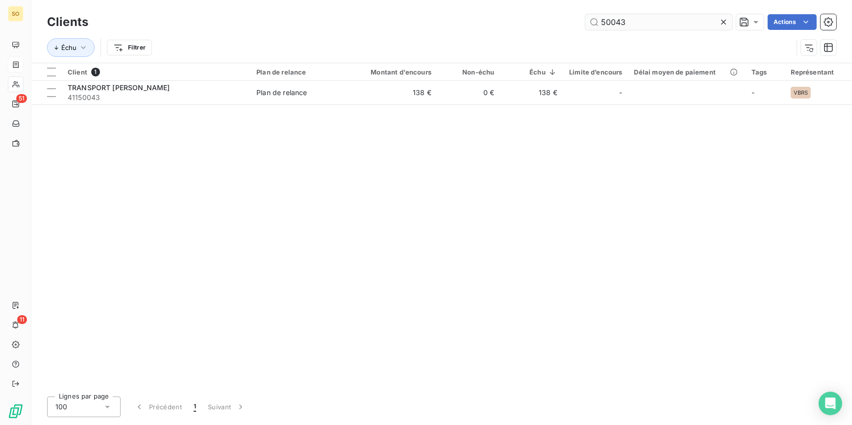
drag, startPoint x: 614, startPoint y: 20, endPoint x: 691, endPoint y: 15, distance: 77.1
click at [656, 14] on input "50043" at bounding box center [659, 22] width 147 height 16
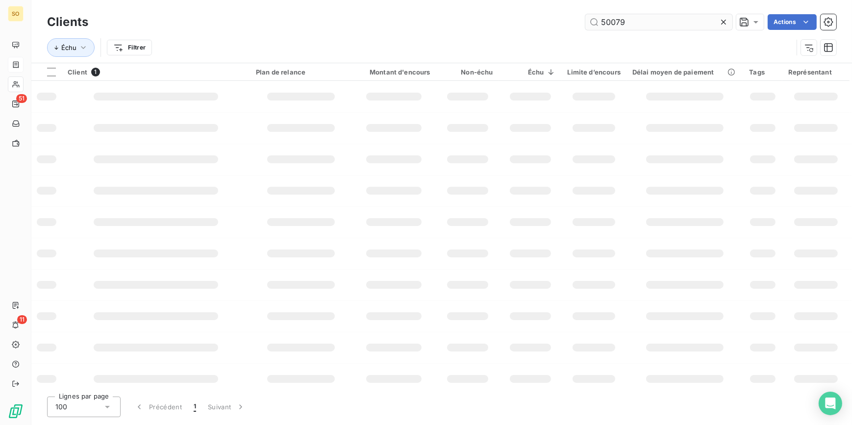
type input "50079"
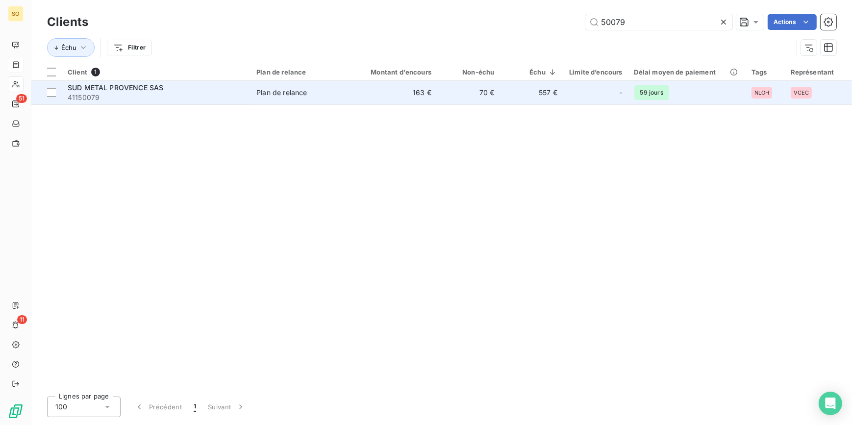
click at [250, 92] on td "SUD METAL PROVENCE SAS 41150079" at bounding box center [156, 93] width 189 height 24
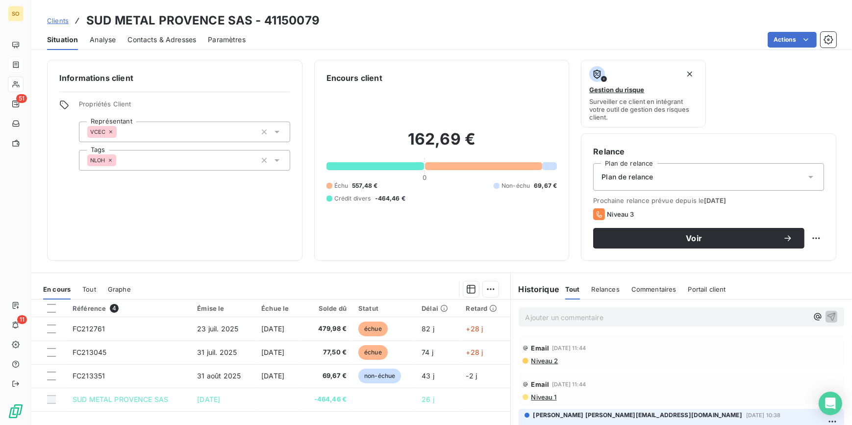
click at [58, 20] on span "Clients" at bounding box center [58, 21] width 22 height 8
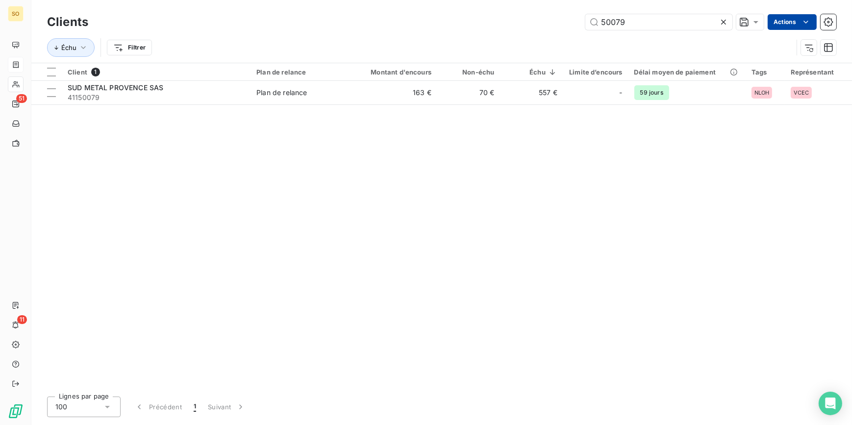
click at [715, 19] on input "50079" at bounding box center [659, 22] width 147 height 16
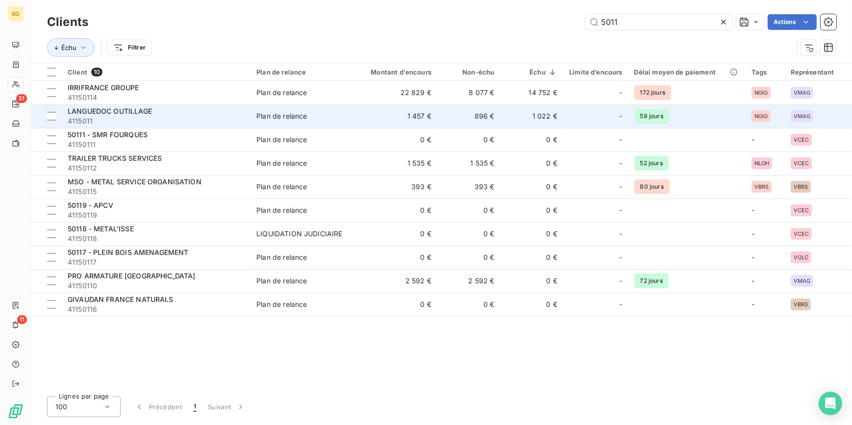
type input "5011"
click at [230, 113] on div "LANGUEDOC OUTILLAGE" at bounding box center [156, 111] width 177 height 10
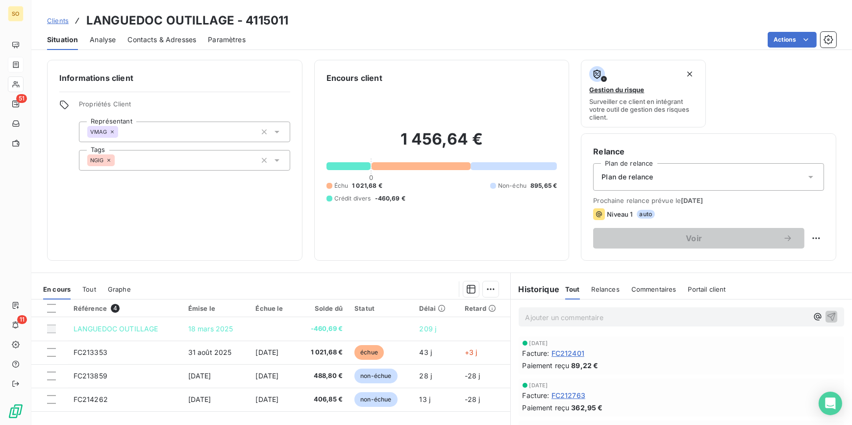
click at [58, 23] on span "Clients" at bounding box center [58, 21] width 22 height 8
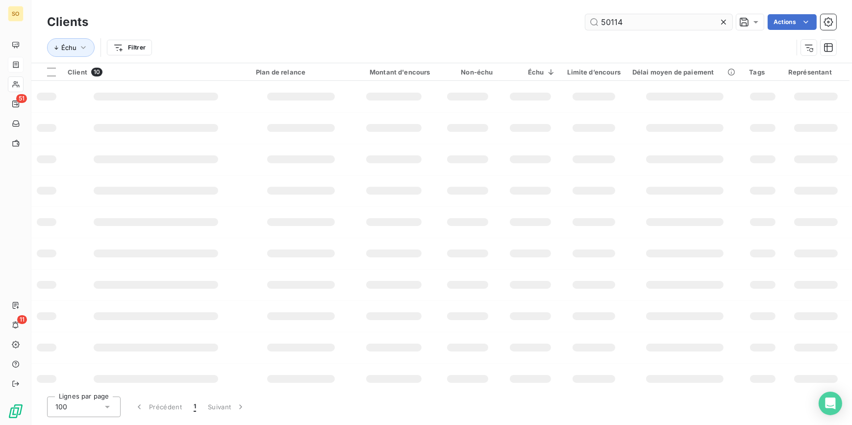
type input "50114"
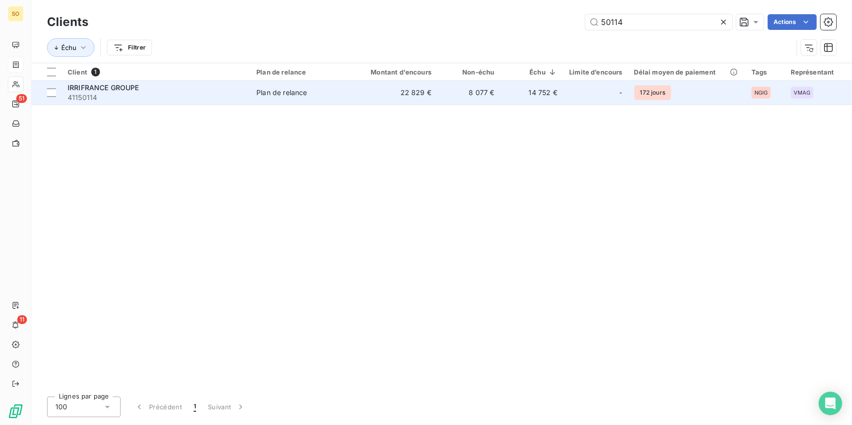
click at [512, 84] on td "14 752 €" at bounding box center [531, 93] width 63 height 24
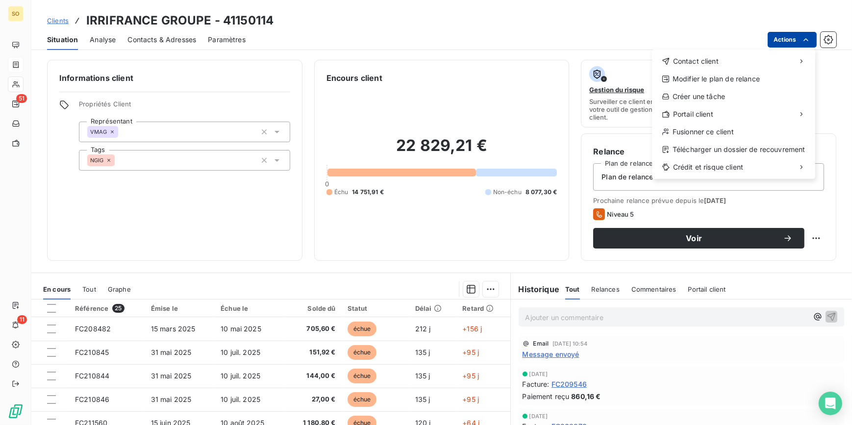
click at [780, 41] on html "SO 51 11 Clients IRRIFRANCE GROUPE - 41150114 Situation Analyse Contacts & Adre…" at bounding box center [426, 212] width 852 height 425
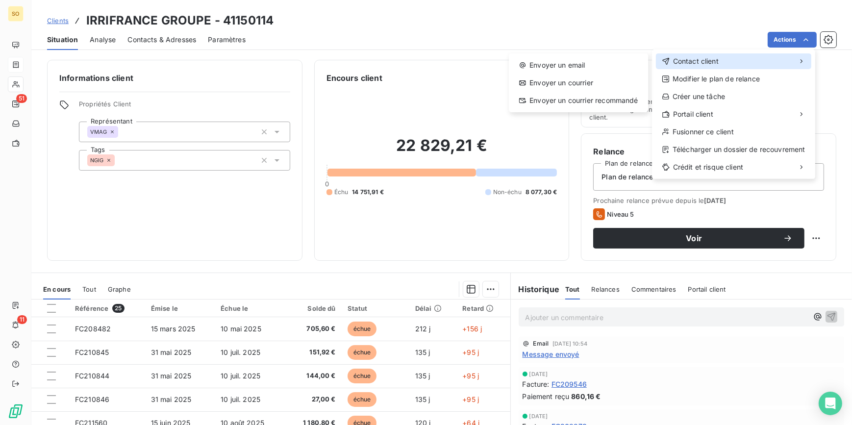
click at [706, 66] on span "Contact client" at bounding box center [696, 61] width 46 height 10
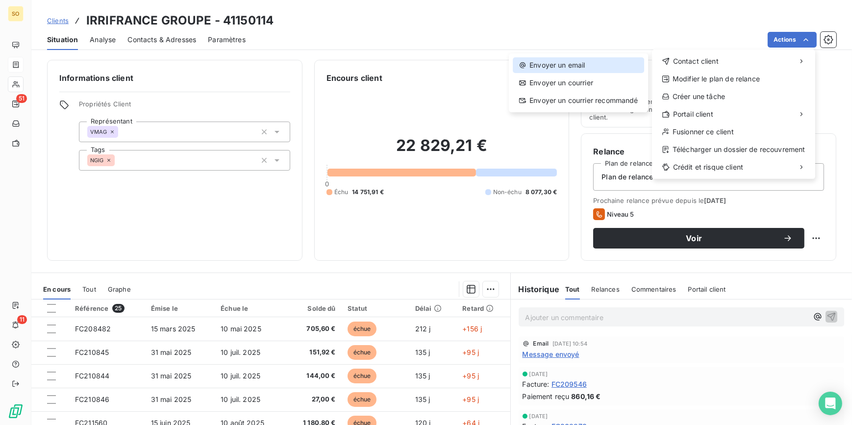
click at [578, 70] on div "Envoyer un email" at bounding box center [578, 65] width 131 height 16
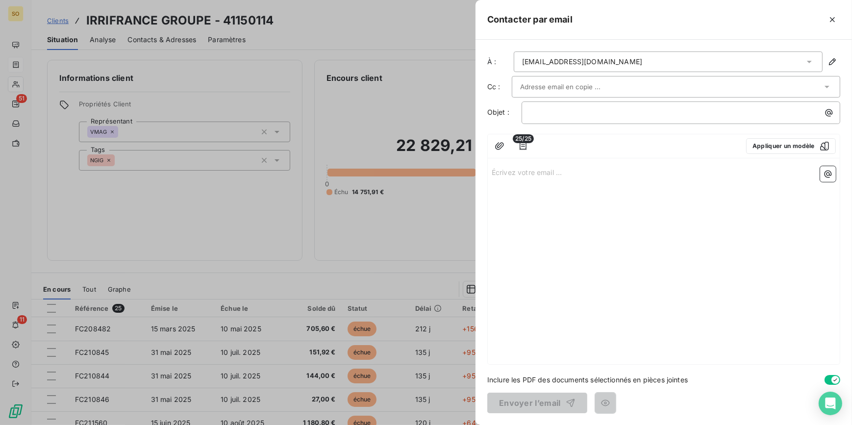
click at [407, 119] on div at bounding box center [426, 212] width 852 height 425
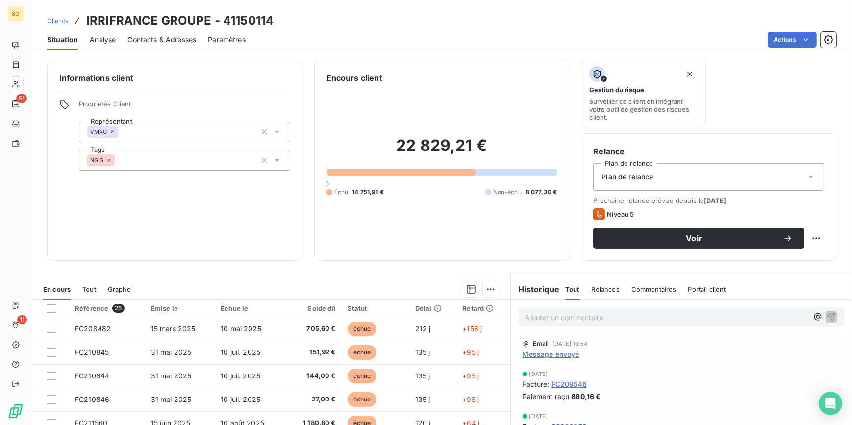
click at [57, 17] on span "Clients" at bounding box center [58, 21] width 22 height 8
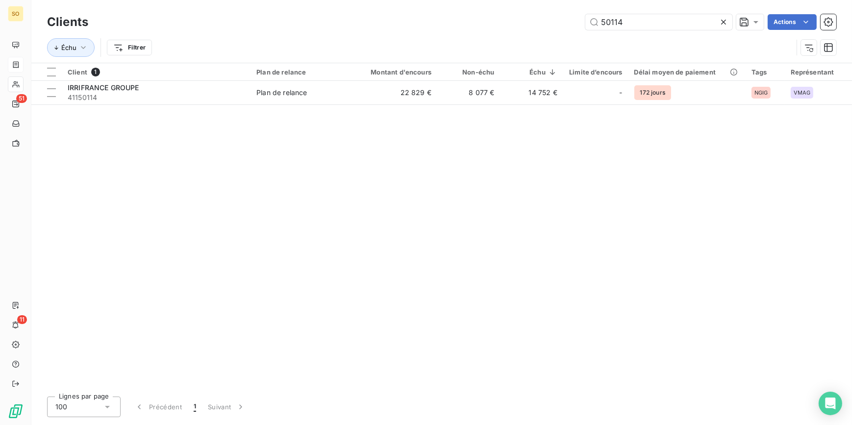
drag, startPoint x: 613, startPoint y: 19, endPoint x: 793, endPoint y: 2, distance: 180.7
click at [685, 20] on input "50114" at bounding box center [659, 22] width 147 height 16
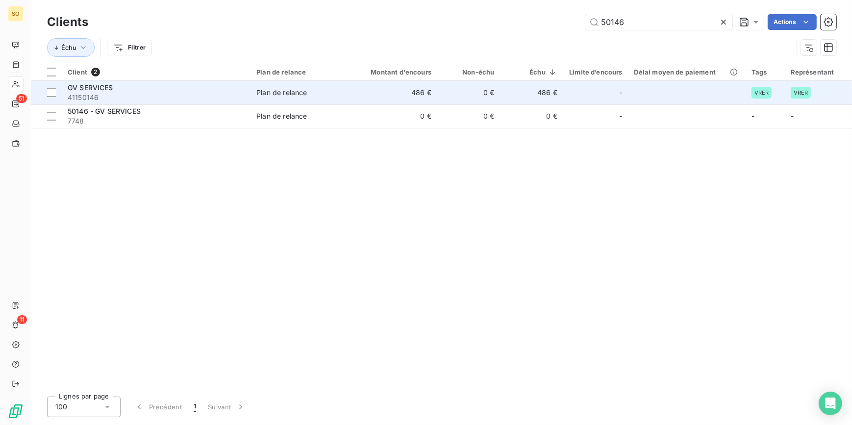
type input "50146"
click at [415, 90] on td "486 €" at bounding box center [395, 93] width 84 height 24
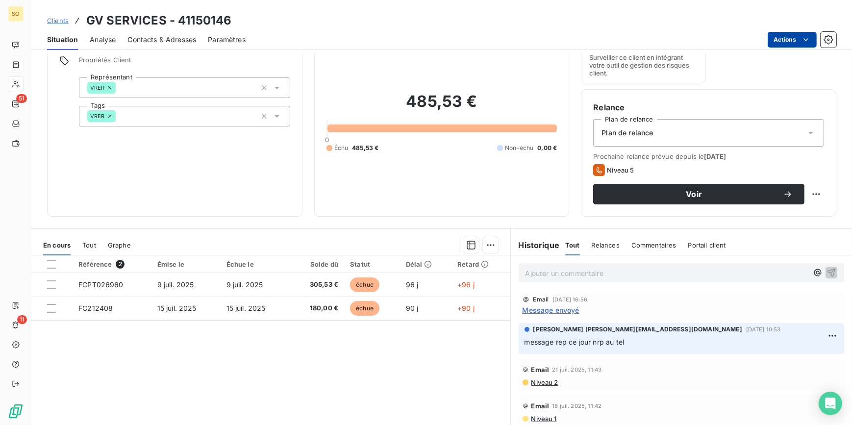
click at [781, 41] on html "SO 51 11 Clients GV SERVICES - 41150146 Situation Analyse Contacts & Adresses P…" at bounding box center [426, 212] width 852 height 425
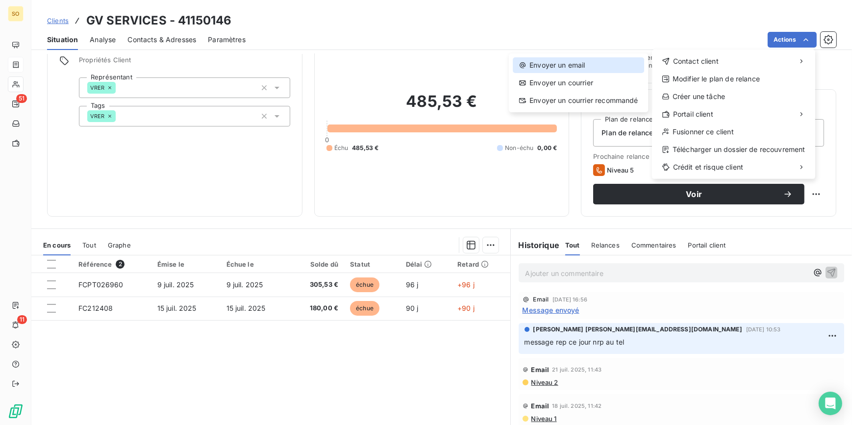
click at [582, 62] on div "Envoyer un email" at bounding box center [578, 65] width 131 height 16
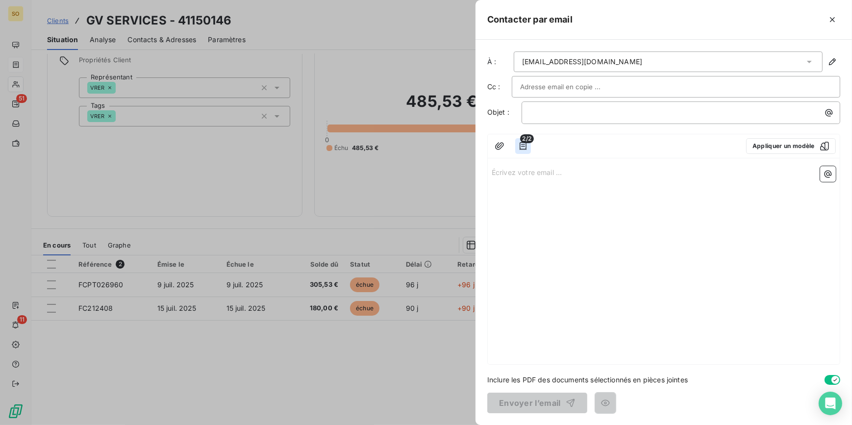
click at [524, 149] on icon "button" at bounding box center [523, 146] width 7 height 8
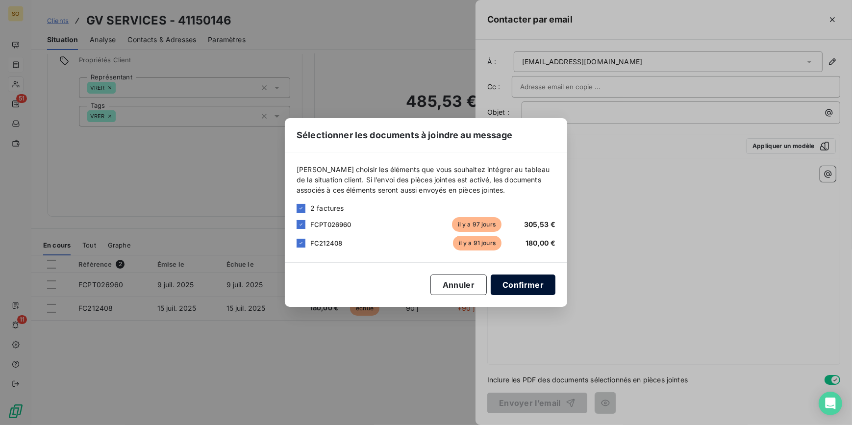
click at [522, 287] on button "Confirmer" at bounding box center [523, 285] width 65 height 21
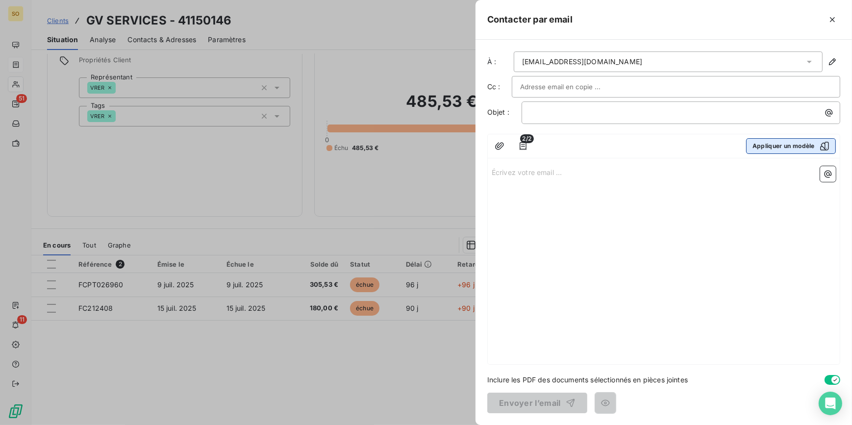
click at [772, 144] on button "Appliquer un modèle" at bounding box center [791, 146] width 90 height 16
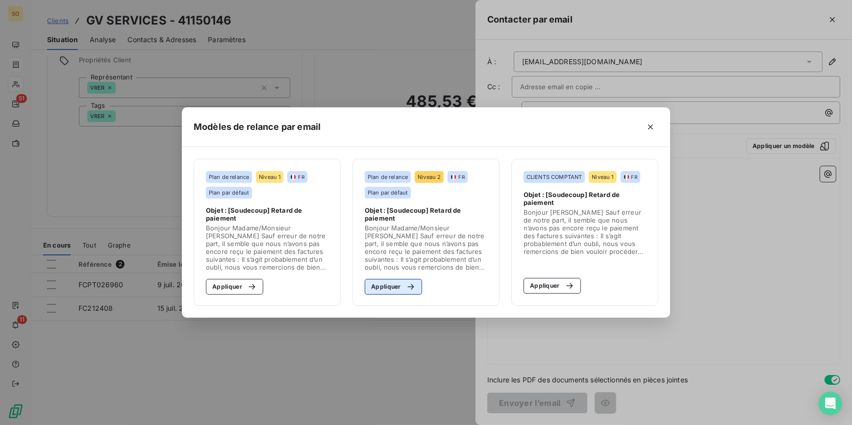
click at [414, 283] on icon "button" at bounding box center [411, 287] width 10 height 10
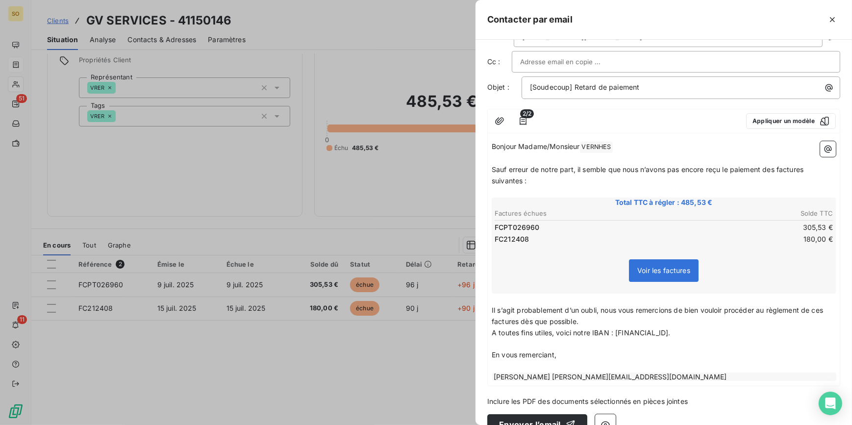
scroll to position [45, 0]
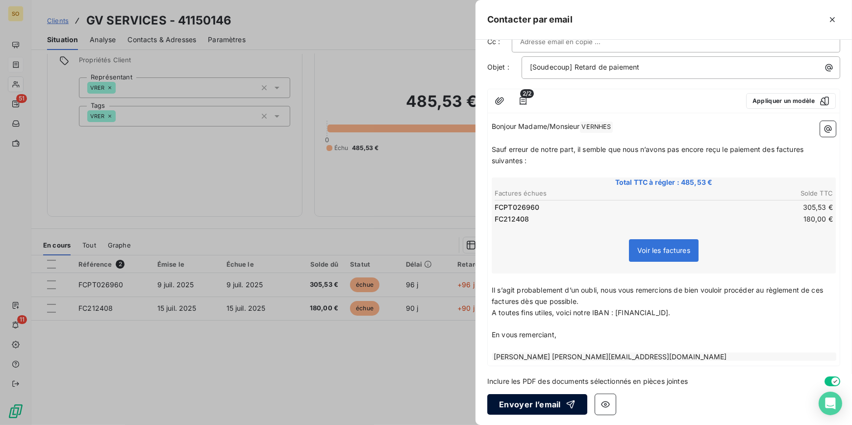
click at [552, 397] on button "Envoyer l’email" at bounding box center [538, 404] width 100 height 21
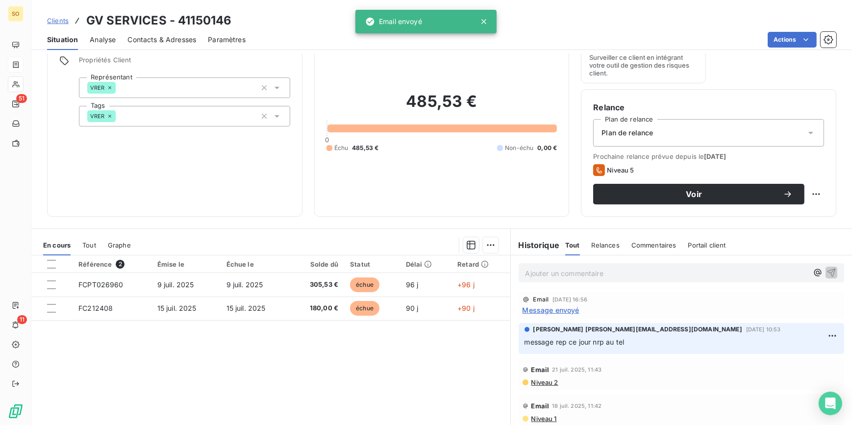
drag, startPoint x: 46, startPoint y: 16, endPoint x: 217, endPoint y: 19, distance: 171.2
click at [46, 17] on div "Clients GV SERVICES - 41150146" at bounding box center [441, 21] width 821 height 18
click at [66, 23] on span "Clients" at bounding box center [58, 21] width 22 height 8
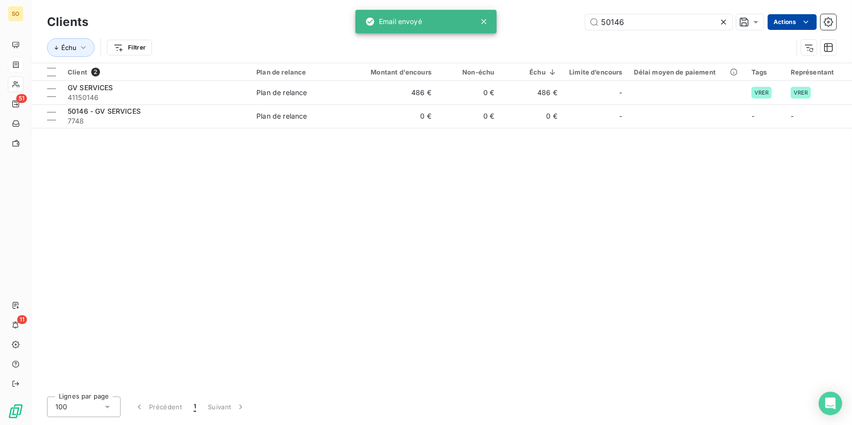
click at [691, 20] on input "50146" at bounding box center [659, 22] width 147 height 16
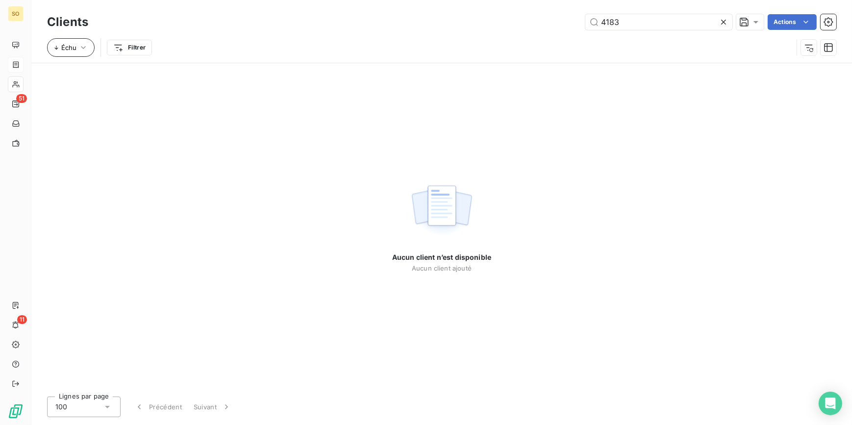
type input "4183"
click at [82, 47] on icon "button" at bounding box center [83, 48] width 10 height 10
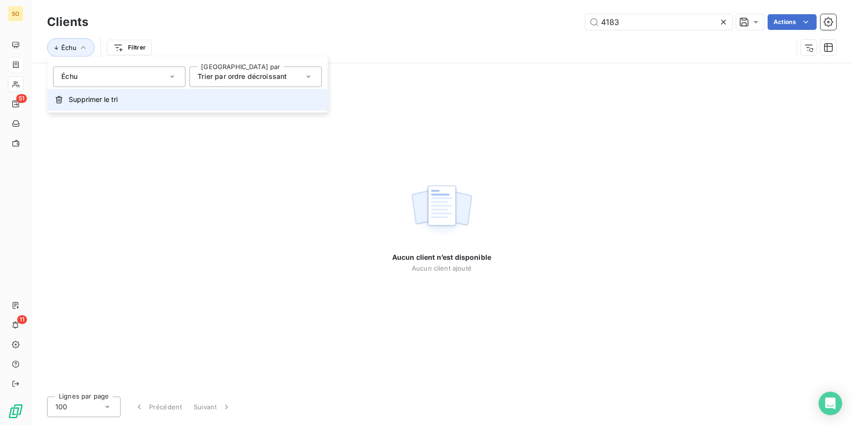
click at [88, 103] on span "Supprimer le tri" at bounding box center [93, 100] width 49 height 10
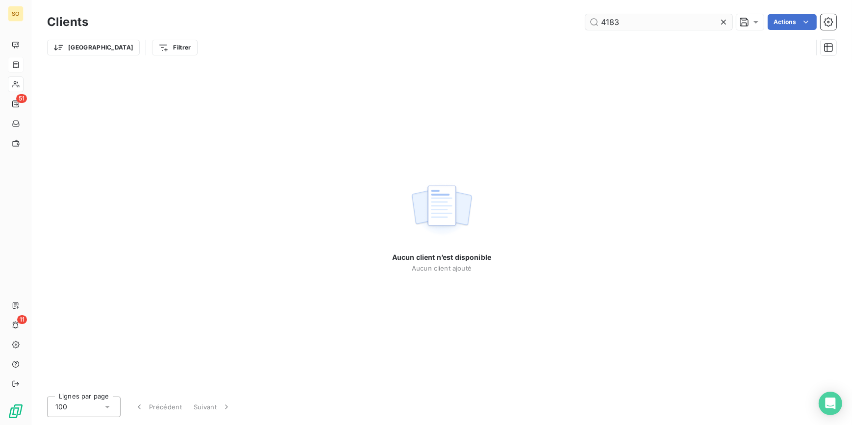
click at [722, 19] on icon at bounding box center [724, 22] width 10 height 10
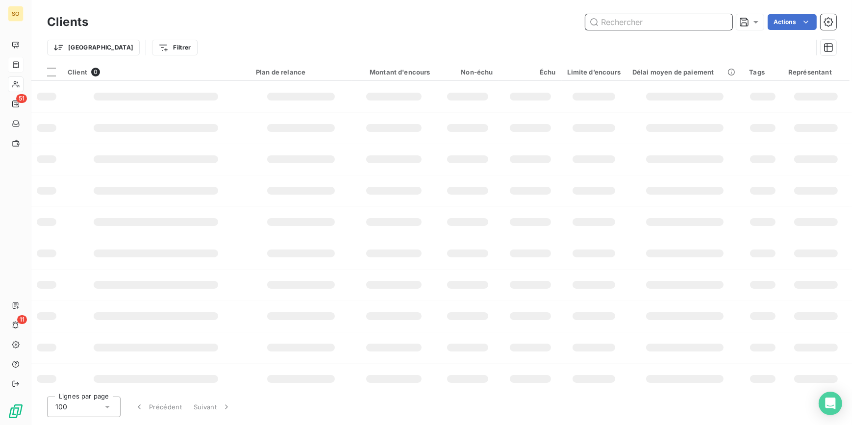
click at [641, 20] on input "text" at bounding box center [659, 22] width 147 height 16
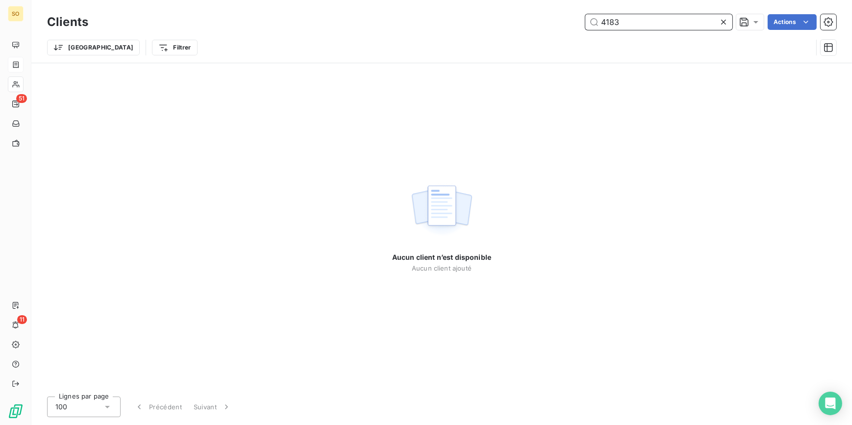
drag, startPoint x: 626, startPoint y: 19, endPoint x: 584, endPoint y: 14, distance: 42.5
click at [586, 14] on div "4183" at bounding box center [659, 22] width 147 height 16
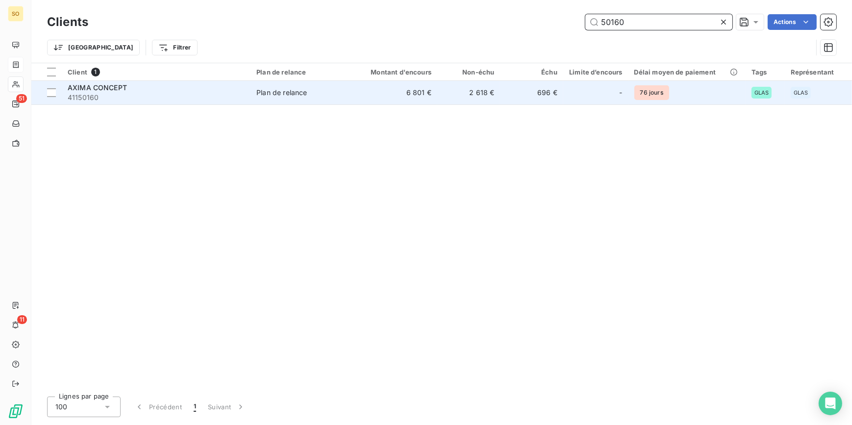
type input "50160"
click at [260, 81] on td "Plan de relance" at bounding box center [302, 93] width 103 height 24
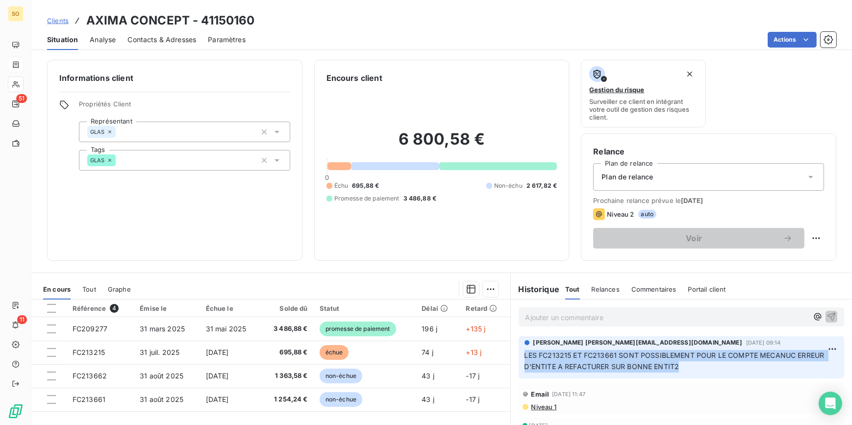
drag, startPoint x: 520, startPoint y: 355, endPoint x: 773, endPoint y: 362, distance: 253.7
click at [773, 362] on p "LES FC213215 ET FC213661 SONT POSSIBLEMENT POUR LE COMPTE MECANUC ERREUR D'ENTI…" at bounding box center [682, 361] width 314 height 23
click at [62, 21] on span "Clients" at bounding box center [58, 21] width 22 height 8
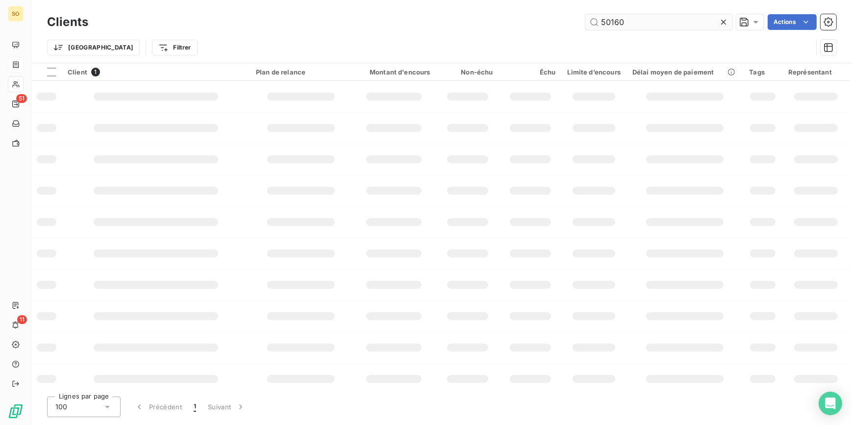
drag, startPoint x: 615, startPoint y: 21, endPoint x: 702, endPoint y: 20, distance: 87.8
click at [662, 20] on input "50160" at bounding box center [659, 22] width 147 height 16
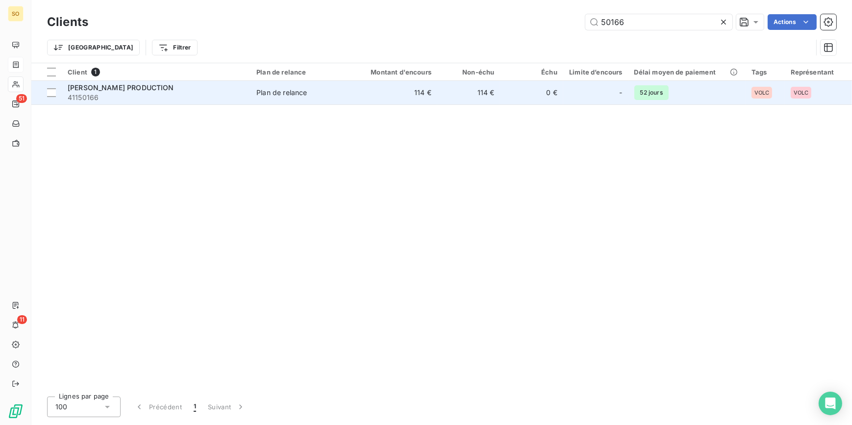
type input "50166"
click at [349, 97] on td "Plan de relance" at bounding box center [302, 93] width 103 height 24
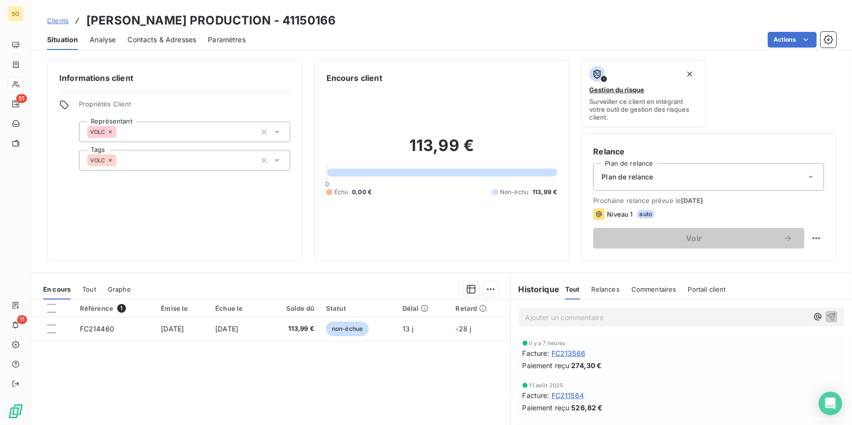
click at [61, 21] on span "Clients" at bounding box center [58, 21] width 22 height 8
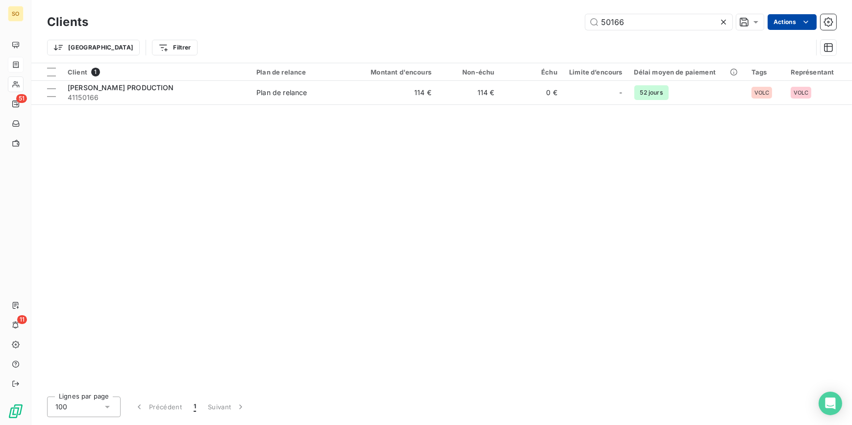
drag, startPoint x: 613, startPoint y: 25, endPoint x: 802, endPoint y: 26, distance: 189.3
click at [731, 29] on div "50166" at bounding box center [659, 22] width 147 height 16
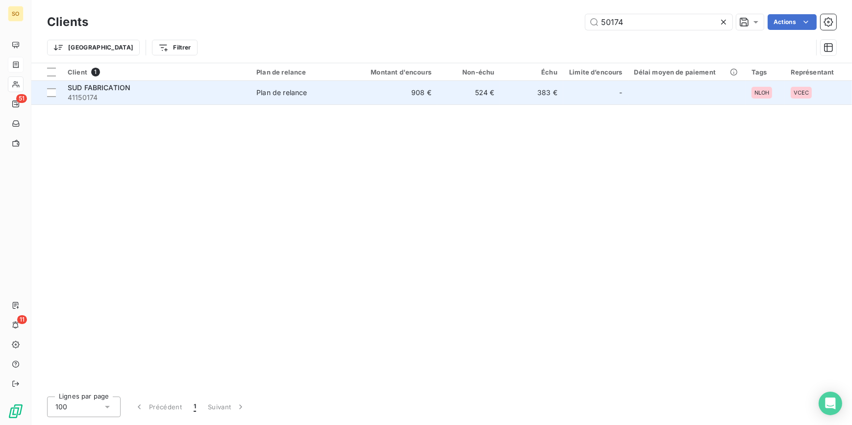
type input "50174"
click at [346, 88] on span "Plan de relance" at bounding box center [302, 93] width 91 height 10
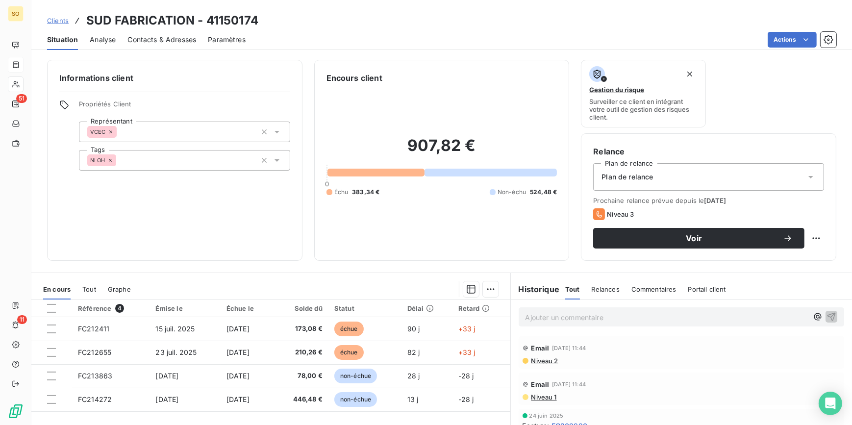
scroll to position [44, 0]
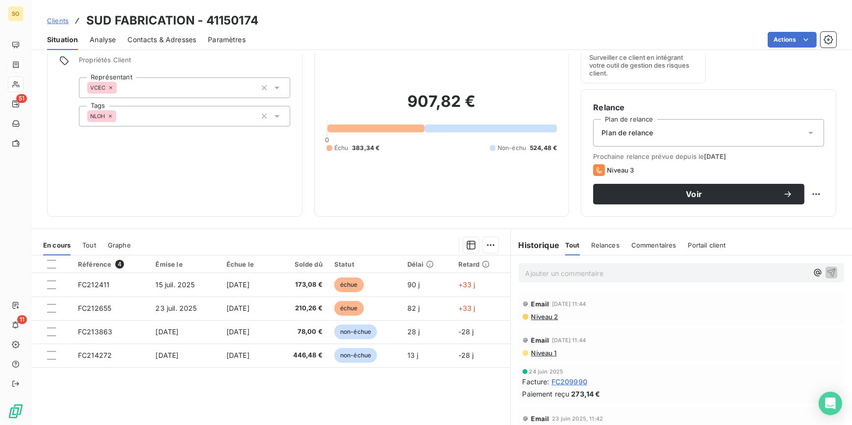
click at [61, 18] on span "Clients" at bounding box center [58, 21] width 22 height 8
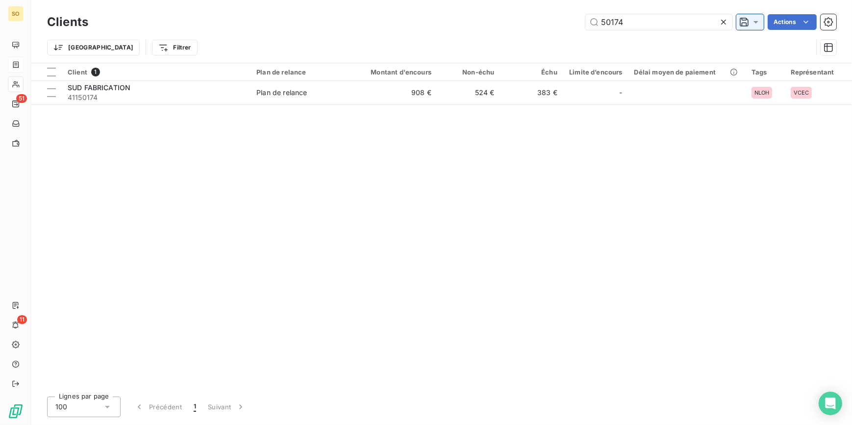
drag, startPoint x: 608, startPoint y: 22, endPoint x: 743, endPoint y: 21, distance: 134.9
click at [743, 21] on div "50174 Actions" at bounding box center [468, 22] width 737 height 16
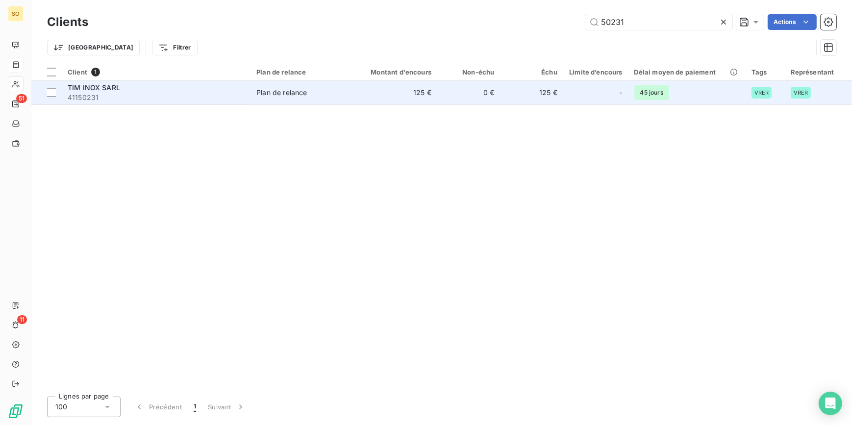
type input "50231"
click at [336, 90] on span "Plan de relance" at bounding box center [302, 93] width 91 height 10
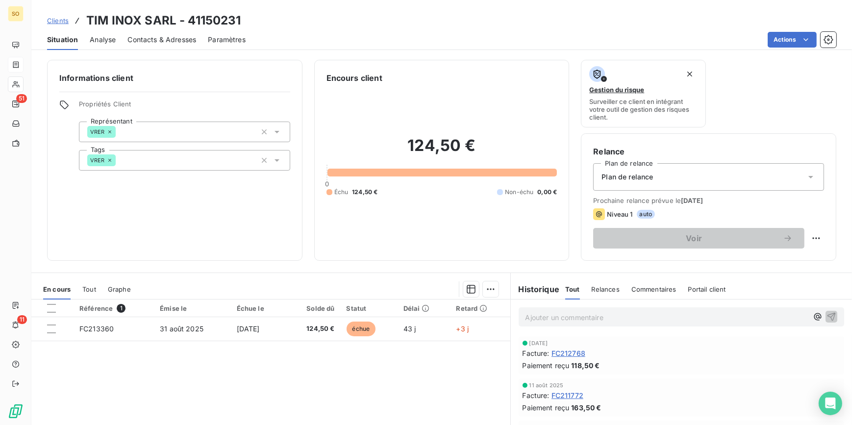
click at [54, 20] on span "Clients" at bounding box center [58, 21] width 22 height 8
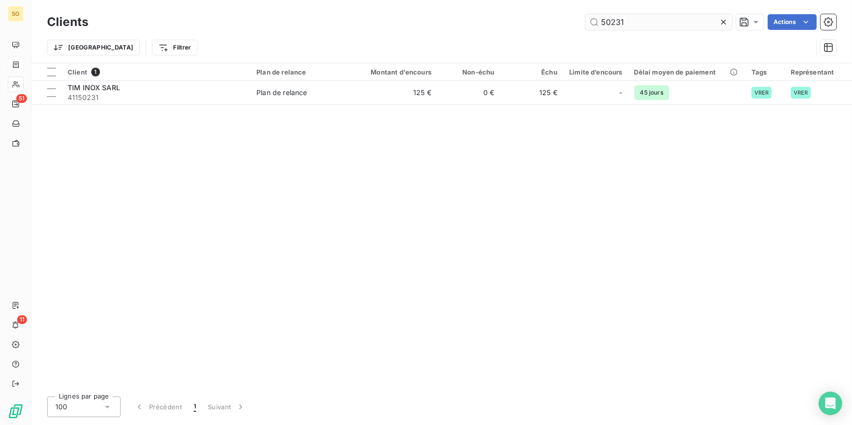
drag, startPoint x: 618, startPoint y: 20, endPoint x: 653, endPoint y: 21, distance: 35.3
click at [653, 21] on input "50231" at bounding box center [659, 22] width 147 height 16
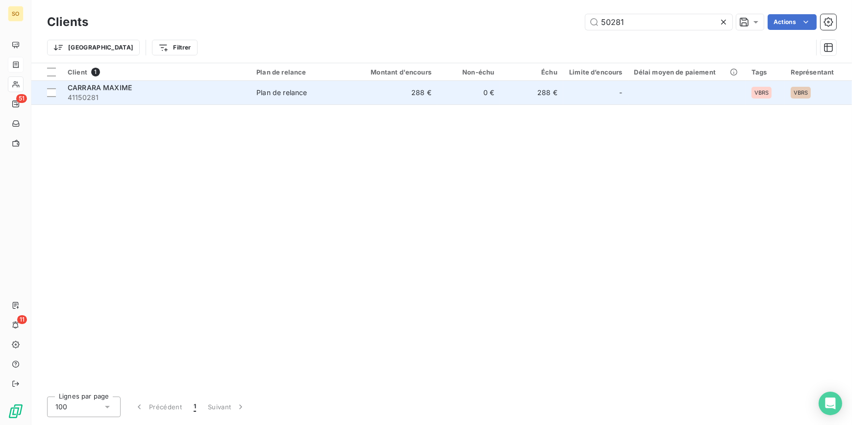
type input "50281"
click at [327, 92] on span "Plan de relance" at bounding box center [302, 93] width 91 height 10
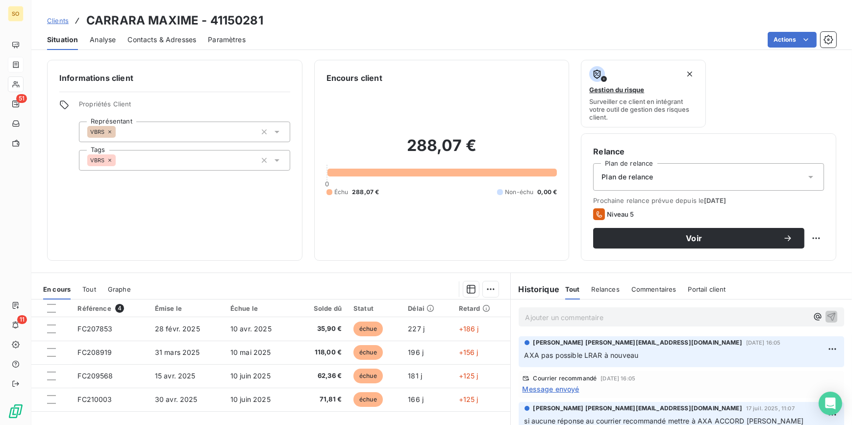
click at [54, 17] on span "Clients" at bounding box center [58, 21] width 22 height 8
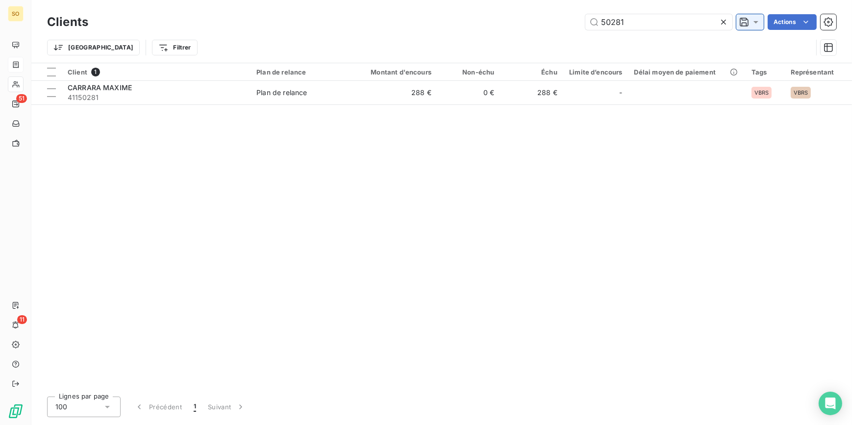
drag, startPoint x: 611, startPoint y: 19, endPoint x: 762, endPoint y: 20, distance: 150.6
click at [655, 19] on input "50281" at bounding box center [659, 22] width 147 height 16
type input "50337"
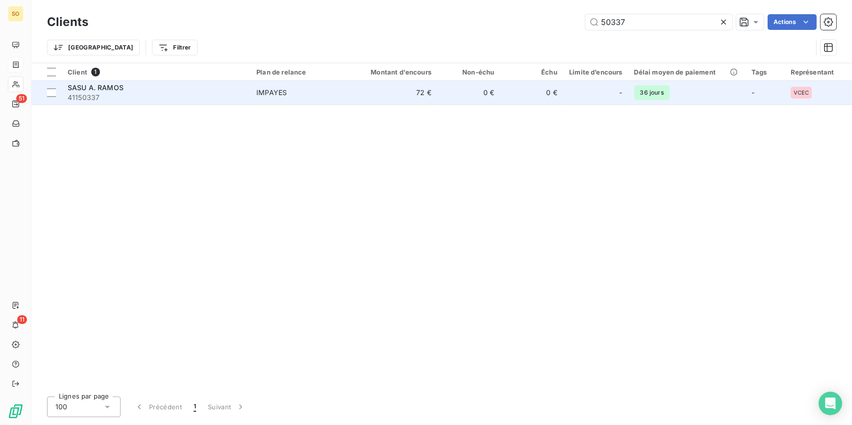
click at [444, 102] on td "0 €" at bounding box center [469, 93] width 63 height 24
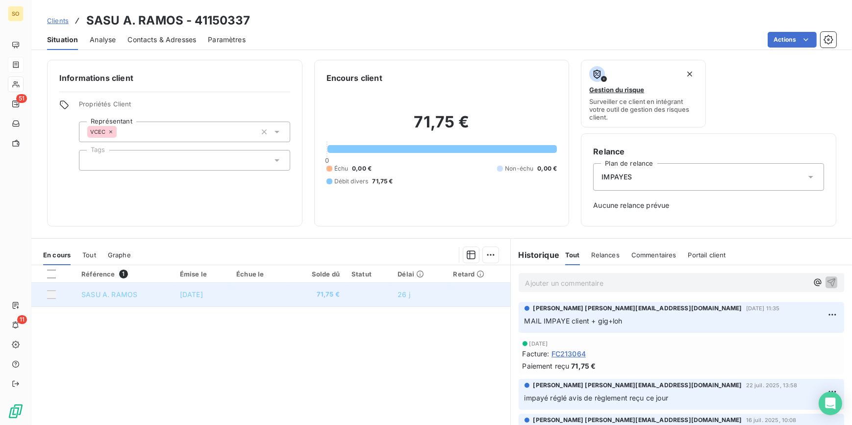
scroll to position [44, 0]
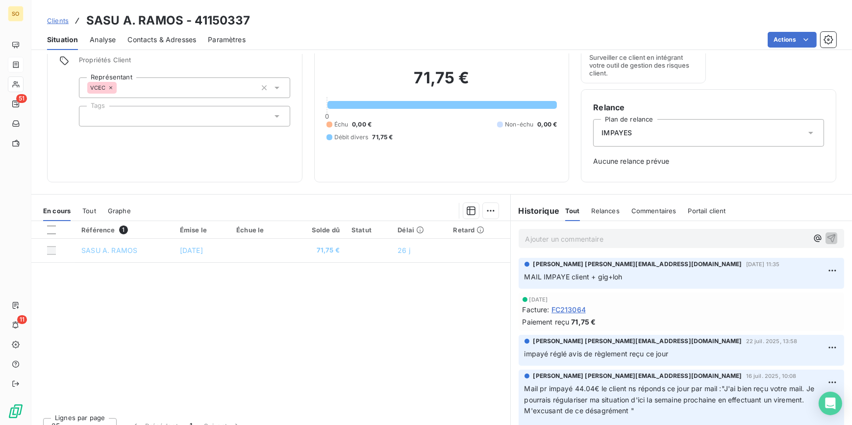
click at [59, 19] on span "Clients" at bounding box center [58, 21] width 22 height 8
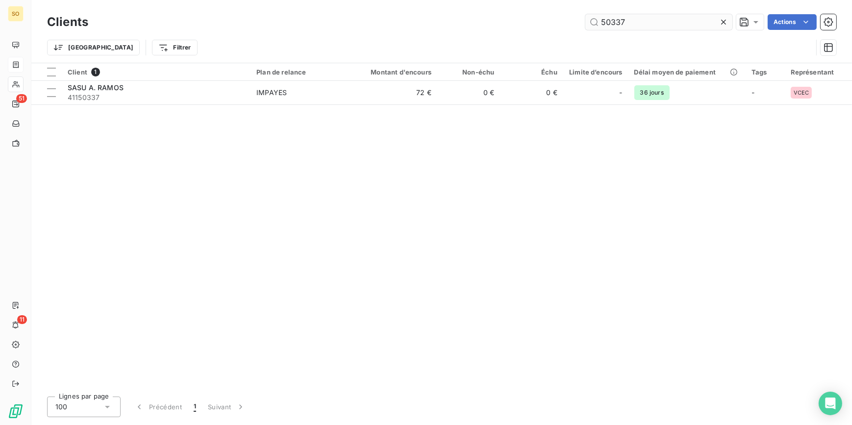
drag, startPoint x: 615, startPoint y: 19, endPoint x: 731, endPoint y: 28, distance: 116.2
click at [688, 26] on input "50337" at bounding box center [659, 22] width 147 height 16
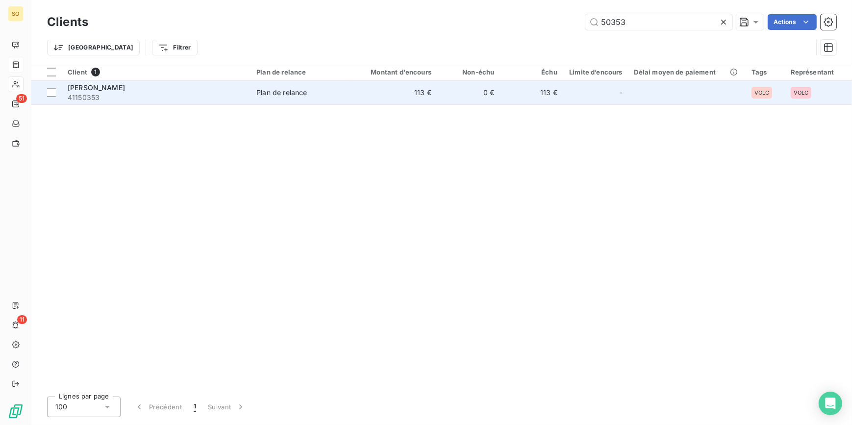
type input "50353"
click at [469, 93] on td "0 €" at bounding box center [469, 93] width 63 height 24
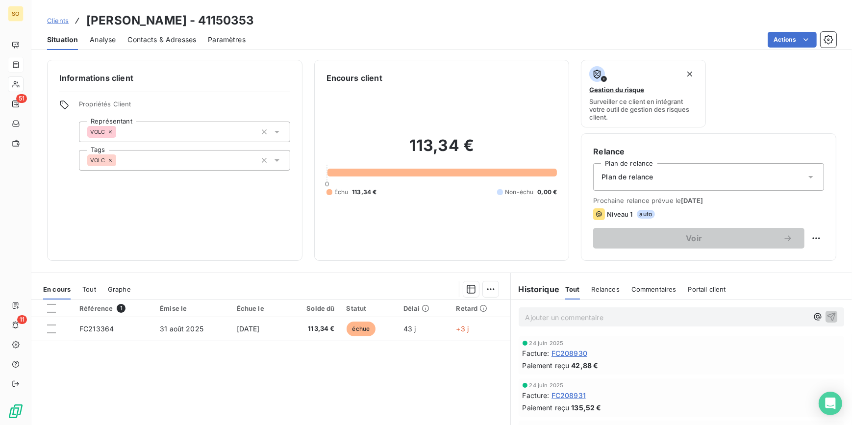
click at [62, 19] on span "Clients" at bounding box center [58, 21] width 22 height 8
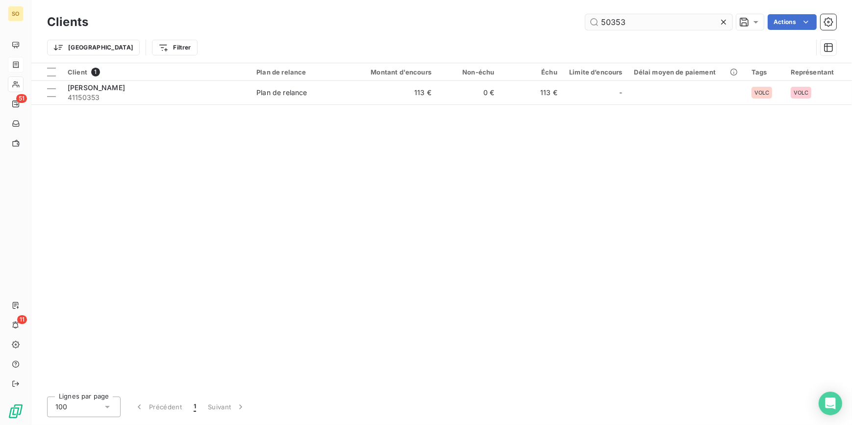
drag, startPoint x: 615, startPoint y: 22, endPoint x: 700, endPoint y: 23, distance: 85.3
click at [655, 22] on input "50353" at bounding box center [659, 22] width 147 height 16
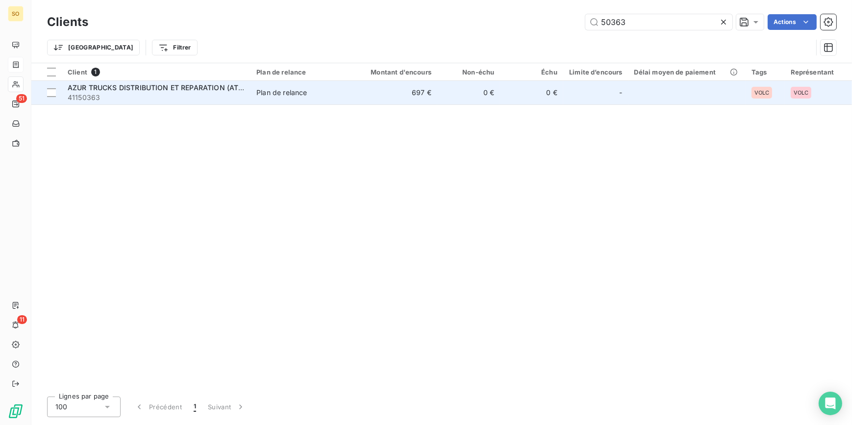
type input "50363"
click at [336, 93] on span "Plan de relance" at bounding box center [302, 93] width 91 height 10
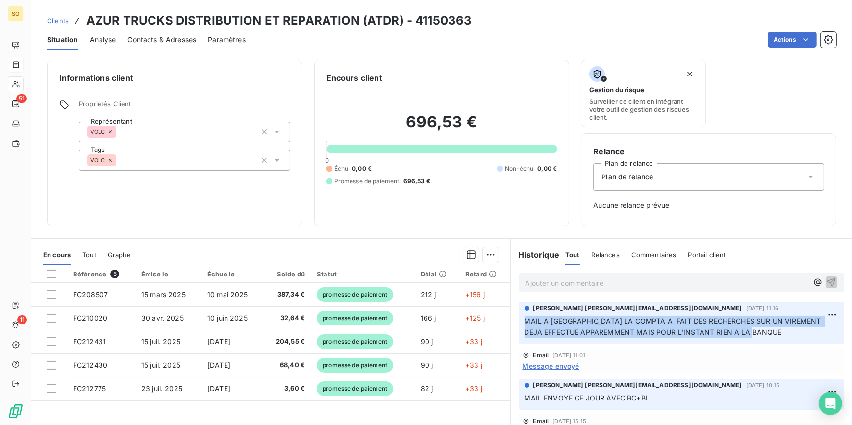
drag, startPoint x: 522, startPoint y: 320, endPoint x: 788, endPoint y: 329, distance: 265.5
click at [788, 329] on p "MAIL A [GEOGRAPHIC_DATA] LA COMPTA A FAIT DES RECHERCHES SUR UN VIREMENT DEJA E…" at bounding box center [682, 327] width 314 height 23
click at [61, 17] on span "Clients" at bounding box center [58, 21] width 22 height 8
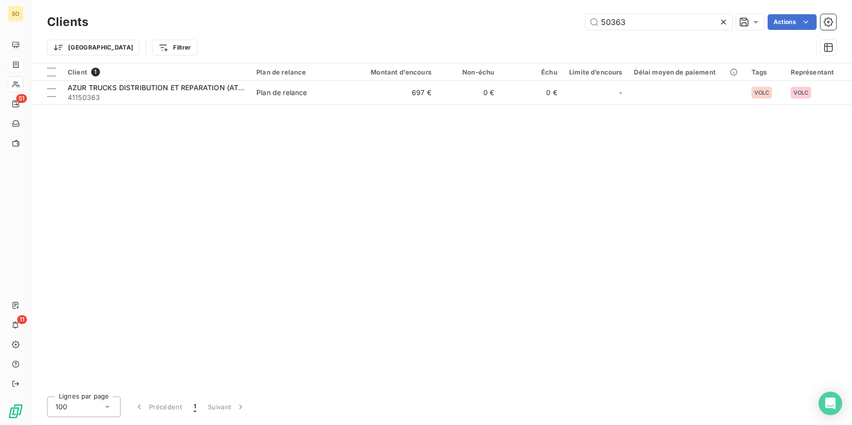
drag, startPoint x: 608, startPoint y: 25, endPoint x: 794, endPoint y: 34, distance: 186.1
click at [688, 26] on input "50363" at bounding box center [659, 22] width 147 height 16
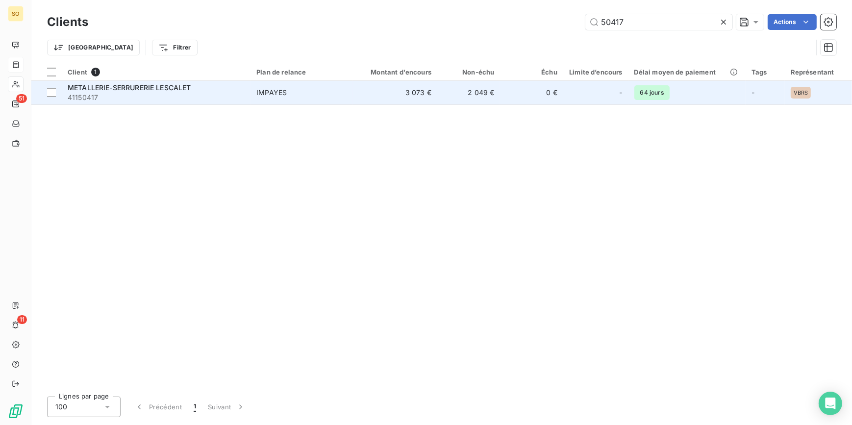
type input "50417"
click at [371, 86] on td "3 073 €" at bounding box center [395, 93] width 84 height 24
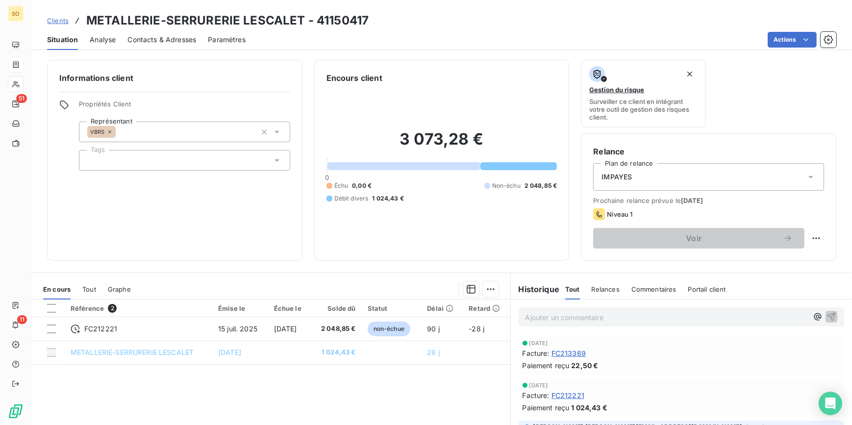
click at [55, 18] on span "Clients" at bounding box center [58, 21] width 22 height 8
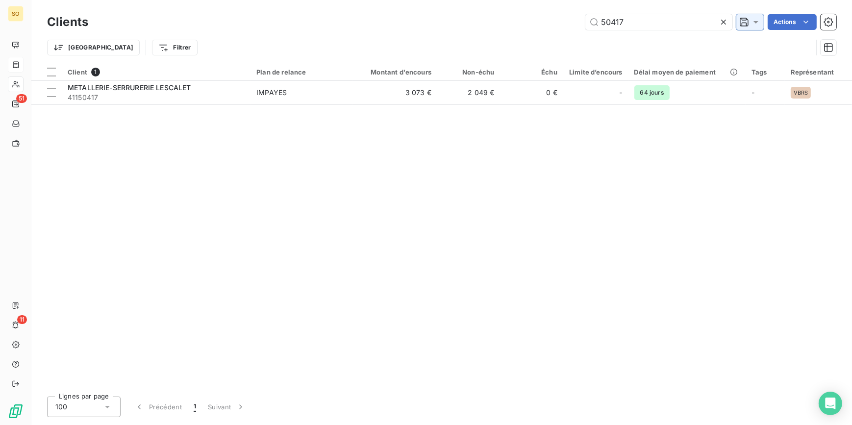
drag, startPoint x: 598, startPoint y: 20, endPoint x: 736, endPoint y: 23, distance: 137.9
click at [675, 23] on input "50417" at bounding box center [659, 22] width 147 height 16
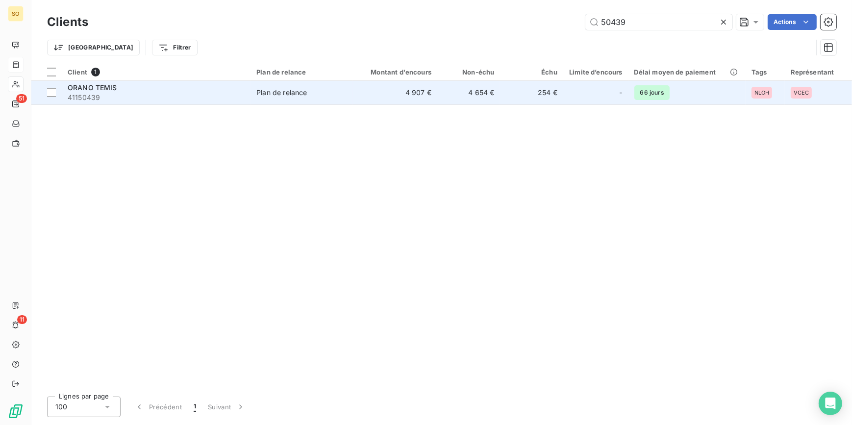
type input "50439"
click at [414, 100] on td "4 907 €" at bounding box center [395, 93] width 84 height 24
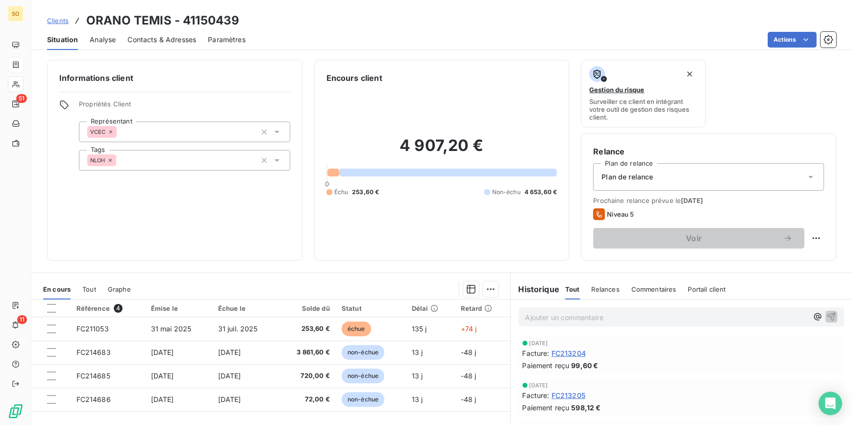
click at [155, 34] on div "Contacts & Adresses" at bounding box center [162, 39] width 69 height 21
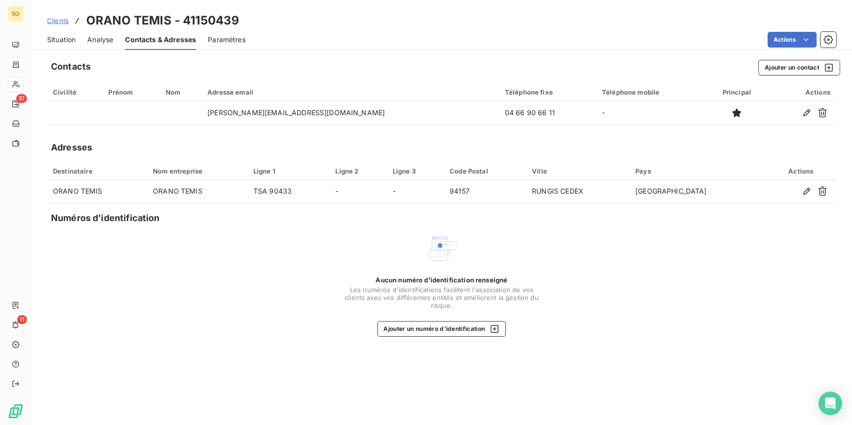
click at [65, 35] on span "Situation" at bounding box center [61, 40] width 28 height 10
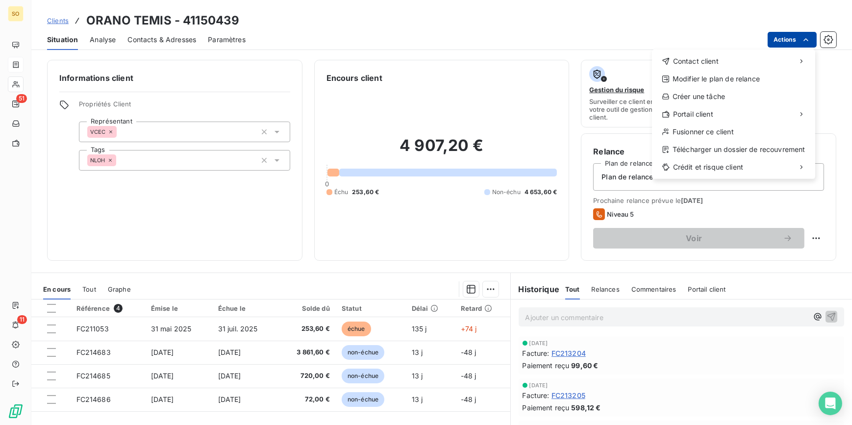
click at [774, 39] on html "SO 51 11 Clients ORANO TEMIS - 41150439 Situation Analyse Contacts & Adresses P…" at bounding box center [426, 212] width 852 height 425
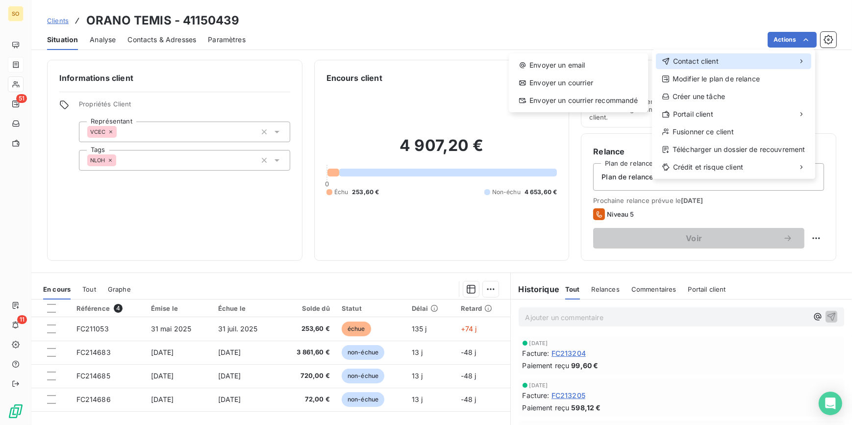
click at [684, 62] on span "Contact client" at bounding box center [696, 61] width 46 height 10
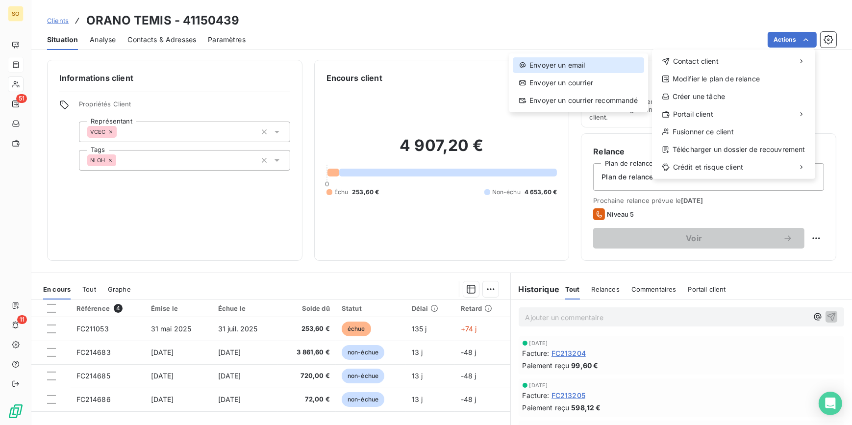
click at [564, 64] on div "Envoyer un email" at bounding box center [578, 65] width 131 height 16
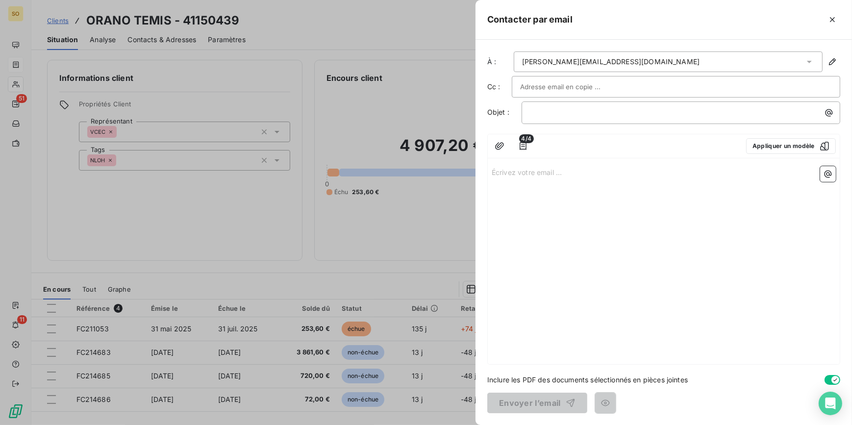
click at [535, 84] on input "text" at bounding box center [572, 86] width 105 height 15
click at [525, 146] on icon "button" at bounding box center [523, 146] width 10 height 10
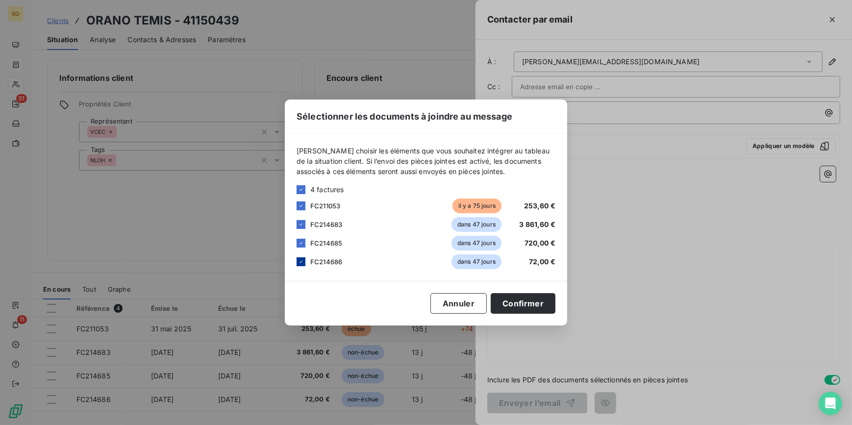
click at [304, 261] on div at bounding box center [301, 261] width 9 height 9
click at [300, 241] on icon at bounding box center [301, 243] width 6 height 6
click at [299, 219] on div "FC214683 dans 47 jours 3 861,60 €" at bounding box center [426, 224] width 259 height 15
click at [299, 225] on icon at bounding box center [301, 225] width 6 height 6
drag, startPoint x: 518, startPoint y: 295, endPoint x: 524, endPoint y: 299, distance: 7.1
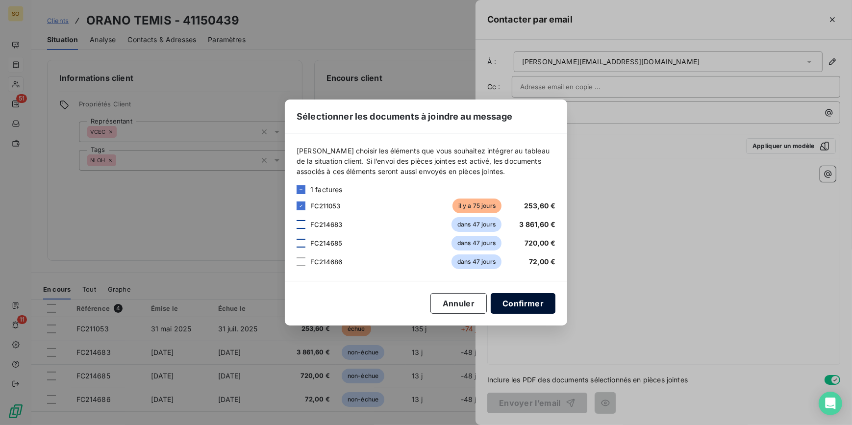
click at [520, 296] on button "Confirmer" at bounding box center [523, 303] width 65 height 21
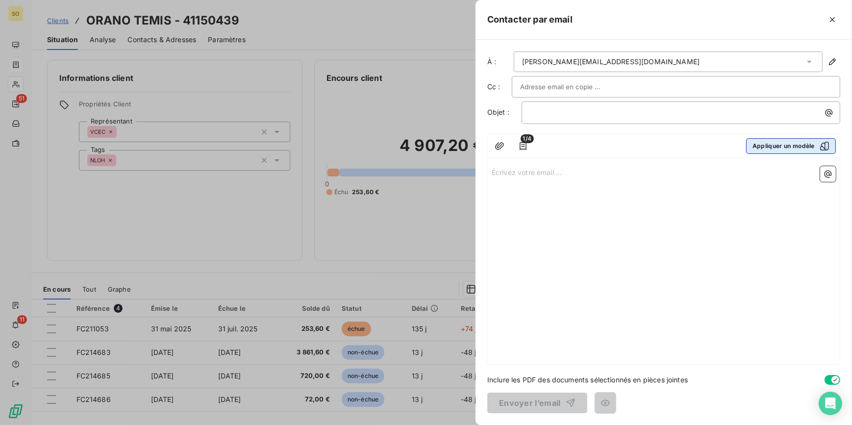
click at [776, 138] on button "Appliquer un modèle" at bounding box center [791, 146] width 90 height 16
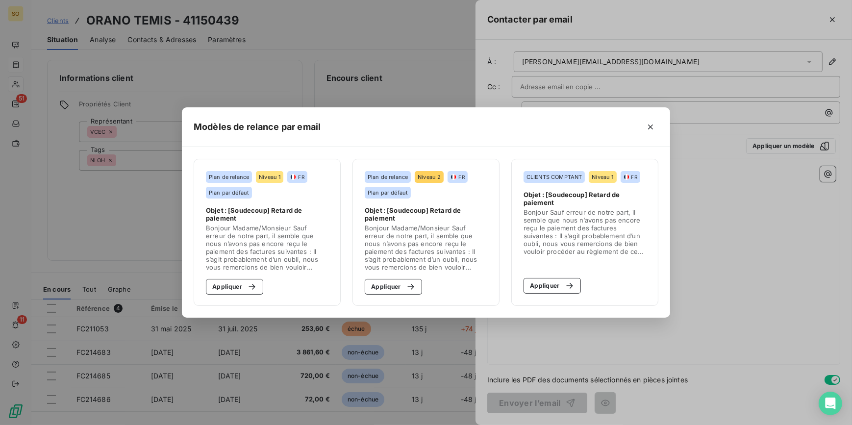
click at [370, 297] on section "Plan de relance Niveau 2 FR Plan par défaut Objet : [Soudecoup] Retard de paiem…" at bounding box center [426, 232] width 147 height 147
click at [388, 289] on button "Appliquer" at bounding box center [393, 287] width 57 height 16
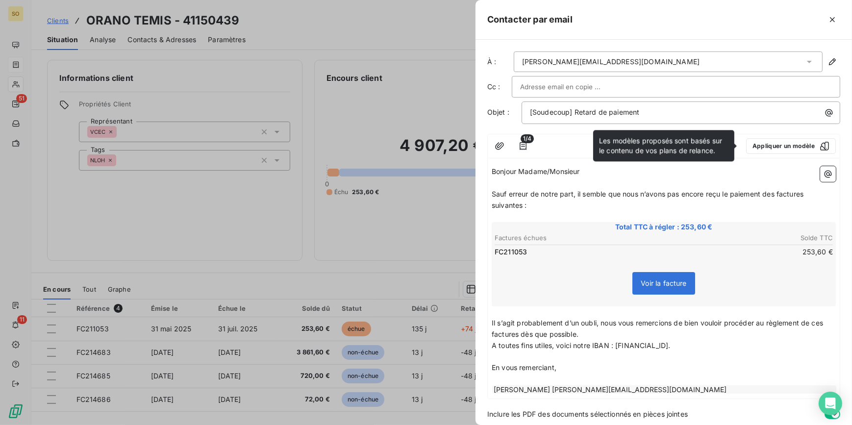
click at [777, 194] on span "Sauf erreur de notre part, il semble que nous n’avons pas encore reçu le paieme…" at bounding box center [649, 200] width 314 height 20
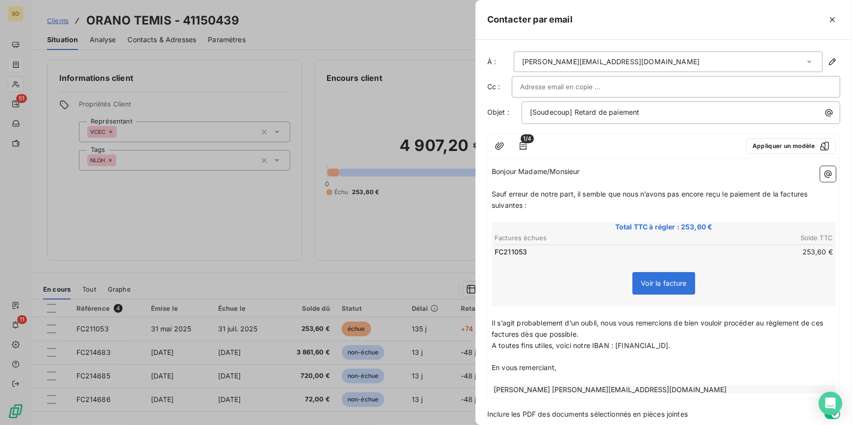
click at [810, 191] on span "Sauf erreur de notre part, il semble que nous n’avons pas encore reçu le paieme…" at bounding box center [651, 200] width 318 height 20
click at [523, 205] on span "Sauf erreur de notre part, il semble que nous n’avons pas encore reçu le paieme…" at bounding box center [649, 200] width 314 height 20
click at [519, 334] on span "Il s’agit probablement d’un oubli, nous vous remercions de bien vouloir procéde…" at bounding box center [659, 329] width 334 height 20
click at [825, 325] on span "Il s’agit probablement d’un oubli, nous vous remercions de bien vouloir procéde…" at bounding box center [659, 329] width 334 height 20
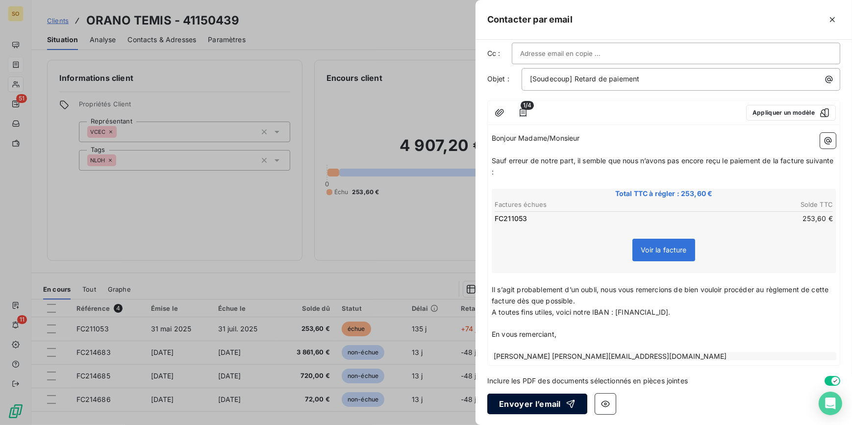
click at [566, 407] on icon "button" at bounding box center [571, 404] width 10 height 10
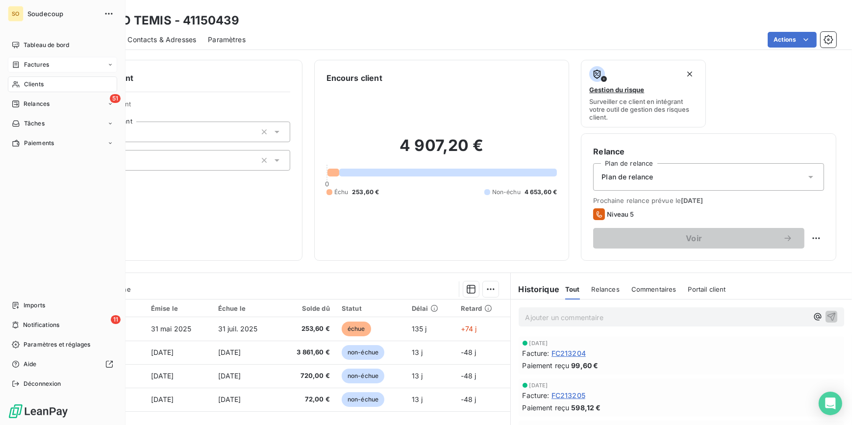
click at [34, 82] on span "Clients" at bounding box center [34, 84] width 20 height 9
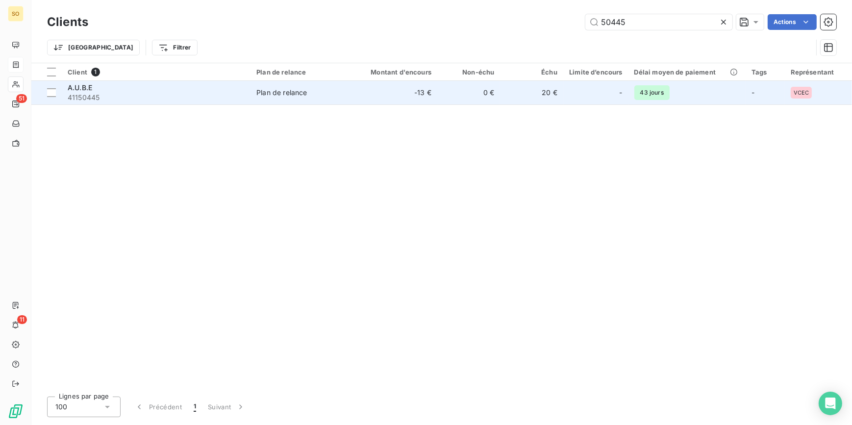
type input "50445"
click at [514, 98] on td "20 €" at bounding box center [531, 93] width 63 height 24
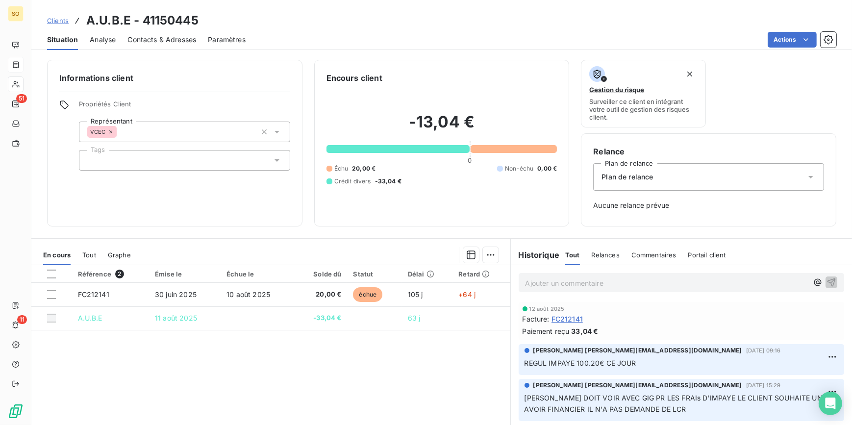
click at [58, 20] on span "Clients" at bounding box center [58, 21] width 22 height 8
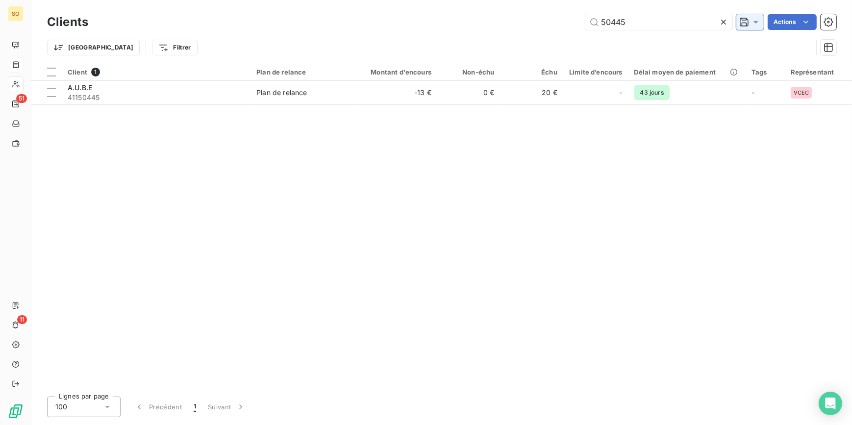
drag, startPoint x: 595, startPoint y: 26, endPoint x: 742, endPoint y: 27, distance: 146.7
click at [712, 25] on input "50445" at bounding box center [659, 22] width 147 height 16
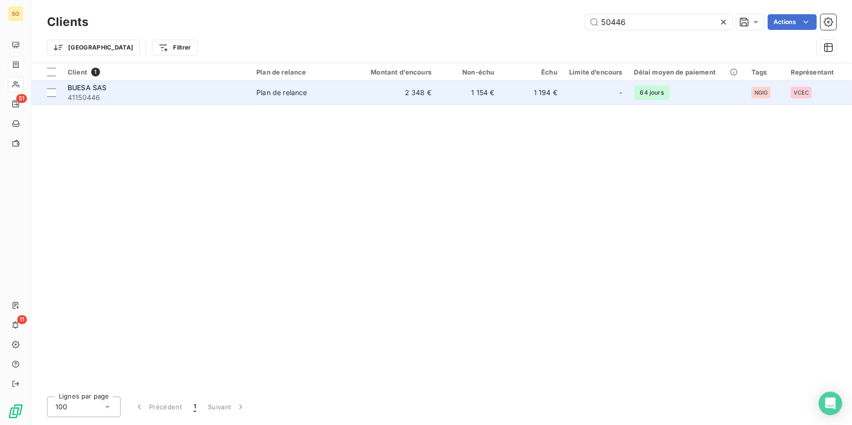
type input "50446"
click at [480, 93] on td "1 154 €" at bounding box center [469, 93] width 63 height 24
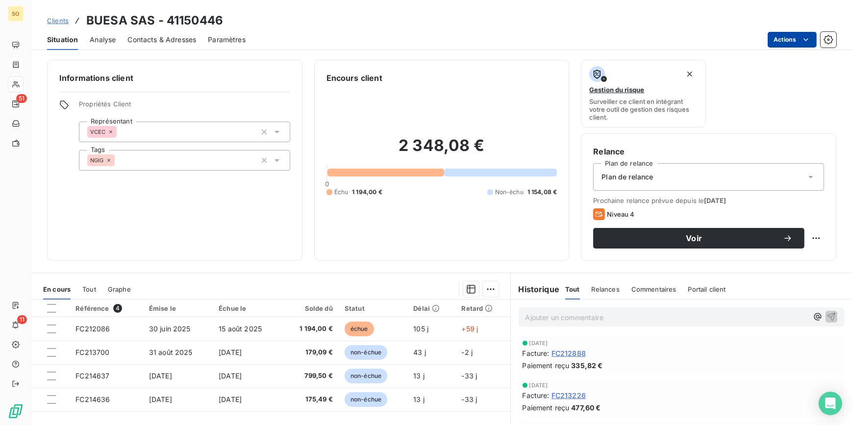
click at [786, 44] on html "SO 51 11 Clients BUESA SAS - 41150446 Situation Analyse Contacts & Adresses Par…" at bounding box center [426, 212] width 852 height 425
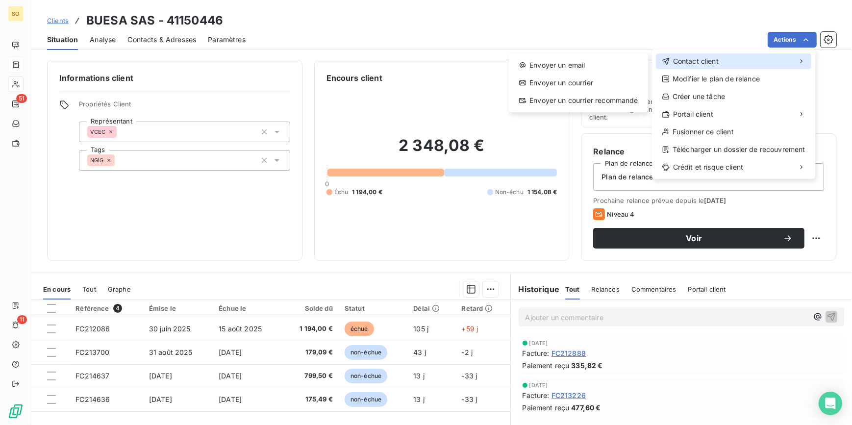
click at [678, 59] on span "Contact client" at bounding box center [696, 61] width 46 height 10
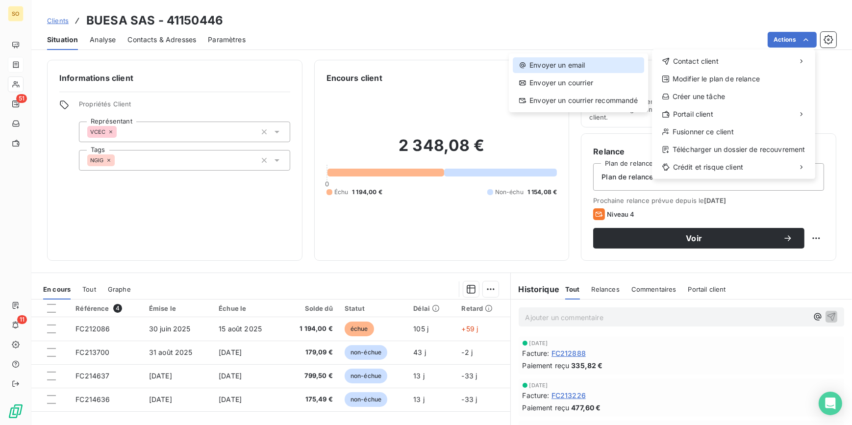
click at [588, 61] on div "Envoyer un email" at bounding box center [578, 65] width 131 height 16
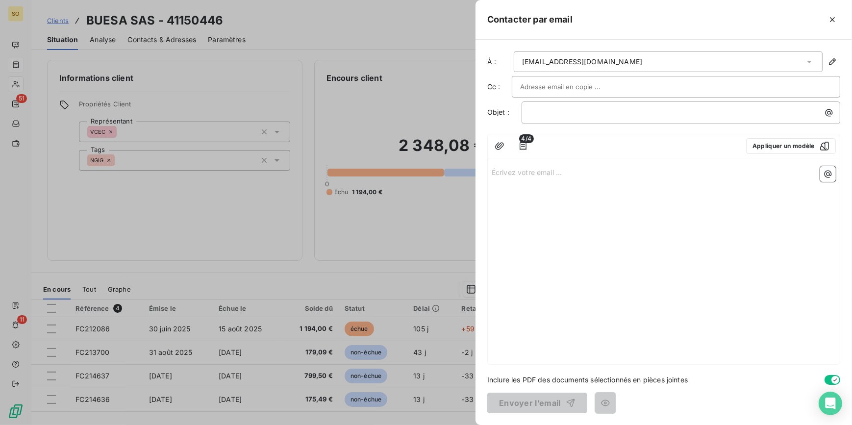
click at [523, 139] on span "4/4" at bounding box center [526, 138] width 15 height 9
click at [524, 147] on icon "button" at bounding box center [523, 146] width 10 height 10
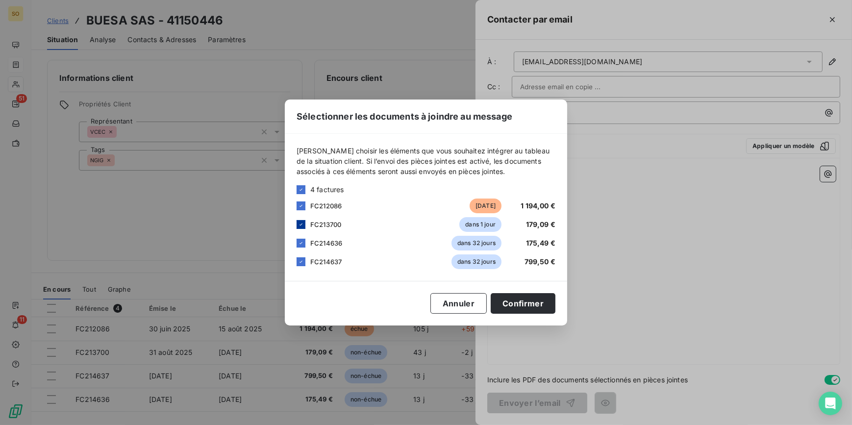
click at [304, 225] on icon at bounding box center [301, 225] width 6 height 6
click at [304, 243] on icon at bounding box center [301, 243] width 6 height 6
click at [303, 263] on icon at bounding box center [301, 262] width 6 height 6
click at [526, 305] on button "Confirmer" at bounding box center [523, 303] width 65 height 21
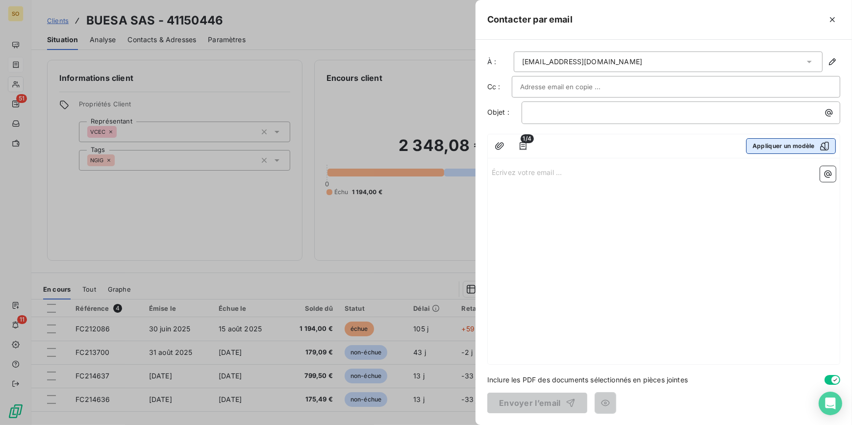
click at [770, 148] on button "Appliquer un modèle" at bounding box center [791, 146] width 90 height 16
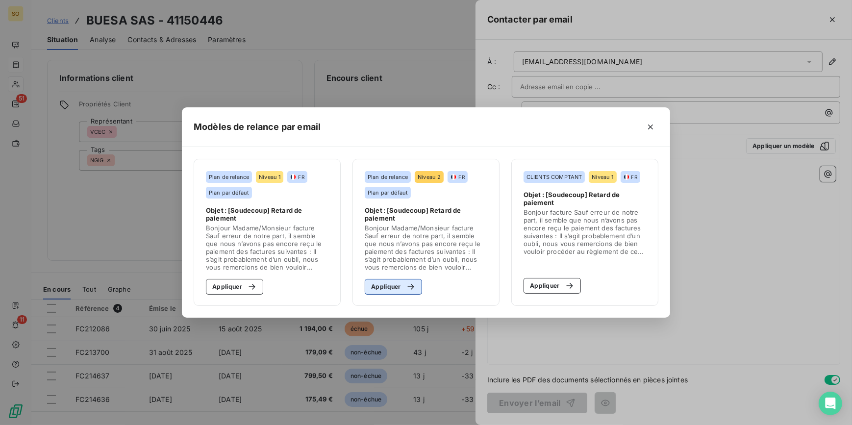
click at [409, 292] on button "Appliquer" at bounding box center [393, 287] width 57 height 16
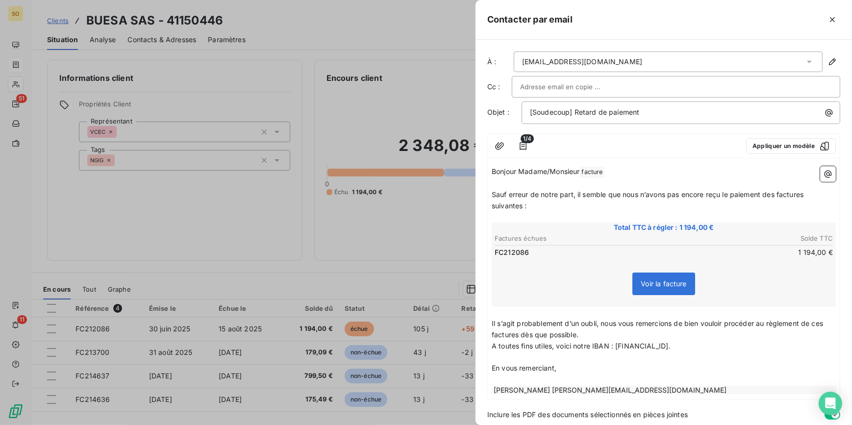
click at [777, 196] on span "Sauf erreur de notre part, il semble que nous n’avons pas encore reçu le paieme…" at bounding box center [649, 200] width 314 height 20
click at [814, 193] on p "Sauf erreur de notre part, il semble que nous n’avons pas encore reçu le paieme…" at bounding box center [664, 200] width 344 height 23
click at [523, 204] on span "Sauf erreur de notre part, il semble que nous n’avons pas encore reçu le paieme…" at bounding box center [649, 200] width 314 height 20
click at [519, 337] on span "Il s’agit probablement d’un oubli, nous vous remercions de bien vouloir procéde…" at bounding box center [659, 329] width 334 height 20
click at [825, 322] on span "Il s’agit probablement d’un oubli, nous vous remercions de bien vouloir procéde…" at bounding box center [659, 329] width 334 height 20
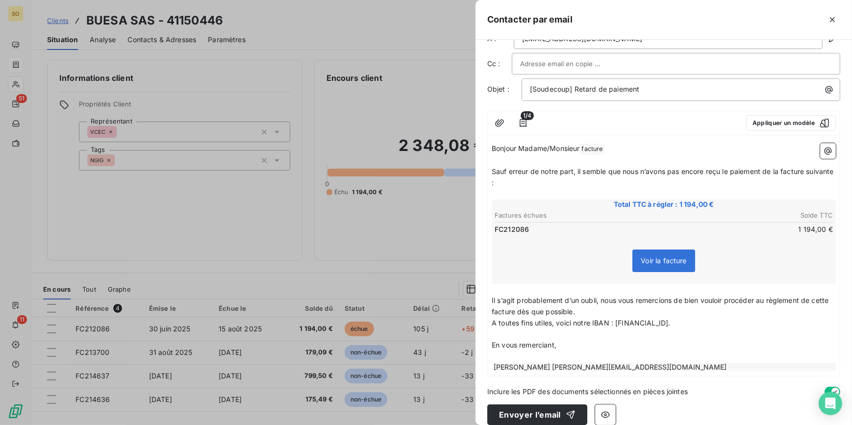
scroll to position [34, 0]
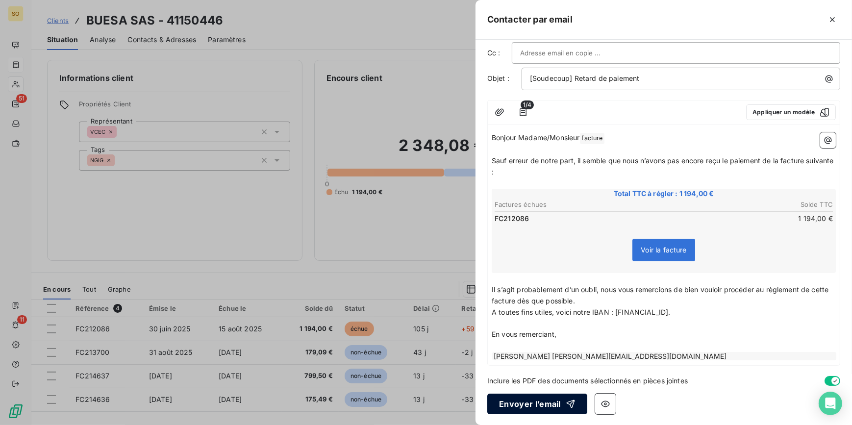
click at [561, 402] on div "button" at bounding box center [568, 404] width 15 height 10
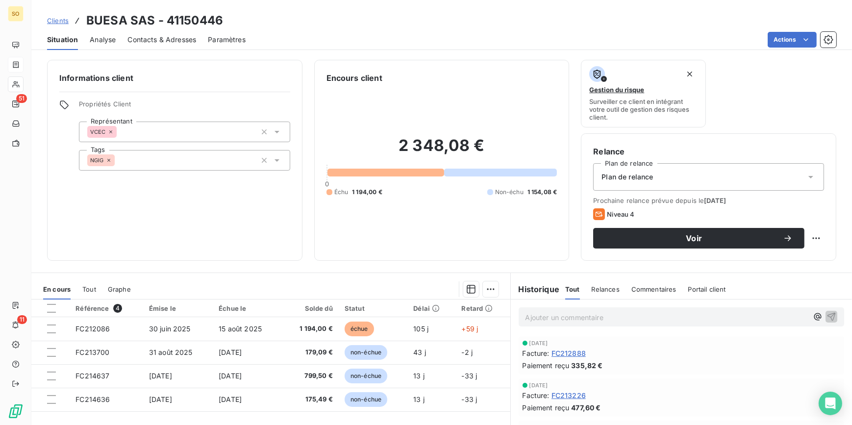
click at [548, 320] on p "Ajouter un commentaire ﻿" at bounding box center [667, 317] width 283 height 12
click at [827, 312] on icon "button" at bounding box center [832, 316] width 10 height 10
click at [65, 14] on div "Clients BUESA SAS - 41150446" at bounding box center [135, 21] width 176 height 18
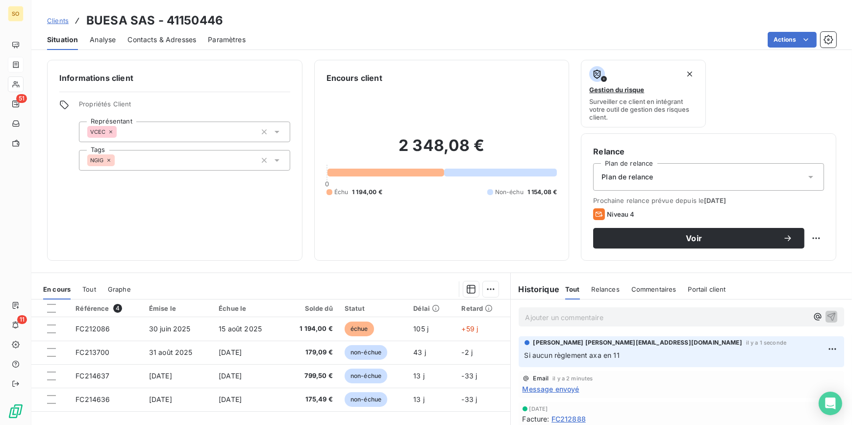
click at [59, 19] on span "Clients" at bounding box center [58, 21] width 22 height 8
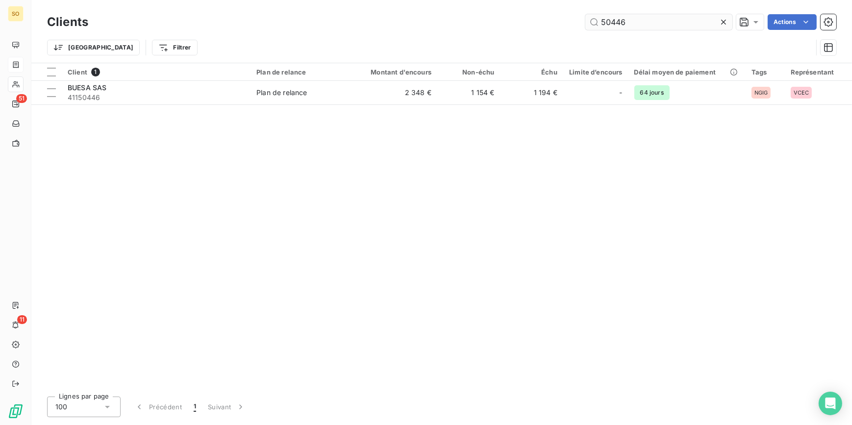
drag, startPoint x: 597, startPoint y: 18, endPoint x: 707, endPoint y: 18, distance: 110.4
click at [707, 18] on input "50446" at bounding box center [659, 22] width 147 height 16
type input "50500"
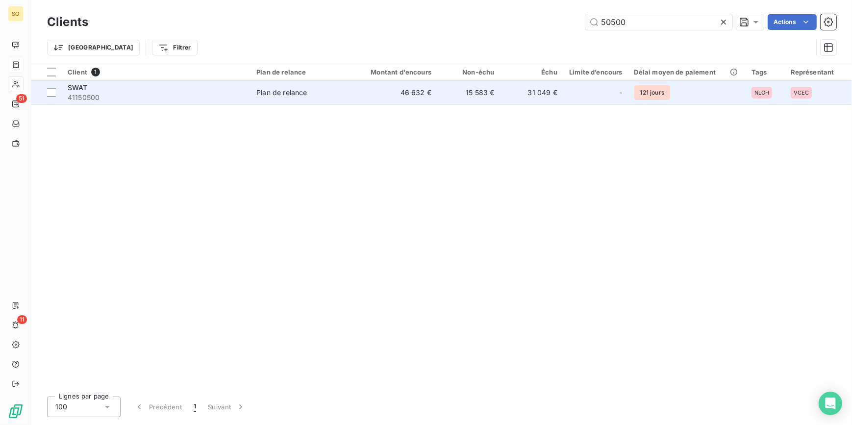
click at [514, 89] on td "31 049 €" at bounding box center [531, 93] width 63 height 24
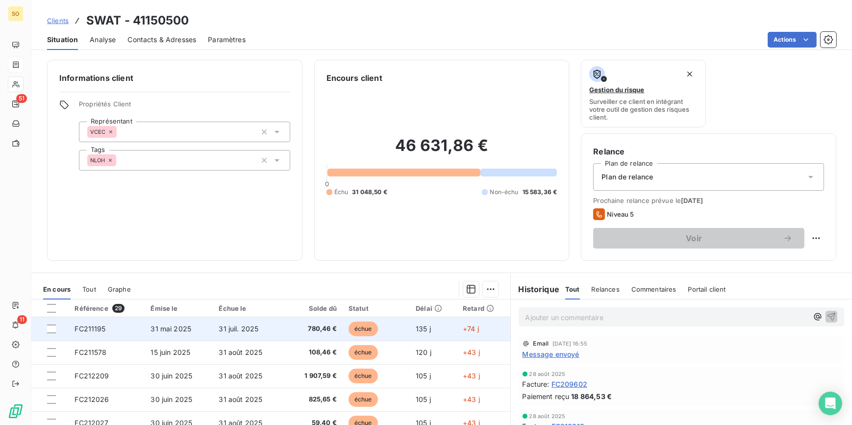
scroll to position [133, 0]
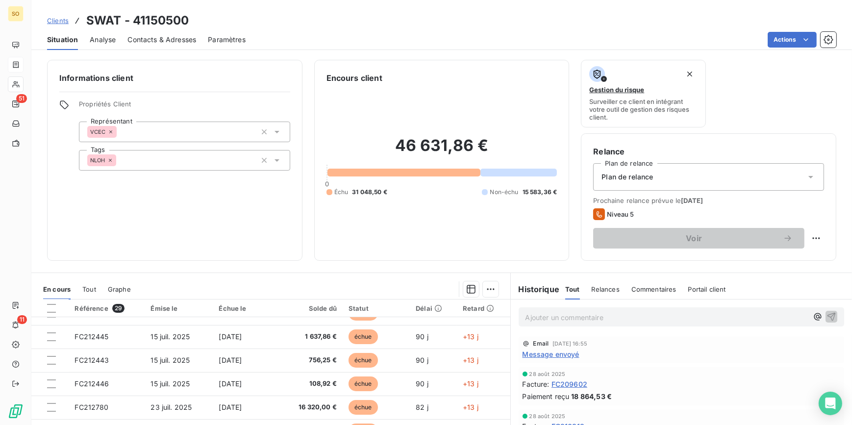
click at [66, 15] on div "Clients SWAT - 41150500" at bounding box center [118, 21] width 142 height 18
click at [64, 18] on span "Clients" at bounding box center [58, 21] width 22 height 8
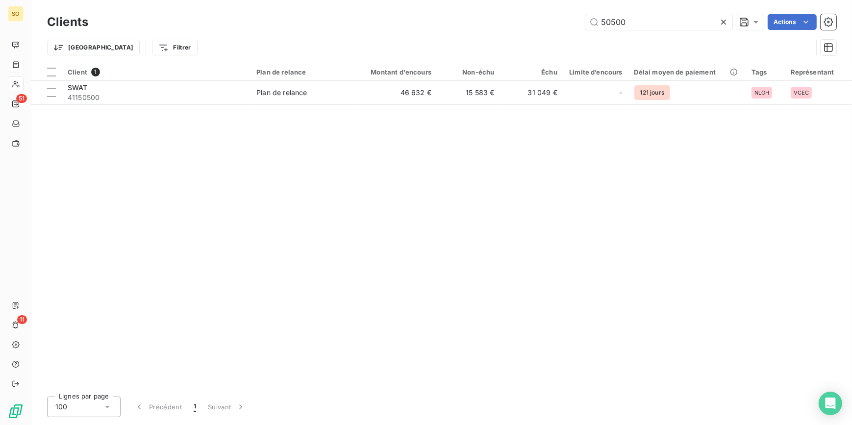
drag, startPoint x: 615, startPoint y: 20, endPoint x: 794, endPoint y: 39, distance: 180.0
click at [762, 39] on div "Clients 50500 Actions Trier Filtrer" at bounding box center [442, 37] width 790 height 51
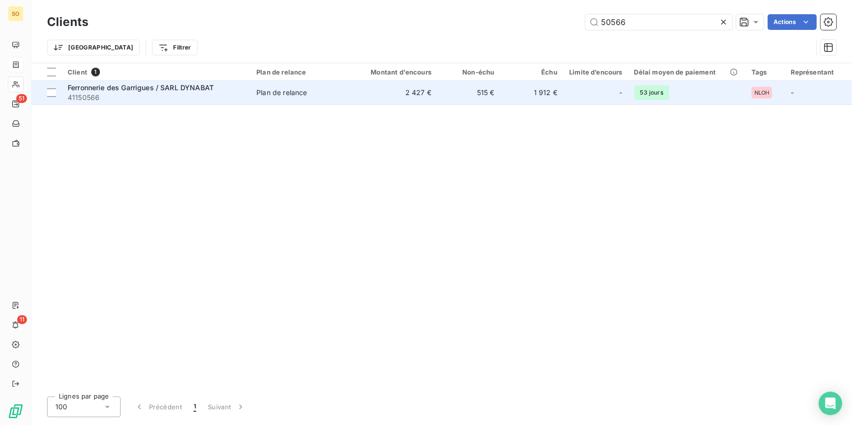
type input "50566"
click at [216, 91] on div "Ferronnerie des Garrigues / SARL DYNABAT" at bounding box center [156, 88] width 177 height 10
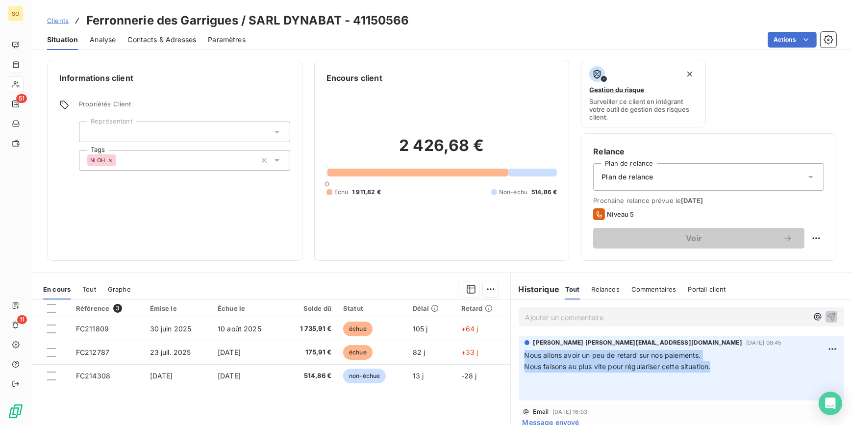
drag, startPoint x: 519, startPoint y: 355, endPoint x: 716, endPoint y: 366, distance: 197.5
click at [716, 366] on div "[PERSON_NAME] [PERSON_NAME][EMAIL_ADDRESS][DOMAIN_NAME][DATE] 08:45 Nous allons…" at bounding box center [682, 368] width 326 height 65
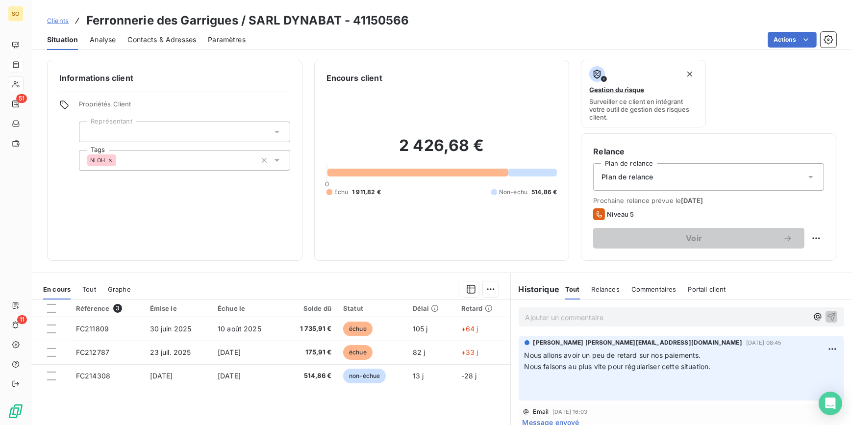
click at [53, 14] on div "Clients Ferronnerie des Garrigues / SARL DYNABAT - 41150566" at bounding box center [228, 21] width 362 height 18
click at [52, 18] on span "Clients" at bounding box center [58, 21] width 22 height 8
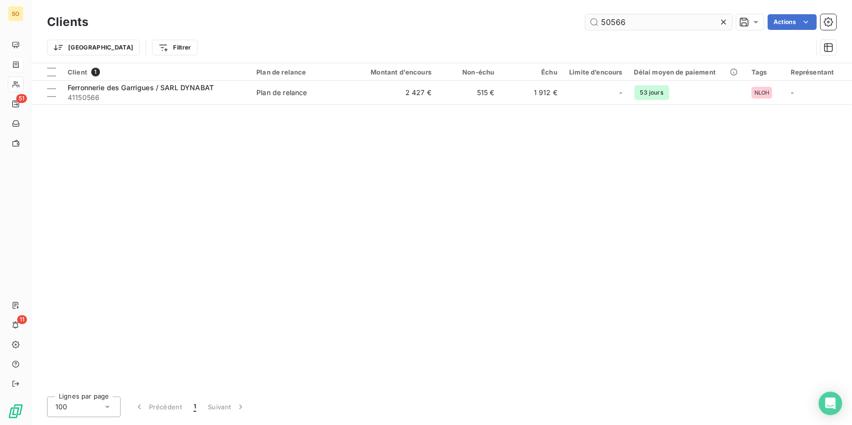
drag, startPoint x: 609, startPoint y: 23, endPoint x: 691, endPoint y: 23, distance: 81.4
click at [641, 22] on input "50566" at bounding box center [659, 22] width 147 height 16
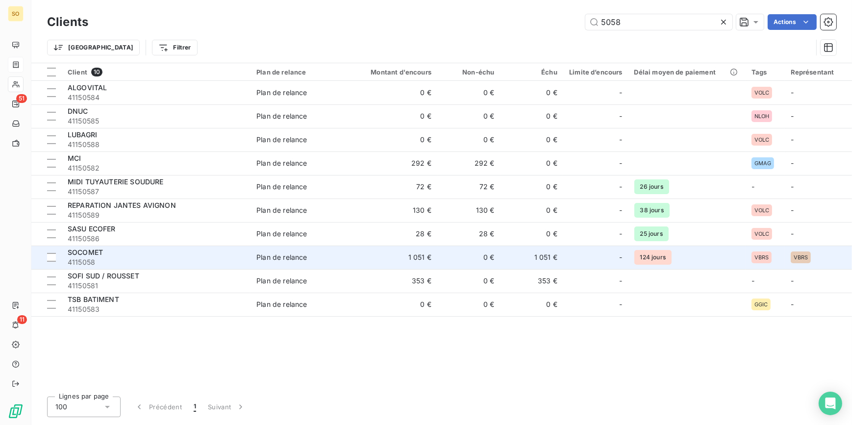
type input "5058"
click at [347, 257] on span "Plan de relance" at bounding box center [302, 258] width 91 height 10
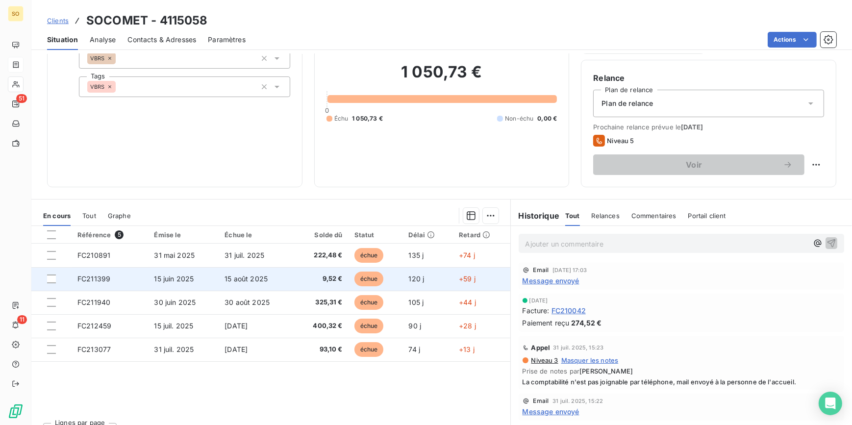
scroll to position [89, 0]
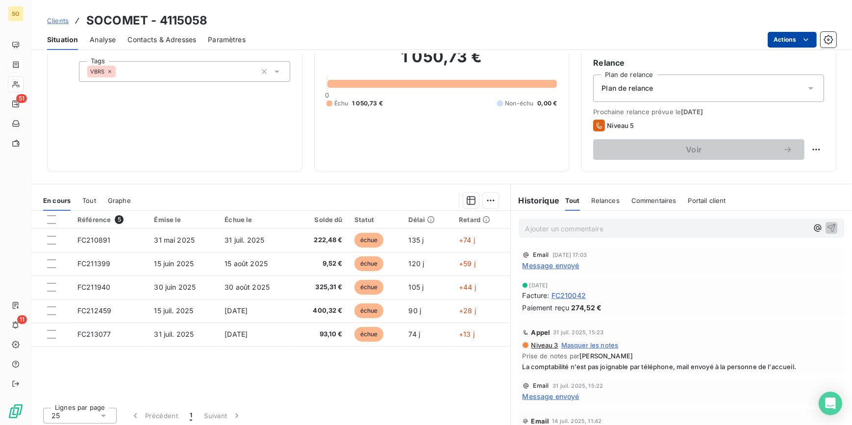
click at [778, 36] on html "SO 51 11 Clients SOCOMET - 4115058 Situation Analyse Contacts & Adresses Paramè…" at bounding box center [426, 212] width 852 height 425
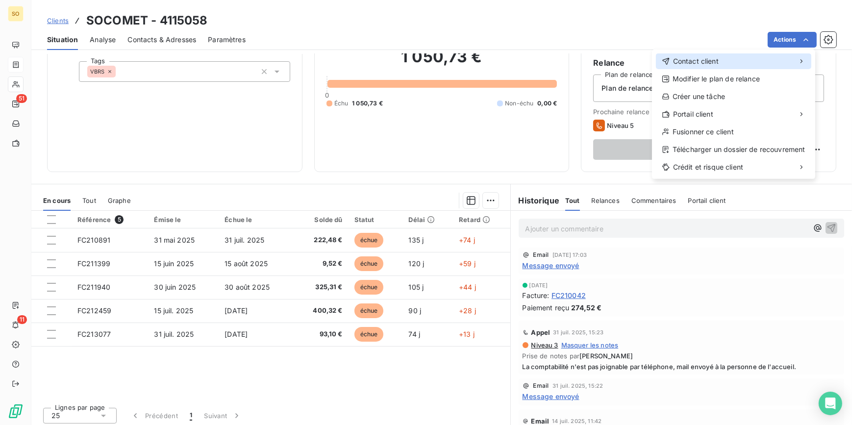
click at [680, 58] on span "Contact client" at bounding box center [696, 61] width 46 height 10
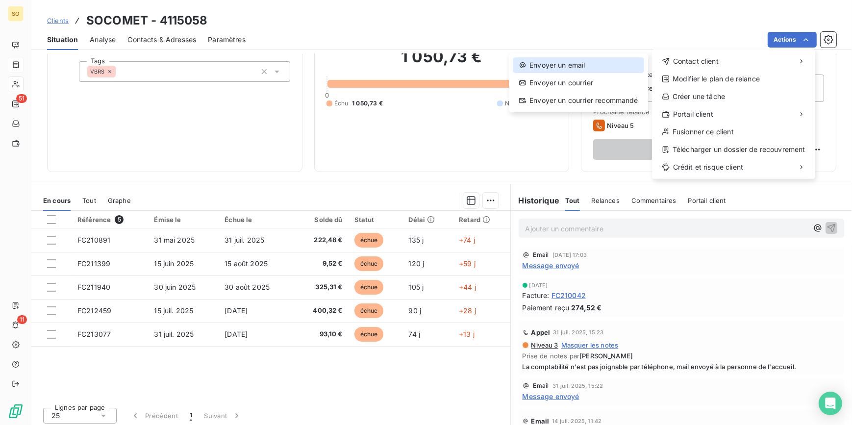
click at [564, 65] on div "Envoyer un email" at bounding box center [578, 65] width 131 height 16
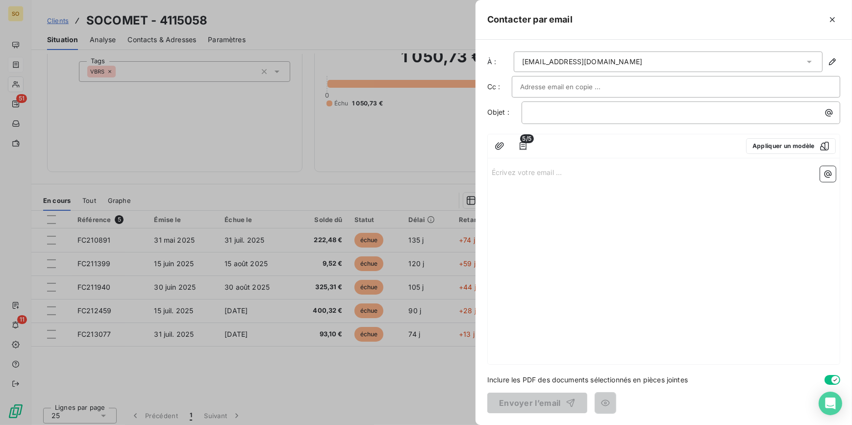
click at [557, 85] on input "text" at bounding box center [572, 86] width 105 height 15
click at [525, 147] on icon "button" at bounding box center [523, 146] width 10 height 10
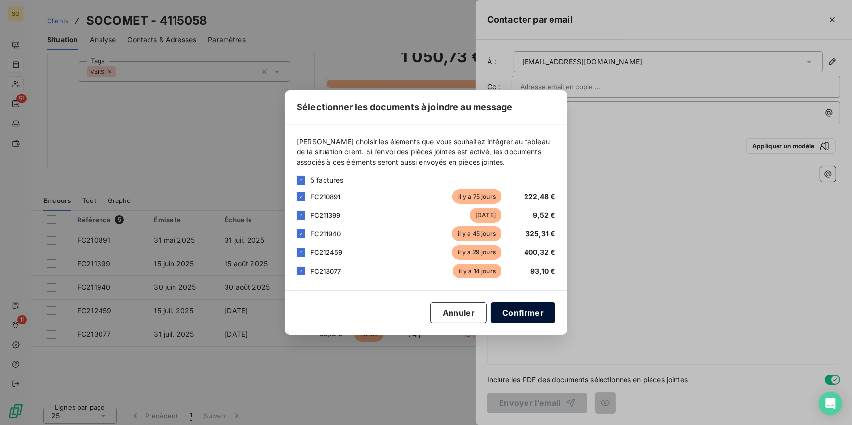
drag, startPoint x: 507, startPoint y: 303, endPoint x: 521, endPoint y: 308, distance: 15.5
click at [511, 306] on button "Confirmer" at bounding box center [523, 313] width 65 height 21
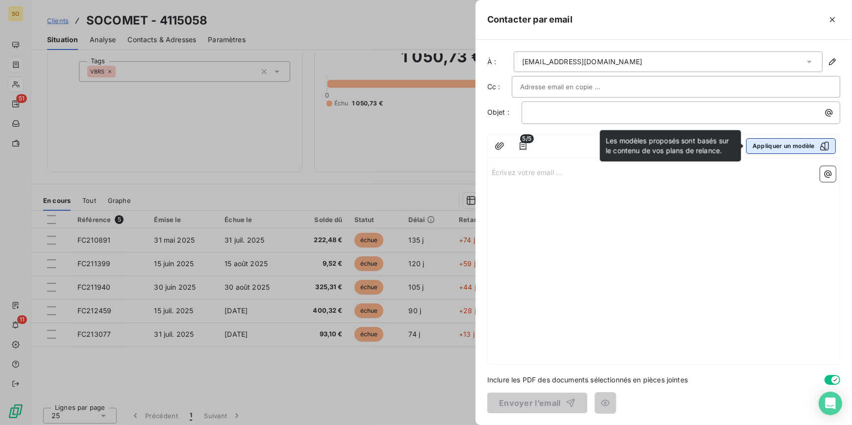
click at [772, 142] on button "Appliquer un modèle" at bounding box center [791, 146] width 90 height 16
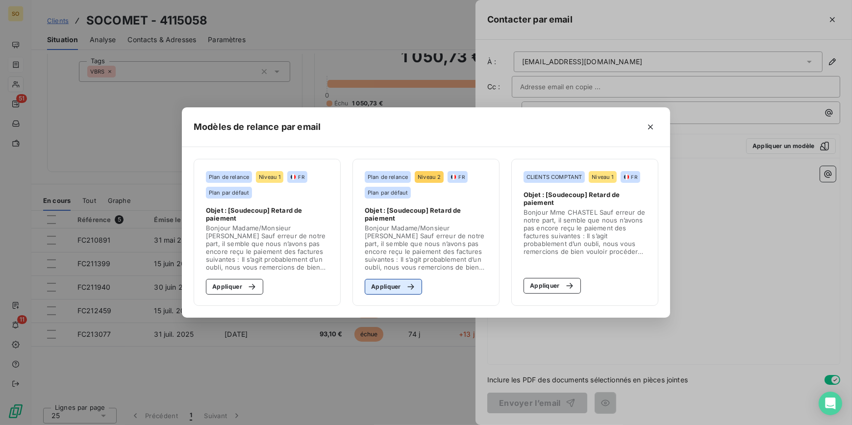
click at [403, 284] on div "button" at bounding box center [408, 287] width 15 height 10
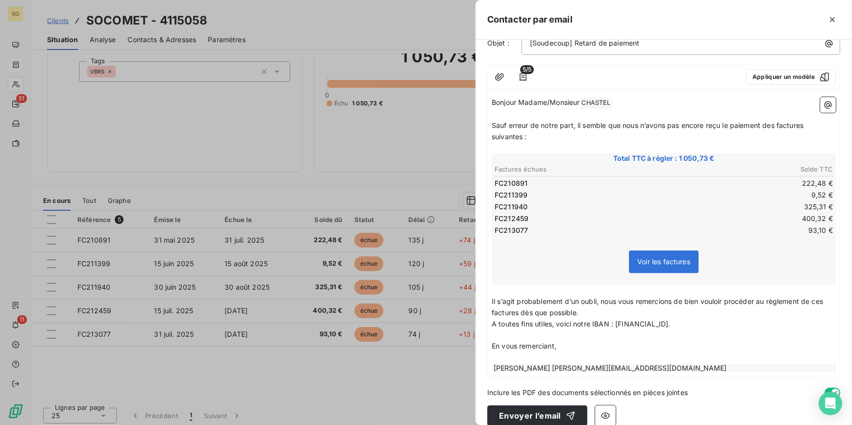
scroll to position [80, 0]
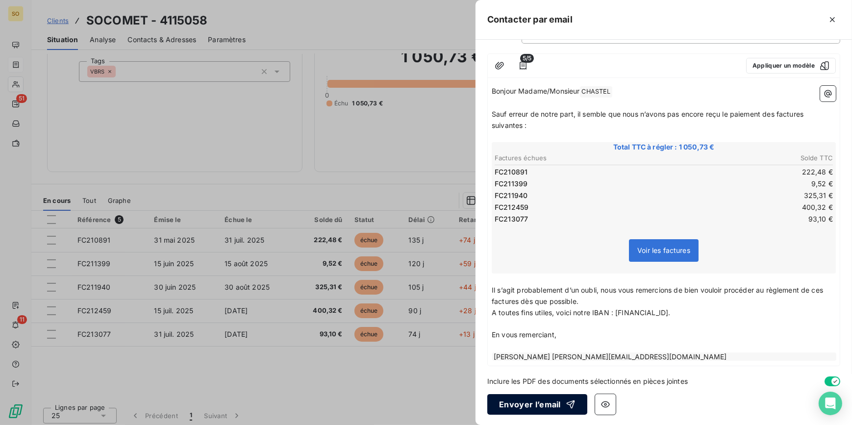
click at [566, 407] on icon "button" at bounding box center [571, 405] width 10 height 10
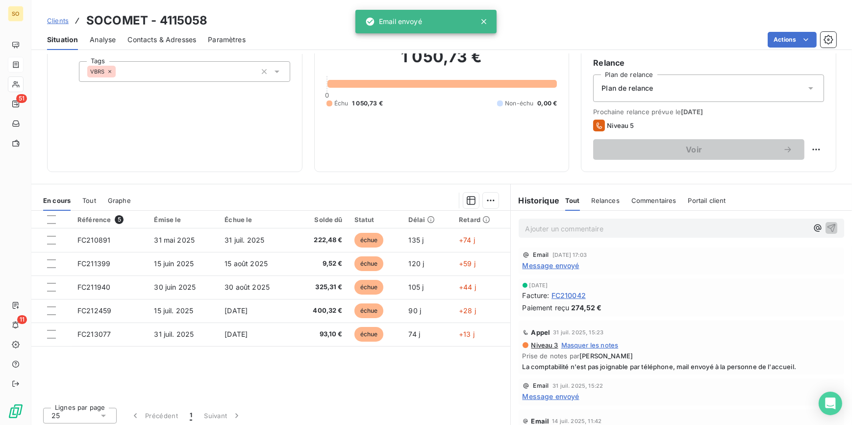
click at [54, 18] on span "Clients" at bounding box center [58, 21] width 22 height 8
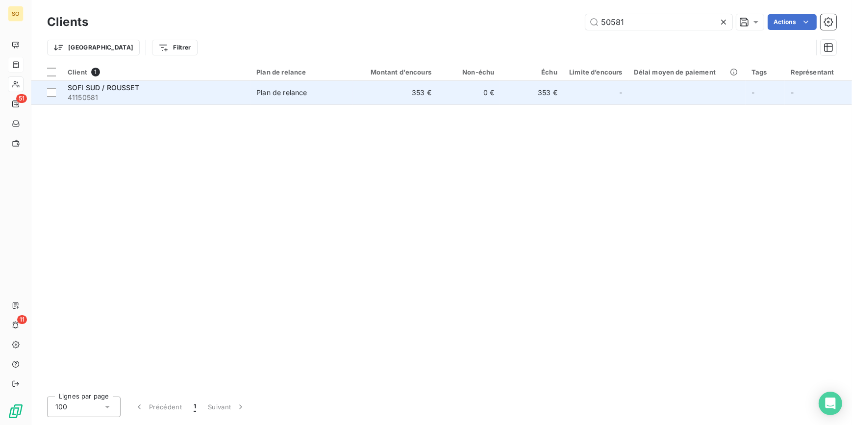
type input "50581"
click at [319, 100] on td "Plan de relance" at bounding box center [302, 93] width 103 height 24
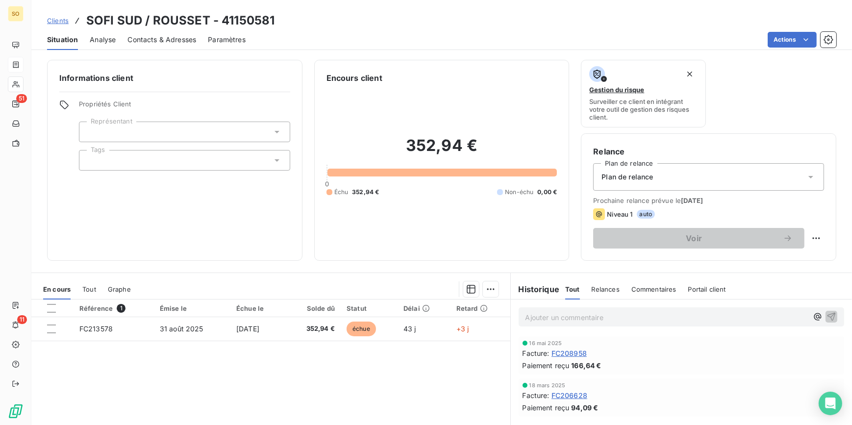
click at [56, 17] on span "Clients" at bounding box center [58, 21] width 22 height 8
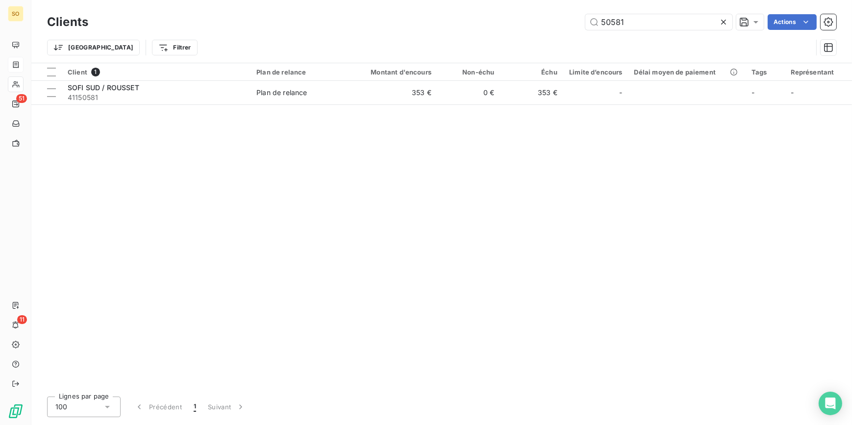
drag, startPoint x: 609, startPoint y: 24, endPoint x: 765, endPoint y: 26, distance: 156.5
click at [729, 26] on div "50581" at bounding box center [659, 22] width 147 height 16
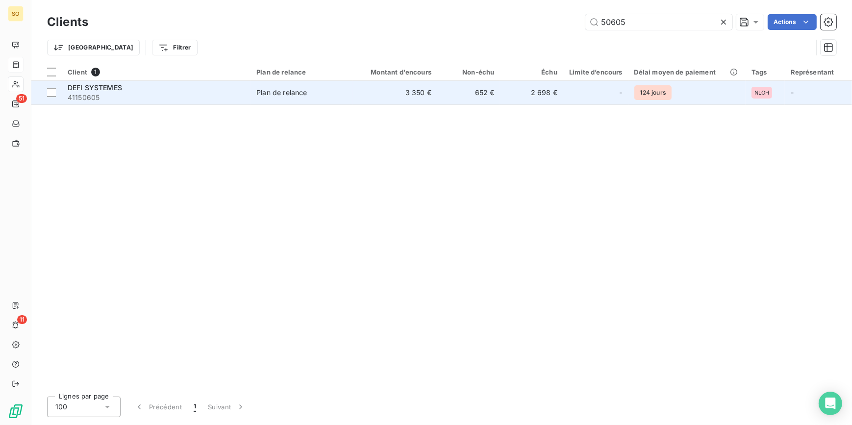
type input "50605"
click at [504, 95] on td "2 698 €" at bounding box center [531, 93] width 63 height 24
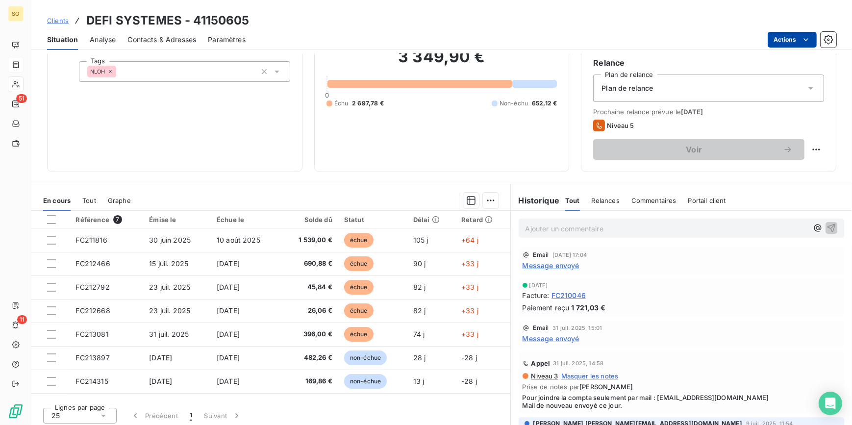
click at [795, 38] on html "SO 51 11 Clients DEFI SYSTEMES - 41150605 Situation Analyse Contacts & Adresses…" at bounding box center [426, 212] width 852 height 425
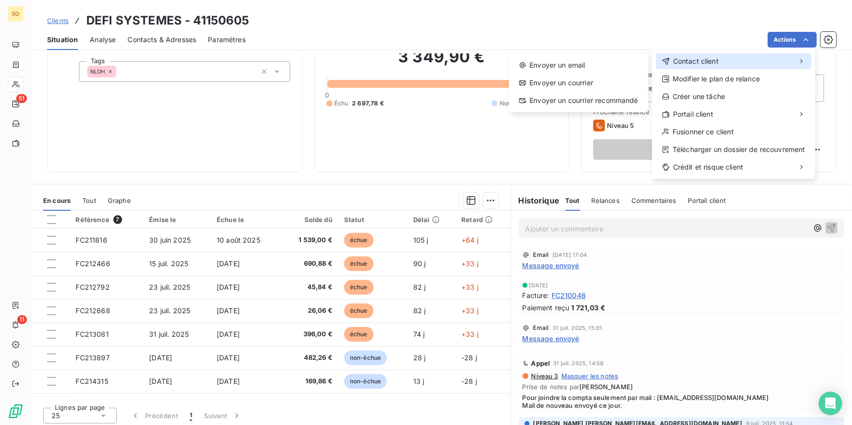
click at [700, 62] on span "Contact client" at bounding box center [696, 61] width 46 height 10
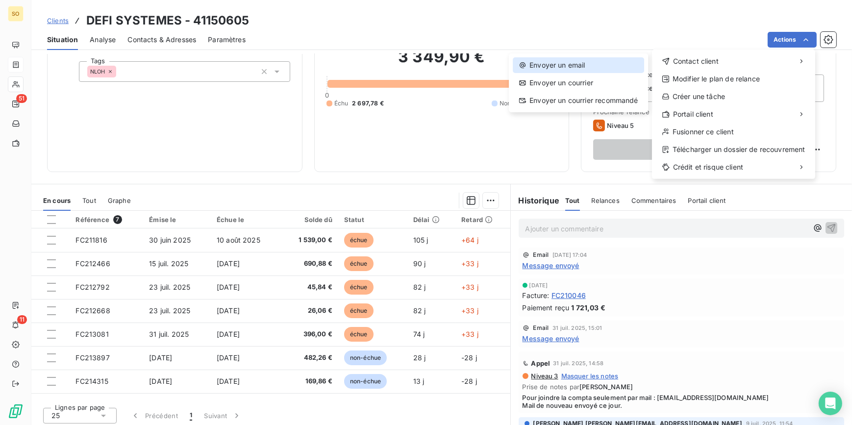
click at [609, 62] on div "Envoyer un email" at bounding box center [578, 65] width 131 height 16
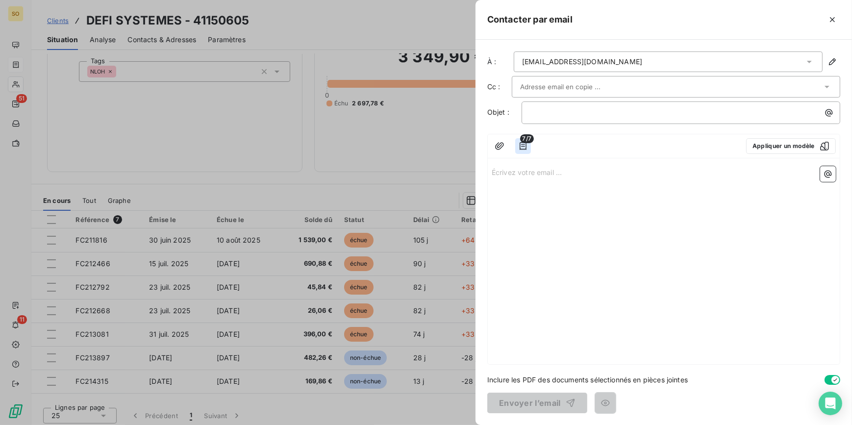
click at [527, 146] on icon "button" at bounding box center [523, 146] width 10 height 10
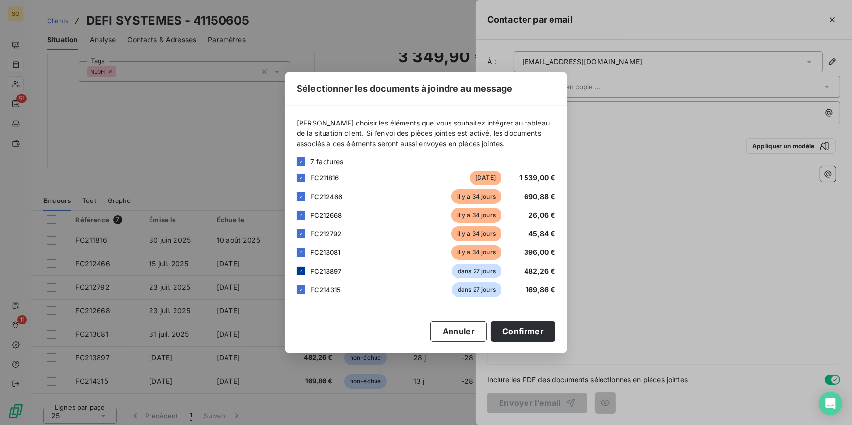
click at [300, 273] on icon at bounding box center [301, 271] width 6 height 6
drag, startPoint x: 300, startPoint y: 282, endPoint x: 308, endPoint y: 290, distance: 11.1
click at [300, 283] on div "6 factures FC211816 [DATE] 1 539,00 € FC212466 [DATE] 690,88 € FC212668 [DATE] …" at bounding box center [426, 226] width 259 height 141
click at [298, 289] on icon at bounding box center [301, 290] width 6 height 6
click at [540, 330] on button "Confirmer" at bounding box center [523, 331] width 65 height 21
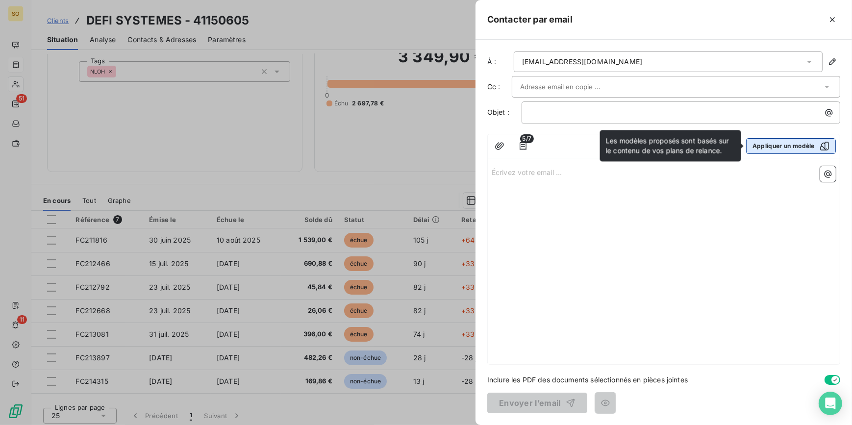
click at [761, 149] on button "Appliquer un modèle" at bounding box center [791, 146] width 90 height 16
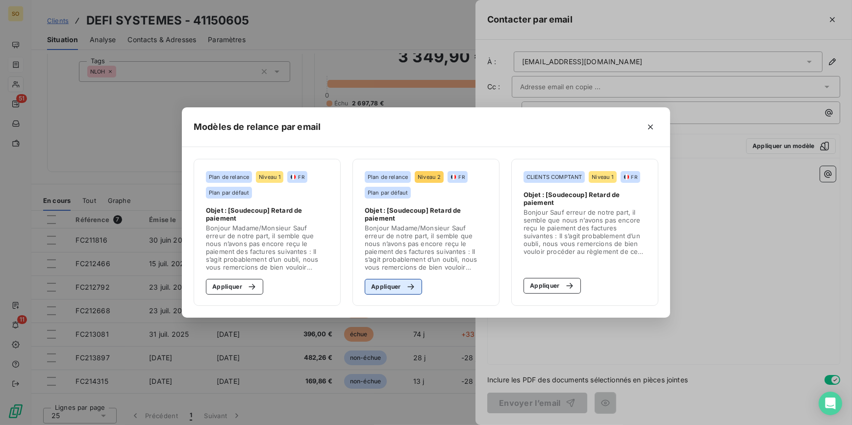
click at [394, 283] on button "Appliquer" at bounding box center [393, 287] width 57 height 16
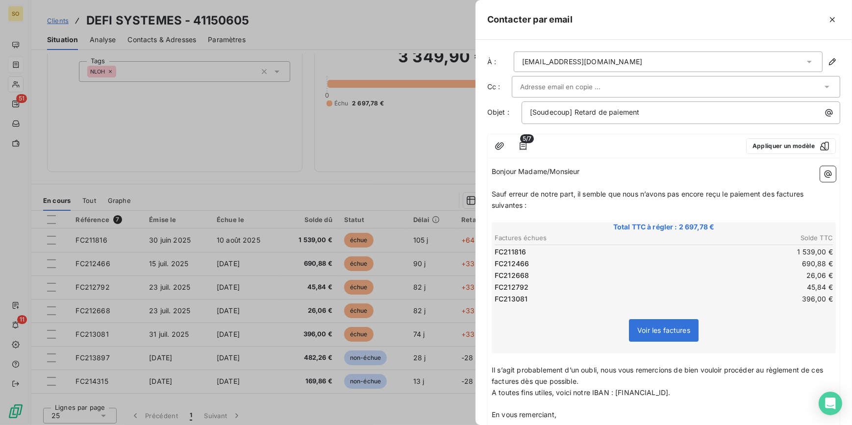
click at [547, 86] on input "text" at bounding box center [572, 86] width 105 height 15
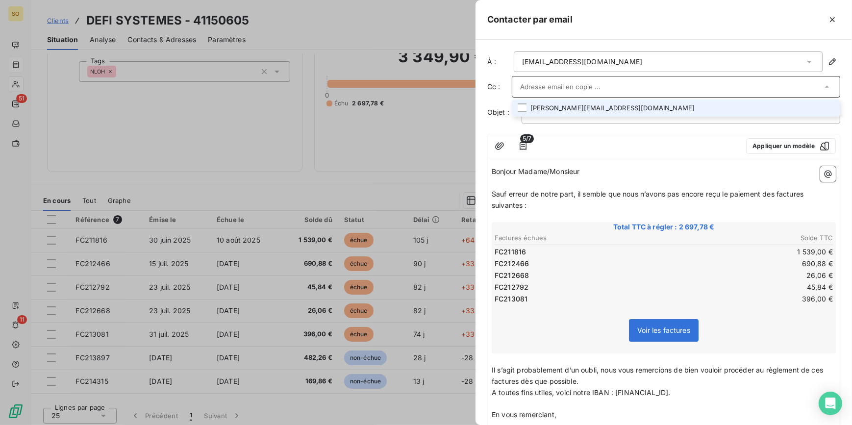
click at [549, 110] on li "[PERSON_NAME][EMAIL_ADDRESS][DOMAIN_NAME]" at bounding box center [676, 108] width 329 height 17
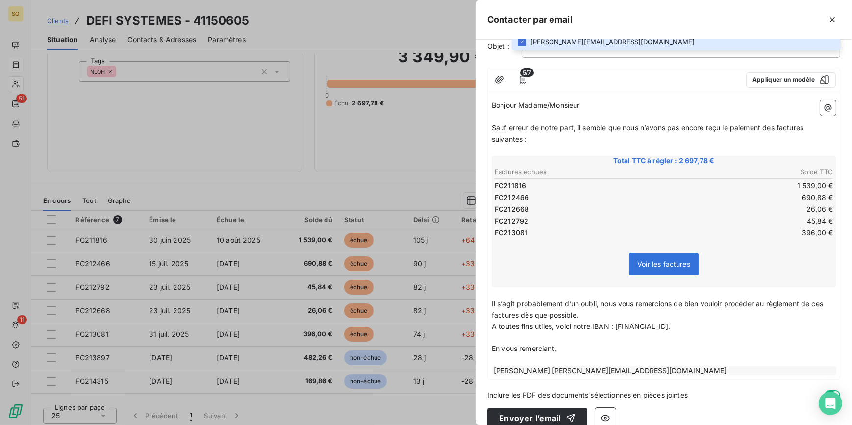
scroll to position [81, 0]
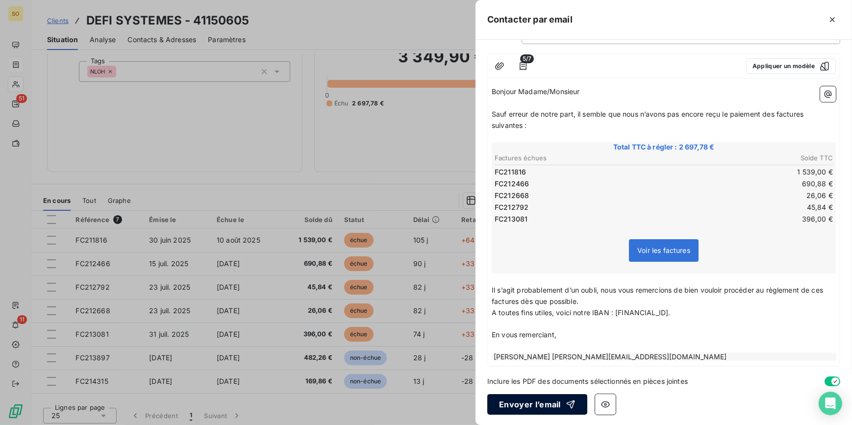
click at [566, 402] on icon "button" at bounding box center [571, 405] width 10 height 10
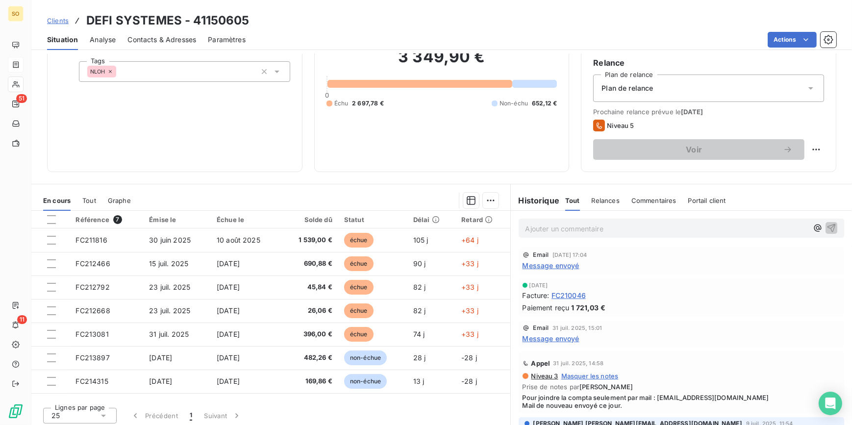
click at [50, 17] on span "Clients" at bounding box center [58, 21] width 22 height 8
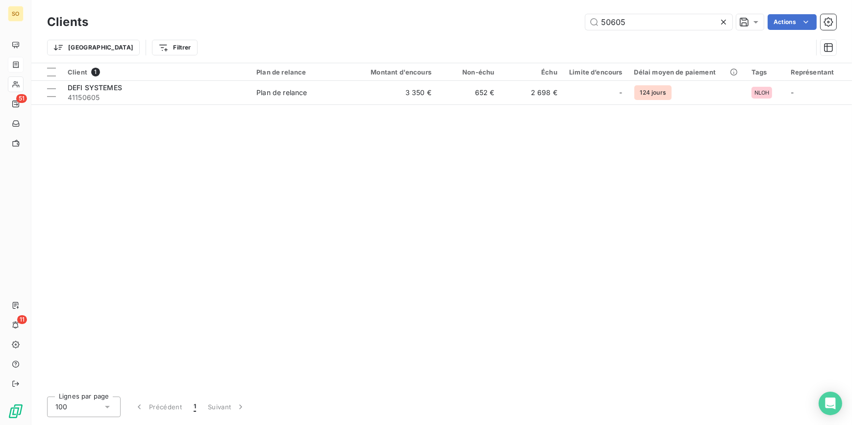
drag, startPoint x: 613, startPoint y: 22, endPoint x: 779, endPoint y: 32, distance: 166.1
click at [713, 30] on div "Clients 50605 Actions" at bounding box center [442, 22] width 790 height 21
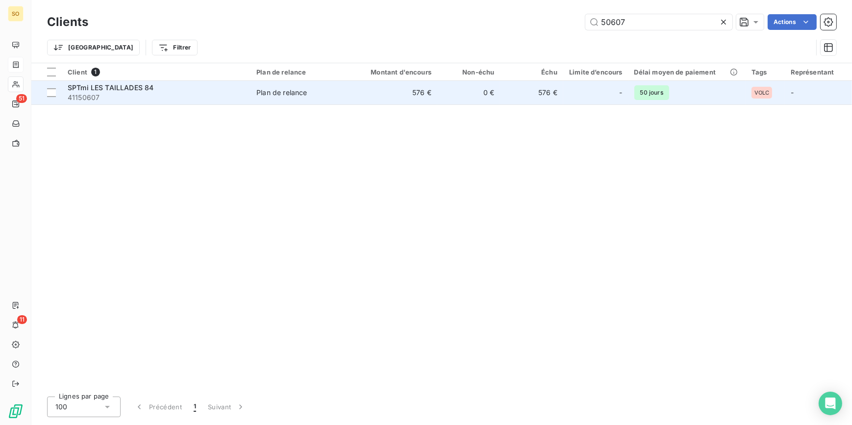
type input "50607"
click at [461, 103] on td "0 €" at bounding box center [469, 93] width 63 height 24
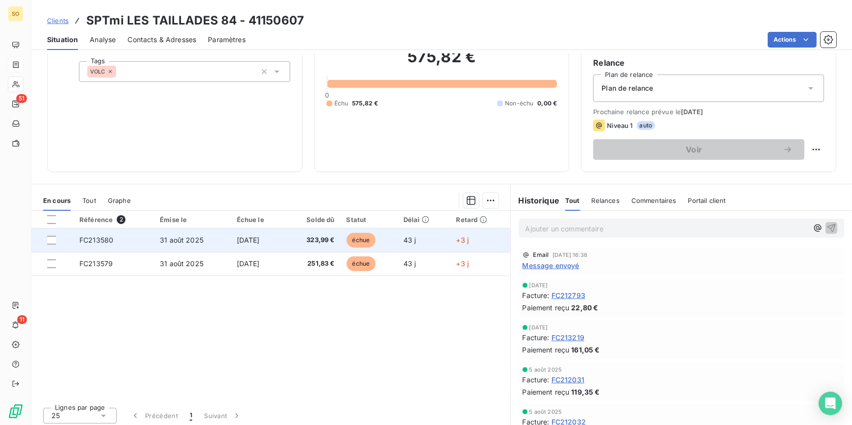
scroll to position [92, 0]
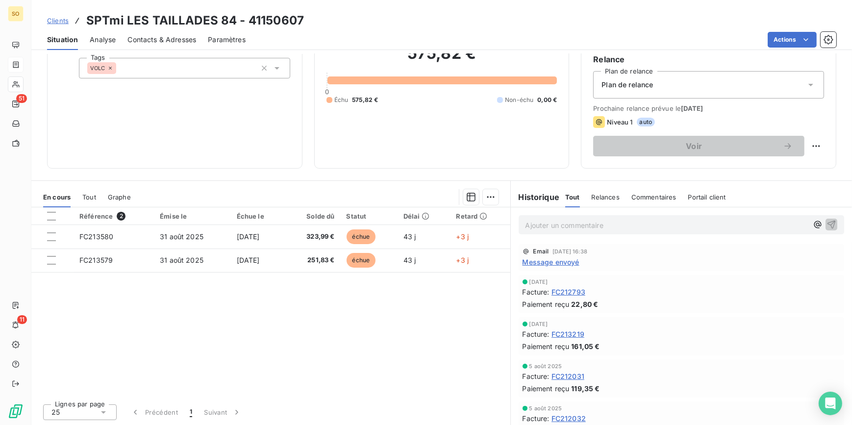
click at [61, 22] on span "Clients" at bounding box center [58, 21] width 22 height 8
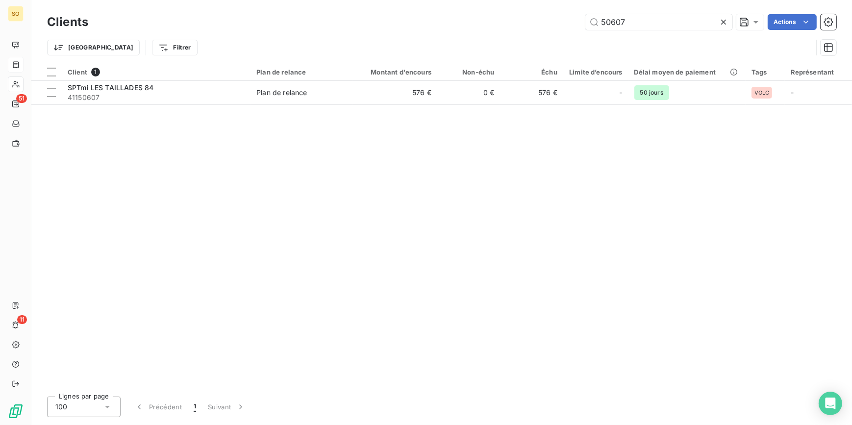
drag, startPoint x: 615, startPoint y: 23, endPoint x: 849, endPoint y: 34, distance: 233.7
click at [849, 34] on div "Clients 50607 Actions Trier Filtrer" at bounding box center [441, 31] width 821 height 63
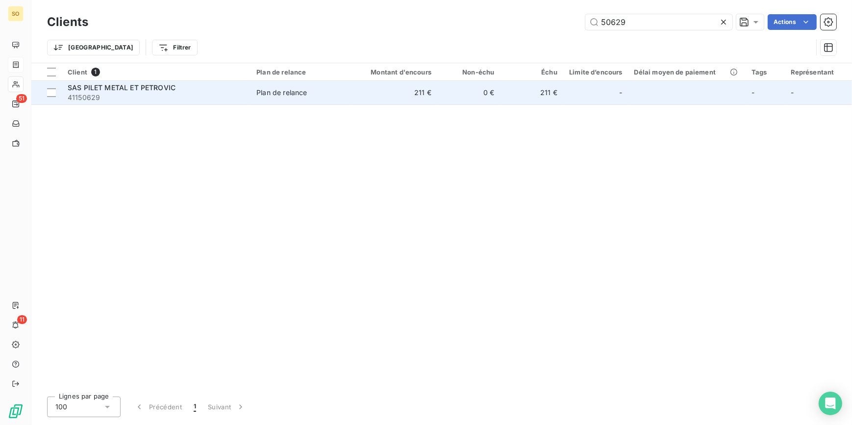
type input "50629"
click at [332, 101] on td "Plan de relance" at bounding box center [302, 93] width 103 height 24
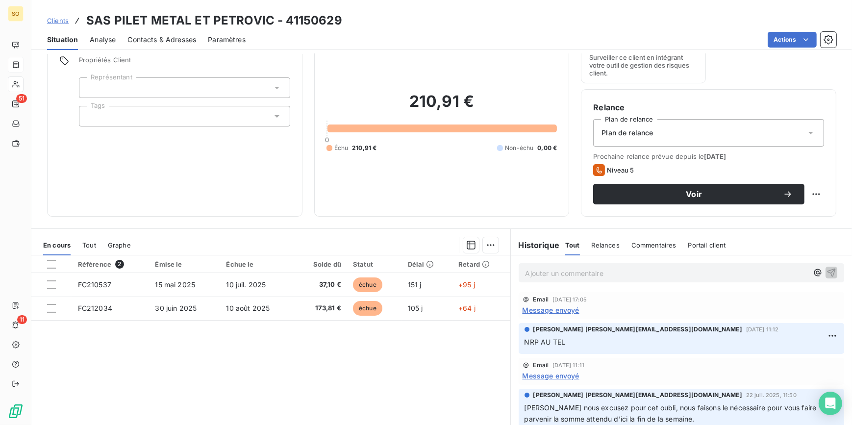
scroll to position [89, 0]
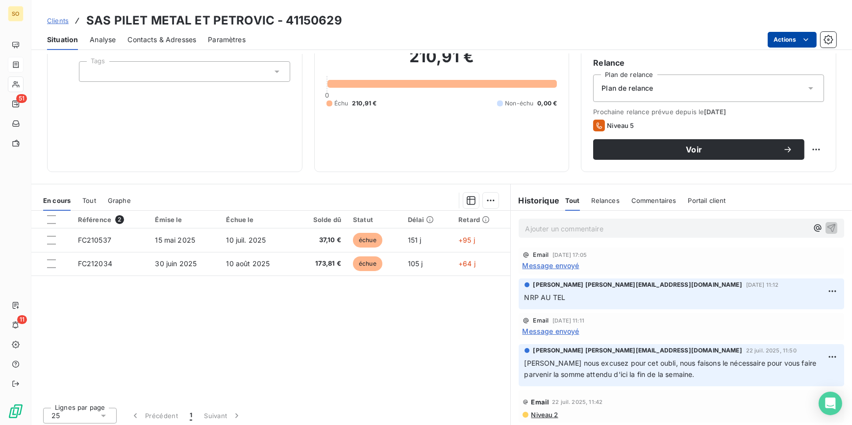
click at [779, 39] on html "SO 51 11 Clients SAS PILET METAL ET [PERSON_NAME] - 41150629 Situation Analyse …" at bounding box center [426, 212] width 852 height 425
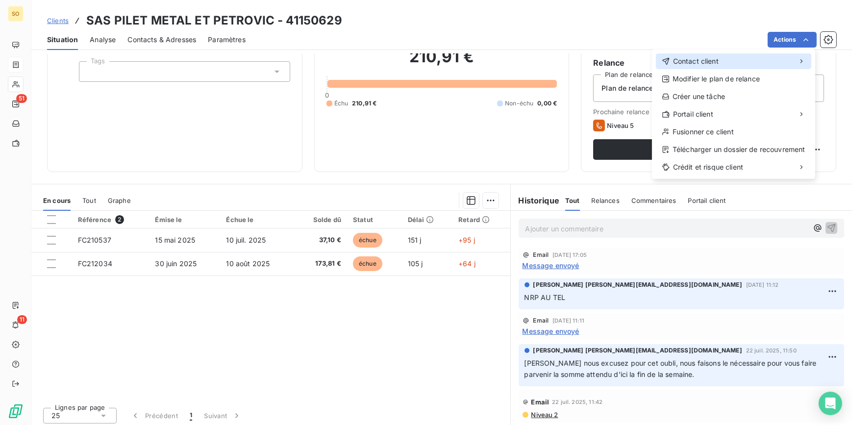
click at [668, 54] on div "Contact client" at bounding box center [733, 61] width 155 height 16
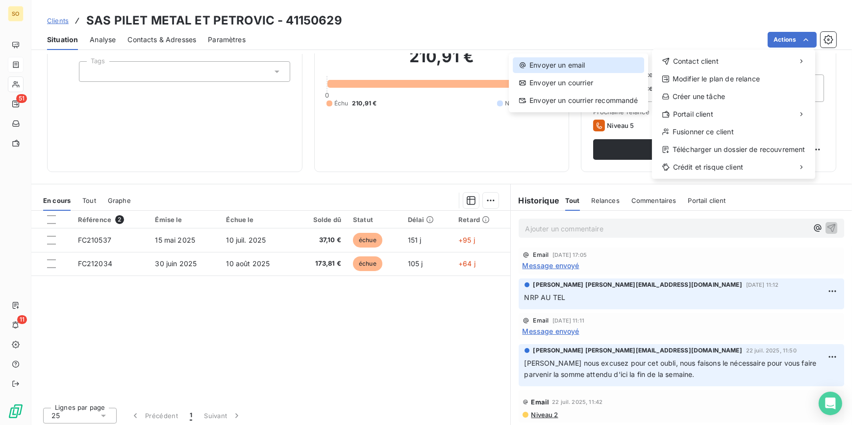
click at [589, 66] on div "Envoyer un email" at bounding box center [578, 65] width 131 height 16
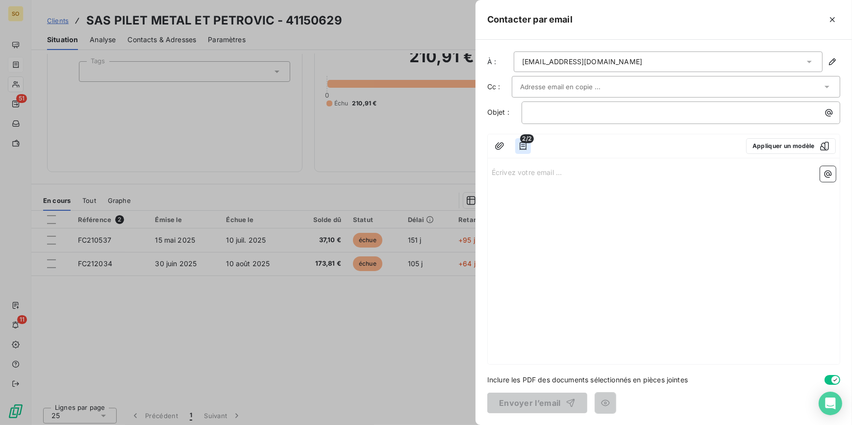
click at [528, 147] on button "button" at bounding box center [523, 146] width 16 height 16
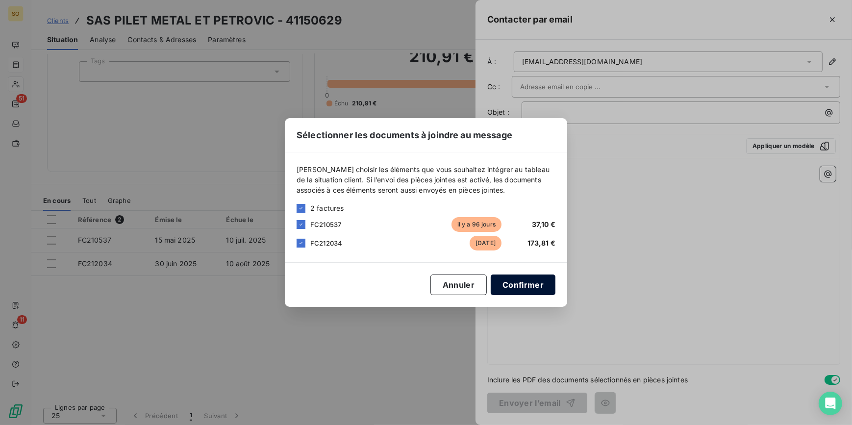
click at [519, 280] on button "Confirmer" at bounding box center [523, 285] width 65 height 21
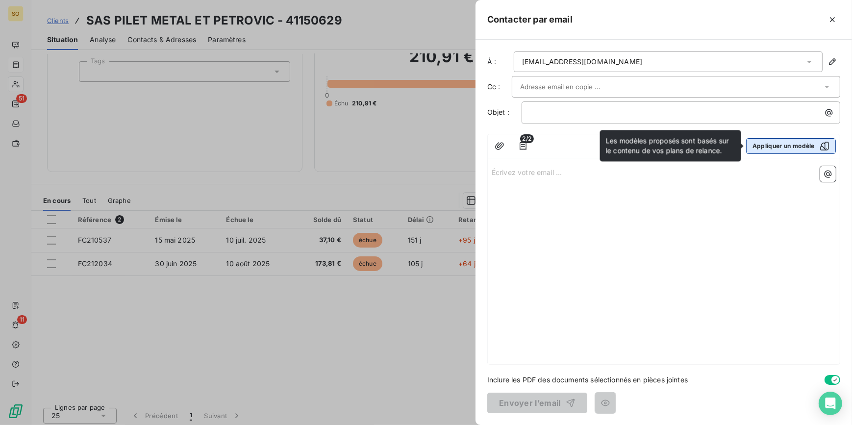
click at [792, 142] on button "Appliquer un modèle" at bounding box center [791, 146] width 90 height 16
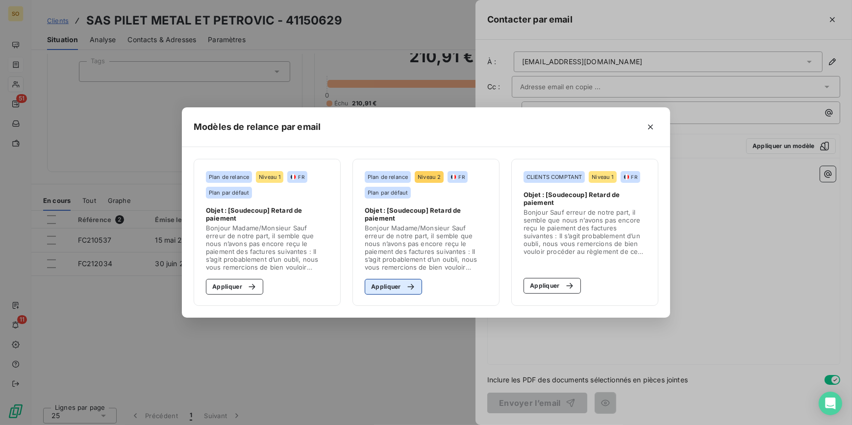
click at [399, 283] on button "Appliquer" at bounding box center [393, 287] width 57 height 16
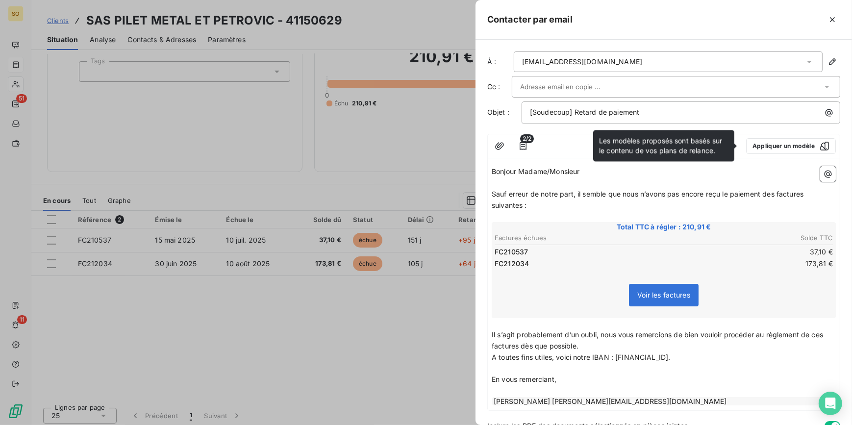
click at [554, 83] on input "text" at bounding box center [572, 86] width 105 height 15
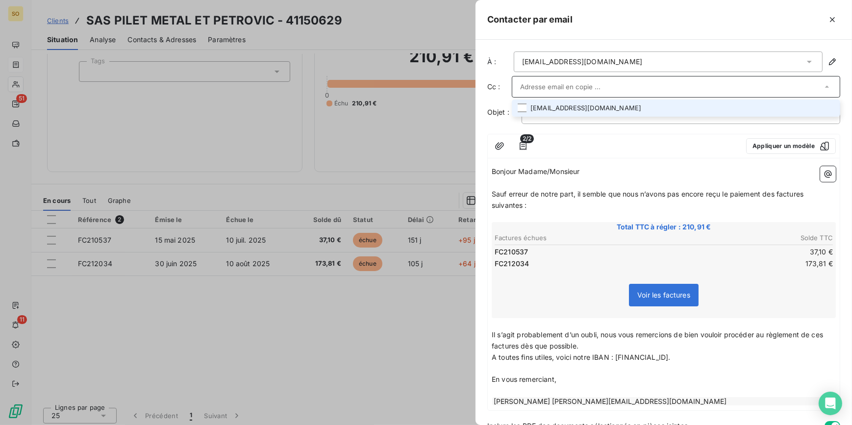
click at [537, 106] on li "[EMAIL_ADDRESS][DOMAIN_NAME]" at bounding box center [676, 108] width 329 height 17
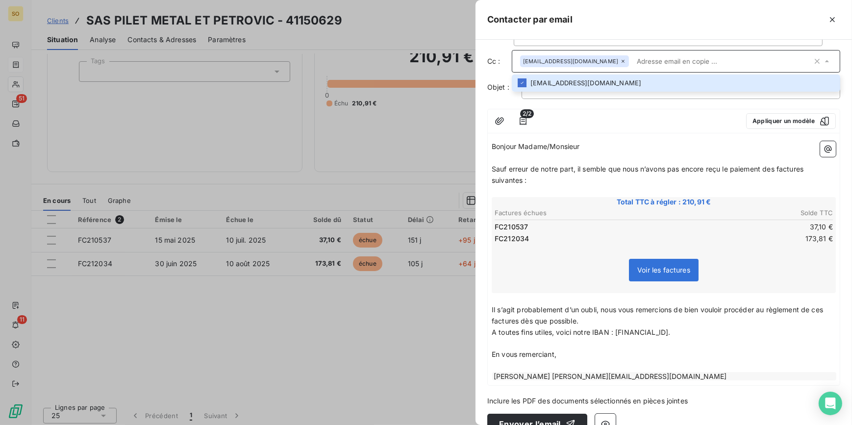
scroll to position [46, 0]
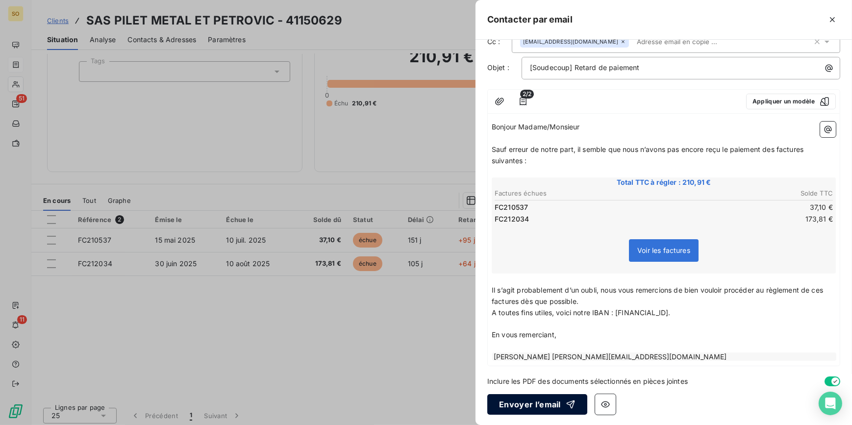
click at [551, 400] on button "Envoyer l’email" at bounding box center [538, 404] width 100 height 21
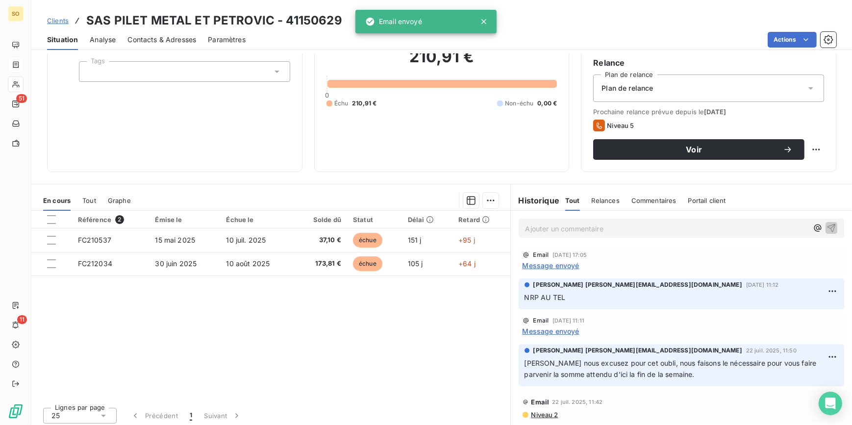
click at [51, 17] on span "Clients" at bounding box center [58, 21] width 22 height 8
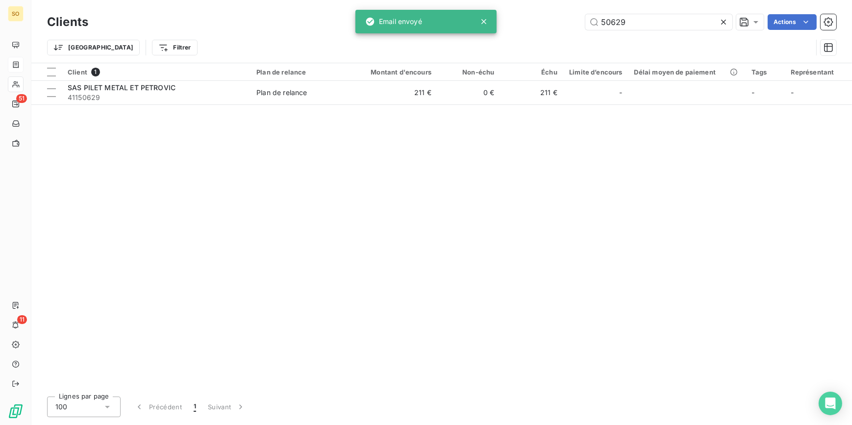
drag, startPoint x: 618, startPoint y: 21, endPoint x: 841, endPoint y: 40, distance: 224.0
click at [755, 39] on div "Clients 50629 Actions Trier Filtrer" at bounding box center [442, 37] width 790 height 51
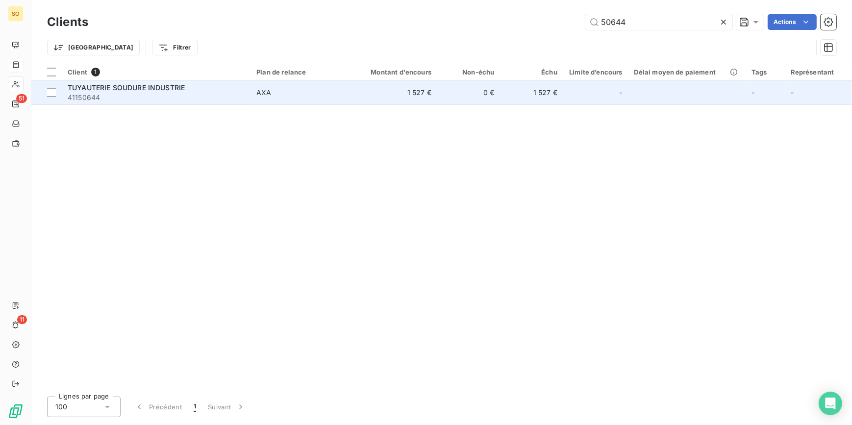
type input "50644"
click at [486, 93] on td "0 €" at bounding box center [469, 93] width 63 height 24
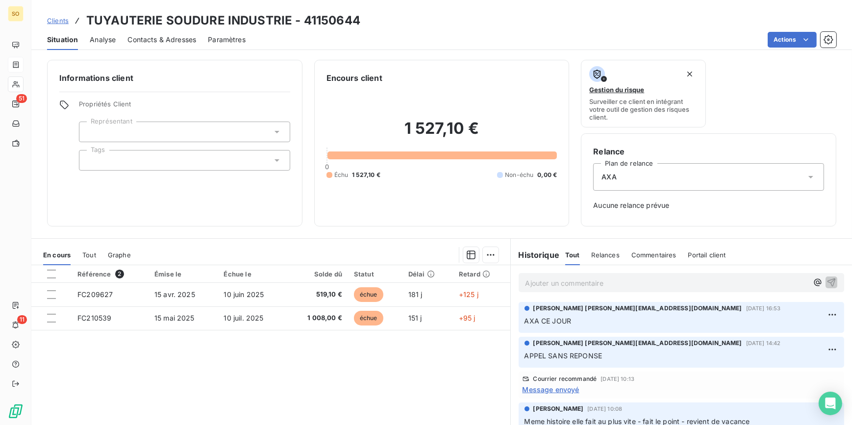
click at [62, 18] on span "Clients" at bounding box center [58, 21] width 22 height 8
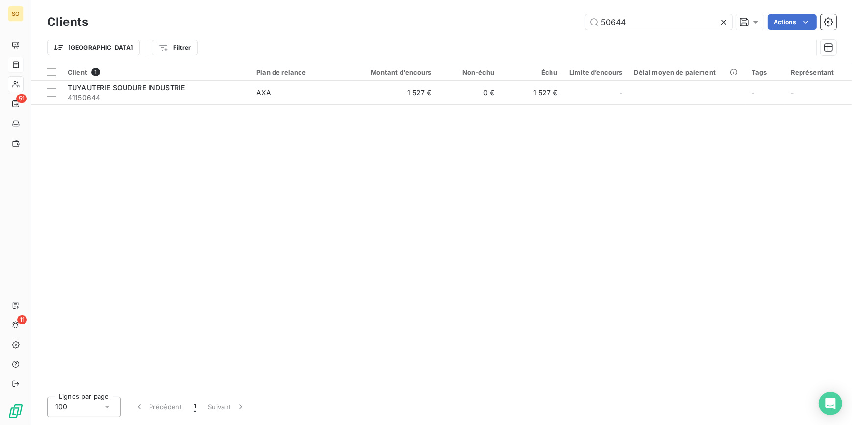
drag, startPoint x: 614, startPoint y: 21, endPoint x: 764, endPoint y: 21, distance: 150.1
click at [672, 21] on input "50644" at bounding box center [659, 22] width 147 height 16
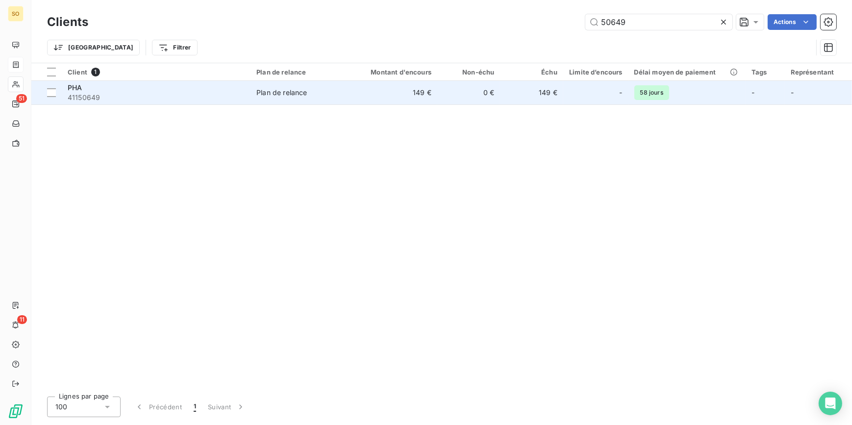
type input "50649"
click at [313, 88] on span "Plan de relance" at bounding box center [302, 93] width 91 height 10
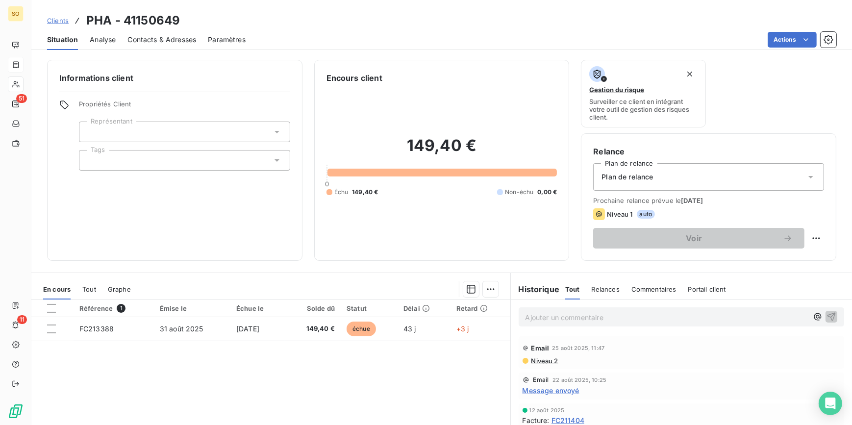
click at [59, 20] on span "Clients" at bounding box center [58, 21] width 22 height 8
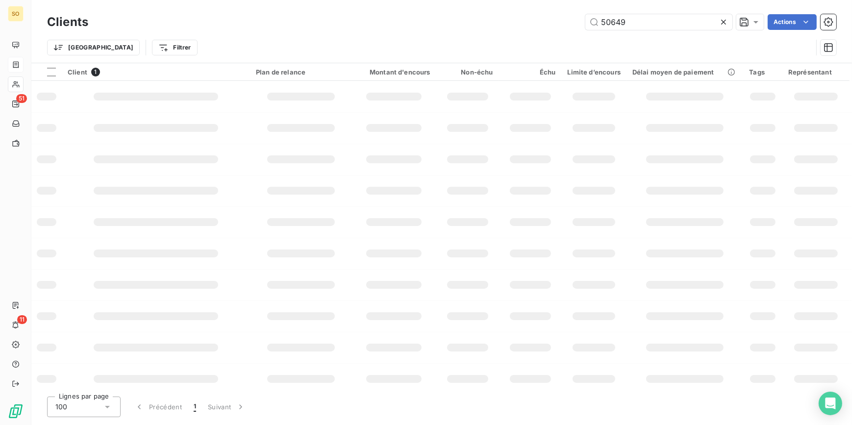
drag, startPoint x: 616, startPoint y: 22, endPoint x: 831, endPoint y: 37, distance: 215.9
click at [680, 24] on input "50649" at bounding box center [659, 22] width 147 height 16
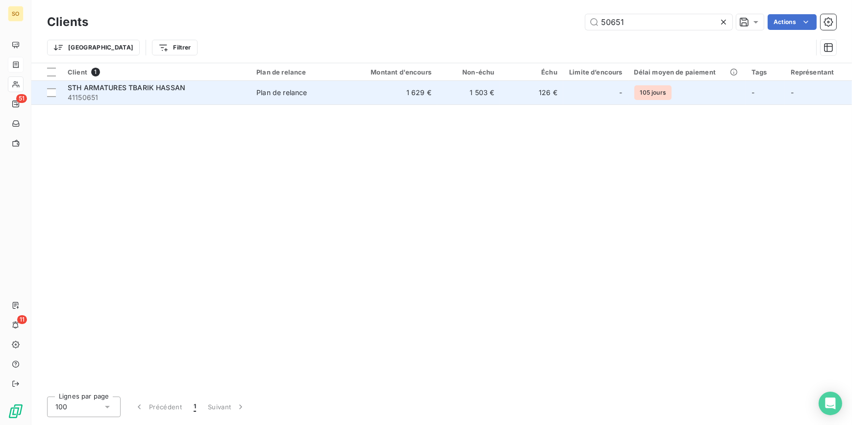
type input "50651"
click at [466, 81] on td "1 503 €" at bounding box center [469, 93] width 63 height 24
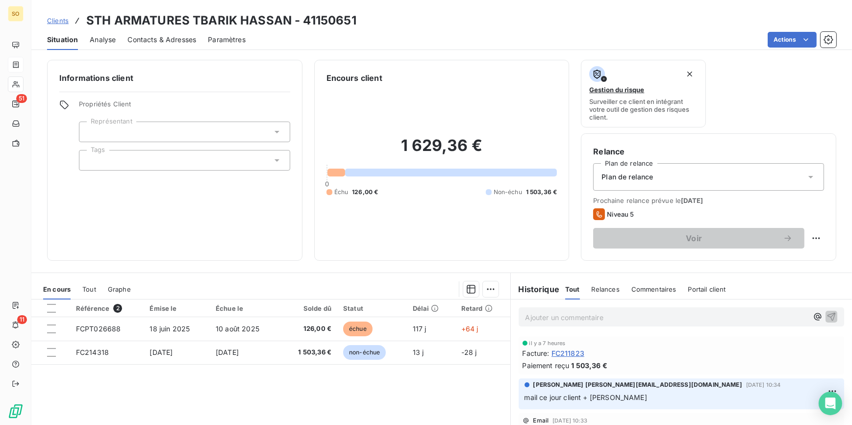
click at [65, 20] on span "Clients" at bounding box center [58, 21] width 22 height 8
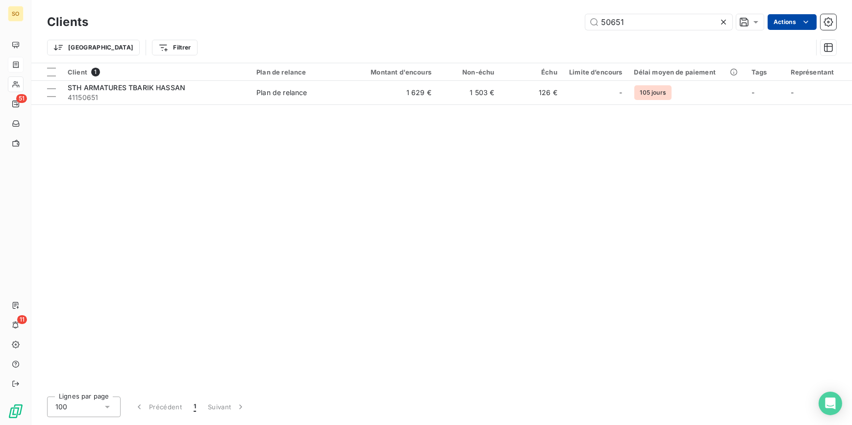
drag, startPoint x: 611, startPoint y: 24, endPoint x: 775, endPoint y: 26, distance: 163.8
click at [671, 26] on input "50651" at bounding box center [659, 22] width 147 height 16
type input "5068"
click at [368, 79] on th "Montant d'encours" at bounding box center [395, 72] width 84 height 18
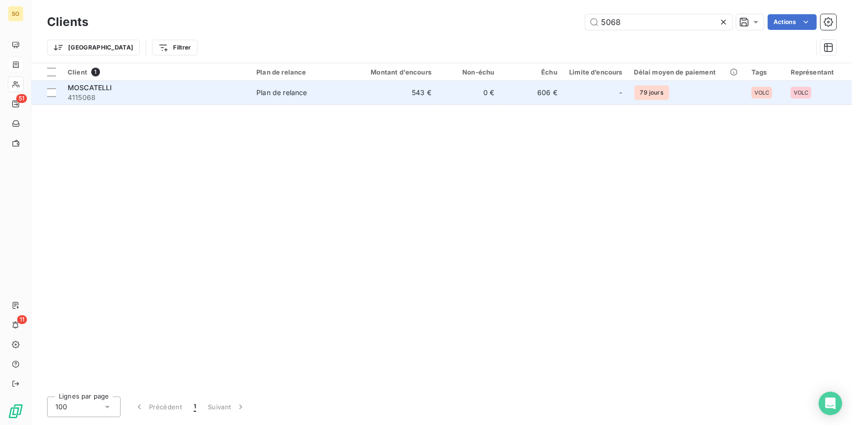
click at [366, 94] on td "543 €" at bounding box center [395, 93] width 84 height 24
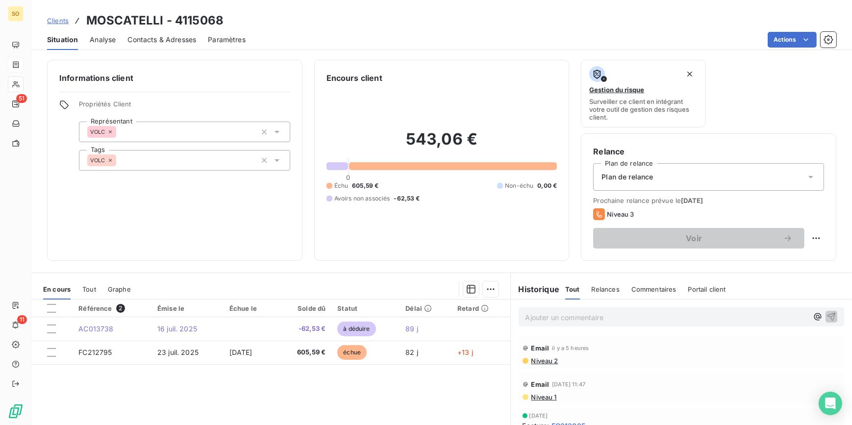
click at [59, 18] on span "Clients" at bounding box center [58, 21] width 22 height 8
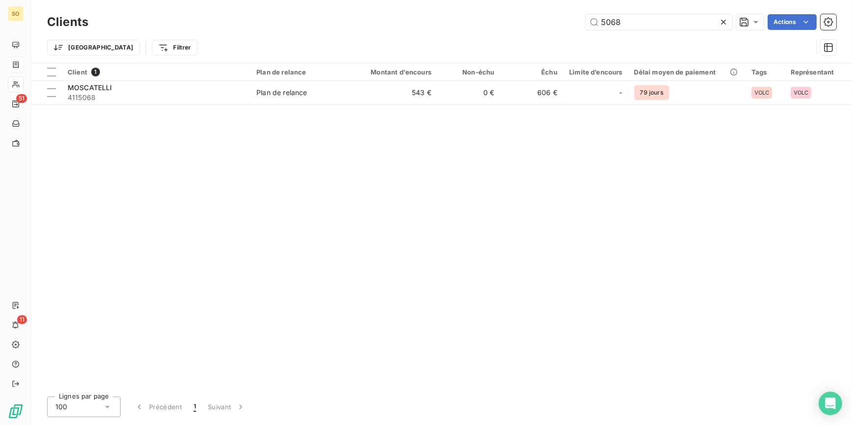
drag, startPoint x: 608, startPoint y: 20, endPoint x: 826, endPoint y: 30, distance: 218.5
click at [686, 28] on input "5068" at bounding box center [659, 22] width 147 height 16
type input "5121"
click at [578, 107] on div "Client 1 Plan de relance Montant d'encours Non-échu Échu Limite d’encours Délai…" at bounding box center [441, 226] width 821 height 326
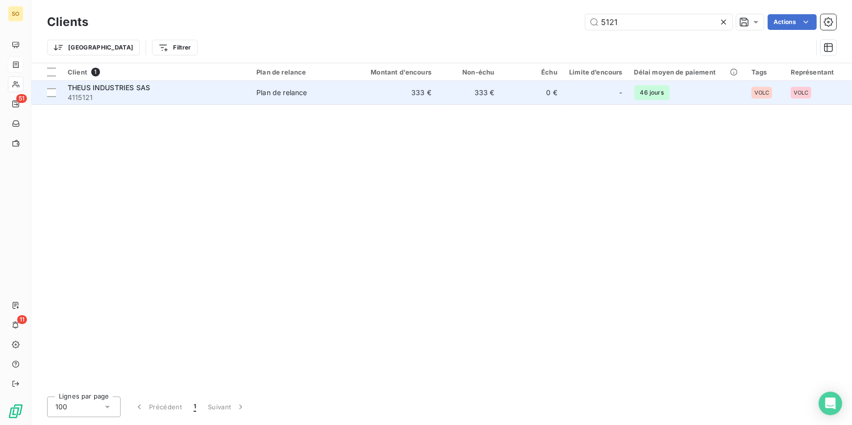
click at [577, 99] on div "-" at bounding box center [595, 93] width 53 height 16
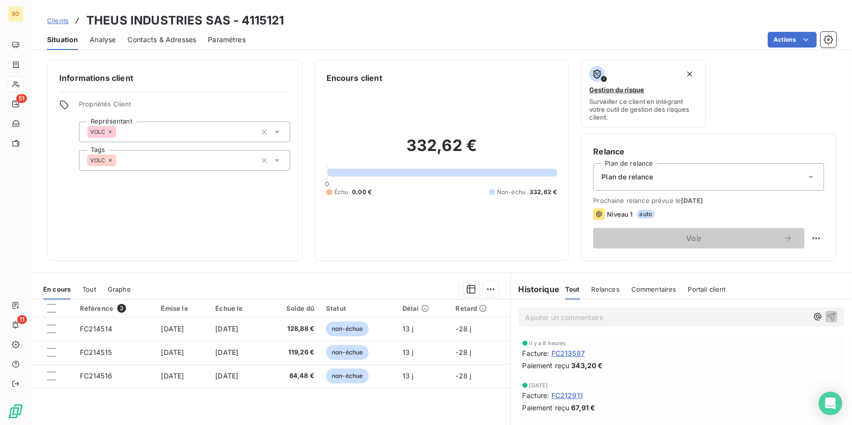
click at [58, 20] on span "Clients" at bounding box center [58, 21] width 22 height 8
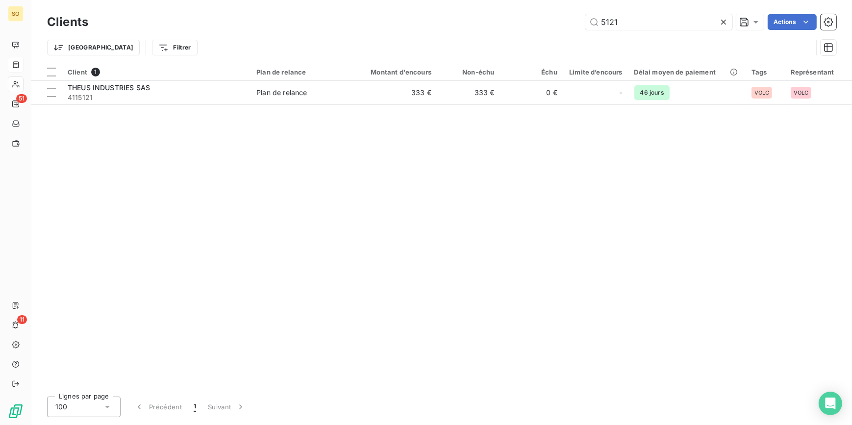
drag, startPoint x: 610, startPoint y: 22, endPoint x: 725, endPoint y: 19, distance: 115.3
click at [655, 23] on input "5121" at bounding box center [659, 22] width 147 height 16
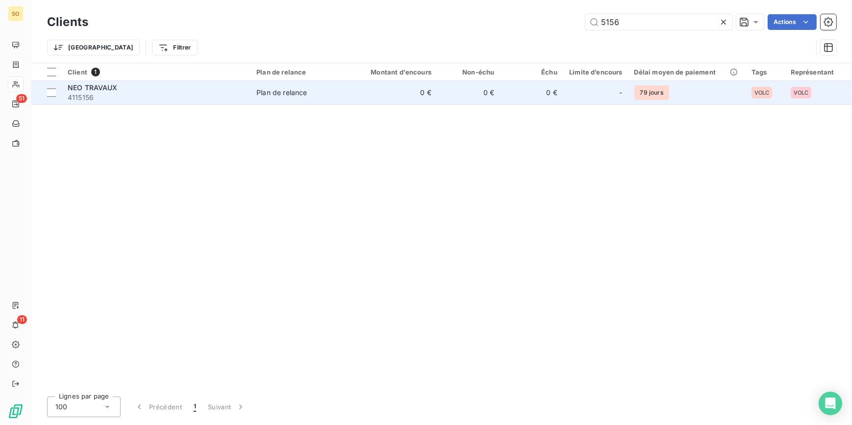
type input "5156"
click at [330, 103] on td "Plan de relance" at bounding box center [302, 93] width 103 height 24
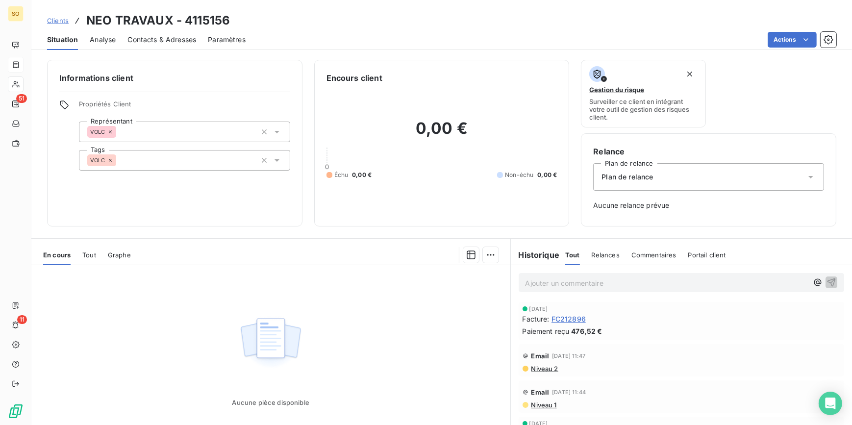
click at [54, 17] on span "Clients" at bounding box center [58, 21] width 22 height 8
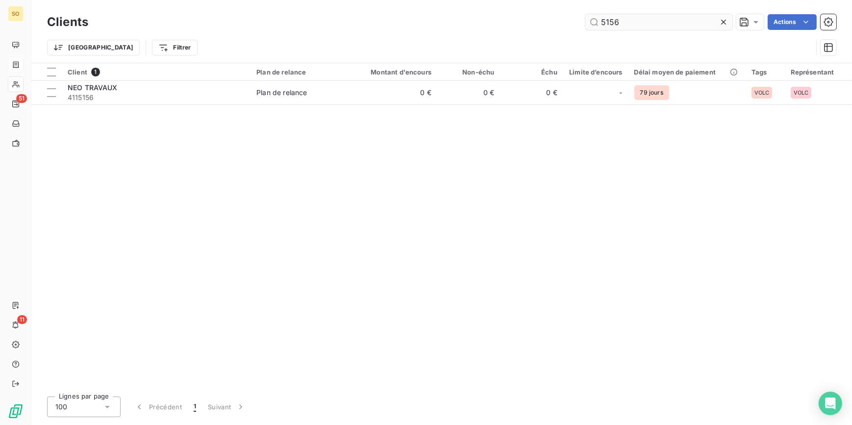
drag, startPoint x: 609, startPoint y: 25, endPoint x: 718, endPoint y: 21, distance: 108.4
click at [695, 25] on input "5156" at bounding box center [659, 22] width 147 height 16
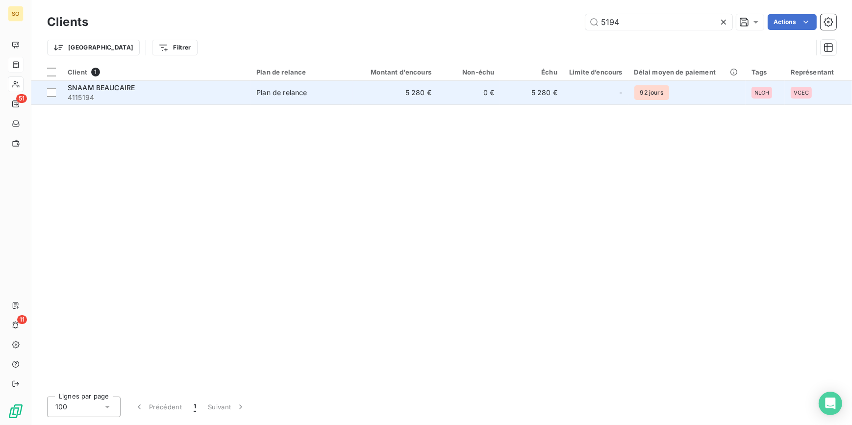
type input "5194"
click at [372, 93] on td "5 280 €" at bounding box center [395, 93] width 84 height 24
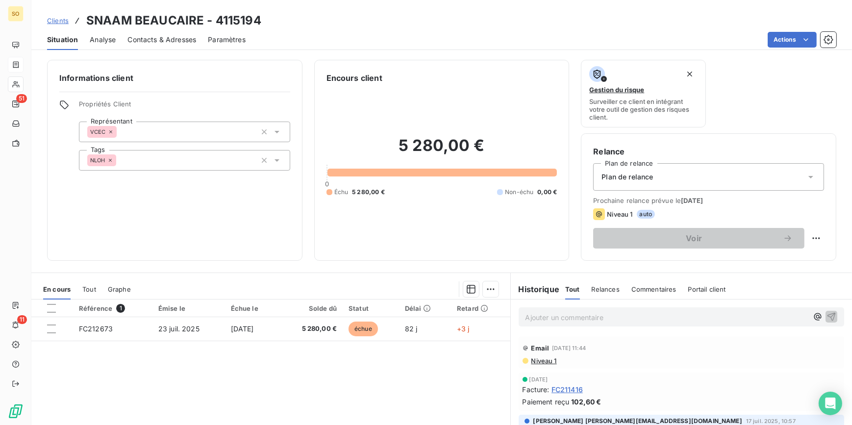
click at [57, 16] on link "Clients" at bounding box center [58, 21] width 22 height 10
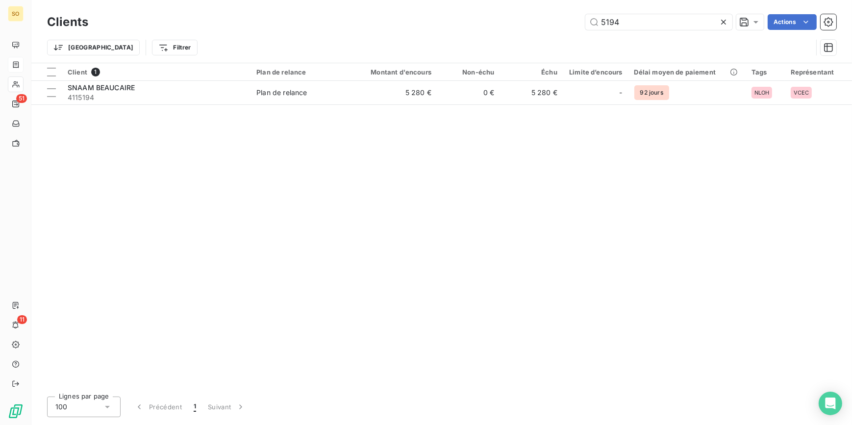
drag, startPoint x: 603, startPoint y: 24, endPoint x: 719, endPoint y: 29, distance: 115.4
click at [651, 25] on input "5194" at bounding box center [659, 22] width 147 height 16
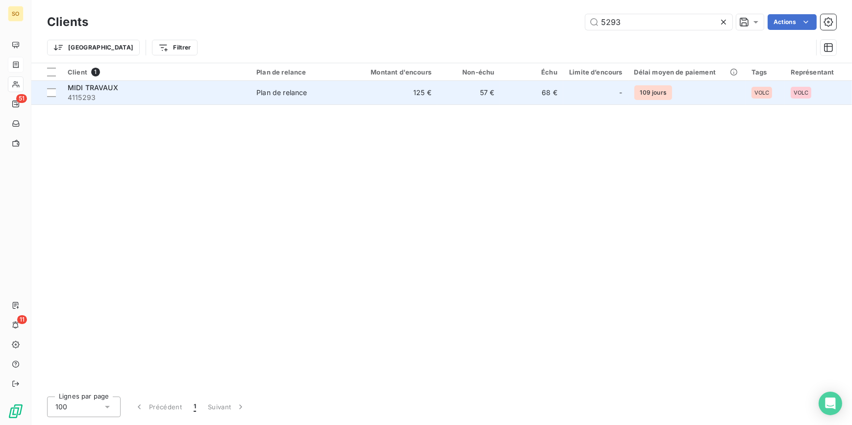
type input "5293"
click at [368, 98] on td "125 €" at bounding box center [395, 93] width 84 height 24
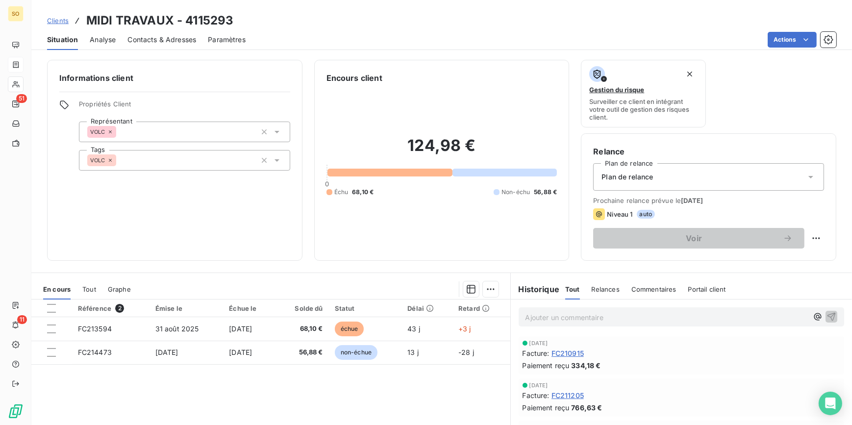
click at [56, 18] on span "Clients" at bounding box center [58, 21] width 22 height 8
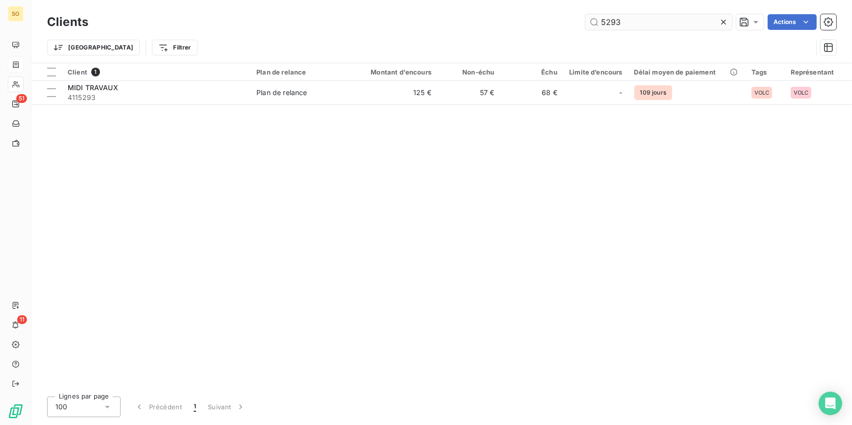
drag, startPoint x: 596, startPoint y: 25, endPoint x: 652, endPoint y: 23, distance: 55.9
click at [633, 24] on input "5293" at bounding box center [659, 22] width 147 height 16
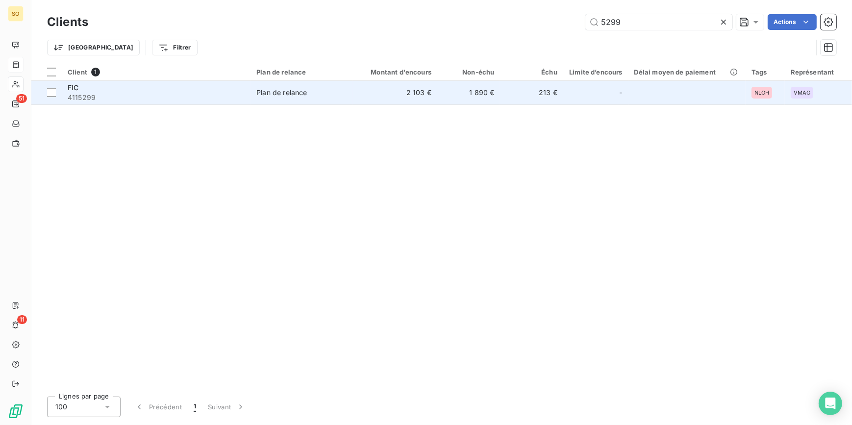
type input "5299"
click at [490, 87] on td "1 890 €" at bounding box center [469, 93] width 63 height 24
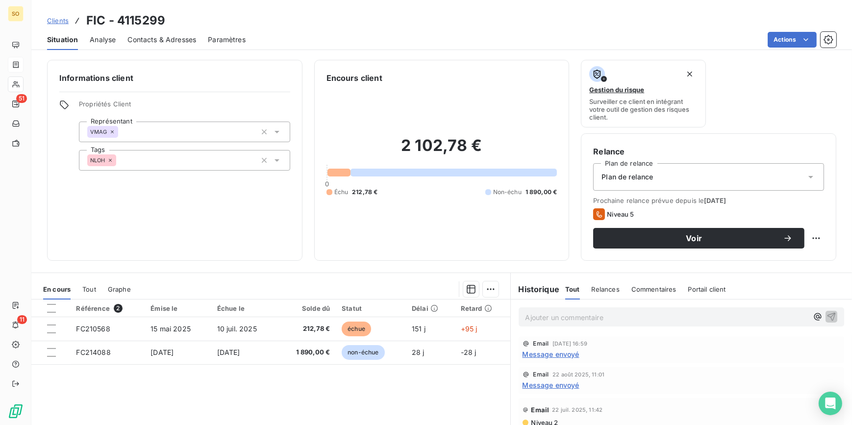
click at [52, 20] on span "Clients" at bounding box center [58, 21] width 22 height 8
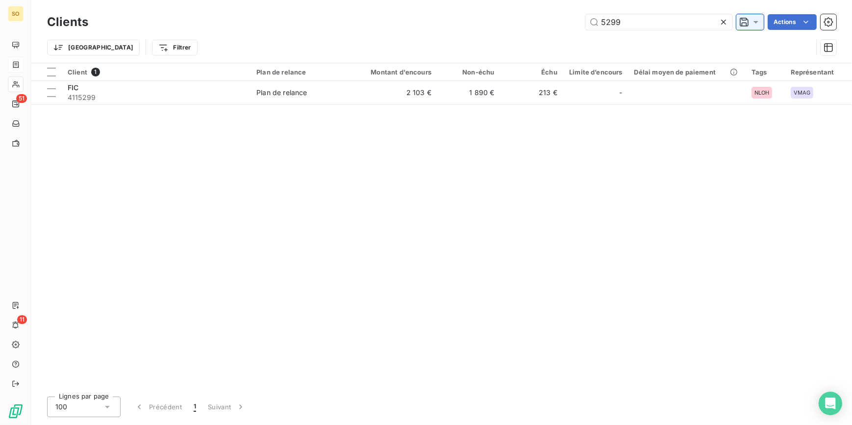
drag, startPoint x: 602, startPoint y: 22, endPoint x: 760, endPoint y: 19, distance: 157.5
click at [682, 21] on input "5299" at bounding box center [659, 22] width 147 height 16
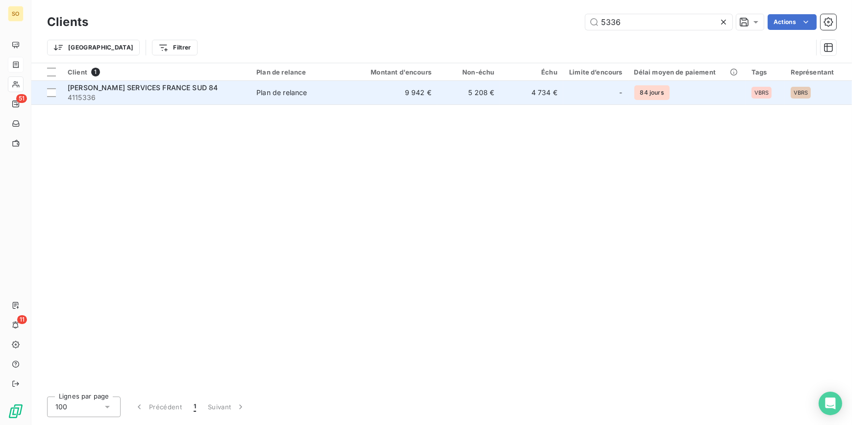
type input "5336"
click at [431, 87] on td "9 942 €" at bounding box center [395, 93] width 84 height 24
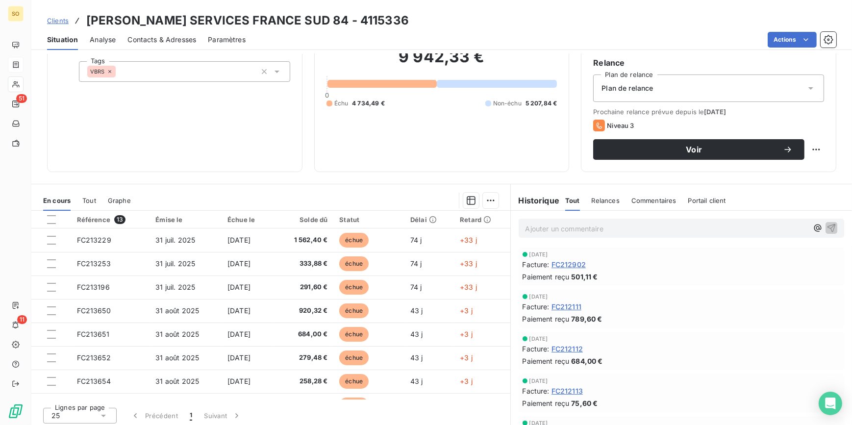
click at [66, 20] on span "Clients" at bounding box center [58, 21] width 22 height 8
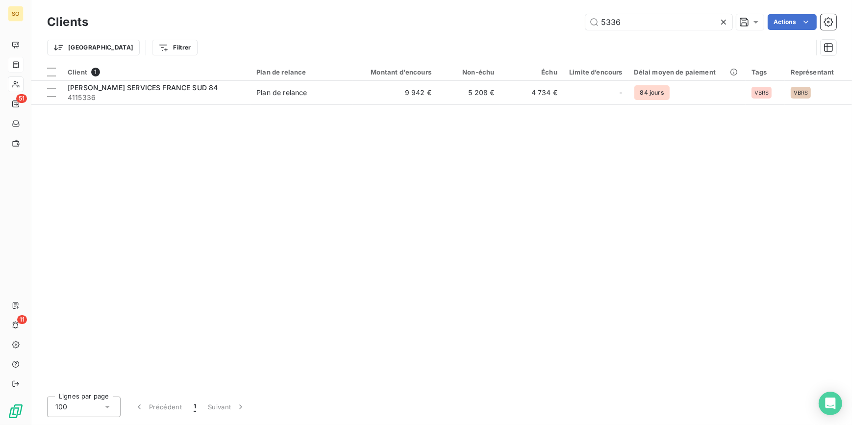
drag, startPoint x: 603, startPoint y: 22, endPoint x: 834, endPoint y: 31, distance: 230.7
click at [693, 27] on input "5336" at bounding box center [659, 22] width 147 height 16
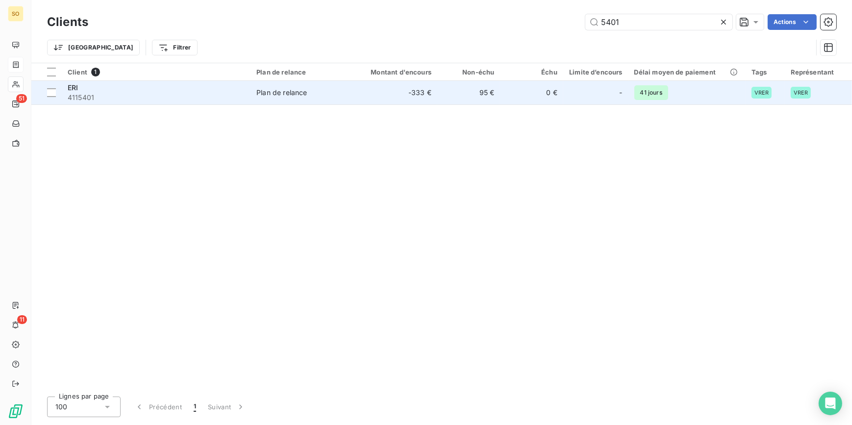
type input "5401"
click at [369, 91] on td "-333 €" at bounding box center [395, 93] width 84 height 24
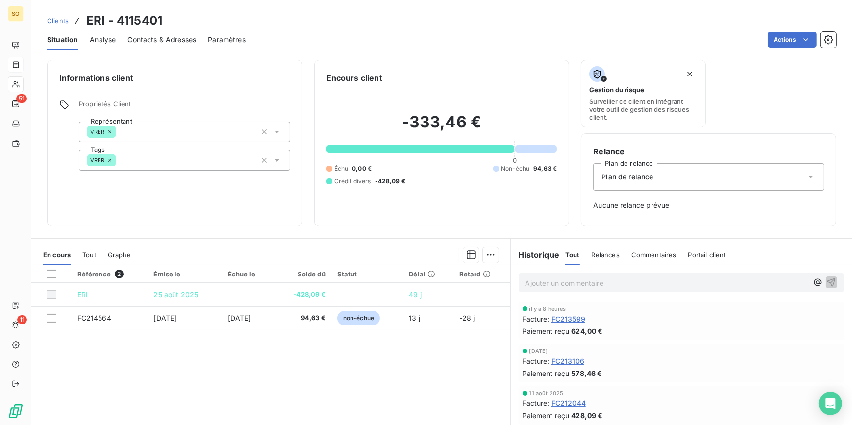
click at [62, 17] on span "Clients" at bounding box center [58, 21] width 22 height 8
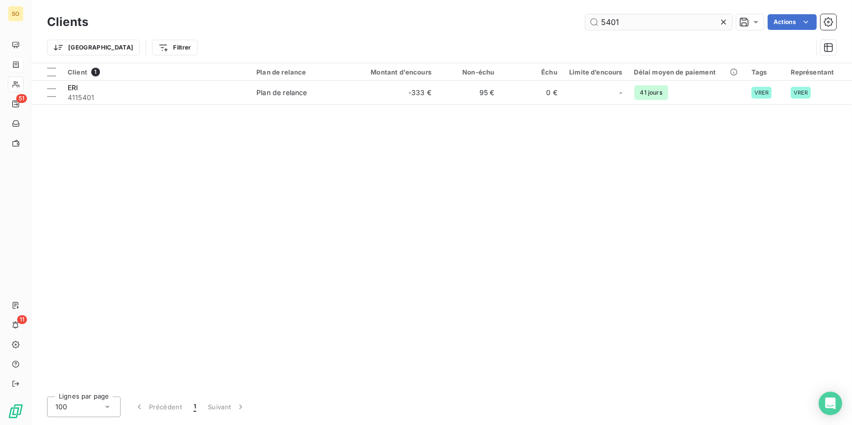
drag, startPoint x: 611, startPoint y: 23, endPoint x: 684, endPoint y: 25, distance: 73.1
click at [684, 25] on input "5401" at bounding box center [659, 22] width 147 height 16
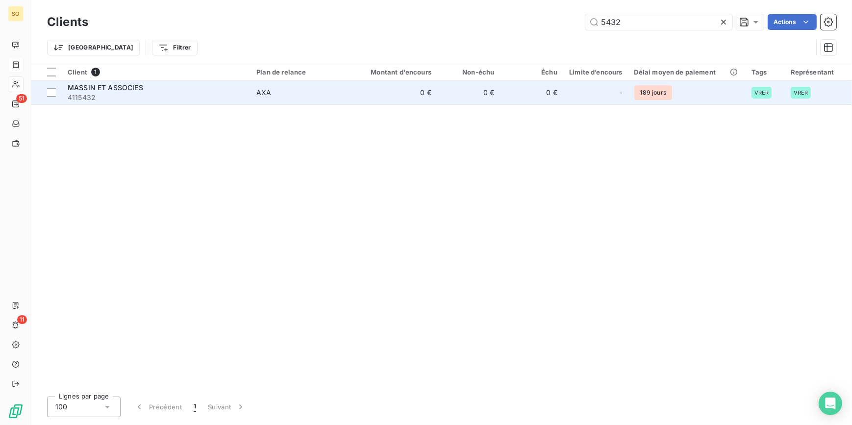
type input "5432"
click at [469, 91] on td "0 €" at bounding box center [469, 93] width 63 height 24
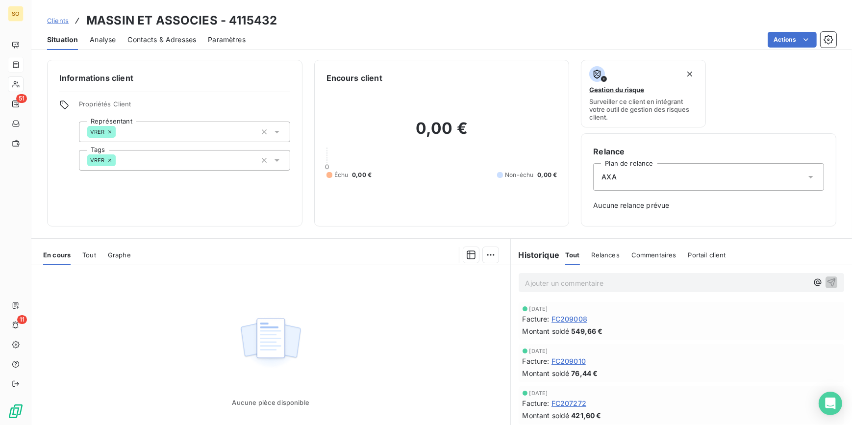
click at [62, 17] on span "Clients" at bounding box center [58, 21] width 22 height 8
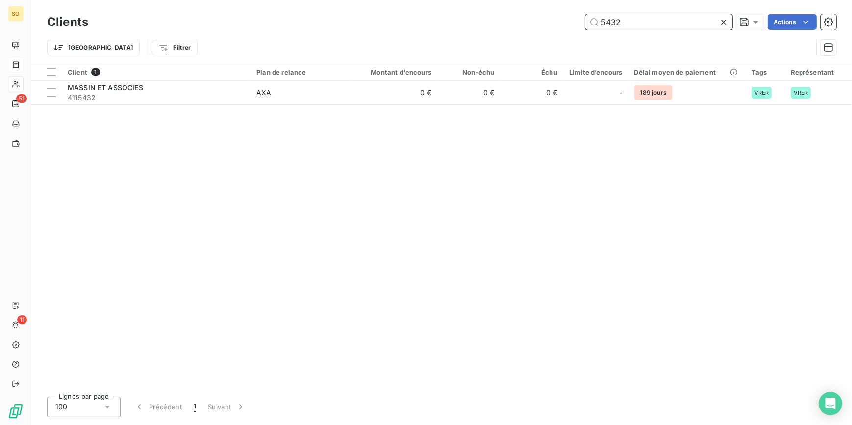
drag, startPoint x: 605, startPoint y: 23, endPoint x: 843, endPoint y: 22, distance: 238.4
click at [750, 22] on div "5432 Actions" at bounding box center [468, 22] width 737 height 16
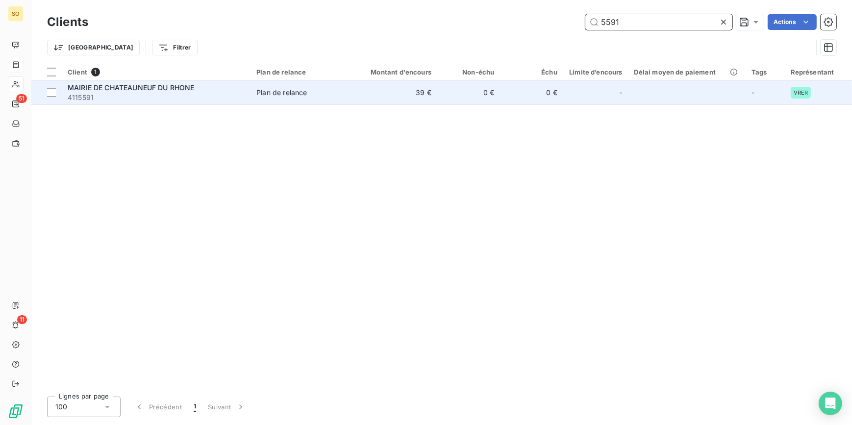
type input "5591"
click at [290, 92] on div "Plan de relance" at bounding box center [282, 93] width 51 height 10
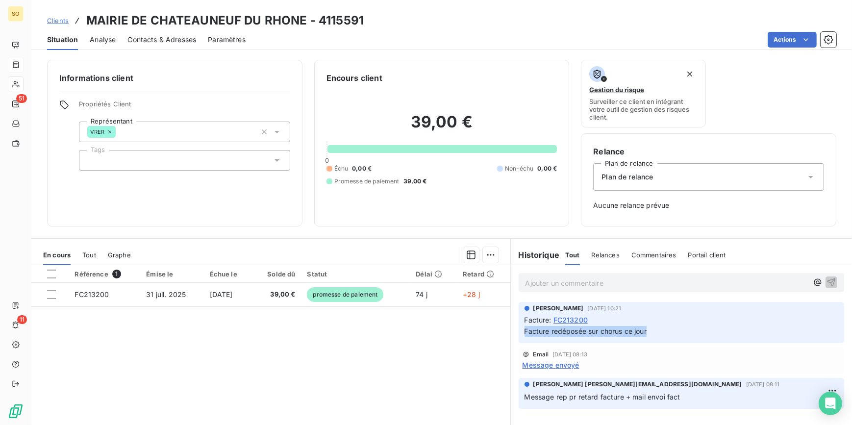
drag, startPoint x: 519, startPoint y: 331, endPoint x: 659, endPoint y: 341, distance: 140.6
click at [659, 341] on div "[PERSON_NAME] [DATE] 10:21 Facture : FC213200 Facture redéposée sur chorus ce j…" at bounding box center [682, 322] width 326 height 41
click at [62, 18] on span "Clients" at bounding box center [58, 21] width 22 height 8
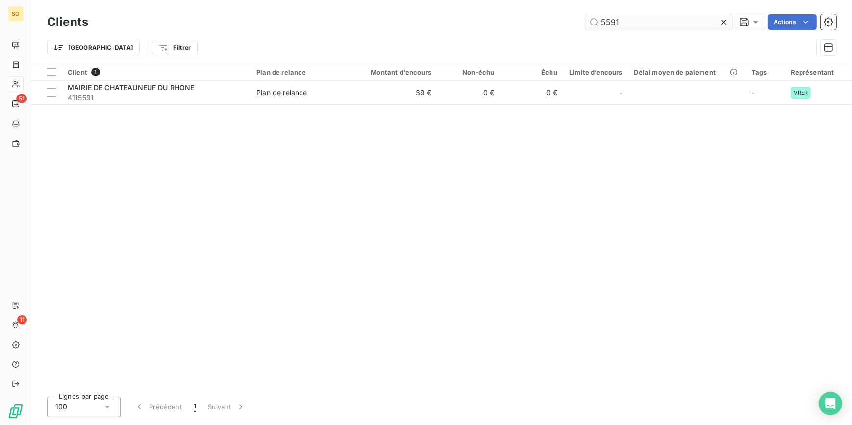
drag, startPoint x: 598, startPoint y: 20, endPoint x: 714, endPoint y: 24, distance: 116.3
click at [714, 24] on input "5591" at bounding box center [659, 22] width 147 height 16
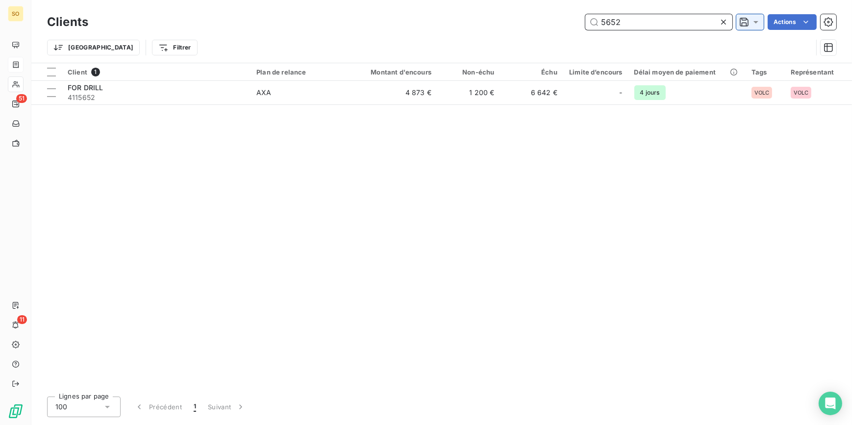
drag, startPoint x: 610, startPoint y: 20, endPoint x: 751, endPoint y: 23, distance: 141.8
click at [689, 24] on input "5652" at bounding box center [659, 22] width 147 height 16
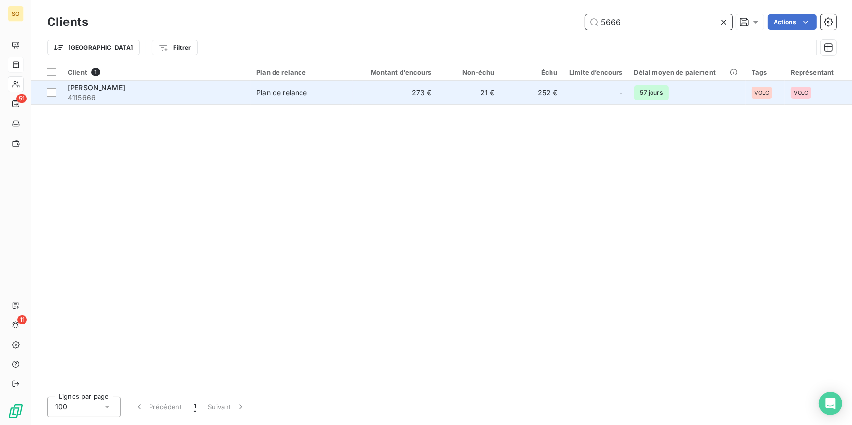
type input "5666"
click at [317, 89] on span "Plan de relance" at bounding box center [302, 93] width 91 height 10
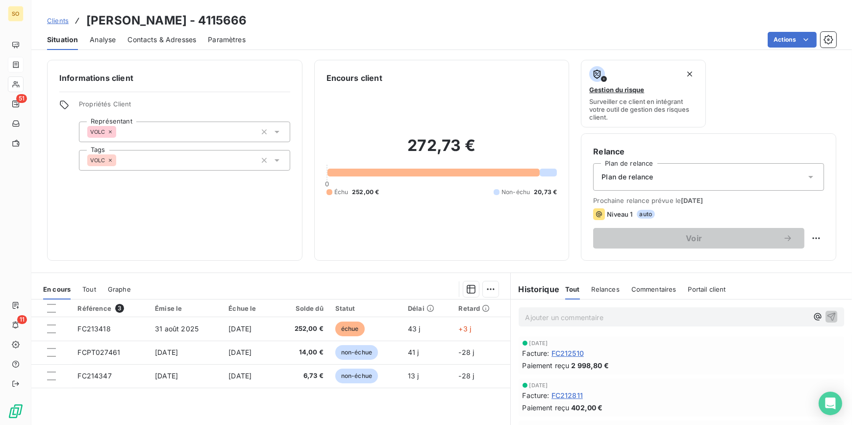
drag, startPoint x: 61, startPoint y: 13, endPoint x: 59, endPoint y: 19, distance: 6.8
click at [61, 13] on div "Clients CERIP ROBION - 4115666" at bounding box center [147, 21] width 200 height 18
click at [58, 20] on span "Clients" at bounding box center [58, 21] width 22 height 8
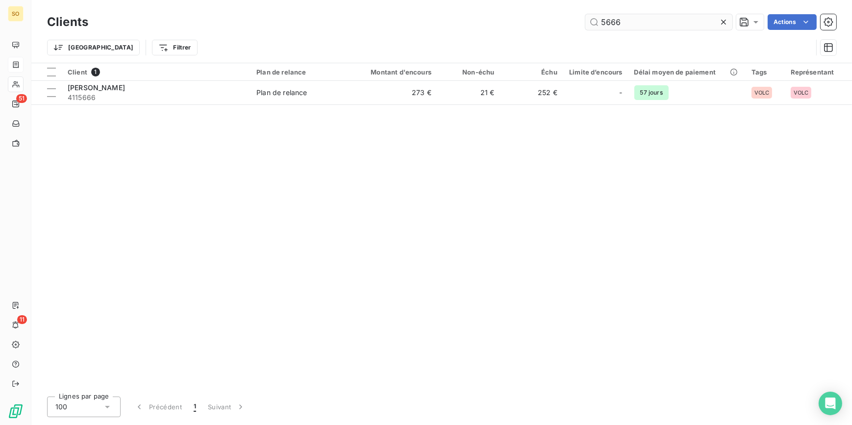
drag, startPoint x: 594, startPoint y: 21, endPoint x: 693, endPoint y: 23, distance: 99.1
click at [679, 23] on input "5666" at bounding box center [659, 22] width 147 height 16
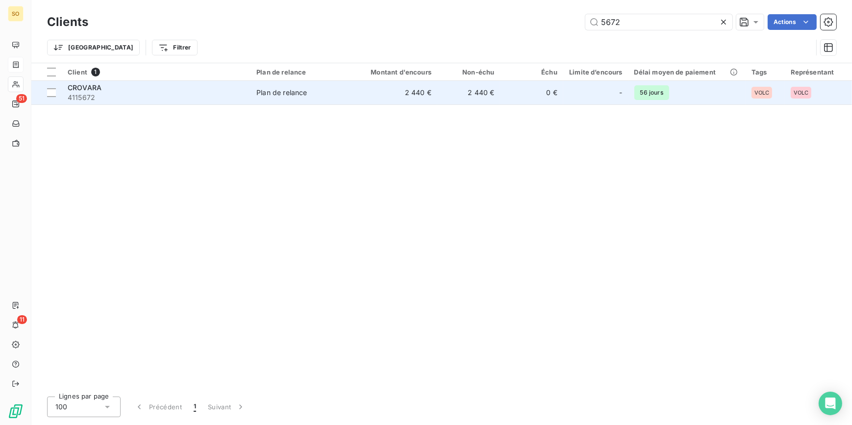
type input "5672"
click at [363, 88] on td "2 440 €" at bounding box center [395, 93] width 84 height 24
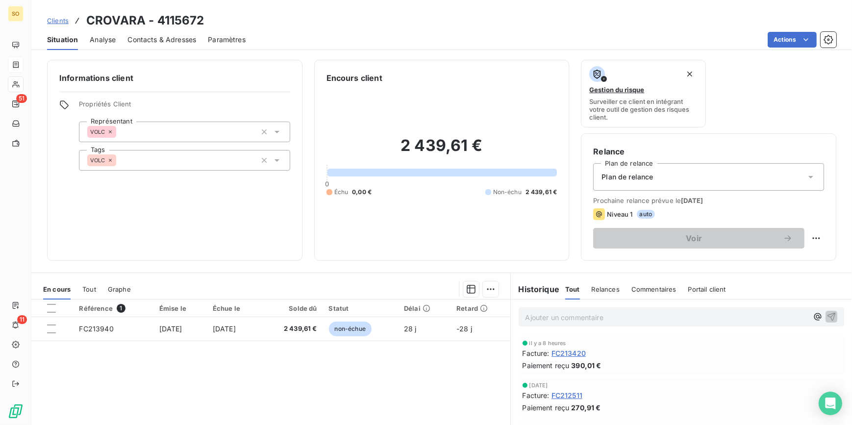
click at [57, 19] on span "Clients" at bounding box center [58, 21] width 22 height 8
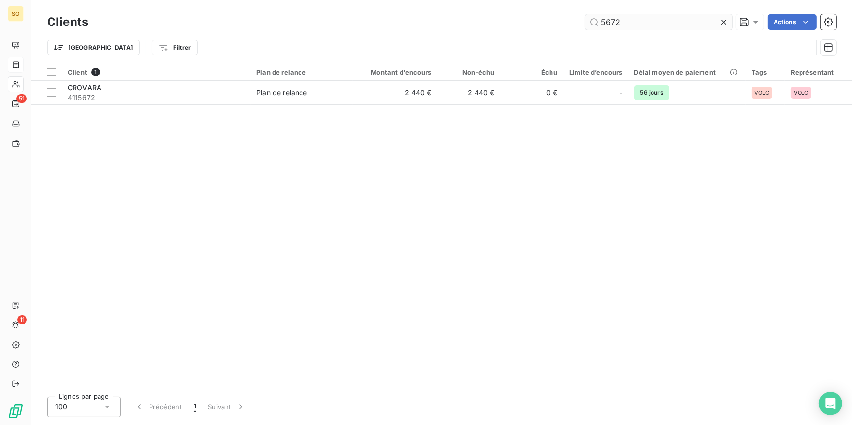
drag, startPoint x: 601, startPoint y: 22, endPoint x: 662, endPoint y: 22, distance: 60.8
click at [662, 22] on input "5672" at bounding box center [659, 22] width 147 height 16
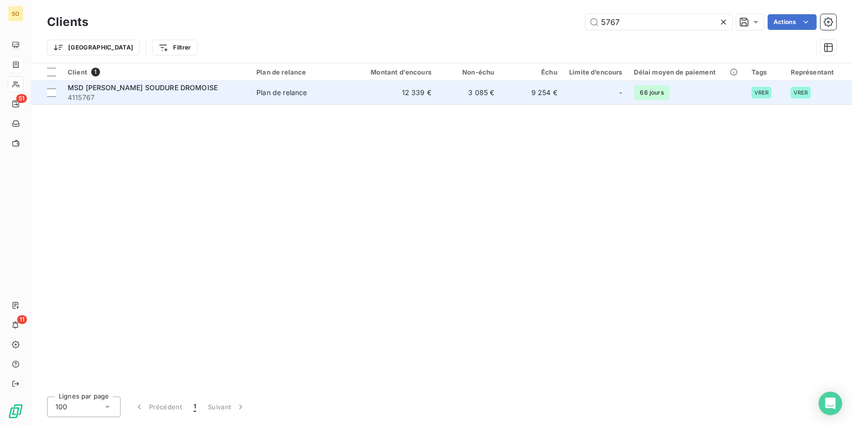
type input "5767"
click at [471, 86] on td "3 085 €" at bounding box center [469, 93] width 63 height 24
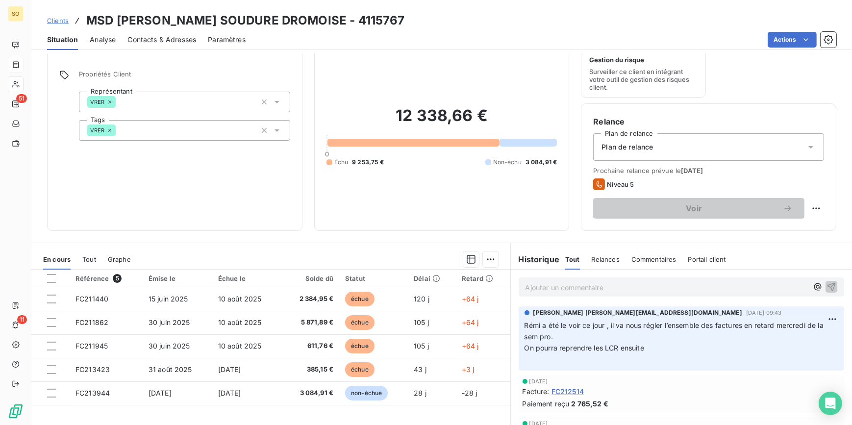
scroll to position [44, 0]
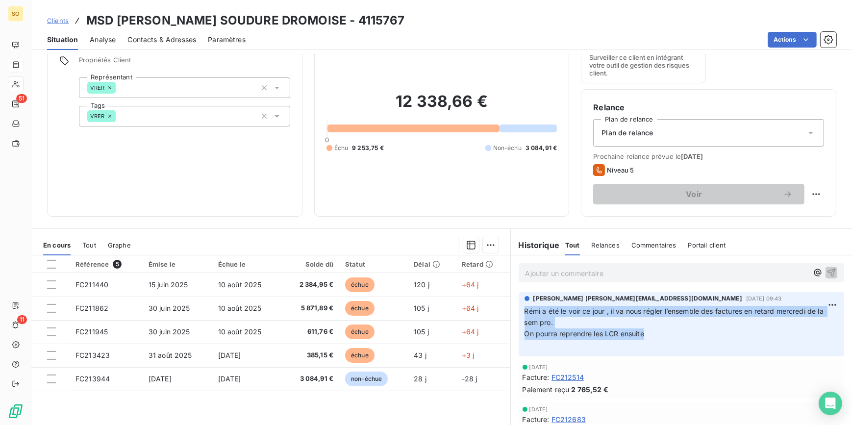
drag, startPoint x: 522, startPoint y: 314, endPoint x: 698, endPoint y: 333, distance: 177.6
click at [698, 333] on p "Rémi a été le voir ce jour , il va nous régler l’ensemble des factures en retar…" at bounding box center [682, 328] width 314 height 45
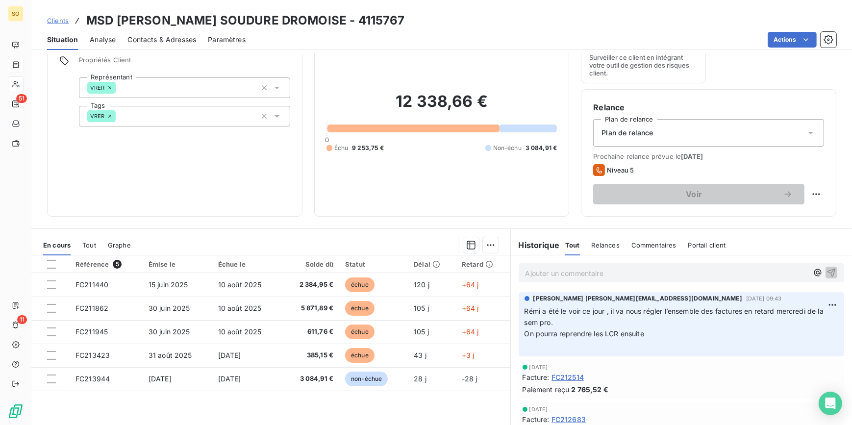
click at [66, 15] on div "Clients MSD [PERSON_NAME] SOUDURE DROMOISE - 4115767" at bounding box center [226, 21] width 358 height 18
click at [62, 17] on span "Clients" at bounding box center [58, 21] width 22 height 8
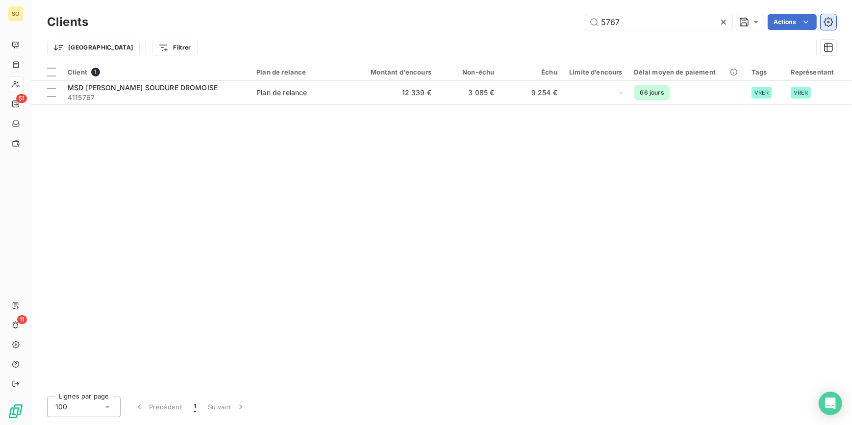
drag, startPoint x: 605, startPoint y: 25, endPoint x: 836, endPoint y: 16, distance: 231.2
click at [800, 26] on div "5767 Actions" at bounding box center [468, 22] width 737 height 16
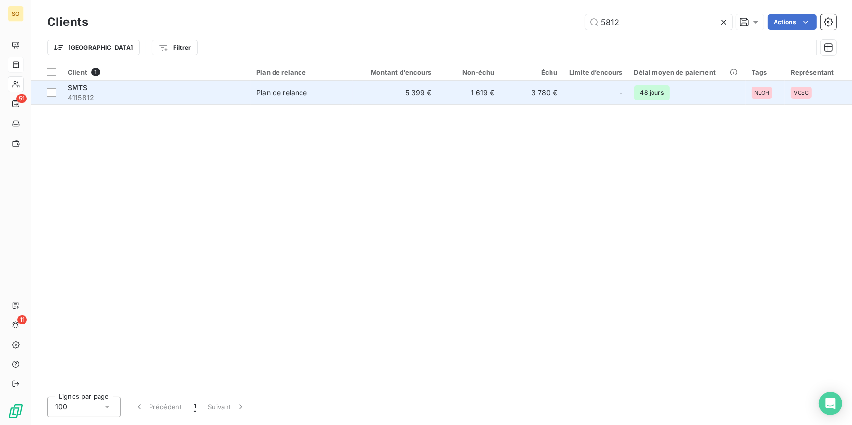
type input "5812"
click at [391, 95] on td "5 399 €" at bounding box center [395, 93] width 84 height 24
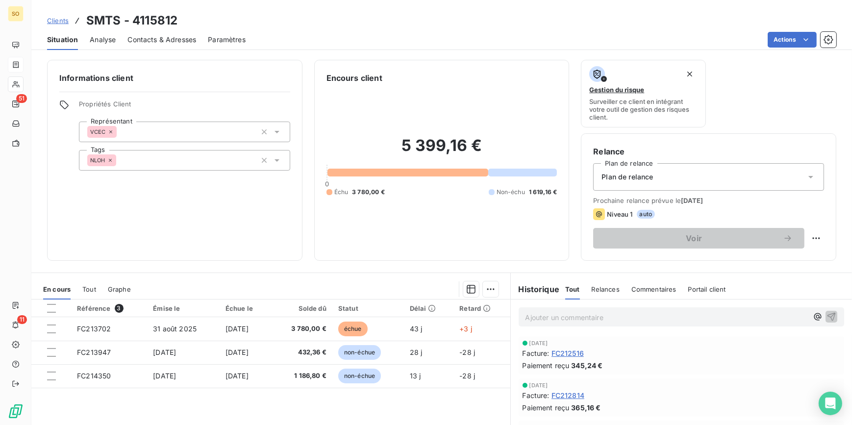
click at [61, 20] on span "Clients" at bounding box center [58, 21] width 22 height 8
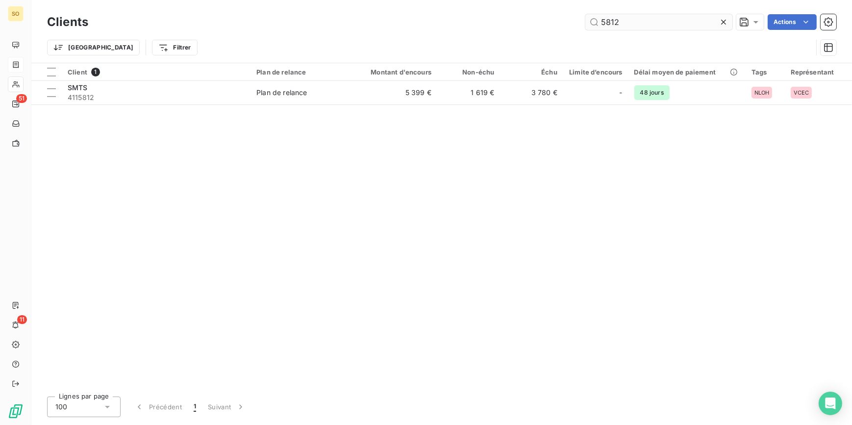
click at [614, 25] on input "5812" at bounding box center [659, 22] width 147 height 16
drag, startPoint x: 611, startPoint y: 25, endPoint x: 785, endPoint y: 26, distance: 174.1
click at [773, 27] on div "5812 Actions" at bounding box center [468, 22] width 737 height 16
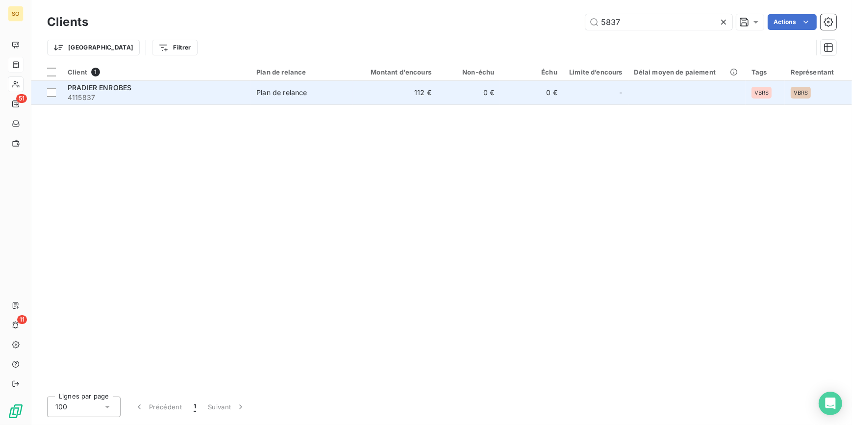
type input "5837"
click at [379, 88] on td "112 €" at bounding box center [395, 93] width 84 height 24
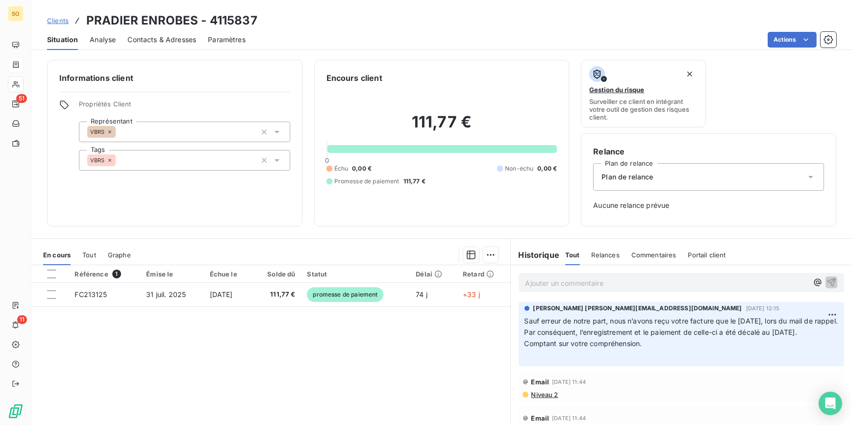
click at [61, 19] on span "Clients" at bounding box center [58, 21] width 22 height 8
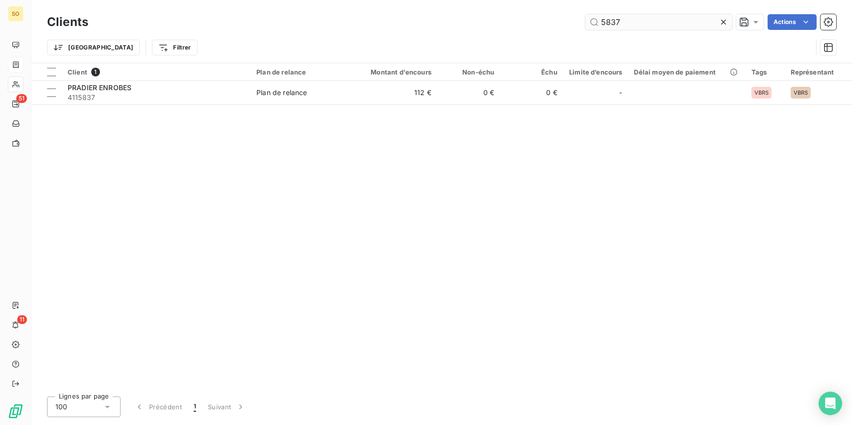
click at [614, 26] on input "5837" at bounding box center [659, 22] width 147 height 16
drag, startPoint x: 613, startPoint y: 25, endPoint x: 680, endPoint y: 24, distance: 67.2
click at [678, 25] on input "5837" at bounding box center [659, 22] width 147 height 16
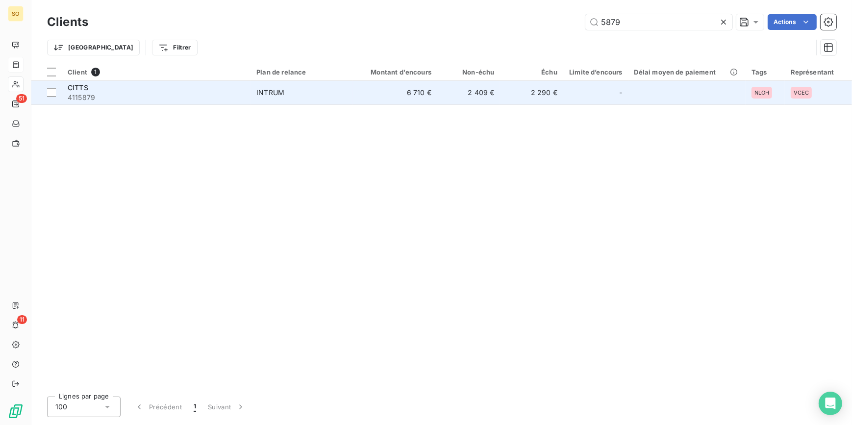
type input "5879"
click at [428, 93] on td "6 710 €" at bounding box center [395, 93] width 84 height 24
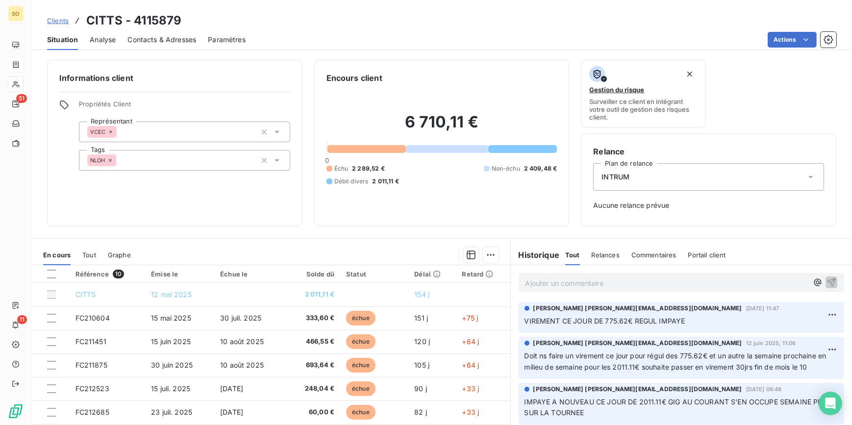
click at [59, 20] on span "Clients" at bounding box center [58, 21] width 22 height 8
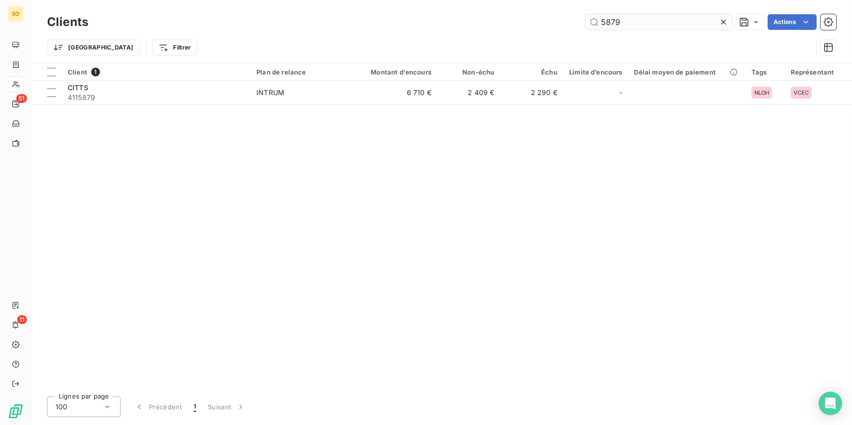
drag, startPoint x: 612, startPoint y: 25, endPoint x: 680, endPoint y: 29, distance: 68.4
click at [677, 29] on input "5879" at bounding box center [659, 22] width 147 height 16
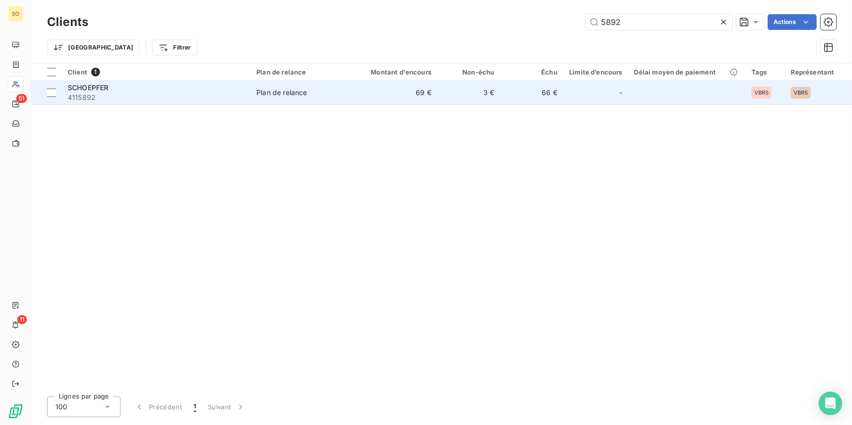
type input "5892"
click at [289, 95] on div "Plan de relance" at bounding box center [282, 93] width 51 height 10
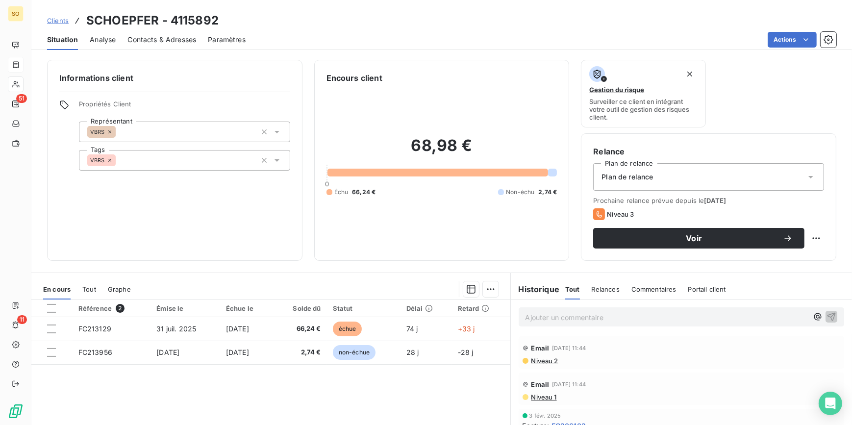
click at [59, 17] on span "Clients" at bounding box center [58, 21] width 22 height 8
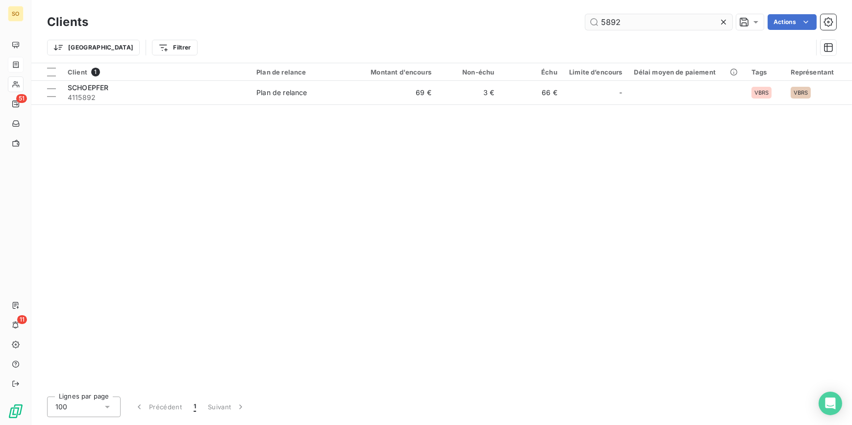
drag, startPoint x: 607, startPoint y: 26, endPoint x: 755, endPoint y: 36, distance: 148.5
click at [655, 26] on input "5892" at bounding box center [659, 22] width 147 height 16
drag, startPoint x: 608, startPoint y: 24, endPoint x: 765, endPoint y: 21, distance: 156.5
click at [742, 23] on div "5902 Actions" at bounding box center [468, 22] width 737 height 16
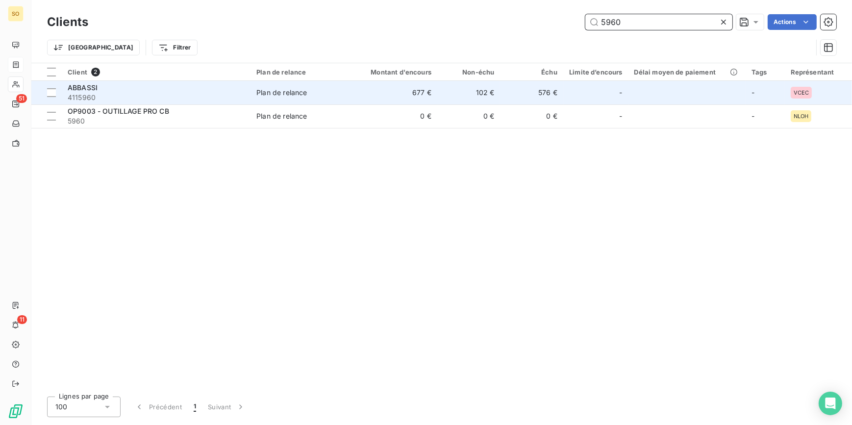
type input "5960"
click at [284, 97] on div "Plan de relance" at bounding box center [282, 93] width 51 height 10
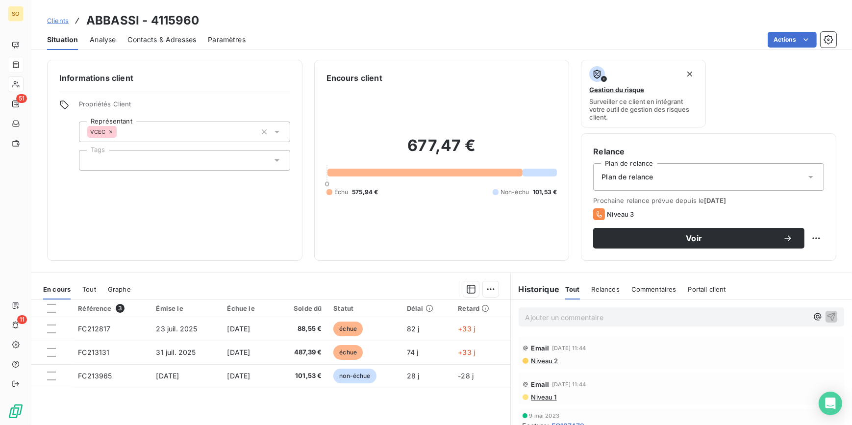
click at [53, 20] on span "Clients" at bounding box center [58, 21] width 22 height 8
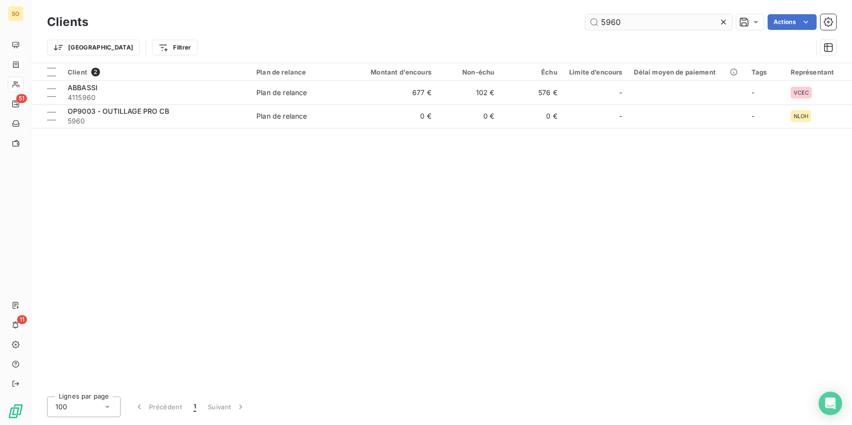
click at [682, 25] on input "5960" at bounding box center [659, 22] width 147 height 16
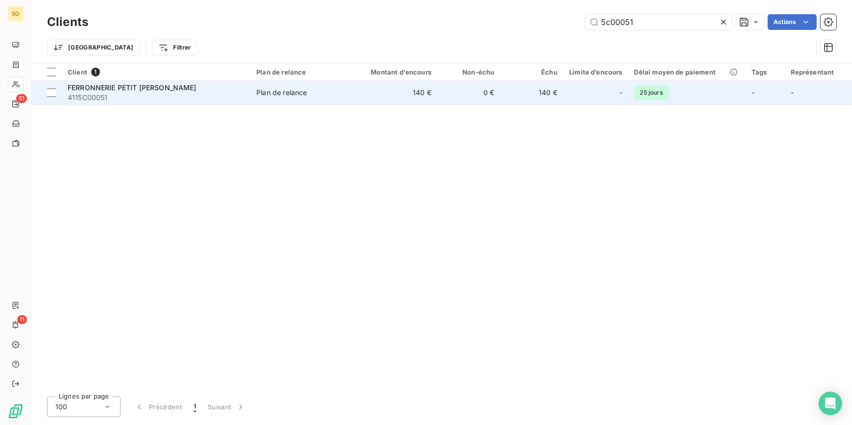
type input "5c00051"
click at [533, 88] on td "140 €" at bounding box center [531, 93] width 63 height 24
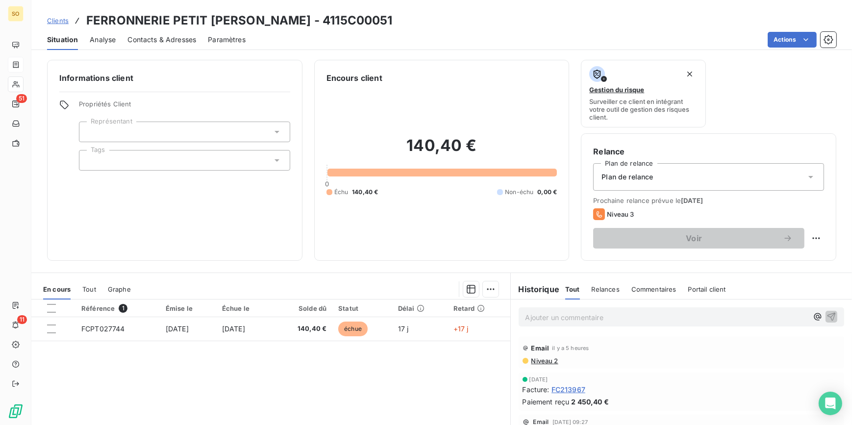
click at [61, 19] on span "Clients" at bounding box center [58, 21] width 22 height 8
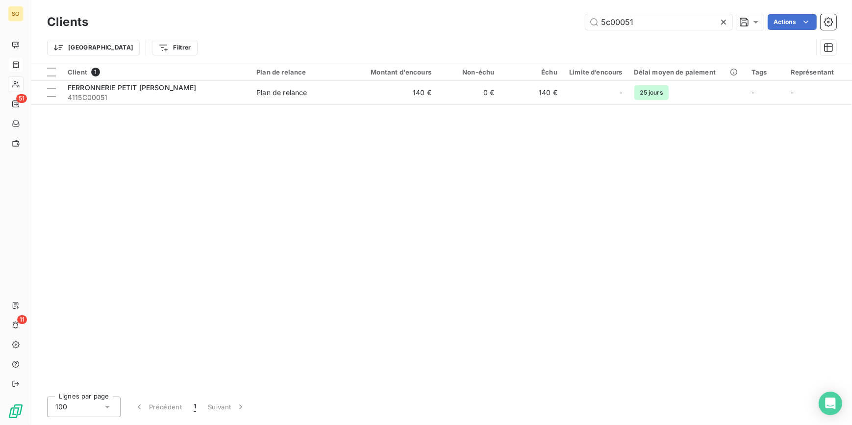
drag, startPoint x: 598, startPoint y: 24, endPoint x: 838, endPoint y: 24, distance: 240.3
click at [706, 24] on input "5c00051" at bounding box center [659, 22] width 147 height 16
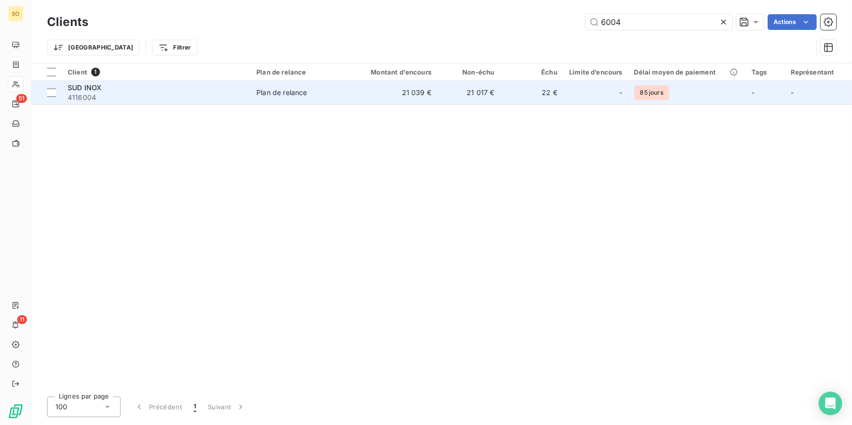
type input "6004"
click at [448, 98] on td "21 017 €" at bounding box center [469, 93] width 63 height 24
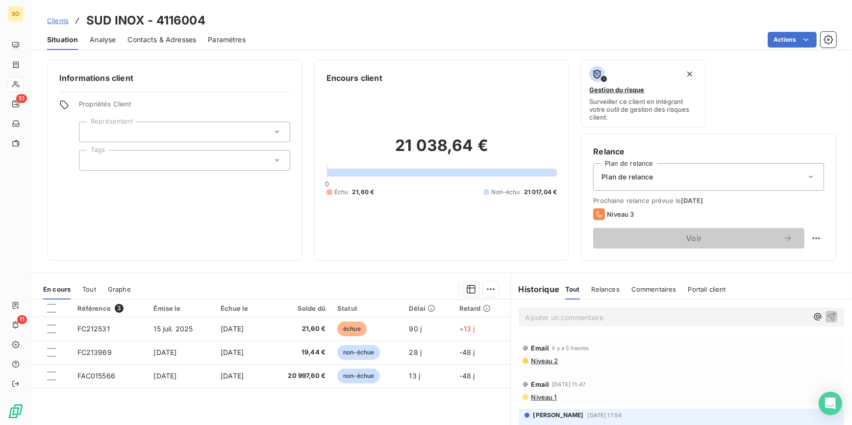
click at [51, 20] on span "Clients" at bounding box center [58, 21] width 22 height 8
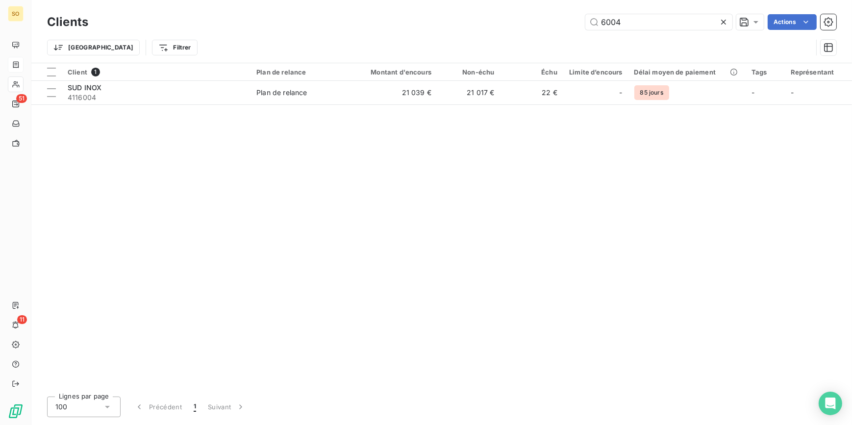
drag, startPoint x: 607, startPoint y: 24, endPoint x: 733, endPoint y: 23, distance: 126.1
click at [726, 23] on div "6004" at bounding box center [659, 22] width 147 height 16
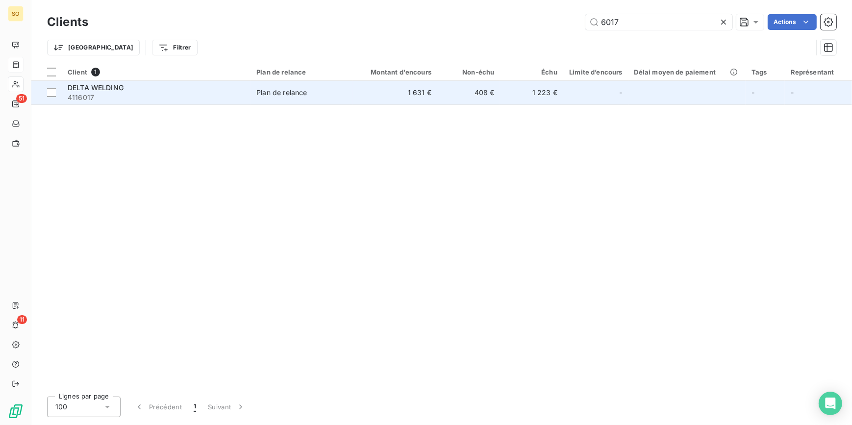
type input "6017"
click at [294, 102] on td "Plan de relance" at bounding box center [302, 93] width 103 height 24
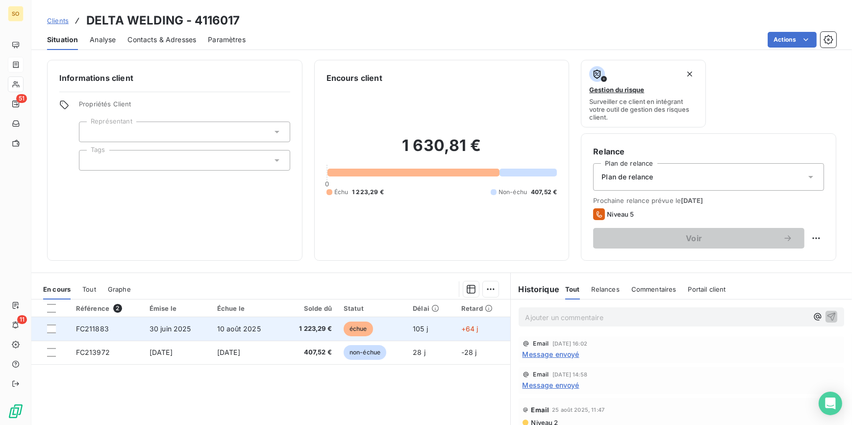
scroll to position [44, 0]
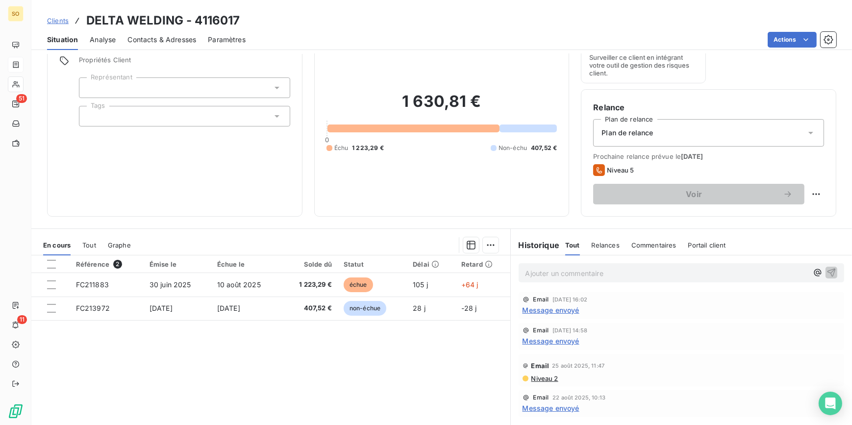
click at [531, 280] on div "Ajouter un commentaire ﻿" at bounding box center [682, 272] width 326 height 19
click at [532, 276] on p "Ajouter un commentaire ﻿" at bounding box center [667, 273] width 283 height 12
click at [526, 274] on span "Mail à nouveau si aucun paiement axa en 11" at bounding box center [597, 272] width 143 height 8
click at [827, 271] on icon "button" at bounding box center [832, 272] width 10 height 10
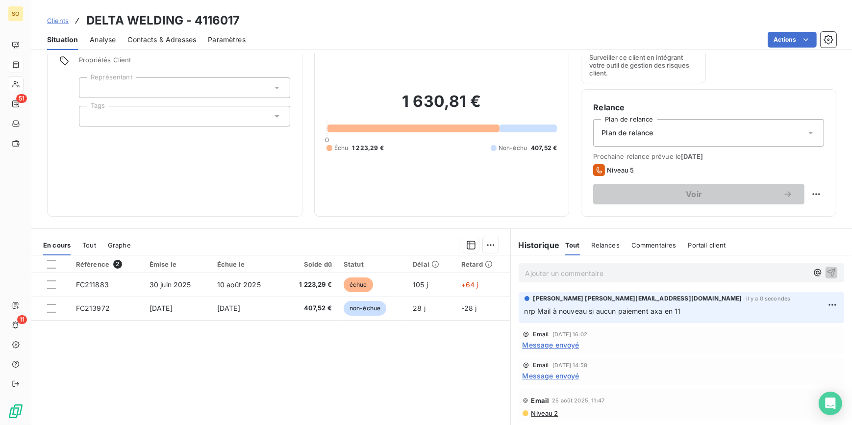
click at [169, 37] on span "Contacts & Adresses" at bounding box center [162, 40] width 69 height 10
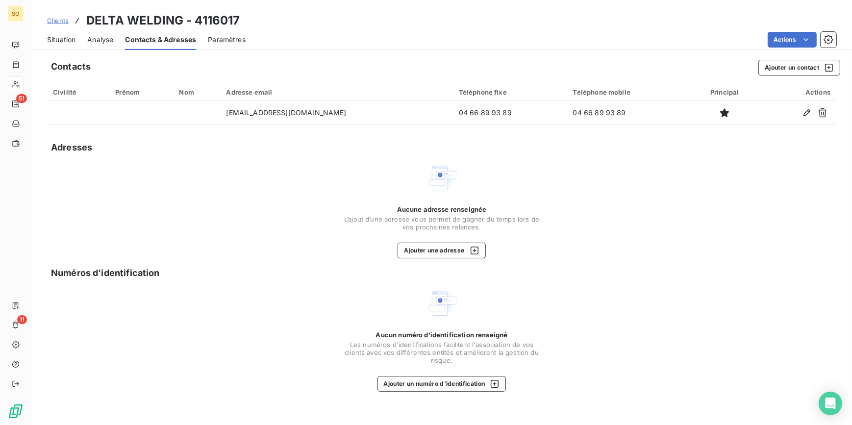
click at [64, 20] on span "Clients" at bounding box center [58, 21] width 22 height 8
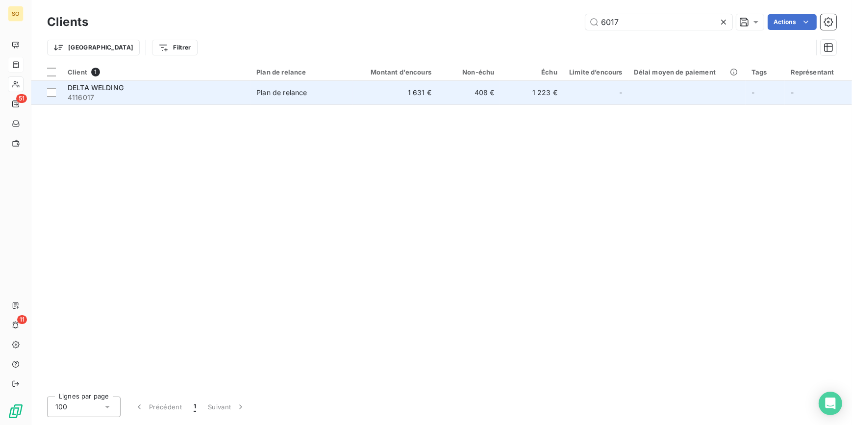
click at [124, 88] on div "DELTA WELDING" at bounding box center [156, 88] width 177 height 10
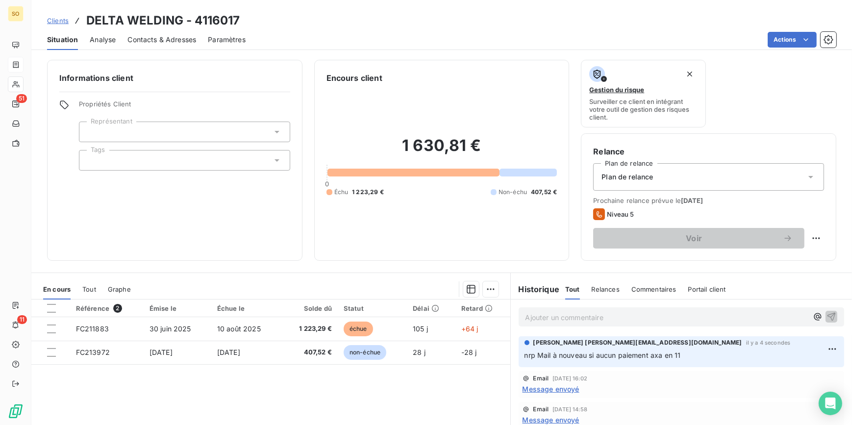
click at [66, 17] on span "Clients" at bounding box center [58, 21] width 22 height 8
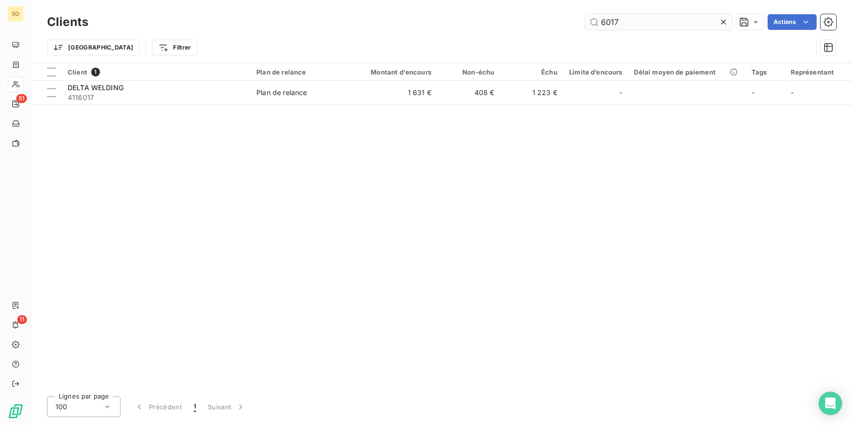
drag, startPoint x: 610, startPoint y: 23, endPoint x: 695, endPoint y: 28, distance: 84.6
click at [691, 27] on input "6017" at bounding box center [659, 22] width 147 height 16
type input "6018"
click at [368, 80] on th "Montant d'encours" at bounding box center [395, 72] width 84 height 18
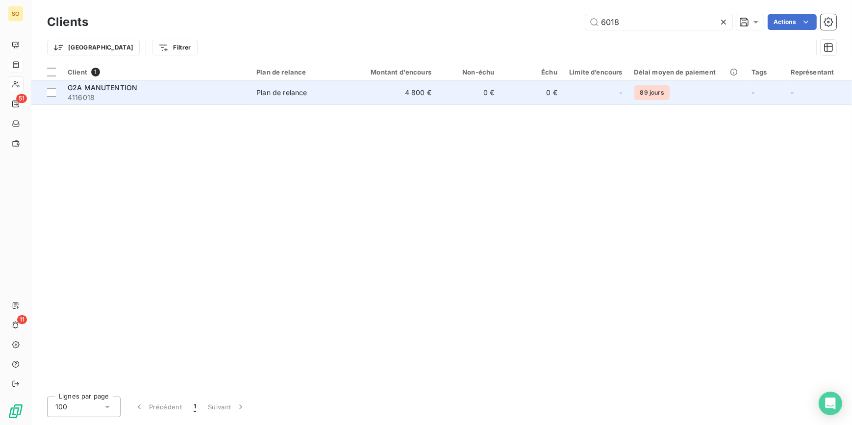
click at [369, 84] on td "4 800 €" at bounding box center [395, 93] width 84 height 24
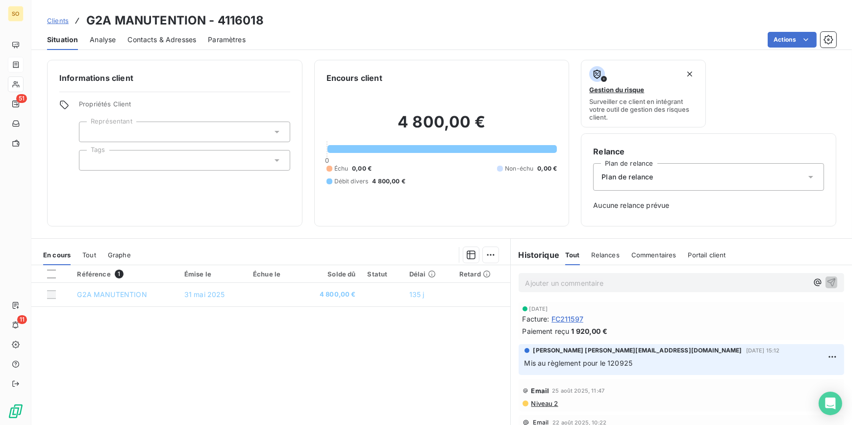
click at [62, 17] on span "Clients" at bounding box center [58, 21] width 22 height 8
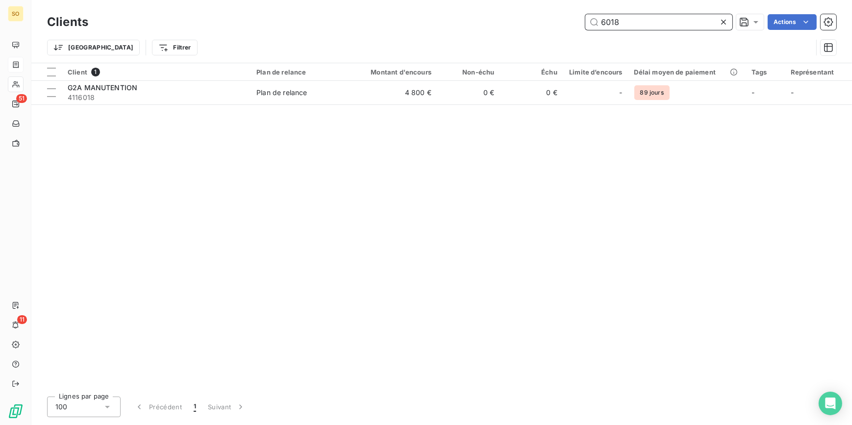
drag, startPoint x: 595, startPoint y: 25, endPoint x: 660, endPoint y: 25, distance: 64.7
click at [659, 25] on input "6018" at bounding box center [659, 22] width 147 height 16
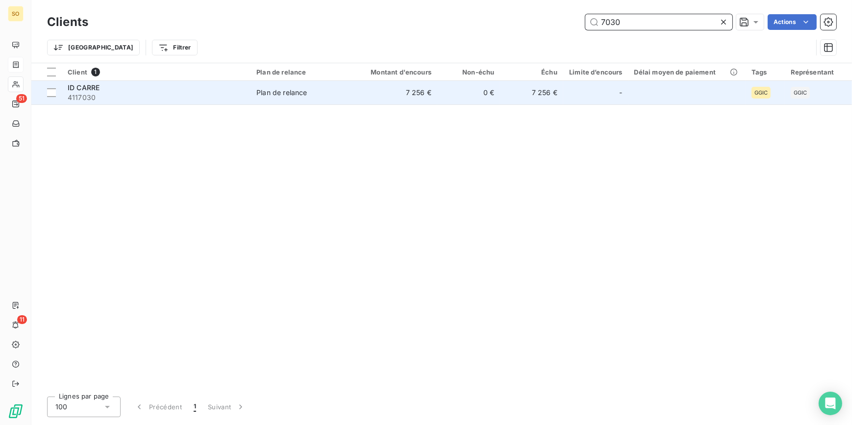
type input "7030"
click at [272, 91] on div "Plan de relance" at bounding box center [282, 93] width 51 height 10
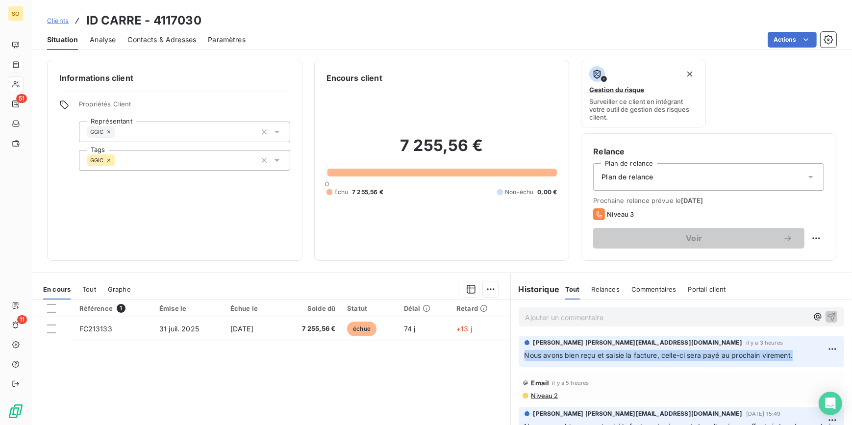
drag, startPoint x: 520, startPoint y: 358, endPoint x: 796, endPoint y: 362, distance: 275.7
click at [796, 362] on div "[PERSON_NAME] [PERSON_NAME][EMAIL_ADDRESS][DOMAIN_NAME] [PERSON_NAME] y a 3 heu…" at bounding box center [682, 351] width 326 height 31
click at [51, 19] on span "Clients" at bounding box center [58, 21] width 22 height 8
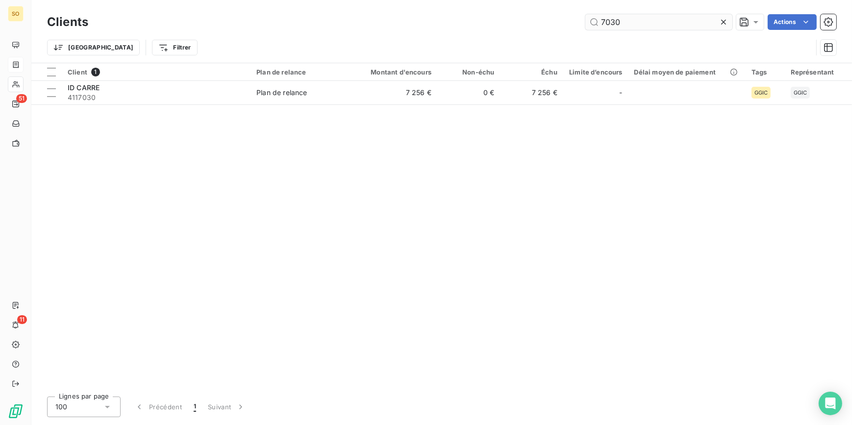
drag, startPoint x: 607, startPoint y: 22, endPoint x: 699, endPoint y: 20, distance: 92.2
click at [681, 23] on input "7030" at bounding box center [659, 22] width 147 height 16
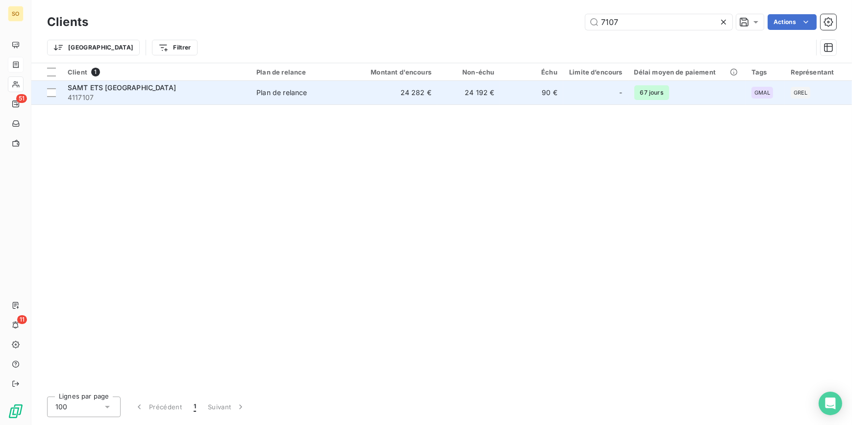
type input "7107"
click at [444, 87] on td "24 192 €" at bounding box center [469, 93] width 63 height 24
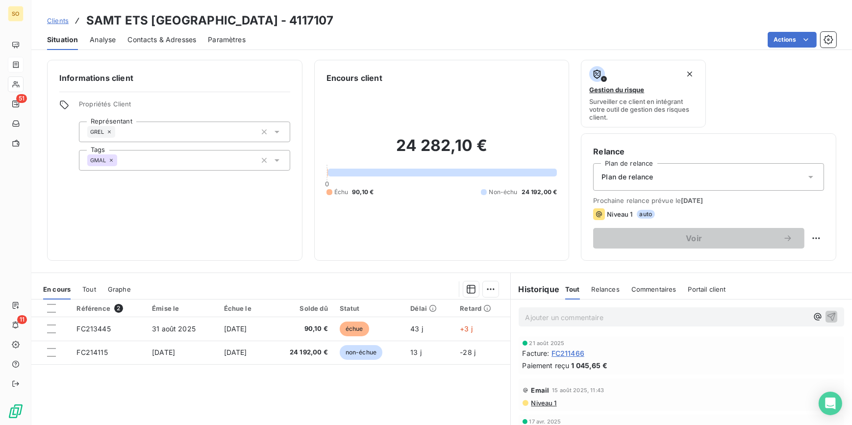
click at [52, 18] on span "Clients" at bounding box center [58, 21] width 22 height 8
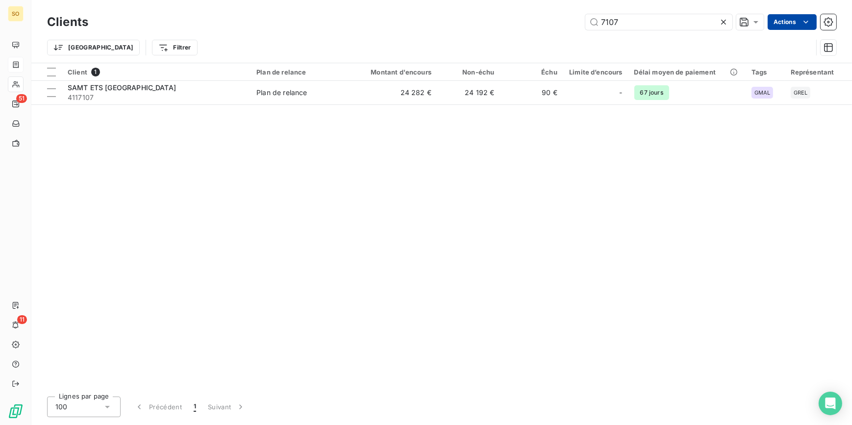
drag, startPoint x: 607, startPoint y: 25, endPoint x: 786, endPoint y: 27, distance: 179.0
click at [701, 26] on input "7107" at bounding box center [659, 22] width 147 height 16
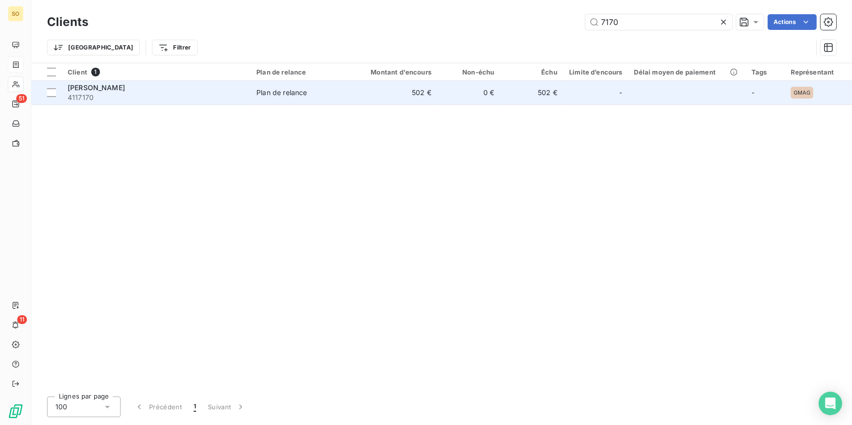
type input "7170"
click at [399, 103] on td "502 €" at bounding box center [395, 93] width 84 height 24
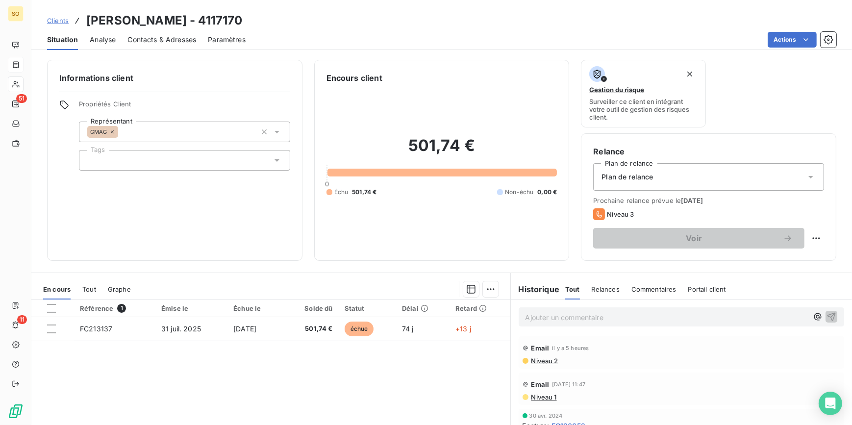
click at [62, 17] on span "Clients" at bounding box center [58, 21] width 22 height 8
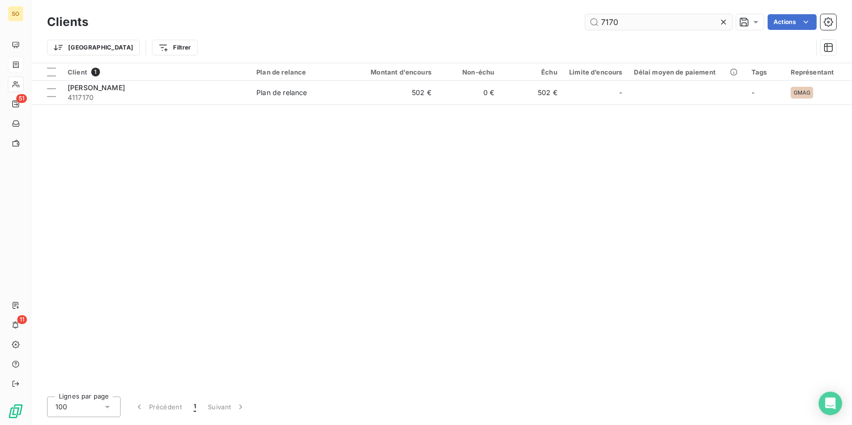
drag, startPoint x: 594, startPoint y: 26, endPoint x: 683, endPoint y: 25, distance: 89.3
click at [640, 26] on input "7170" at bounding box center [659, 22] width 147 height 16
drag, startPoint x: 601, startPoint y: 21, endPoint x: 668, endPoint y: 20, distance: 66.7
click at [668, 20] on input "7180" at bounding box center [659, 22] width 147 height 16
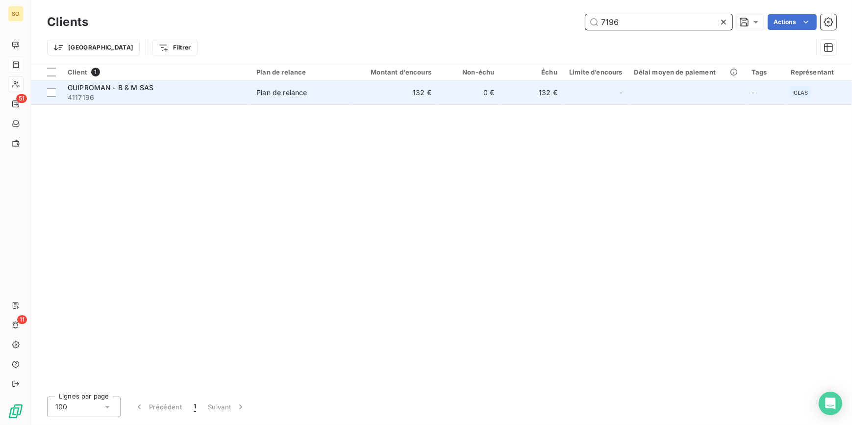
type input "7196"
click at [446, 89] on td "0 €" at bounding box center [469, 93] width 63 height 24
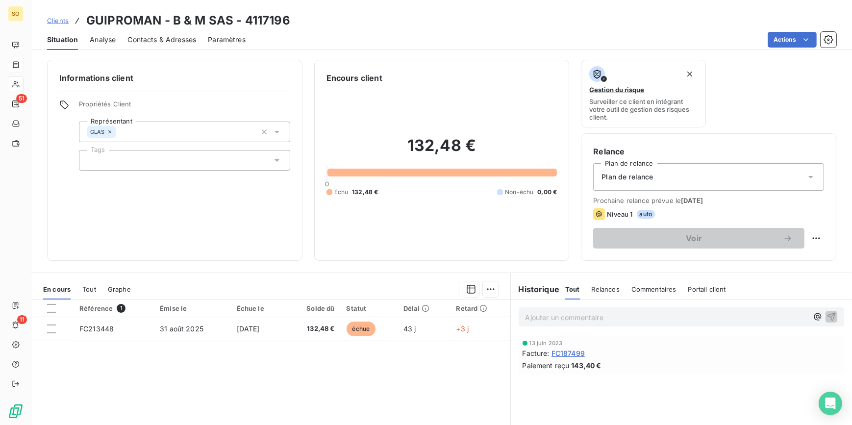
drag, startPoint x: 51, startPoint y: 16, endPoint x: 58, endPoint y: 20, distance: 7.9
click at [51, 17] on span "Clients" at bounding box center [58, 21] width 22 height 8
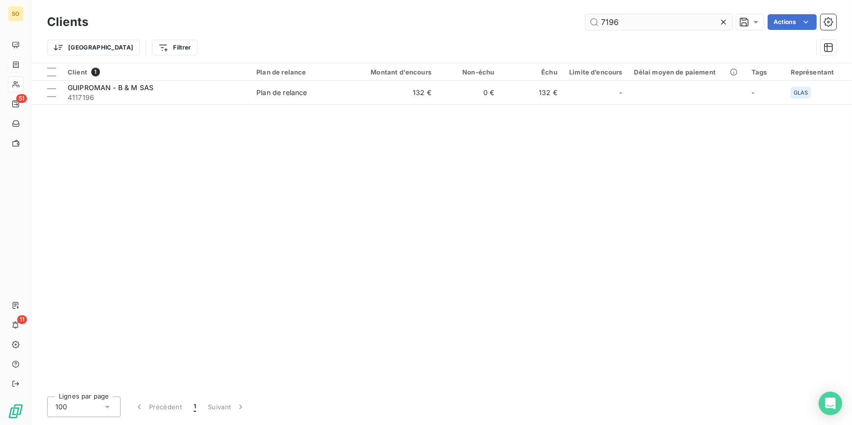
drag, startPoint x: 608, startPoint y: 26, endPoint x: 665, endPoint y: 26, distance: 57.4
click at [633, 26] on input "7196" at bounding box center [659, 22] width 147 height 16
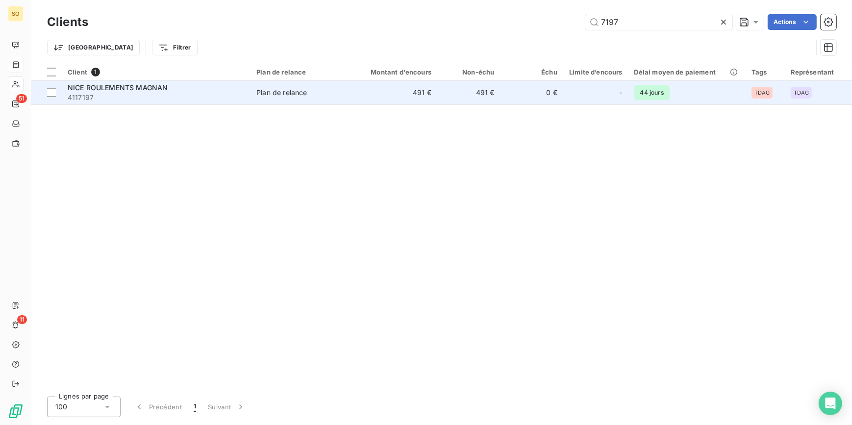
type input "7197"
click at [504, 89] on td "0 €" at bounding box center [531, 93] width 63 height 24
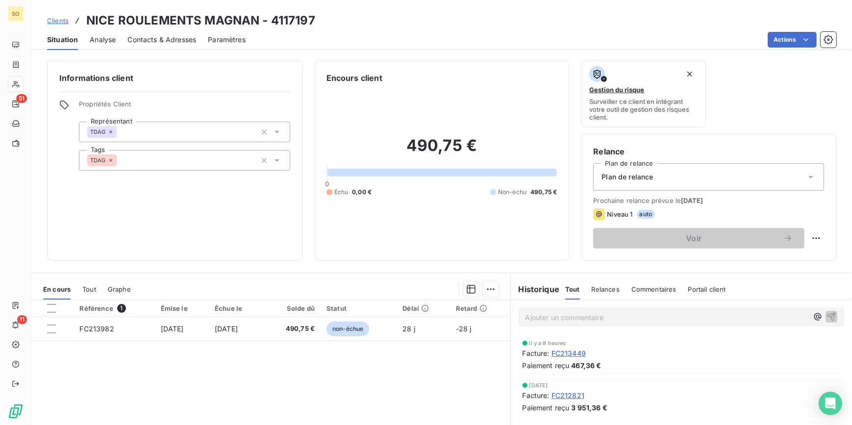
click at [64, 18] on span "Clients" at bounding box center [58, 21] width 22 height 8
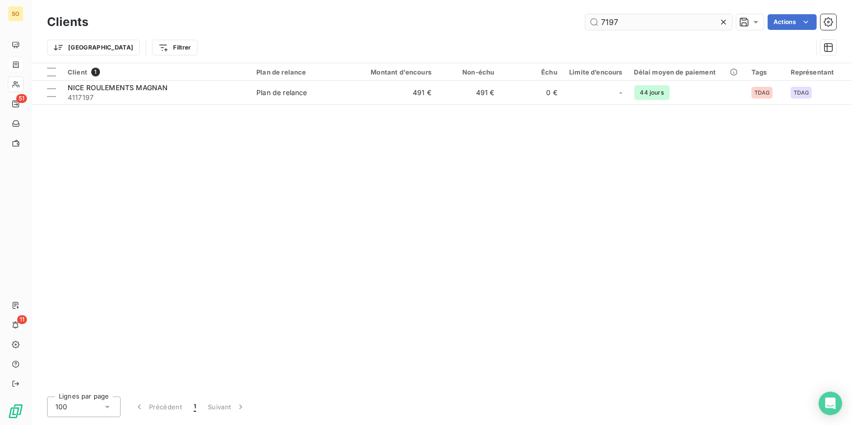
drag, startPoint x: 606, startPoint y: 26, endPoint x: 715, endPoint y: 23, distance: 108.9
click at [679, 23] on input "7197" at bounding box center [659, 22] width 147 height 16
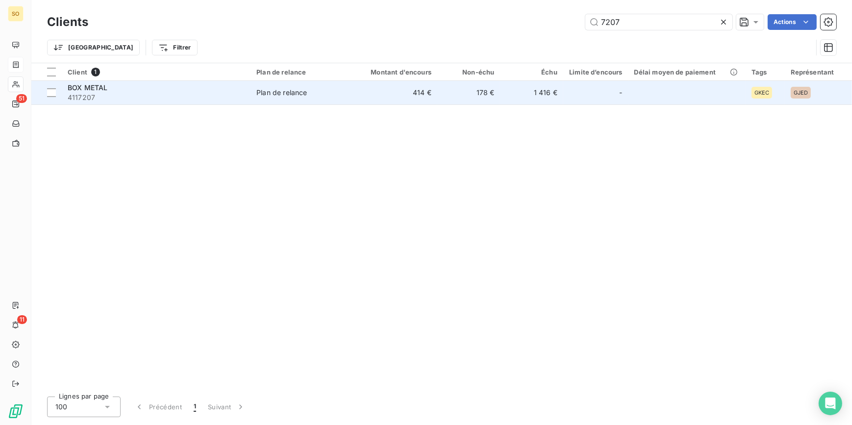
type input "7207"
click at [403, 98] on td "414 €" at bounding box center [395, 93] width 84 height 24
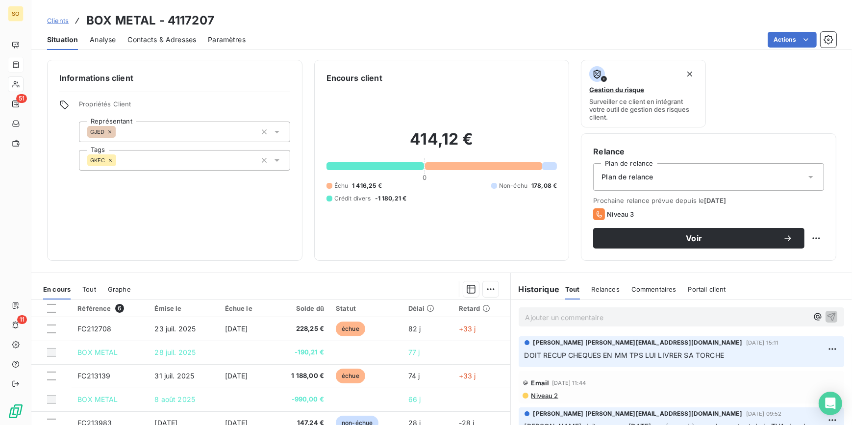
drag, startPoint x: 519, startPoint y: 354, endPoint x: 726, endPoint y: 362, distance: 206.6
click at [726, 362] on div "[PERSON_NAME] [EMAIL_ADDRESS][DOMAIN_NAME][DATE] 15:11 DOIT RECUP CHEQUES EN MM…" at bounding box center [682, 351] width 326 height 31
click at [61, 16] on link "Clients" at bounding box center [58, 21] width 22 height 10
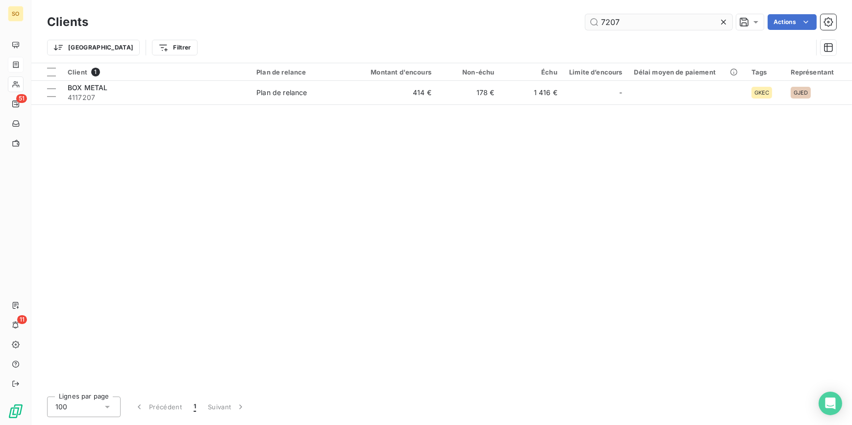
drag, startPoint x: 607, startPoint y: 24, endPoint x: 699, endPoint y: 23, distance: 92.7
click at [678, 23] on input "7207" at bounding box center [659, 22] width 147 height 16
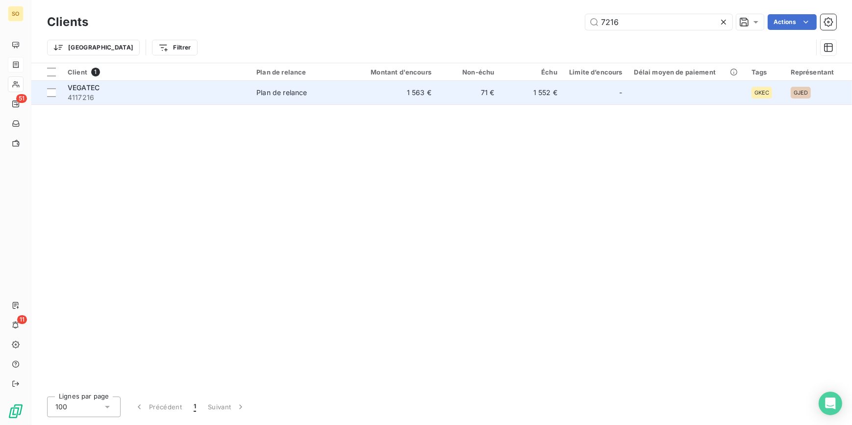
type input "7216"
click at [448, 90] on td "71 €" at bounding box center [469, 93] width 63 height 24
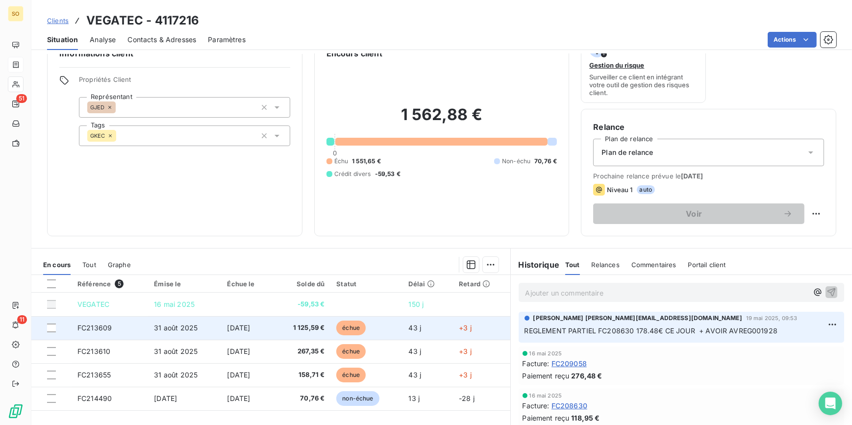
scroll to position [44, 0]
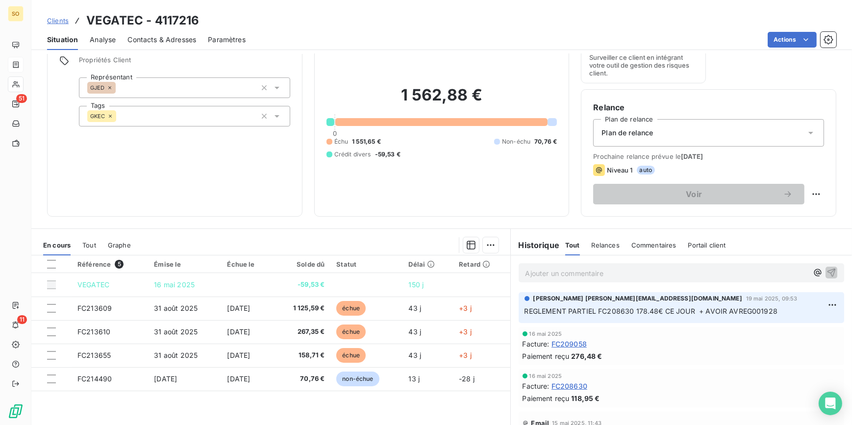
click at [61, 15] on div "Clients VEGATEC - 4117216" at bounding box center [123, 21] width 153 height 18
click at [65, 19] on span "Clients" at bounding box center [58, 21] width 22 height 8
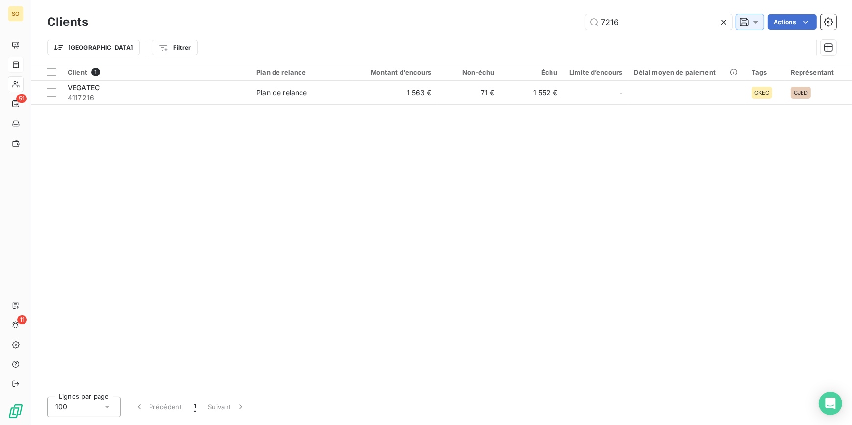
drag, startPoint x: 606, startPoint y: 25, endPoint x: 763, endPoint y: 24, distance: 157.4
click at [711, 24] on input "7216" at bounding box center [659, 22] width 147 height 16
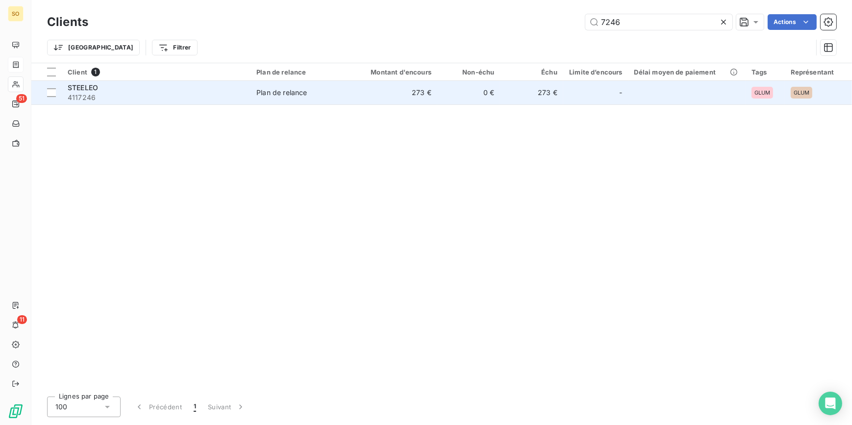
type input "7246"
click at [457, 86] on td "0 €" at bounding box center [469, 93] width 63 height 24
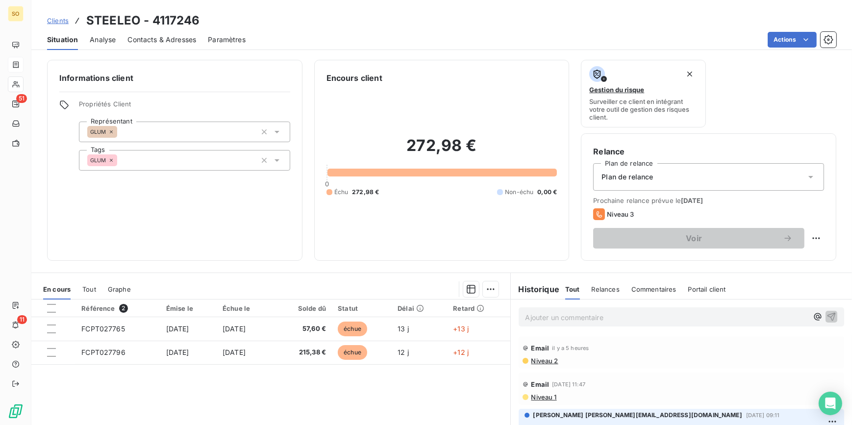
click at [56, 14] on div "Clients STEELEO - 4117246" at bounding box center [123, 21] width 153 height 18
click at [55, 22] on span "Clients" at bounding box center [58, 21] width 22 height 8
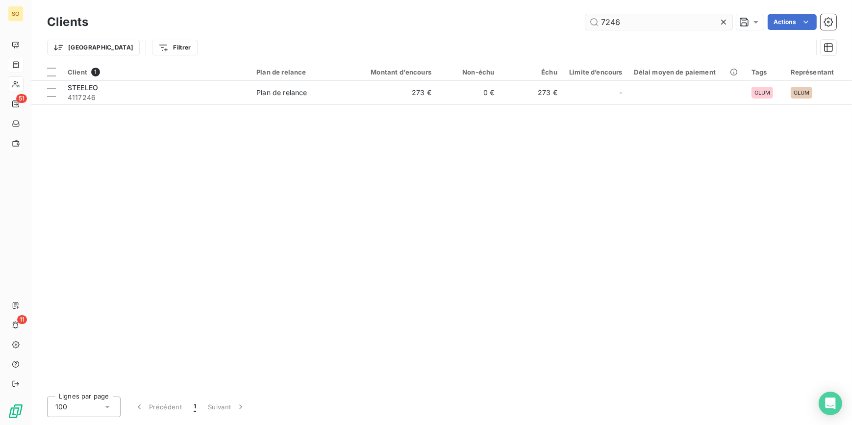
click at [613, 24] on input "7246" at bounding box center [659, 22] width 147 height 16
drag, startPoint x: 613, startPoint y: 24, endPoint x: 783, endPoint y: 26, distance: 170.2
click at [783, 26] on div "7246 Actions" at bounding box center [468, 22] width 737 height 16
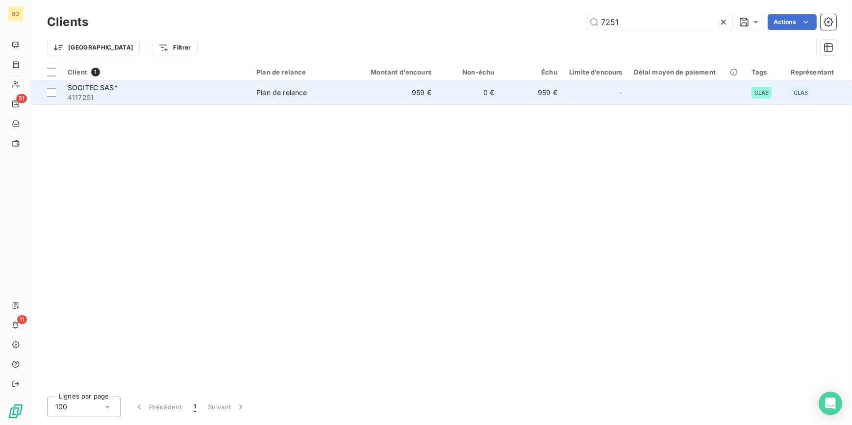
type input "7251"
click at [329, 94] on span "Plan de relance" at bounding box center [302, 93] width 91 height 10
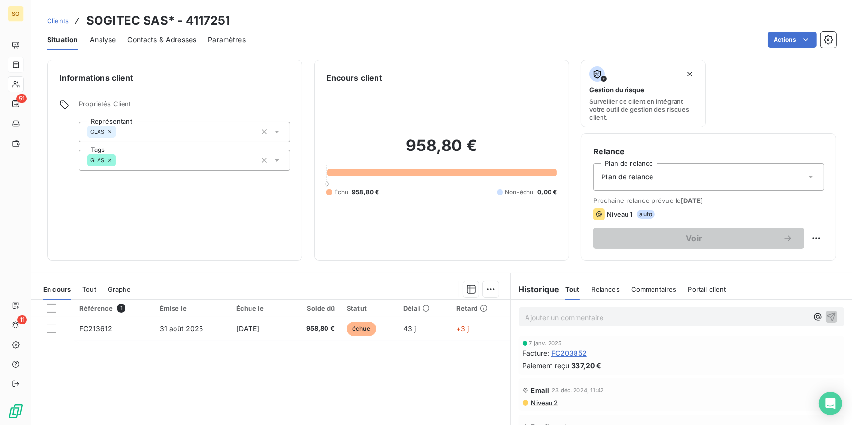
click at [57, 21] on span "Clients" at bounding box center [58, 21] width 22 height 8
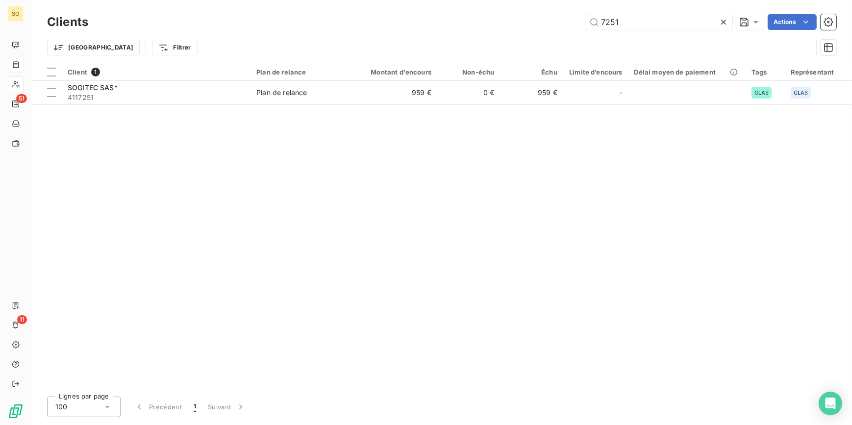
drag, startPoint x: 608, startPoint y: 22, endPoint x: 843, endPoint y: 39, distance: 235.0
click at [687, 27] on input "7251" at bounding box center [659, 22] width 147 height 16
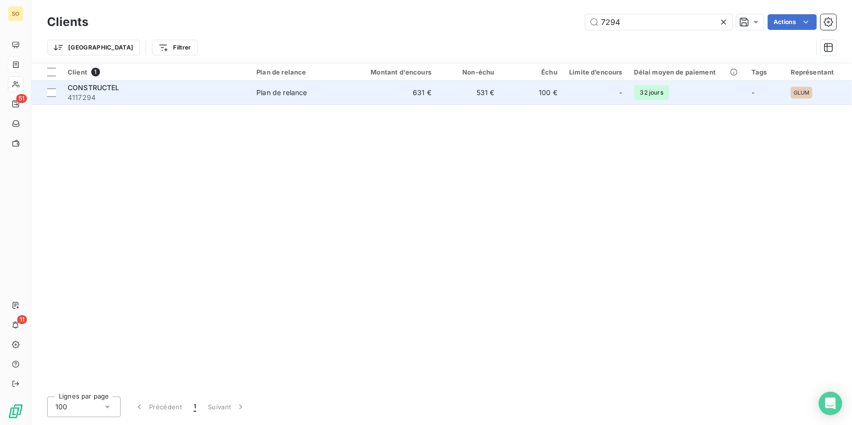
type input "7294"
click at [524, 99] on td "100 €" at bounding box center [531, 93] width 63 height 24
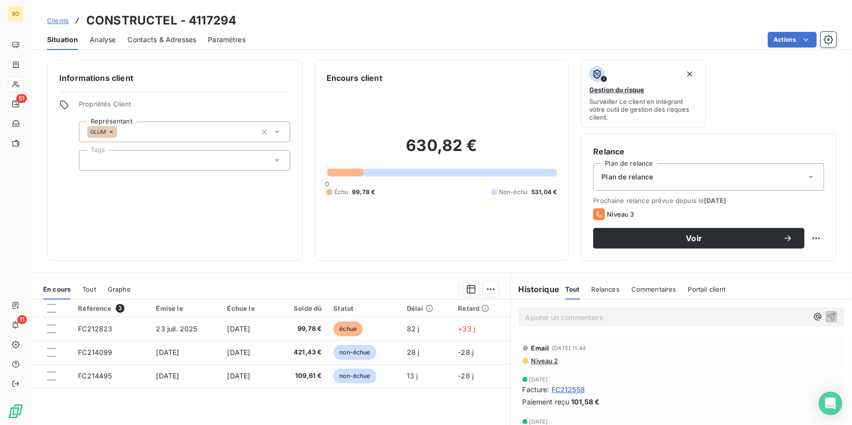
click at [59, 19] on span "Clients" at bounding box center [58, 21] width 22 height 8
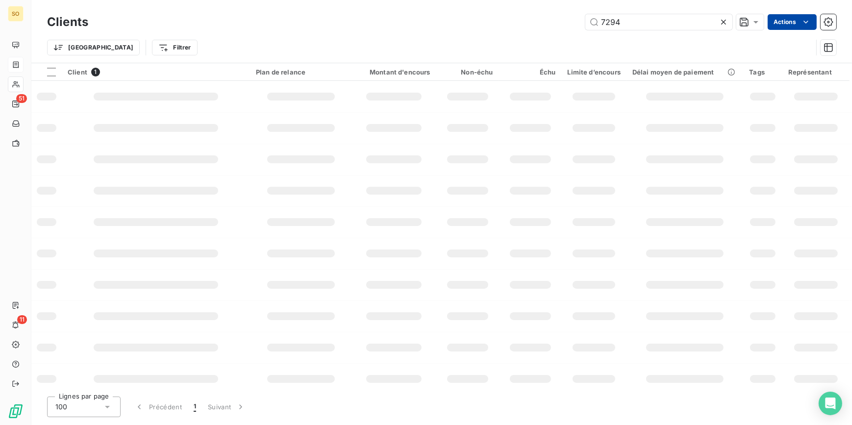
drag, startPoint x: 605, startPoint y: 21, endPoint x: 790, endPoint y: 22, distance: 185.4
click at [713, 22] on input "7294" at bounding box center [659, 22] width 147 height 16
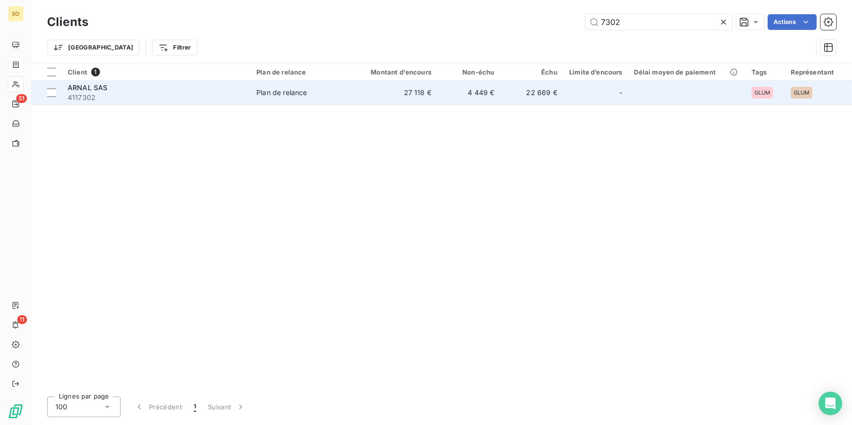
type input "7302"
click at [487, 87] on td "4 449 €" at bounding box center [469, 93] width 63 height 24
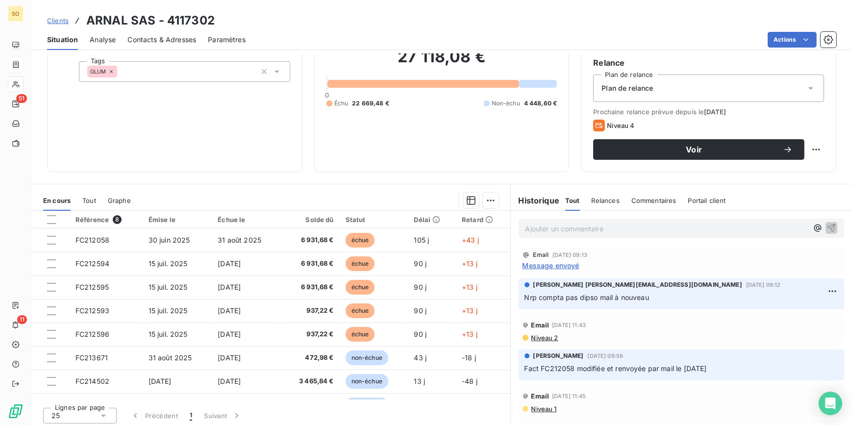
drag, startPoint x: 59, startPoint y: 20, endPoint x: 67, endPoint y: 20, distance: 7.4
click at [59, 20] on span "Clients" at bounding box center [58, 21] width 22 height 8
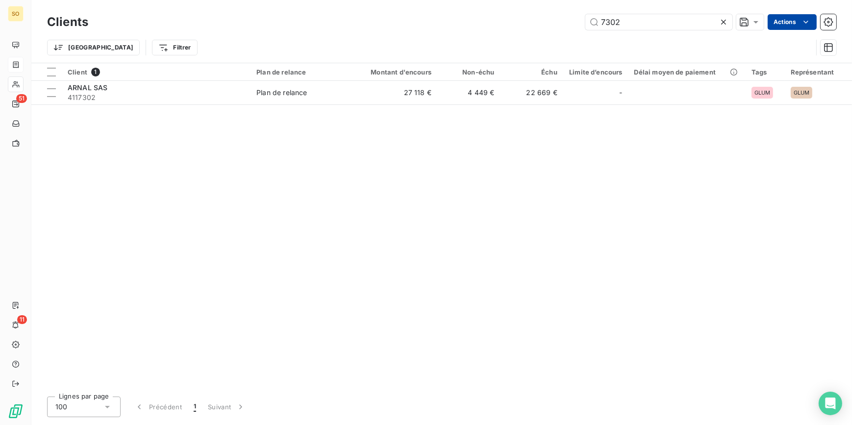
drag, startPoint x: 611, startPoint y: 22, endPoint x: 788, endPoint y: 19, distance: 177.1
click at [765, 22] on div "7302 Actions" at bounding box center [468, 22] width 737 height 16
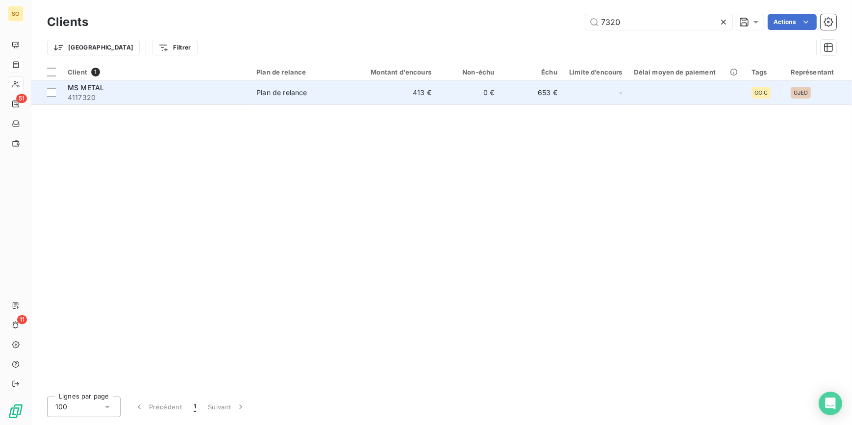
type input "7320"
click at [396, 95] on td "413 €" at bounding box center [395, 93] width 84 height 24
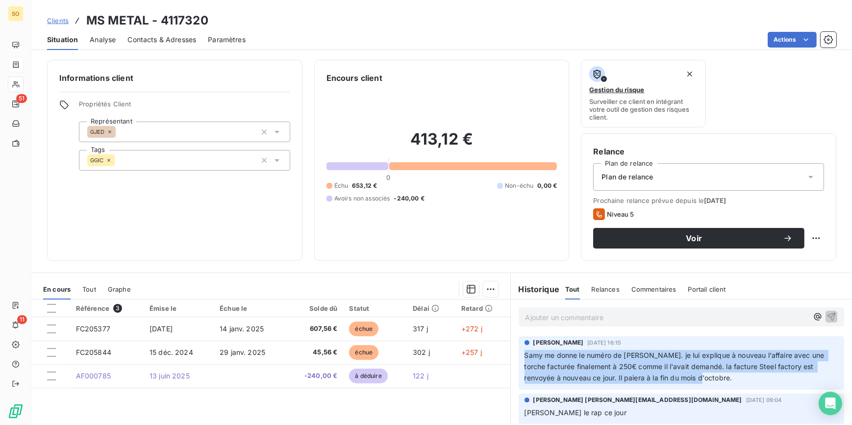
drag, startPoint x: 521, startPoint y: 357, endPoint x: 812, endPoint y: 379, distance: 291.7
click at [812, 379] on p "Samy me donne le numéro de [PERSON_NAME]. je lui explique à nouveau l'affaire a…" at bounding box center [682, 367] width 314 height 34
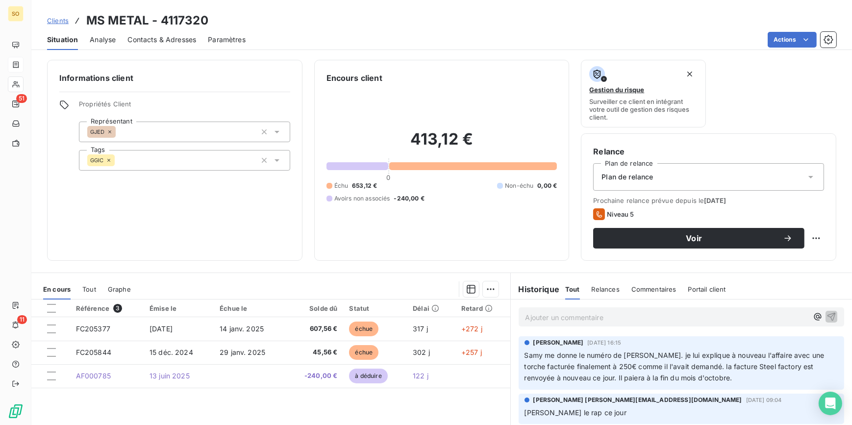
click at [618, 324] on div "Ajouter un commentaire ﻿" at bounding box center [682, 317] width 326 height 19
click at [52, 23] on span "Clients" at bounding box center [58, 21] width 22 height 8
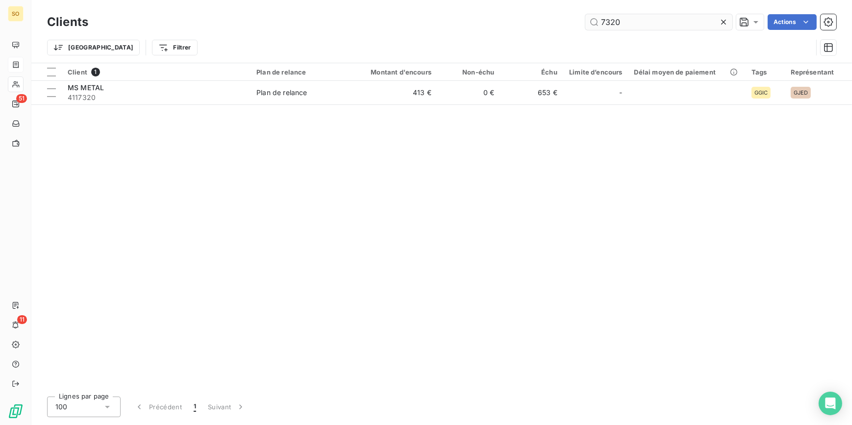
drag, startPoint x: 596, startPoint y: 25, endPoint x: 697, endPoint y: 24, distance: 101.0
click at [696, 24] on input "7320" at bounding box center [659, 22] width 147 height 16
drag, startPoint x: 612, startPoint y: 19, endPoint x: 695, endPoint y: 21, distance: 82.9
click at [650, 21] on input "7321" at bounding box center [659, 22] width 147 height 16
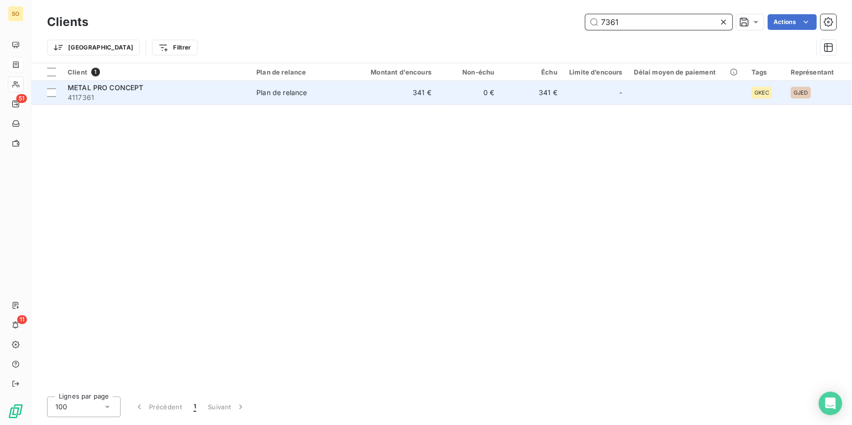
type input "7361"
click at [450, 101] on td "0 €" at bounding box center [469, 93] width 63 height 24
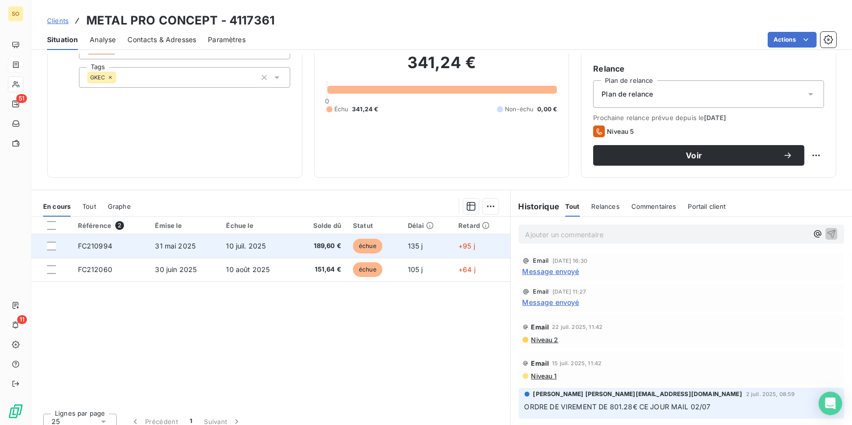
scroll to position [89, 0]
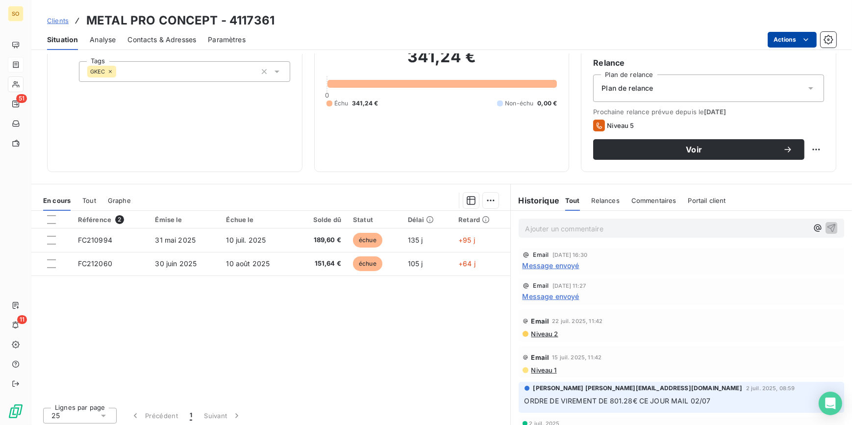
click at [781, 40] on html "SO 51 11 Clients METAL PRO CONCEPT - 4117361 Situation Analyse Contacts & Adres…" at bounding box center [426, 212] width 852 height 425
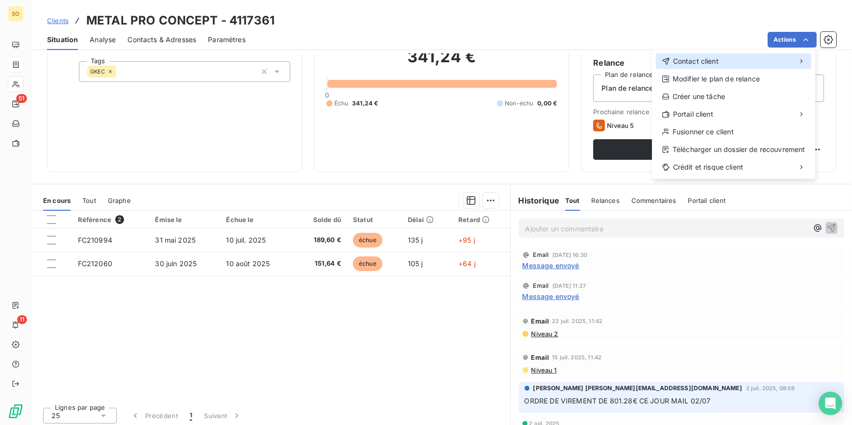
click at [699, 53] on div "Contact client Modifier le plan de relance Créer une tâche Portail client Fusio…" at bounding box center [733, 114] width 163 height 129
click at [697, 55] on div "Contact client" at bounding box center [733, 61] width 155 height 16
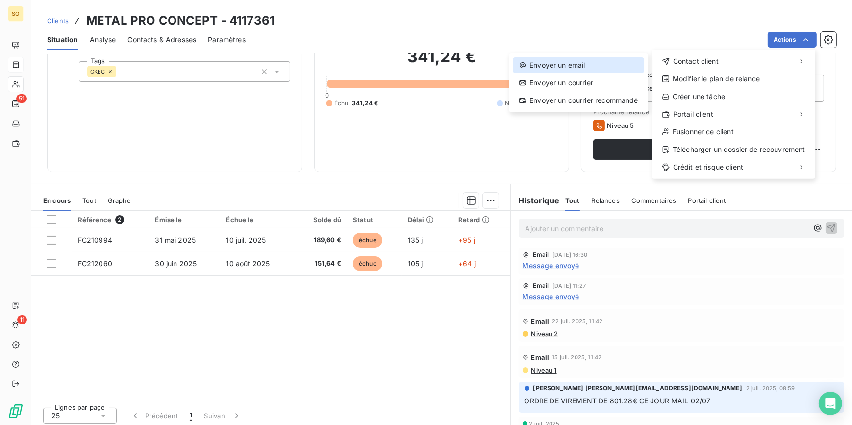
click at [549, 67] on div "Envoyer un email" at bounding box center [578, 65] width 131 height 16
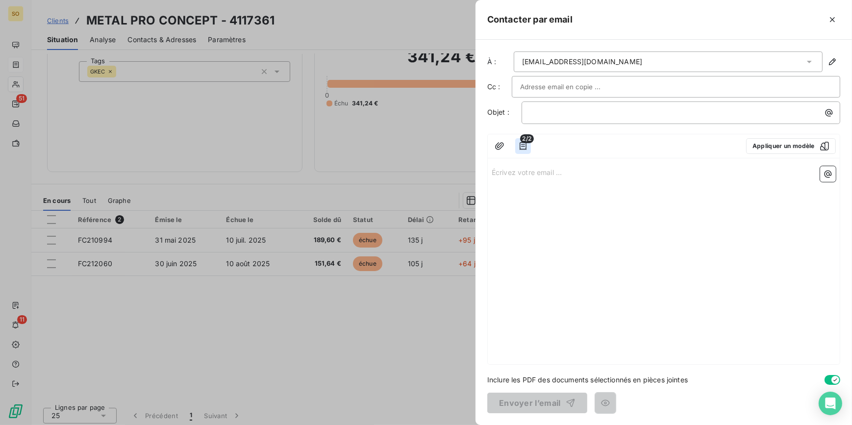
click at [520, 145] on button "button" at bounding box center [523, 146] width 16 height 16
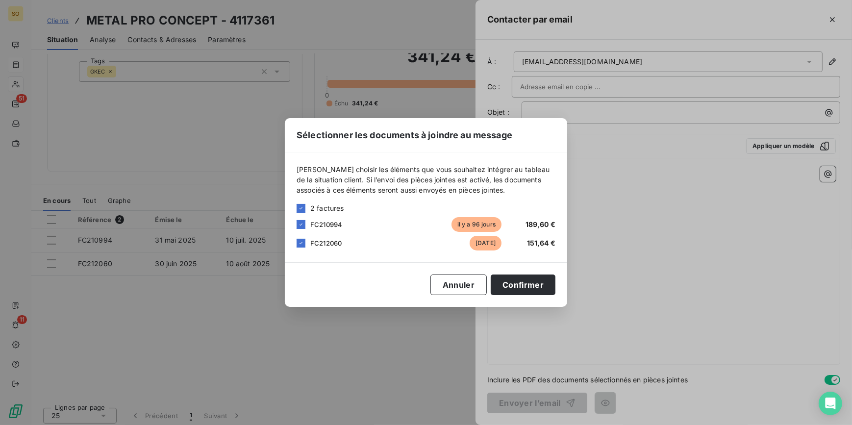
click at [520, 145] on div "Sélectionner les documents à joindre au message" at bounding box center [426, 135] width 283 height 34
click at [514, 281] on button "Confirmer" at bounding box center [523, 285] width 65 height 21
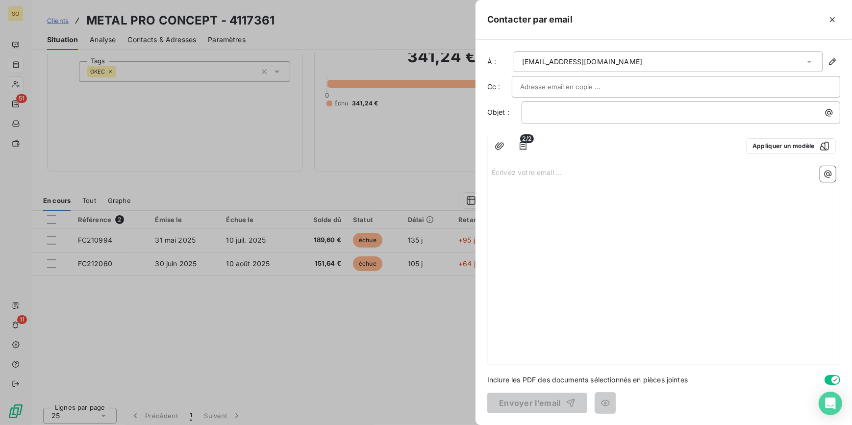
click at [538, 85] on input "text" at bounding box center [572, 86] width 105 height 15
click at [773, 145] on button "Appliquer un modèle" at bounding box center [791, 146] width 90 height 16
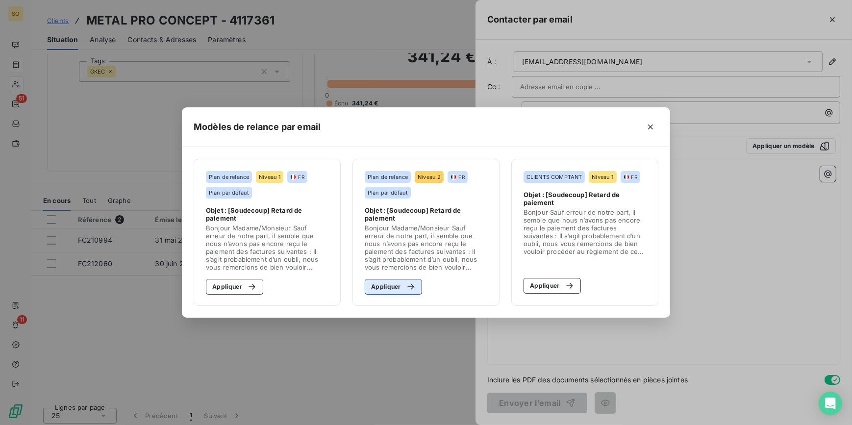
click at [411, 282] on icon "button" at bounding box center [411, 287] width 10 height 10
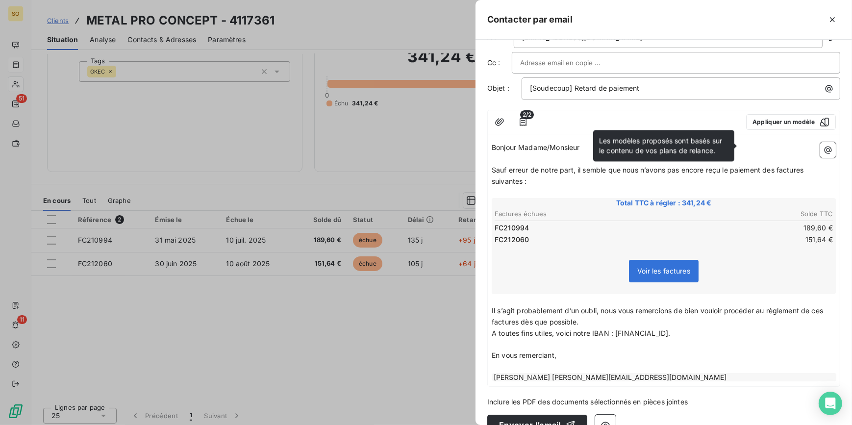
scroll to position [45, 0]
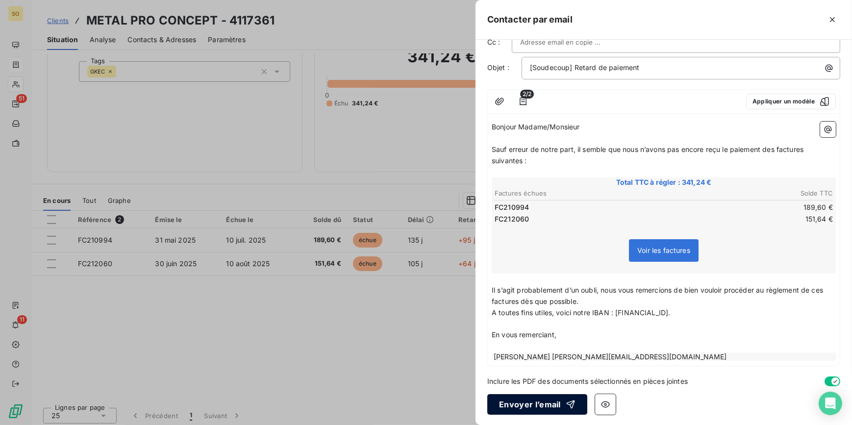
click at [555, 412] on button "Envoyer l’email" at bounding box center [538, 404] width 100 height 21
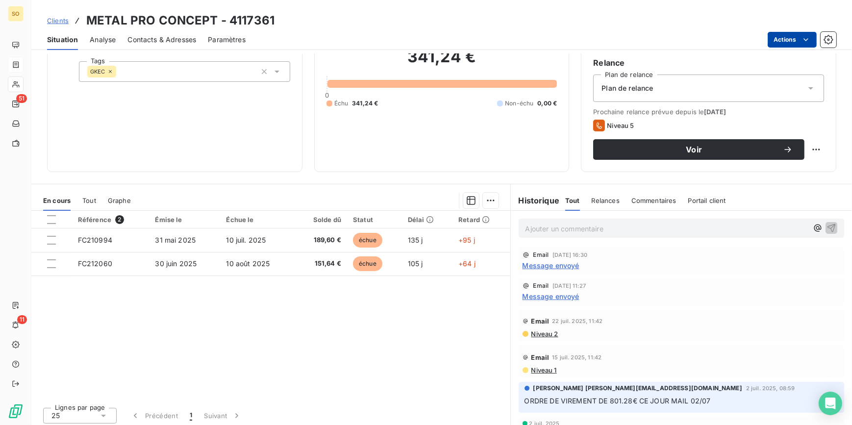
click at [774, 41] on html "SO 51 11 Clients METAL PRO CONCEPT - 4117361 Situation Analyse Contacts & Adres…" at bounding box center [426, 212] width 852 height 425
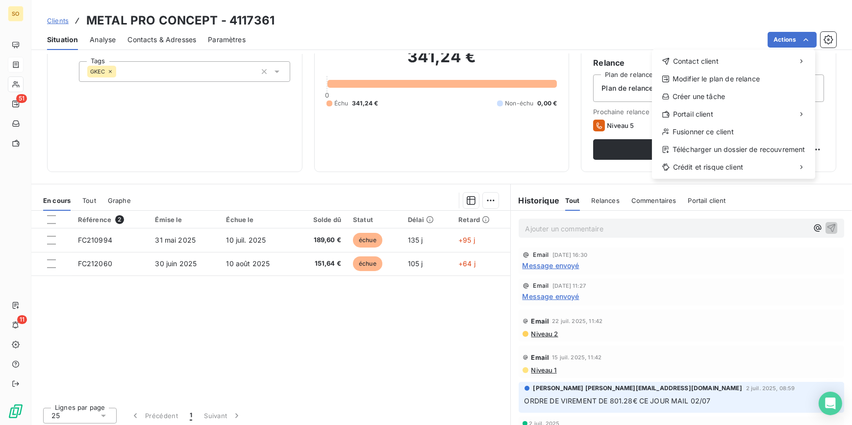
click at [60, 24] on html "SO 51 11 Clients METAL PRO CONCEPT - 4117361 Situation Analyse Contacts & Adres…" at bounding box center [426, 212] width 852 height 425
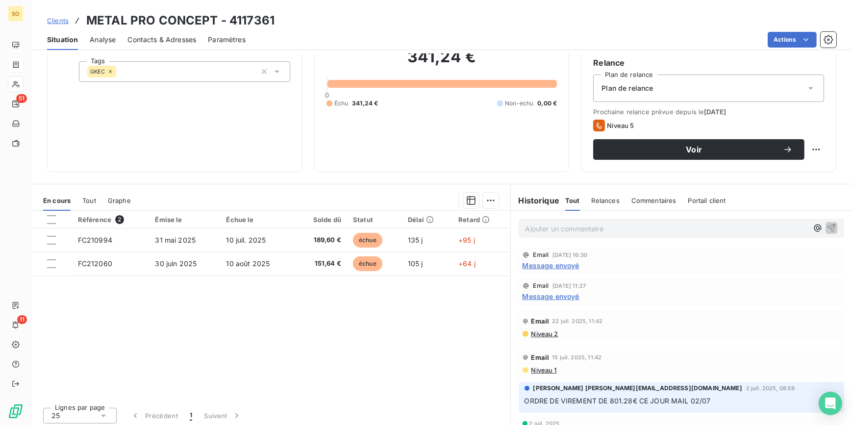
click at [64, 18] on span "Clients" at bounding box center [58, 21] width 22 height 8
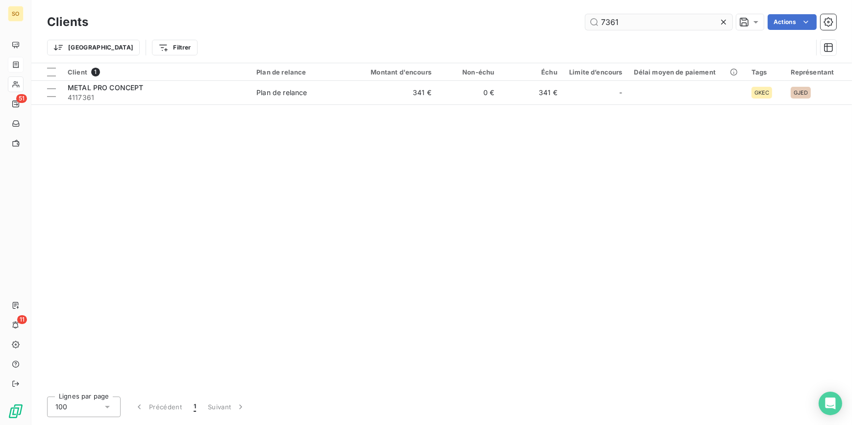
drag, startPoint x: 614, startPoint y: 21, endPoint x: 696, endPoint y: 22, distance: 82.9
click at [674, 22] on input "7361" at bounding box center [659, 22] width 147 height 16
drag, startPoint x: 616, startPoint y: 22, endPoint x: 750, endPoint y: 28, distance: 134.5
click at [721, 26] on div "7362" at bounding box center [659, 22] width 147 height 16
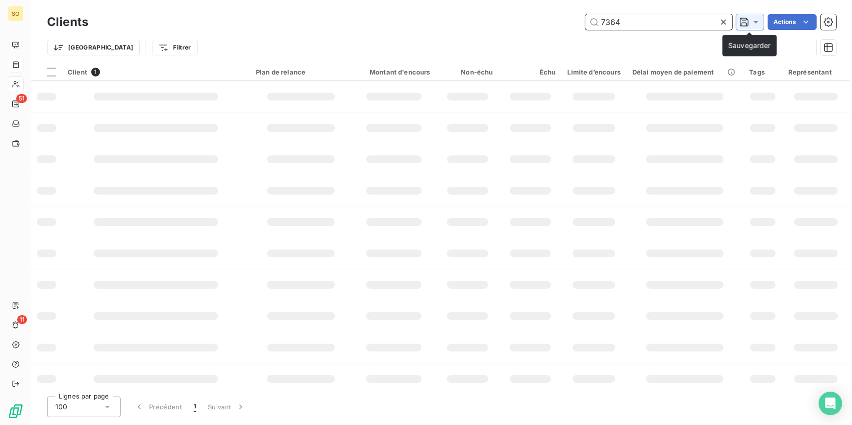
type input "7364"
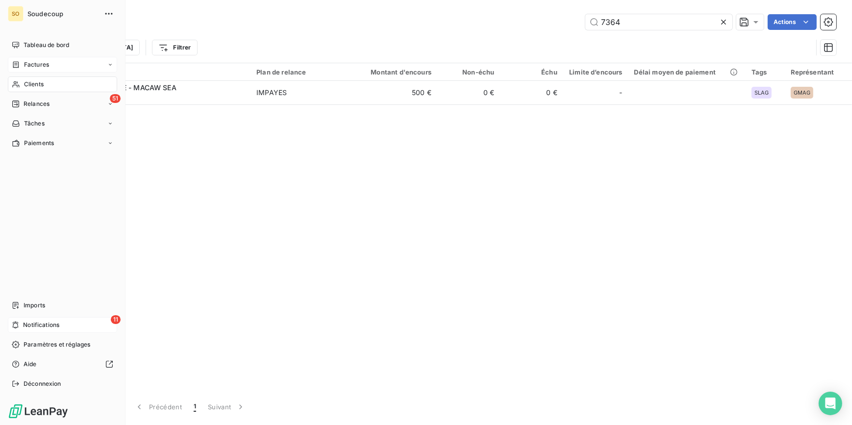
drag, startPoint x: 55, startPoint y: 325, endPoint x: 63, endPoint y: 324, distance: 7.9
click at [55, 325] on span "Notifications" at bounding box center [41, 325] width 36 height 9
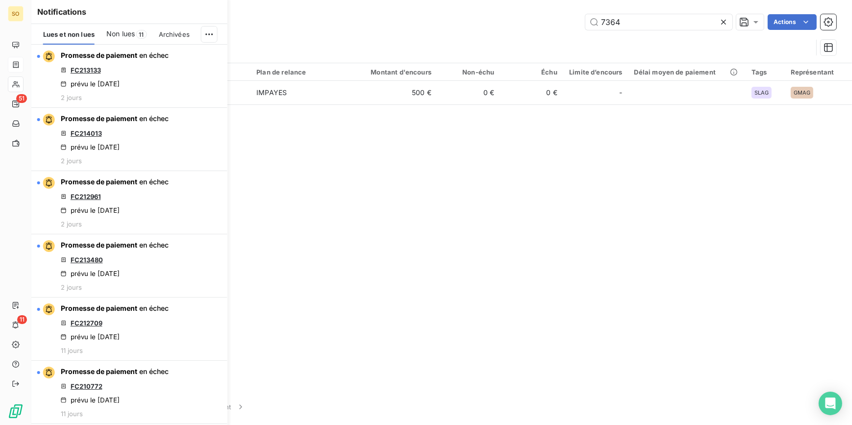
click at [495, 21] on div "7364 Actions" at bounding box center [468, 22] width 737 height 16
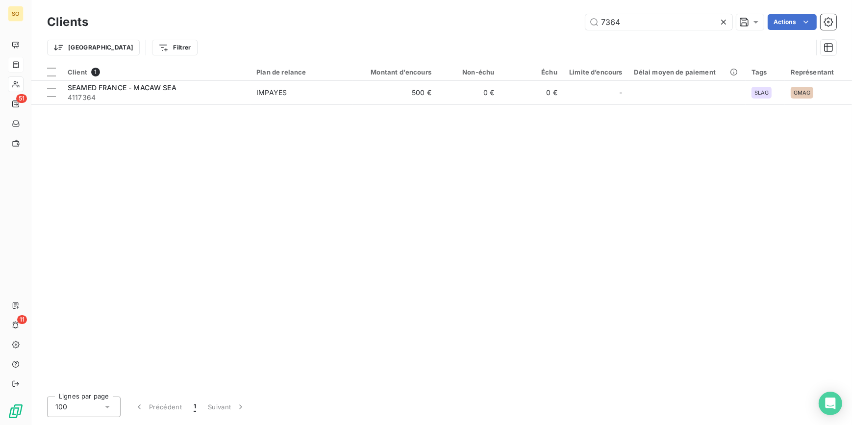
click at [727, 23] on icon at bounding box center [724, 22] width 10 height 10
